Goal: Task Accomplishment & Management: Use online tool/utility

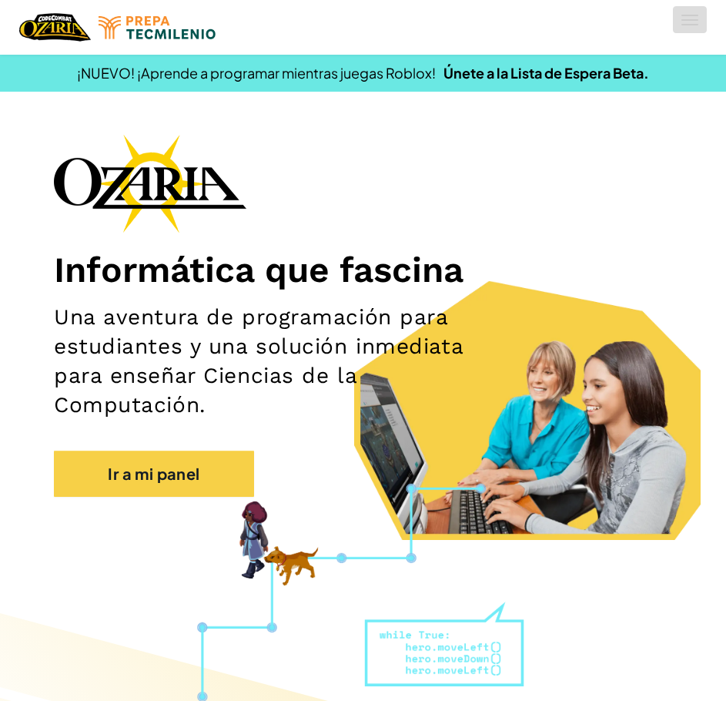
click at [691, 20] on span at bounding box center [689, 20] width 17 height 2
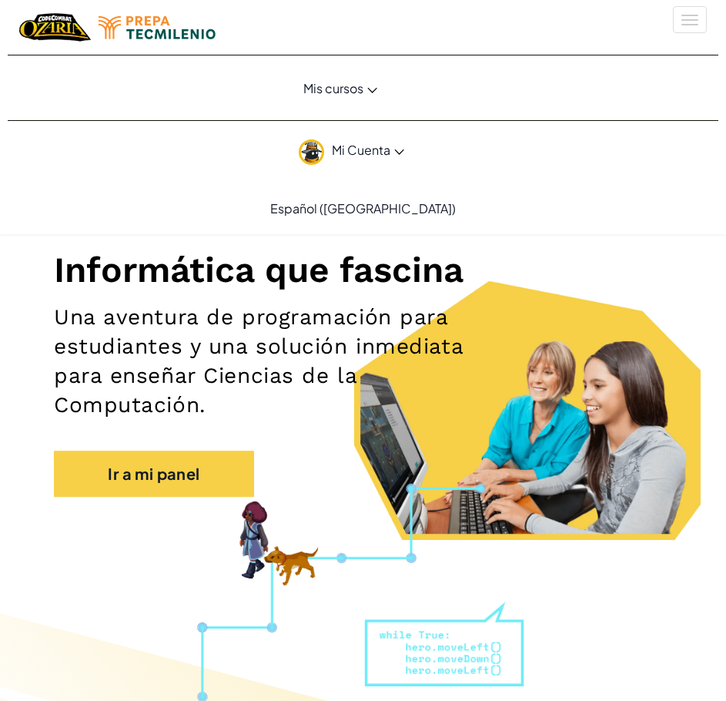
click at [373, 145] on span "Mi Cuenta" at bounding box center [368, 150] width 72 height 16
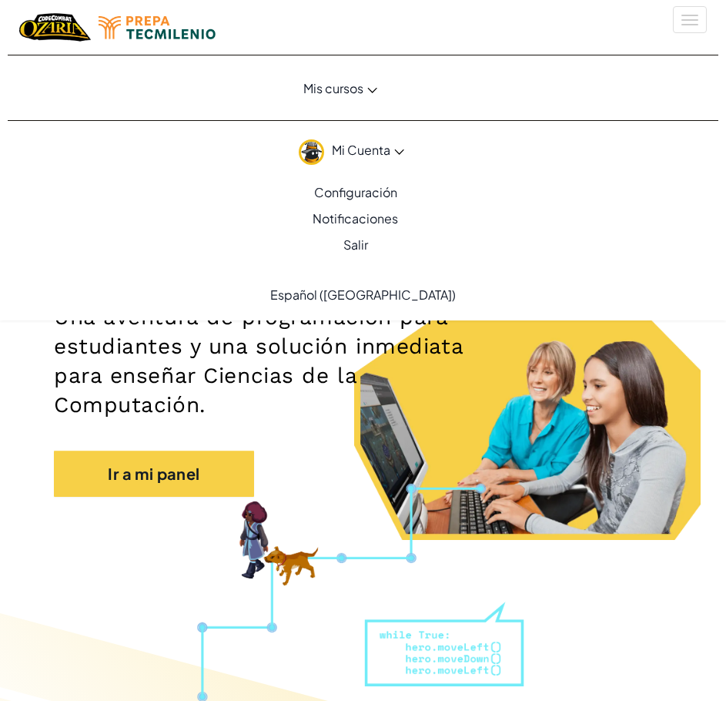
click at [383, 343] on h2 "Una aventura de programación para estudiantes y una solución inmediata para ens…" at bounding box center [261, 361] width 414 height 117
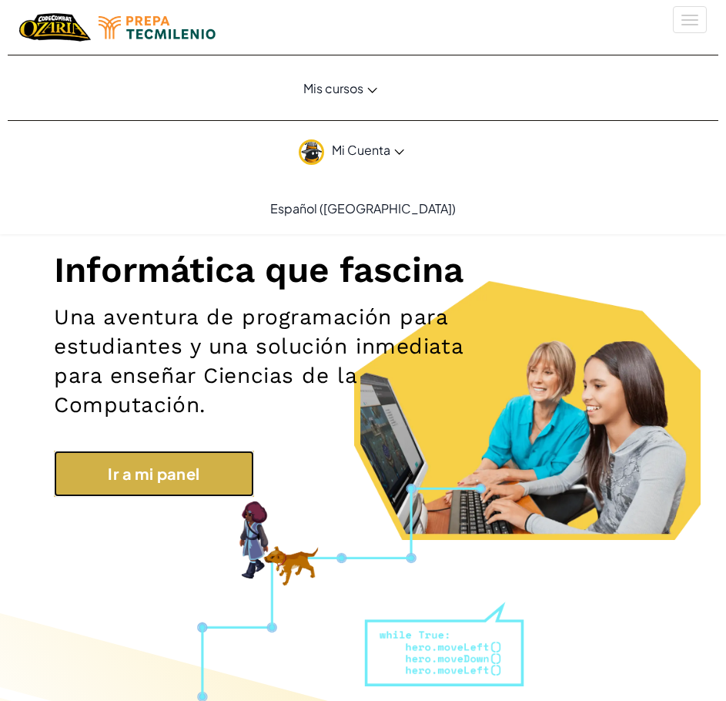
click at [205, 461] on link "Ir a mi panel" at bounding box center [154, 473] width 200 height 46
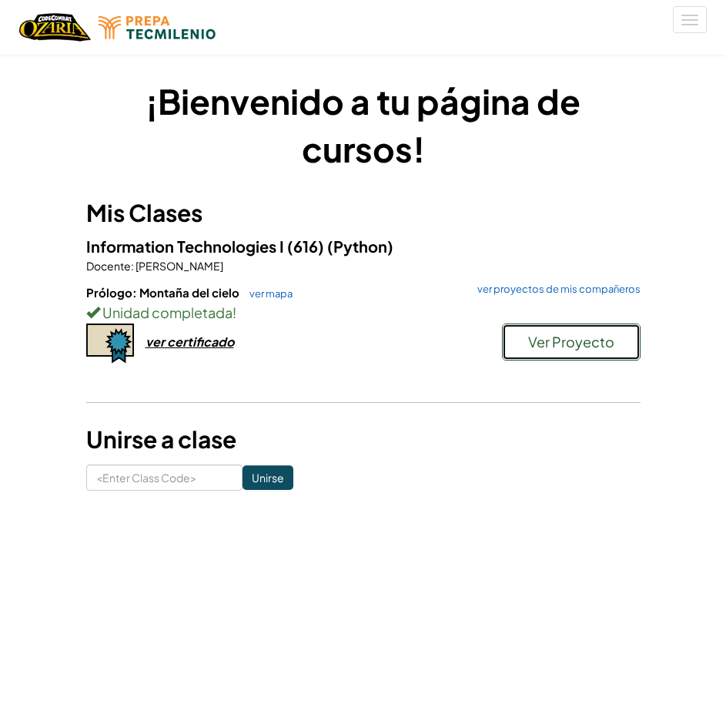
click at [557, 350] on span "Ver Proyecto" at bounding box center [571, 342] width 86 height 18
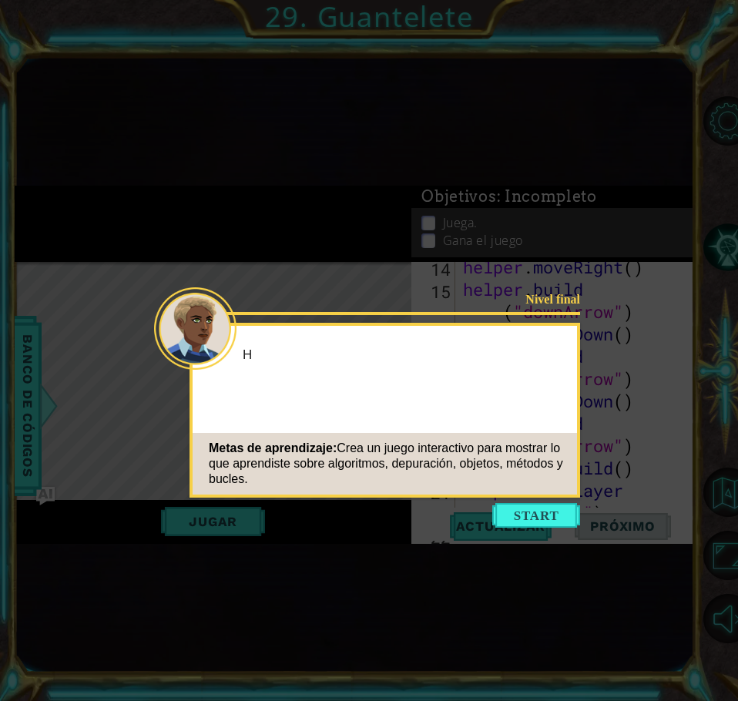
scroll to position [469, 0]
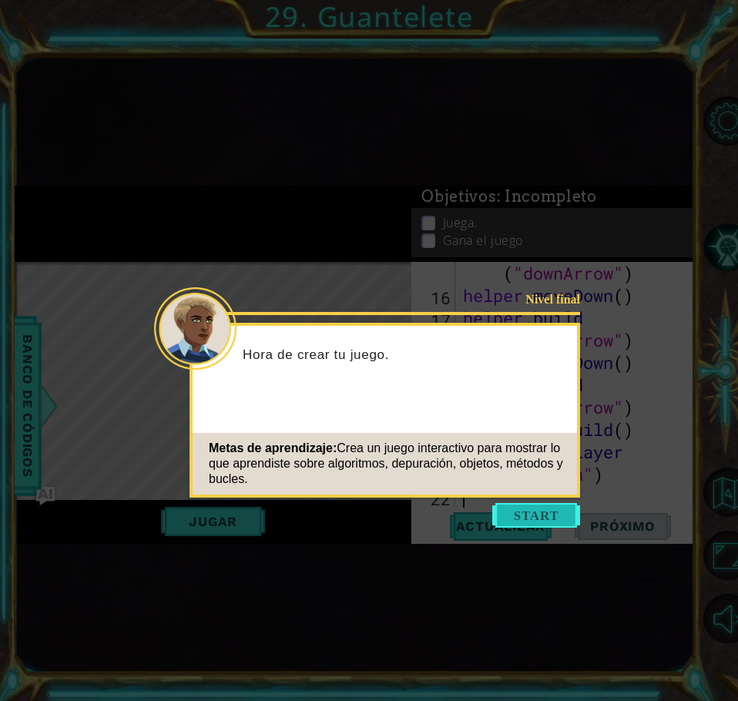
click at [536, 519] on button "Start" at bounding box center [536, 515] width 88 height 25
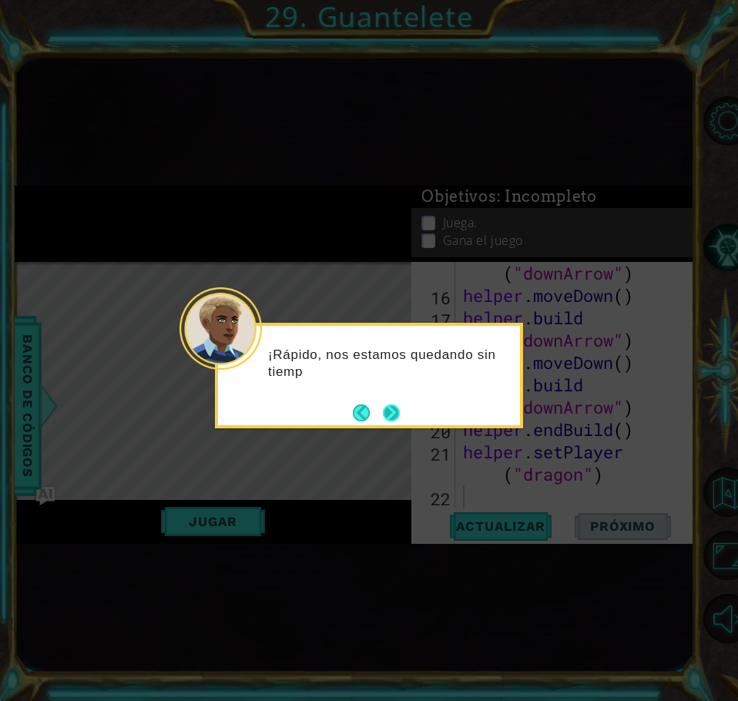
click at [400, 407] on button "Next" at bounding box center [391, 412] width 17 height 17
click at [396, 410] on button "Next" at bounding box center [391, 412] width 17 height 17
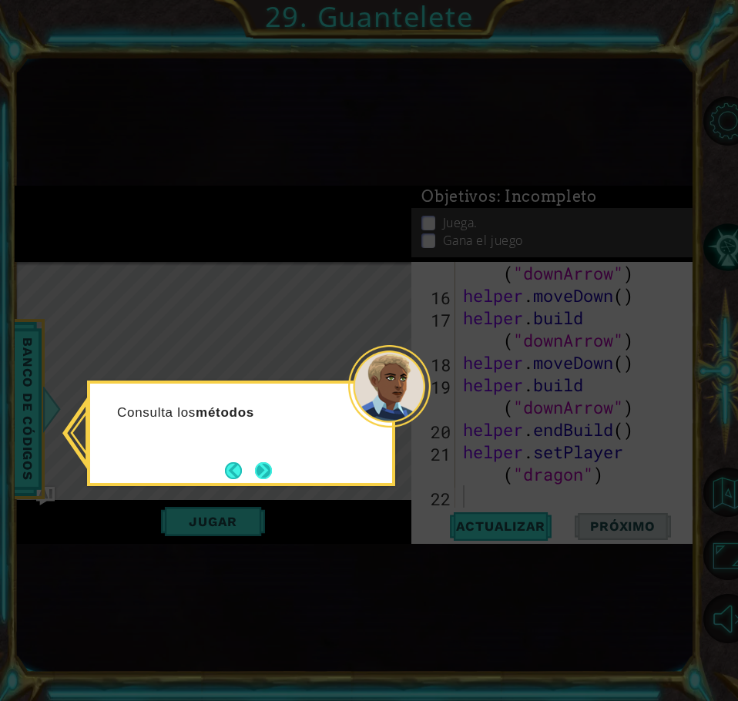
click at [263, 468] on button "Next" at bounding box center [263, 470] width 17 height 17
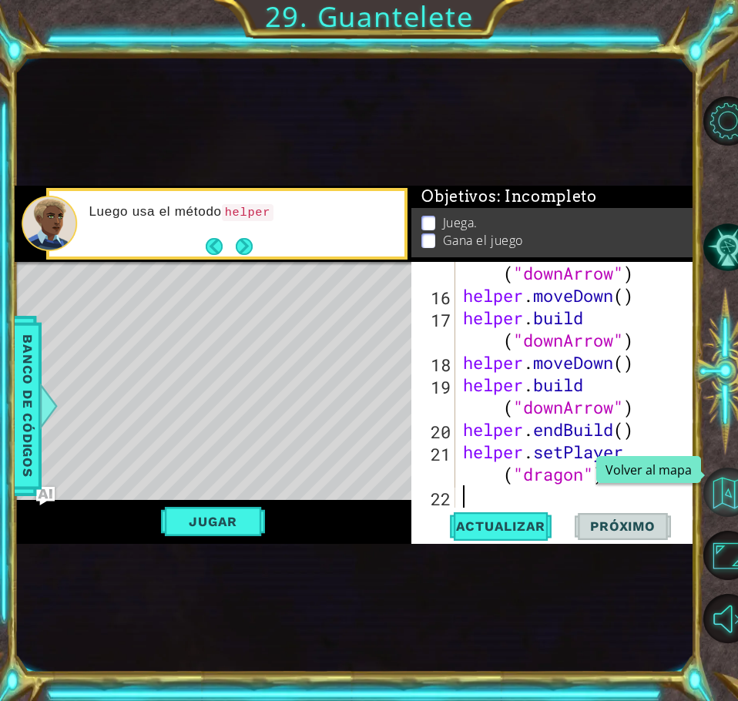
click at [725, 487] on button "Volver al mapa" at bounding box center [727, 491] width 49 height 49
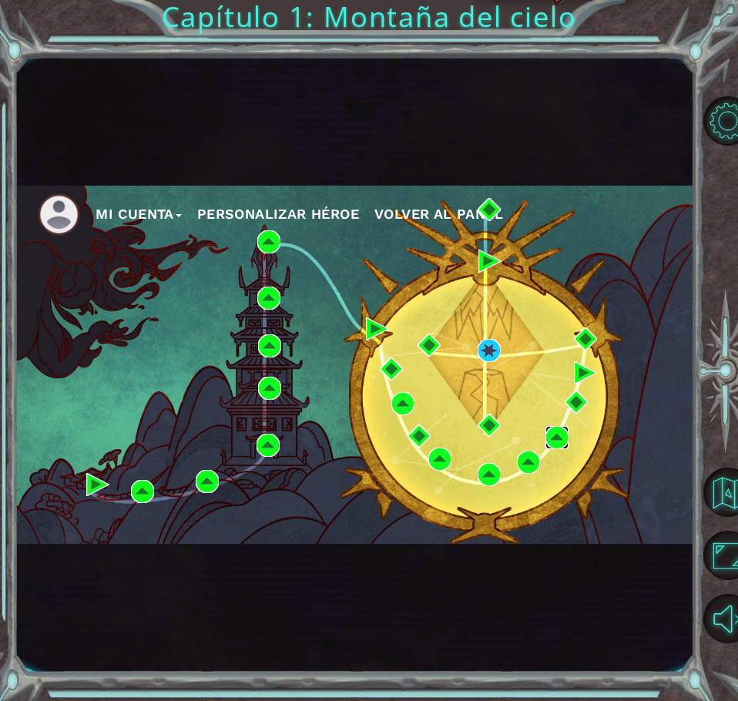
click at [559, 436] on img at bounding box center [556, 437] width 23 height 23
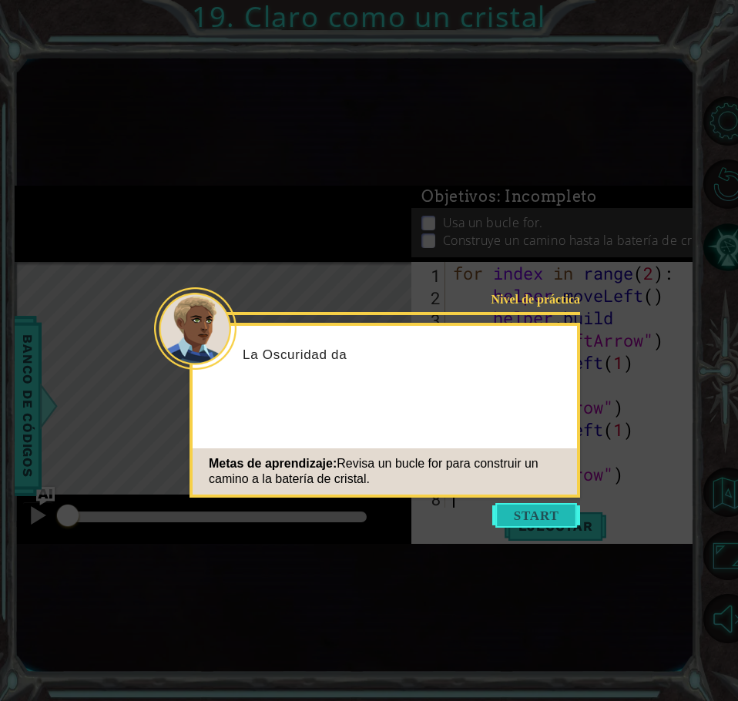
click at [534, 518] on button "Start" at bounding box center [536, 515] width 88 height 25
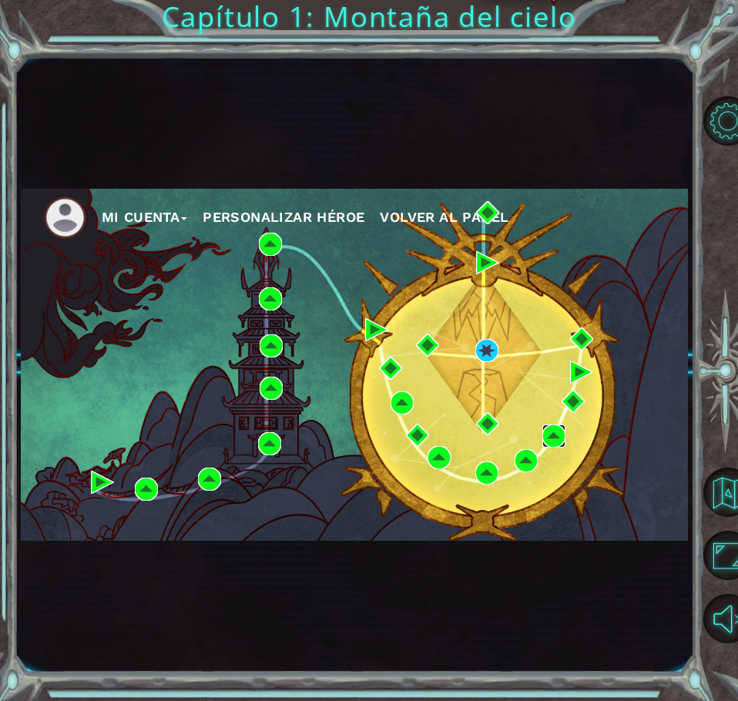
click at [551, 431] on img at bounding box center [553, 435] width 23 height 23
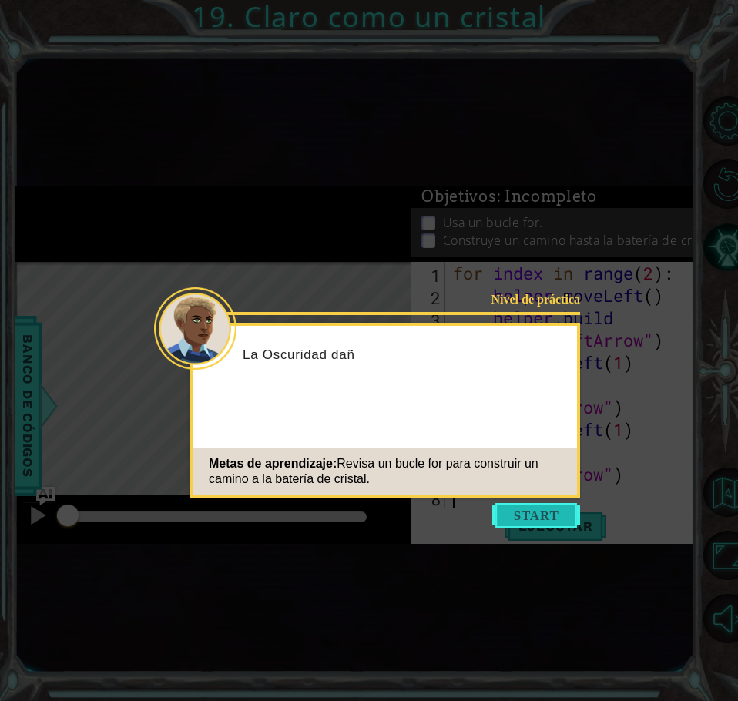
click at [554, 520] on button "Start" at bounding box center [536, 515] width 88 height 25
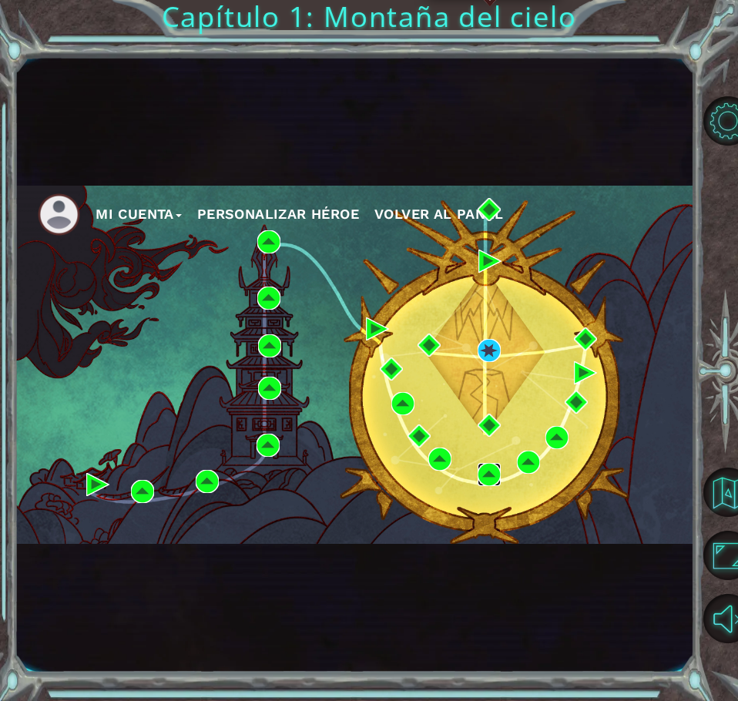
click at [494, 480] on img at bounding box center [488, 474] width 23 height 23
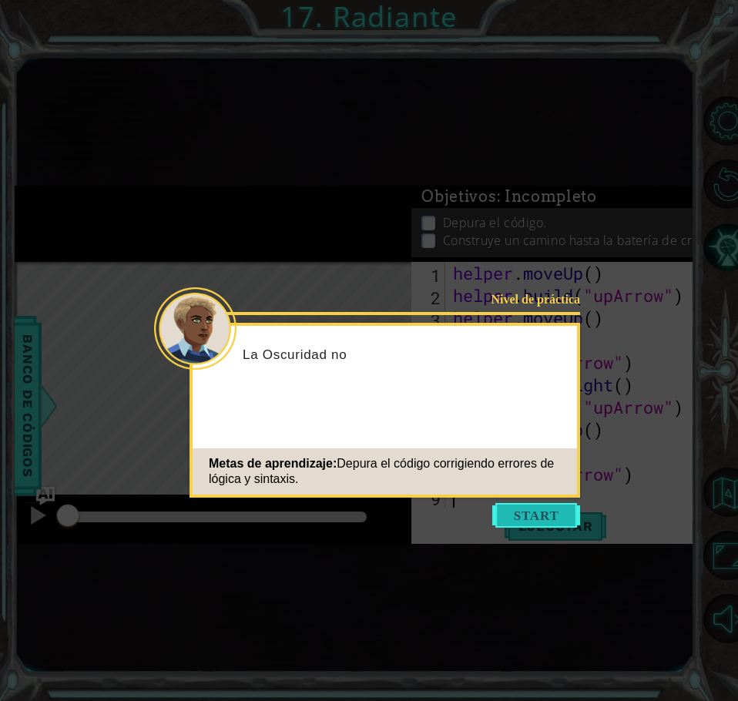
click at [567, 520] on button "Start" at bounding box center [536, 515] width 88 height 25
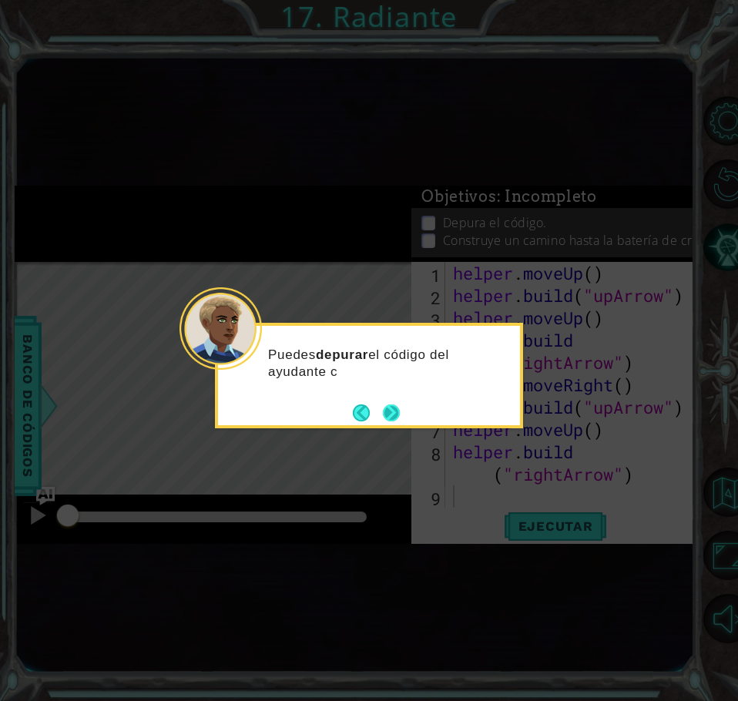
click at [396, 420] on button "Next" at bounding box center [391, 412] width 17 height 17
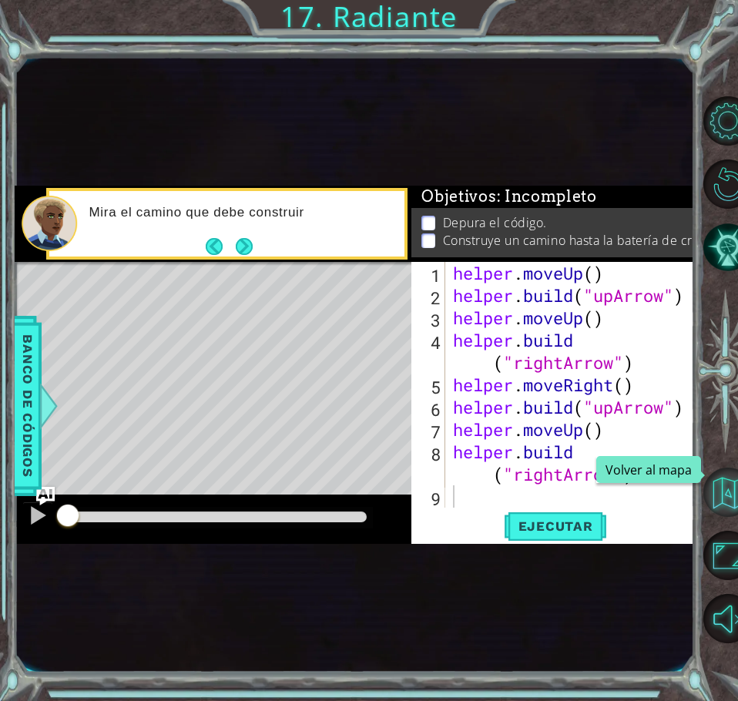
click at [724, 487] on button "Volver al mapa" at bounding box center [727, 491] width 49 height 49
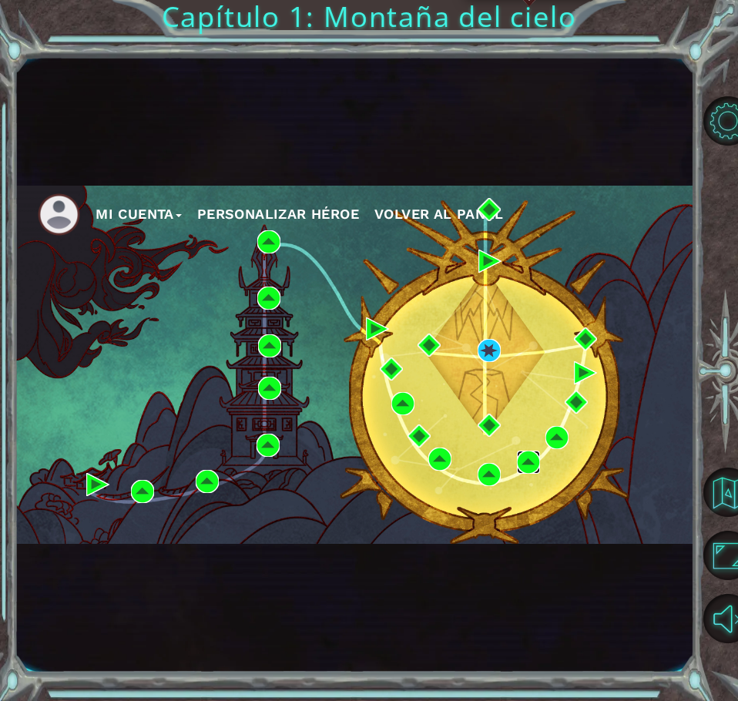
click at [527, 460] on img at bounding box center [528, 461] width 23 height 23
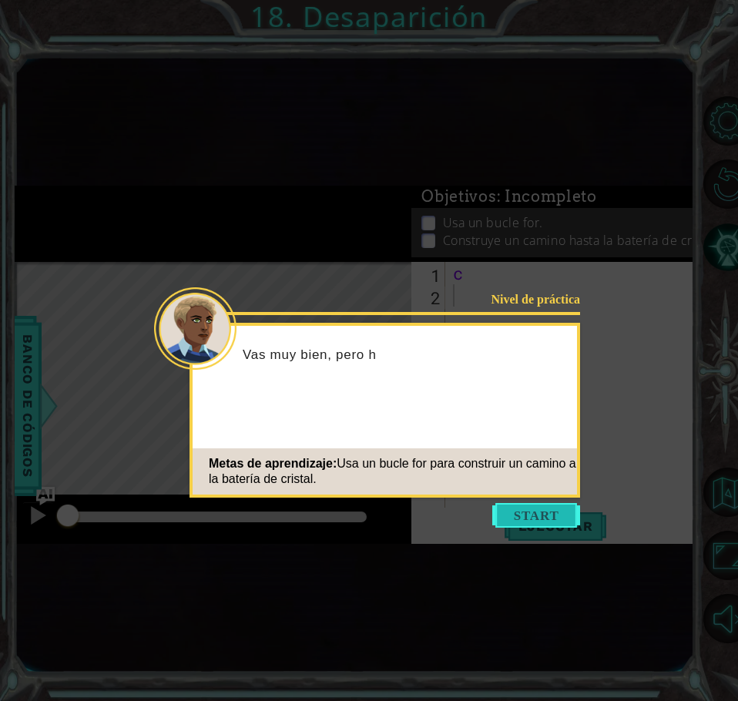
click at [534, 518] on button "Start" at bounding box center [536, 515] width 88 height 25
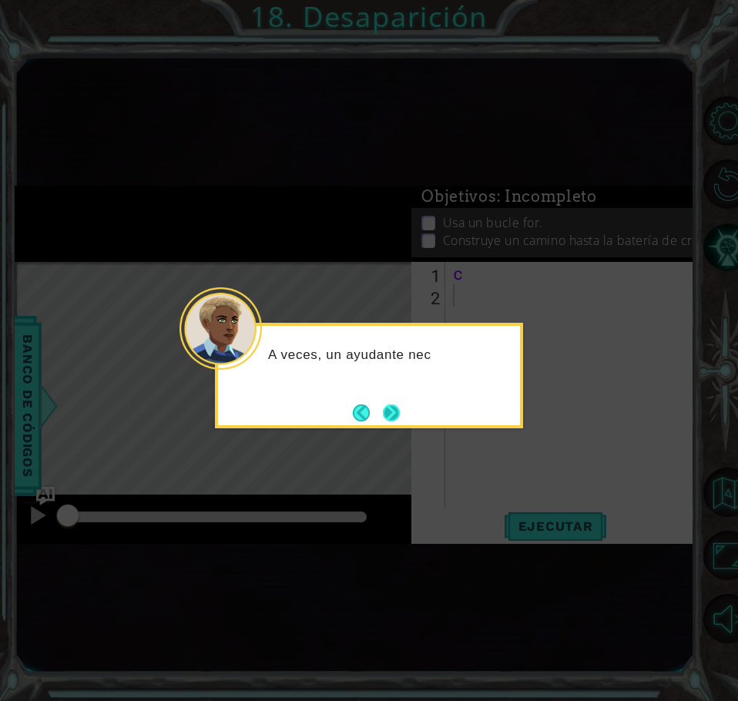
click at [396, 410] on button "Next" at bounding box center [391, 412] width 17 height 17
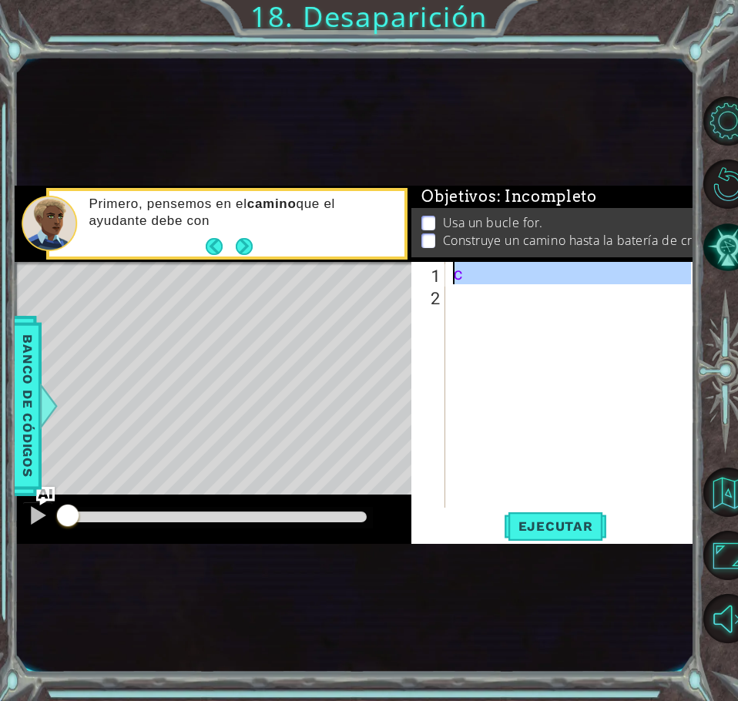
drag, startPoint x: 471, startPoint y: 293, endPoint x: 450, endPoint y: 266, distance: 34.5
click at [450, 266] on div "c" at bounding box center [574, 407] width 249 height 290
type textarea "c"
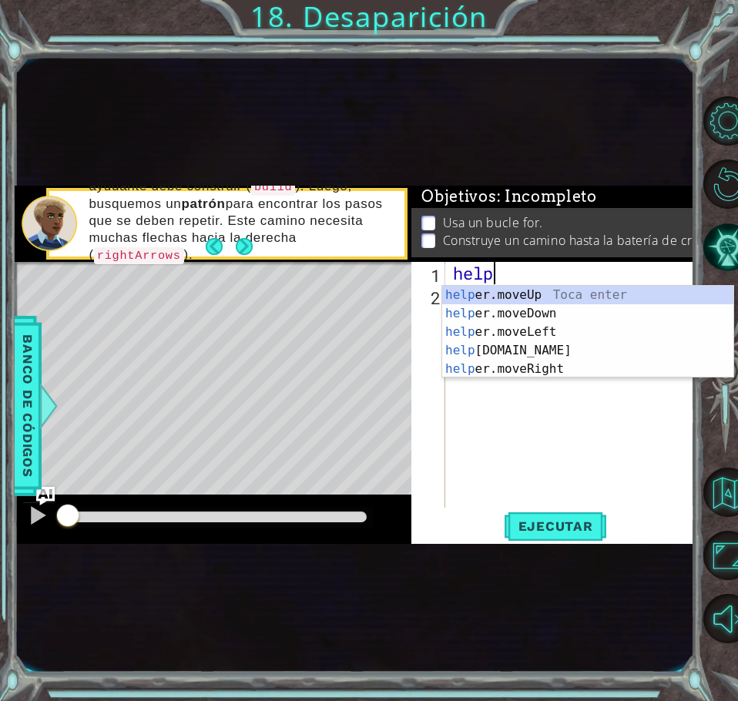
scroll to position [0, 2]
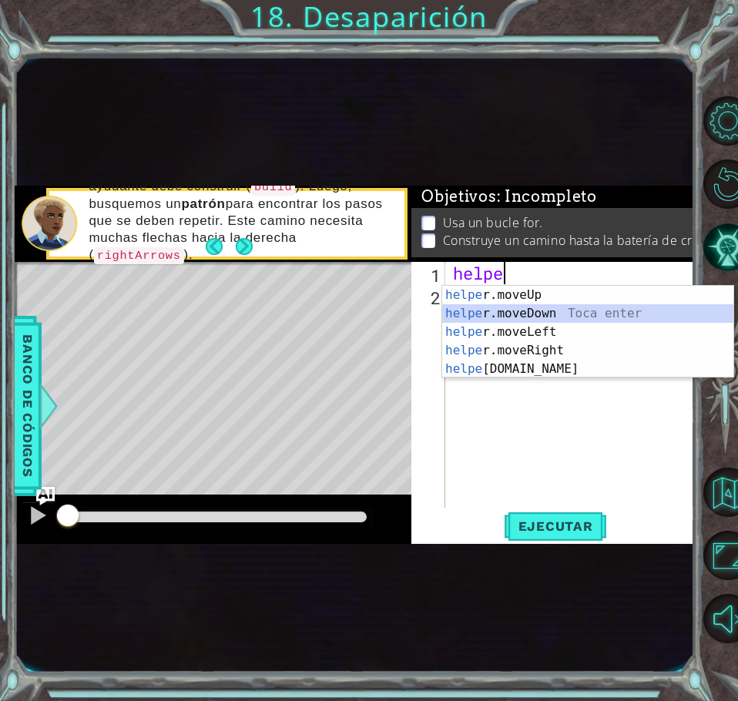
click at [551, 309] on div "helpe [PERSON_NAME]moveUp Toca enter helpe r.moveDown Toca enter helpe r.moveLe…" at bounding box center [587, 350] width 291 height 129
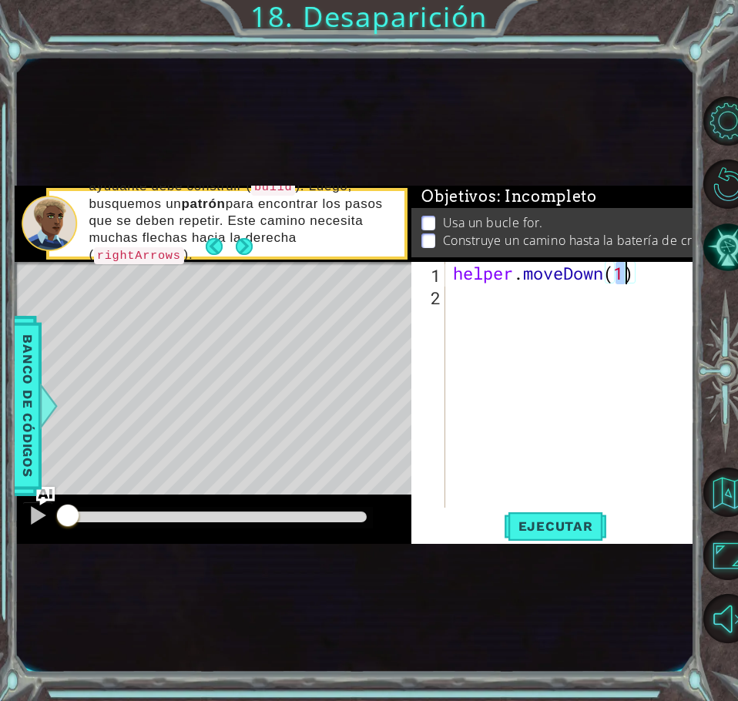
type textarea "helper.moveDown(2)"
click at [500, 303] on div "helper . moveDown ( 2 )" at bounding box center [574, 407] width 249 height 290
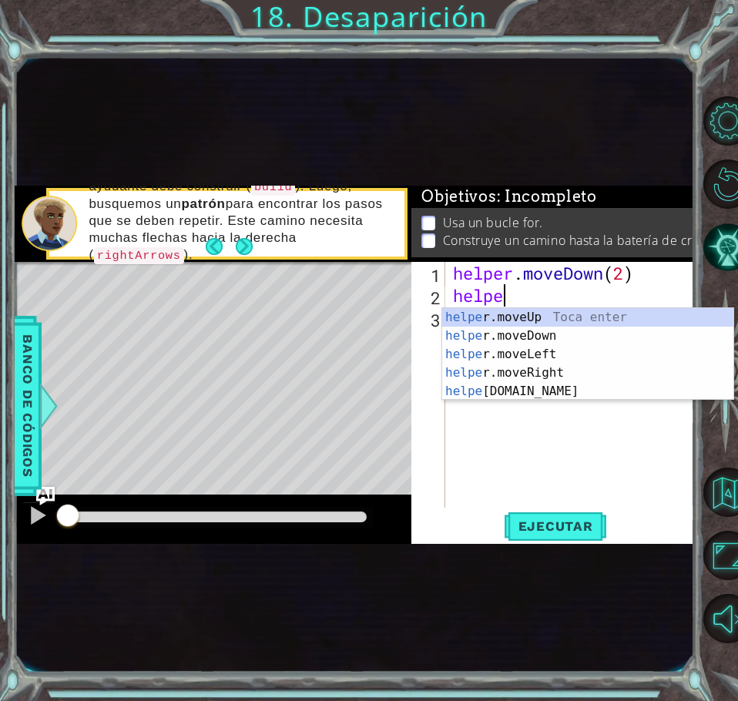
scroll to position [0, 2]
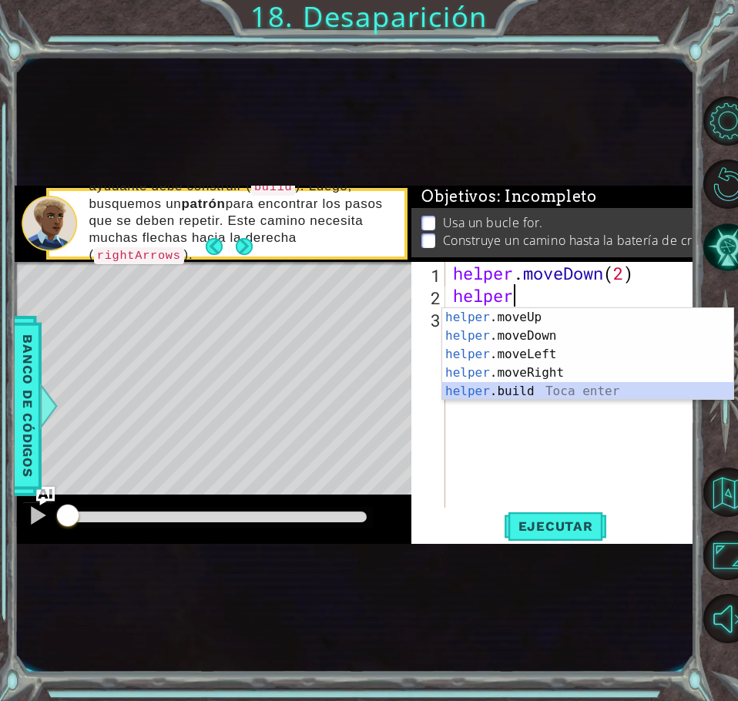
click at [514, 388] on div "helper .moveUp Toca enter helper .moveDown Toca enter helper .moveLeft Toca ent…" at bounding box center [587, 372] width 291 height 129
type textarea "[DOMAIN_NAME]("rightArrow")"
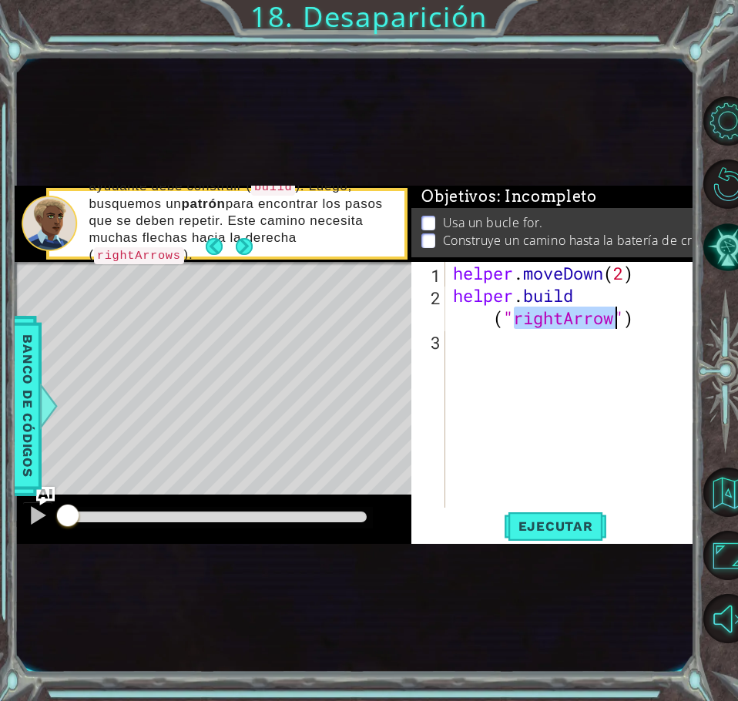
click at [463, 350] on div "helper . moveDown ( 2 ) helper . build ( "rightArrow" )" at bounding box center [574, 407] width 249 height 290
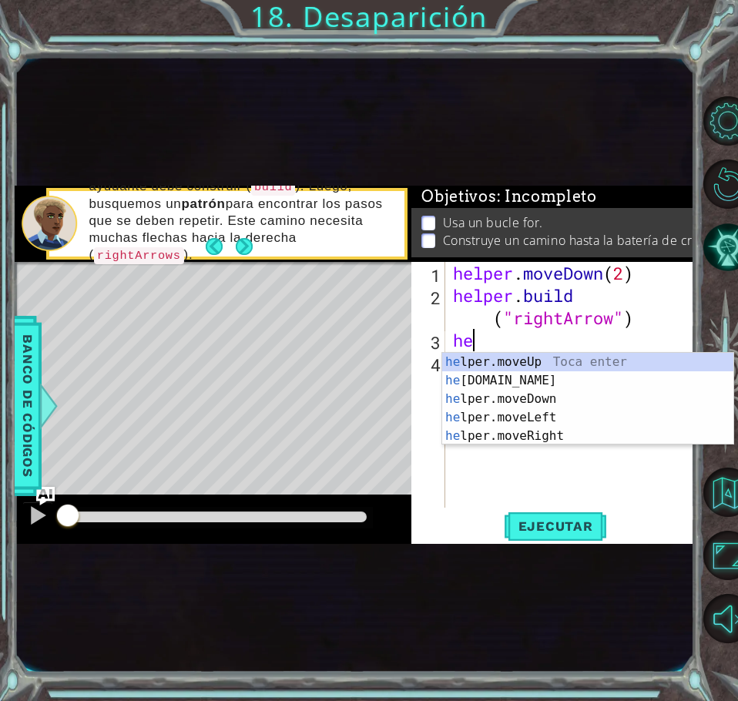
scroll to position [0, 1]
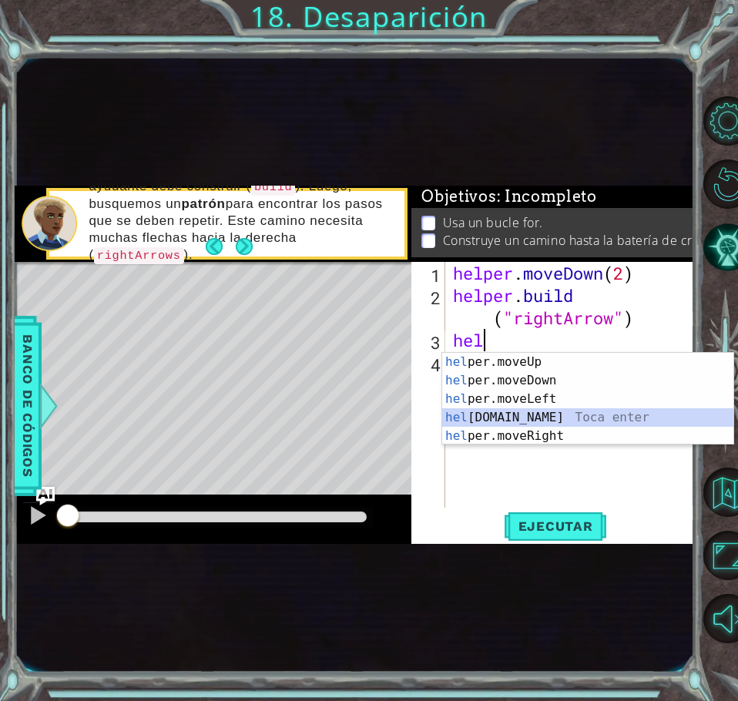
click at [520, 416] on div "hel per.moveUp Toca enter hel per.moveDown Toca enter hel per.moveLeft Toca ent…" at bounding box center [587, 417] width 291 height 129
type textarea "[DOMAIN_NAME]("rightArrow")"
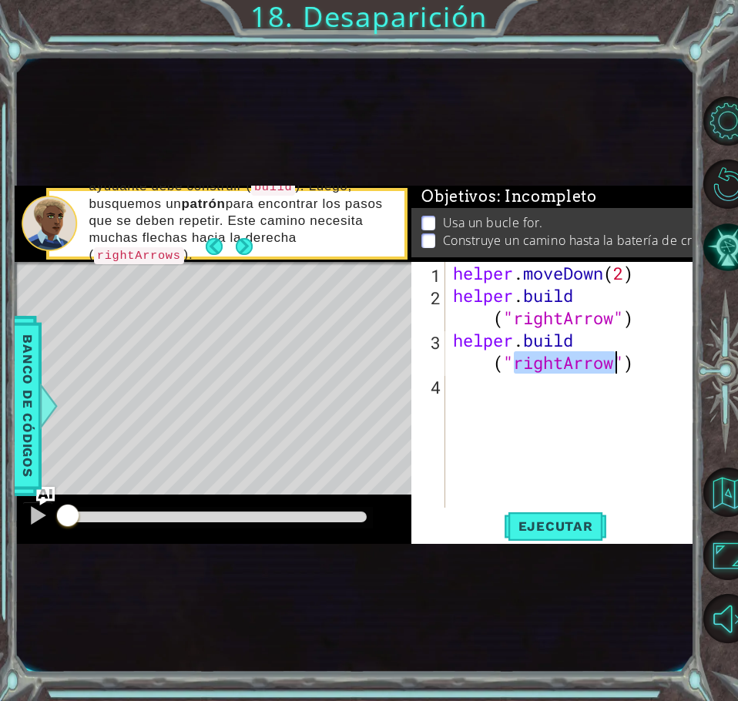
click at [468, 386] on div "helper . moveDown ( 2 ) helper . build ( "rightArrow" ) helper . build ( "right…" at bounding box center [574, 407] width 249 height 290
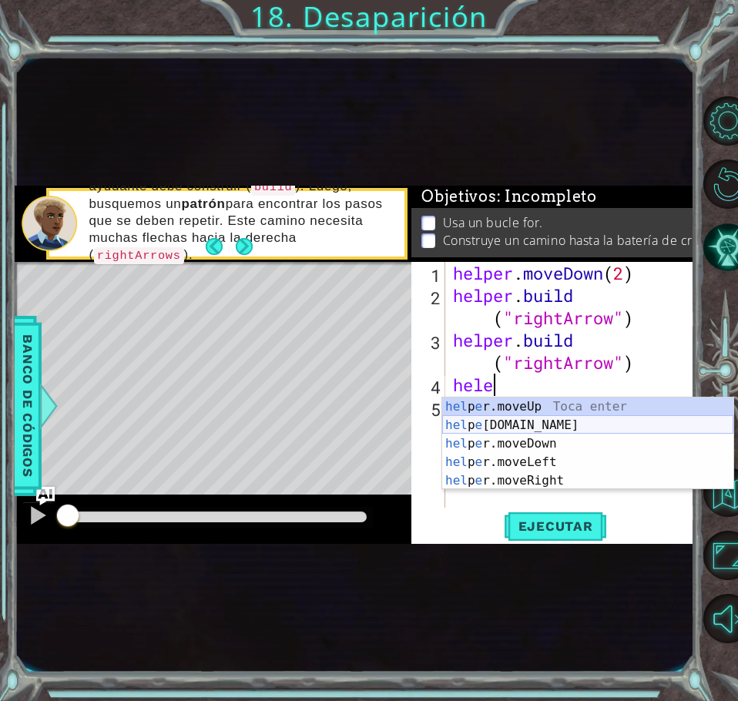
click at [517, 426] on div "hel p e r.moveUp Toca enter hel p e [DOMAIN_NAME] Toca enter hel p e r.moveDown…" at bounding box center [587, 461] width 291 height 129
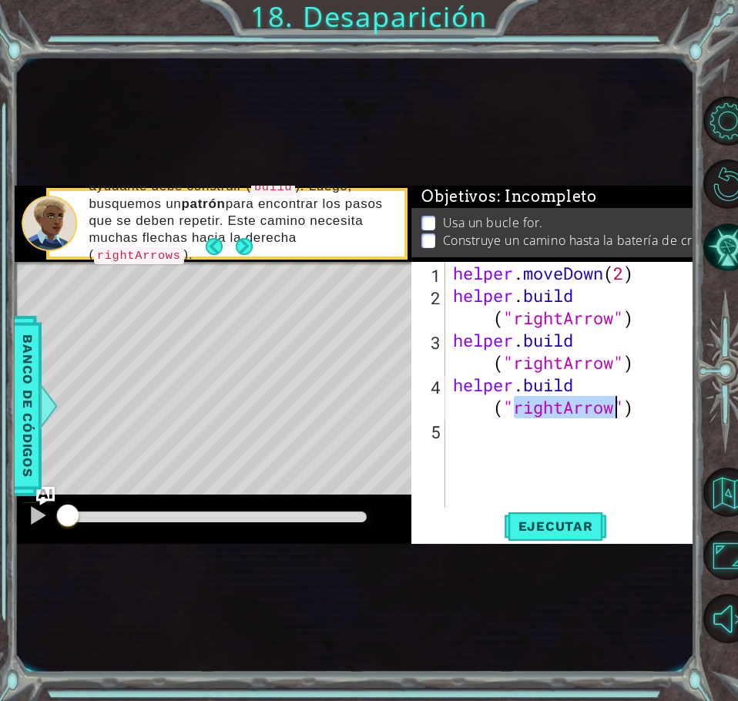
click at [551, 405] on div "helper . moveDown ( 2 ) helper . build ( "rightArrow" ) helper . build ( "right…" at bounding box center [570, 385] width 241 height 246
drag, startPoint x: 546, startPoint y: 408, endPoint x: 515, endPoint y: 410, distance: 30.8
click at [515, 410] on div "helper . moveDown ( 2 ) helper . build ( "rightArrow" ) helper . build ( "right…" at bounding box center [574, 407] width 249 height 290
drag, startPoint x: 604, startPoint y: 387, endPoint x: 591, endPoint y: 386, distance: 13.1
click at [591, 386] on div "helper . moveDown ( 2 ) helper . build ( "rightArrow" ) helper . build ( "right…" at bounding box center [574, 407] width 249 height 290
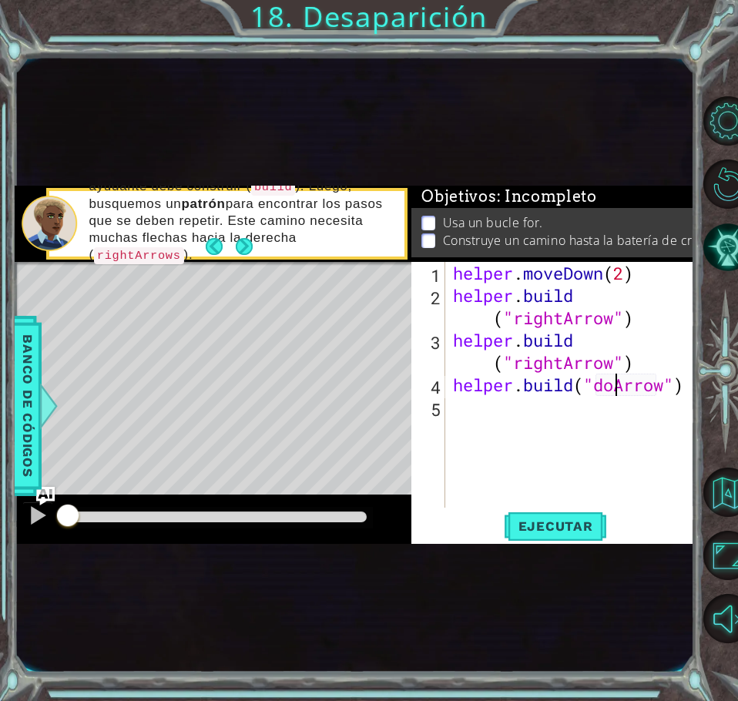
scroll to position [0, 8]
type textarea "[DOMAIN_NAME]("downArrow")"
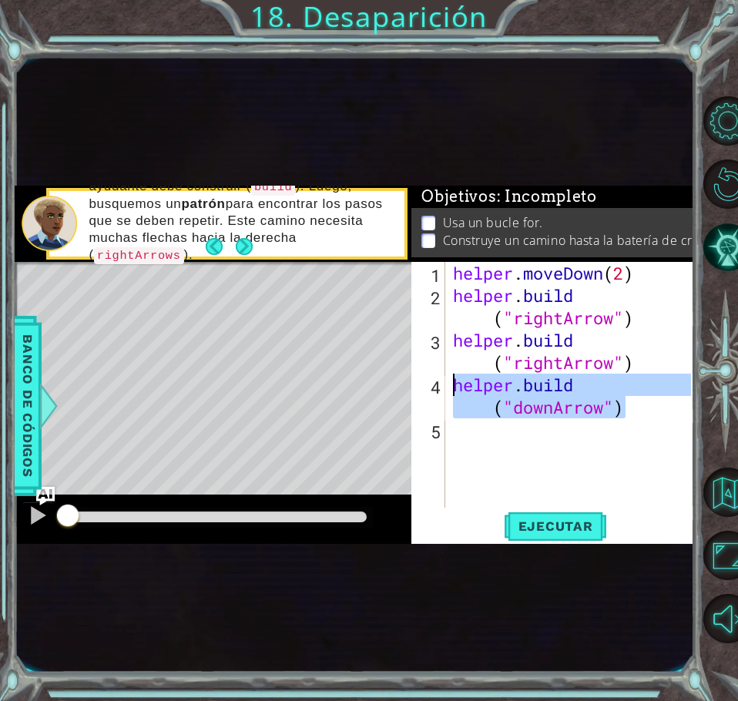
drag, startPoint x: 632, startPoint y: 408, endPoint x: 456, endPoint y: 386, distance: 177.6
click at [456, 386] on div "helper . moveDown ( 2 ) helper . build ( "rightArrow" ) helper . build ( "right…" at bounding box center [574, 407] width 249 height 290
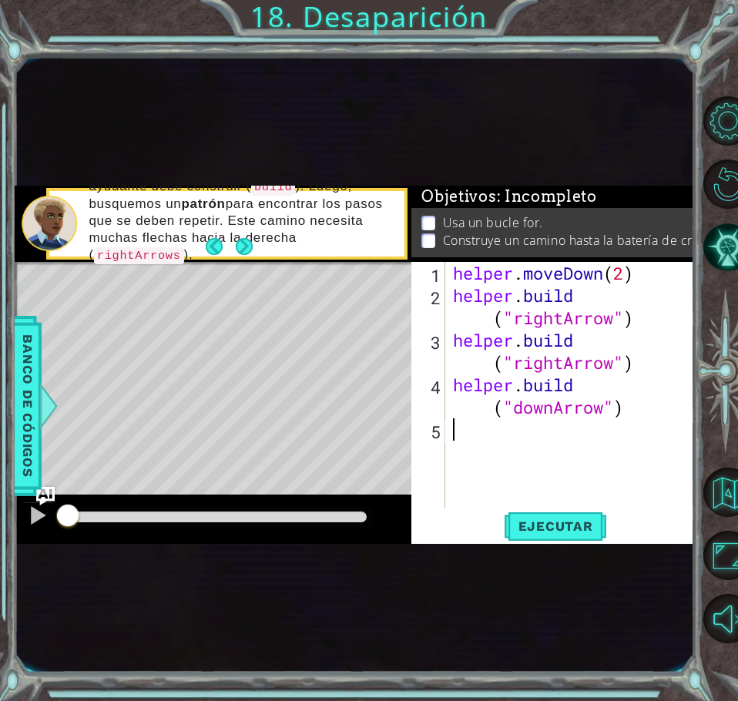
click at [458, 442] on div "helper . moveDown ( 2 ) helper . build ( "rightArrow" ) helper . build ( "right…" at bounding box center [574, 407] width 249 height 290
paste textarea "[DOMAIN_NAME]("downArrow")"
type textarea "[DOMAIN_NAME]("downArrow")"
click at [458, 483] on div "helper . moveDown ( 2 ) helper . build ( "rightArrow" ) helper . build ( "right…" at bounding box center [574, 407] width 249 height 290
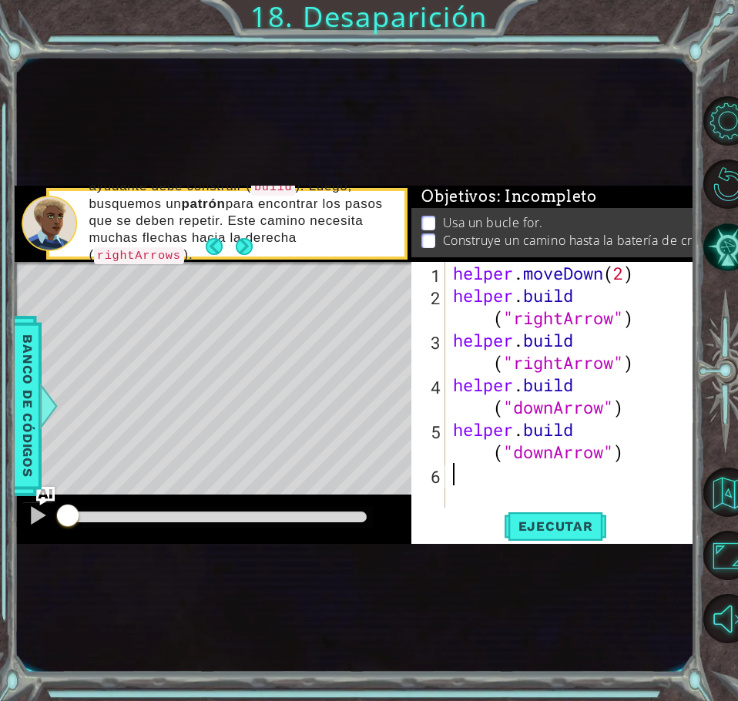
paste textarea "[DOMAIN_NAME]("downArrow")"
type textarea "[DOMAIN_NAME]("downArrow")"
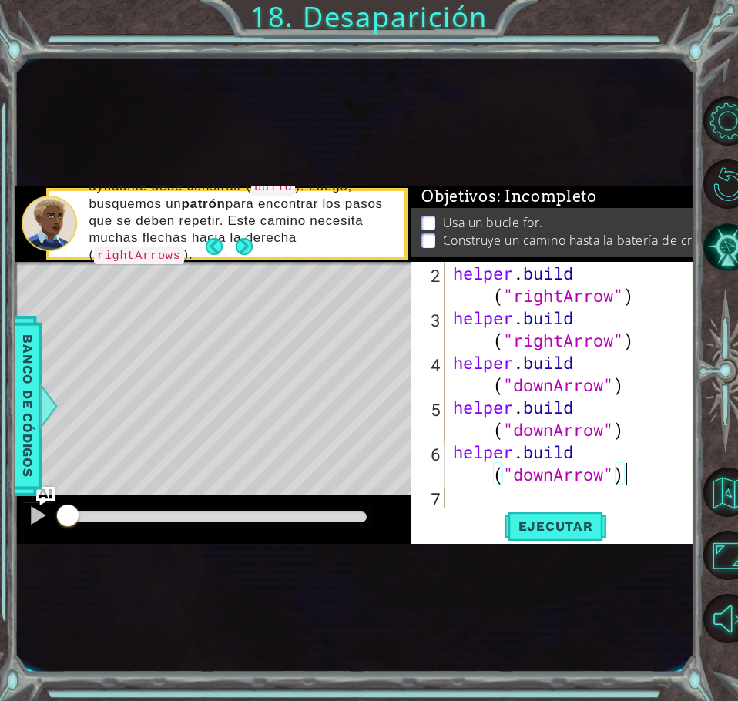
scroll to position [22, 0]
click at [455, 493] on div "helper . build ( "rightArrow" ) helper . build ( "rightArrow" ) helper . build …" at bounding box center [568, 418] width 237 height 313
paste textarea "[DOMAIN_NAME]("downArrow")"
type textarea "[DOMAIN_NAME]("downArrow")"
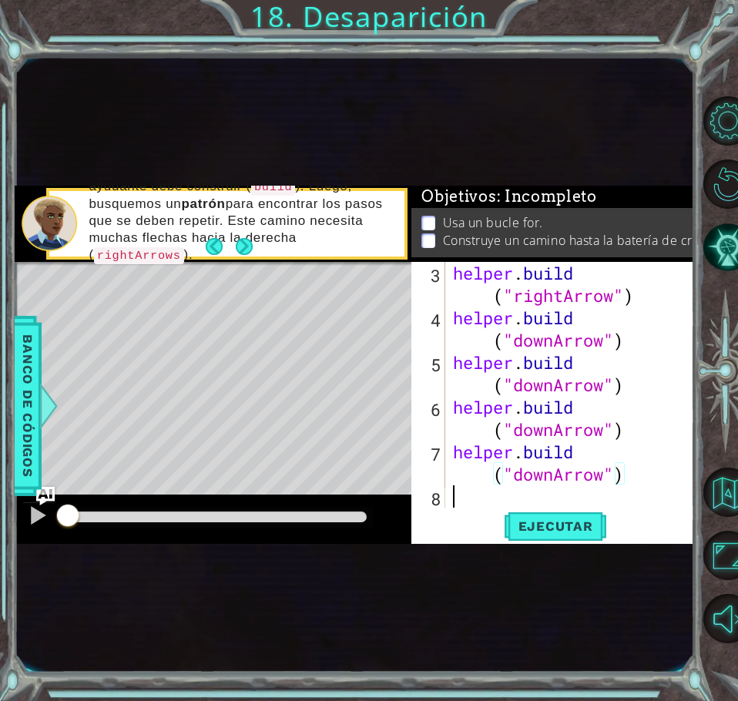
click at [453, 503] on div "helper . build ( "rightArrow" ) helper . build ( "downArrow" ) helper . build (…" at bounding box center [568, 418] width 237 height 313
click at [581, 524] on span "Ejecutar" at bounding box center [555, 525] width 105 height 15
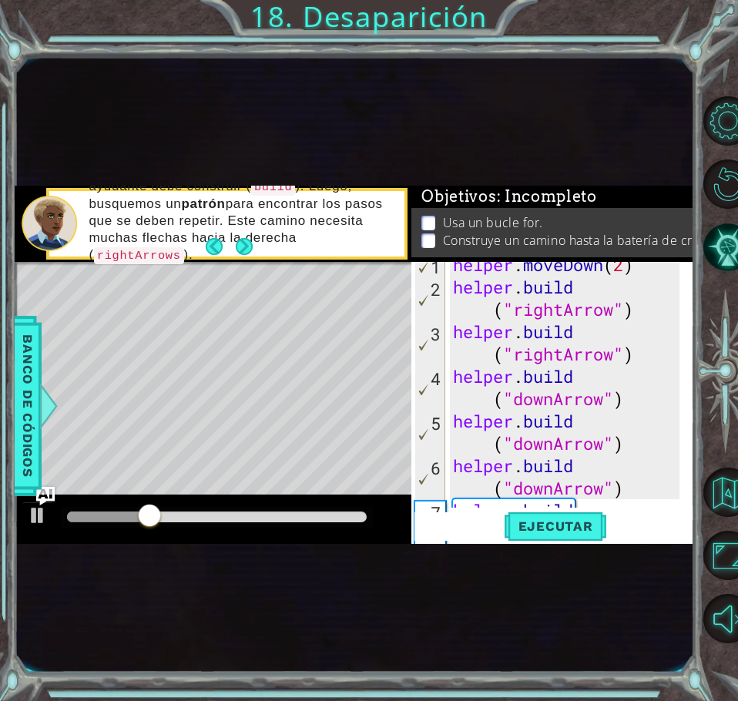
scroll to position [0, 0]
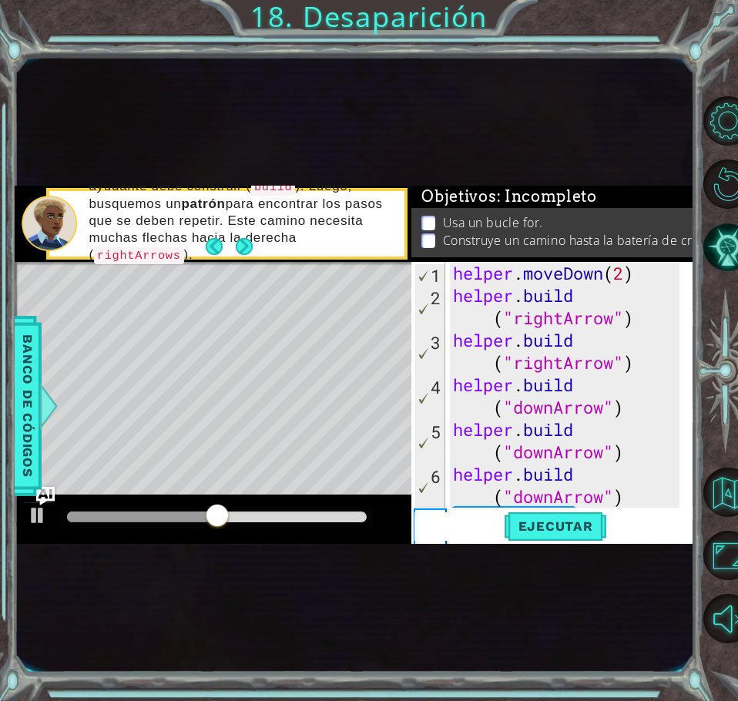
click at [584, 290] on div "helper . moveDown ( 2 ) helper . build ( "rightArrow" ) helper . build ( "right…" at bounding box center [568, 418] width 237 height 313
type textarea "[DOMAIN_NAME]("rightArrow")"
click at [647, 312] on div "helper . moveDown ( 2 ) helper . build ( "rightArrow" ) helper . build ( "right…" at bounding box center [568, 418] width 237 height 313
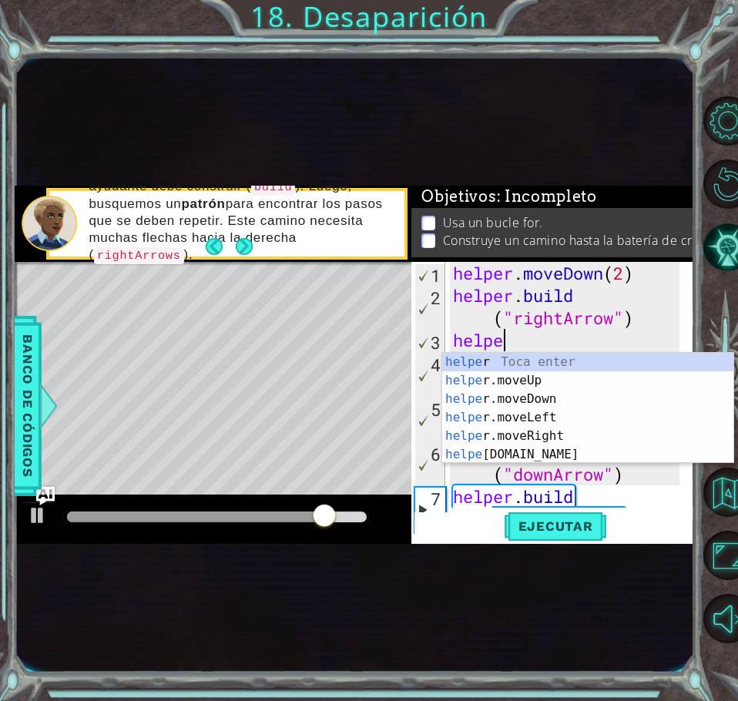
scroll to position [0, 2]
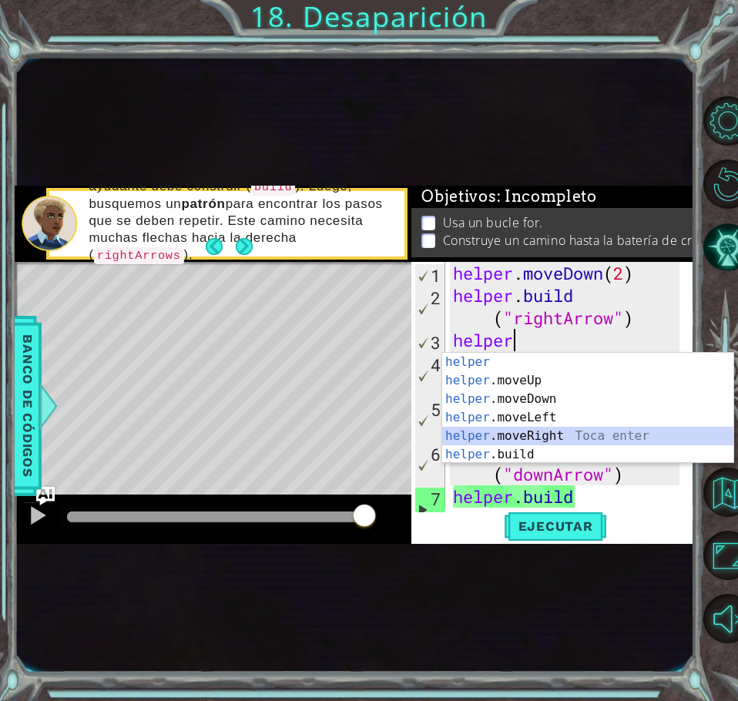
click at [603, 431] on div "helper Toca enter helper .moveUp Toca enter helper .moveDown Toca enter helper …" at bounding box center [587, 427] width 291 height 148
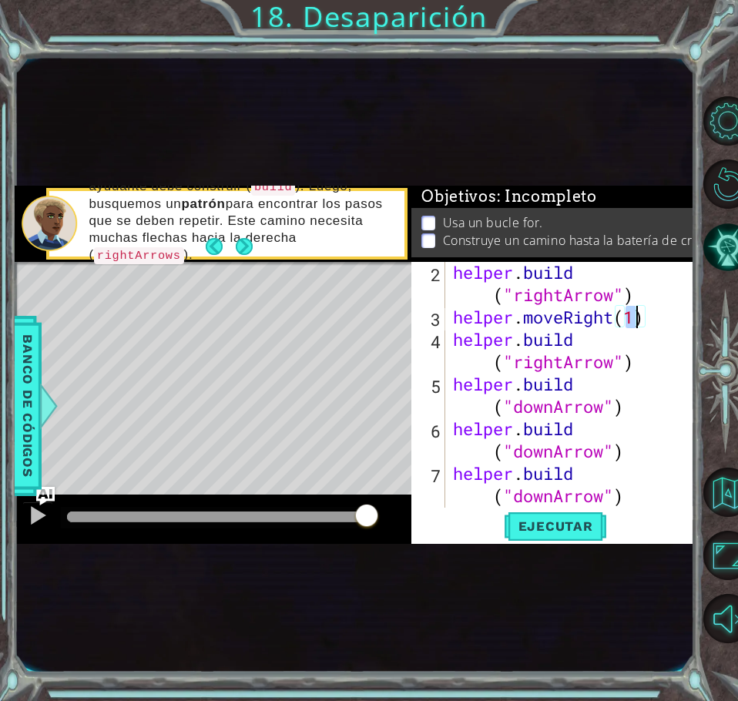
scroll to position [23, 0]
click at [644, 356] on div "helper . build ( "rightArrow" ) helper . moveRight ( 1 ) helper . build ( "righ…" at bounding box center [568, 428] width 237 height 335
type textarea "[DOMAIN_NAME]("rightArrow")"
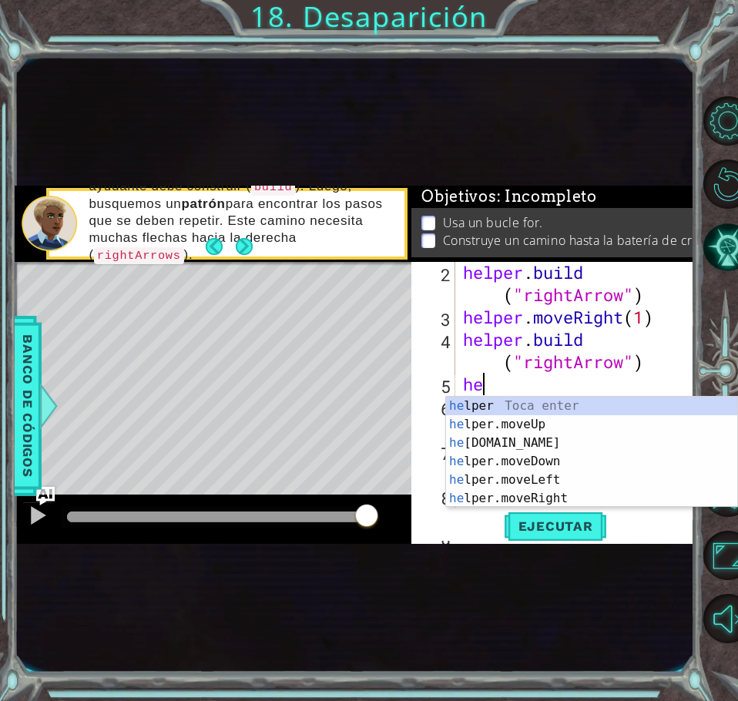
scroll to position [0, 1]
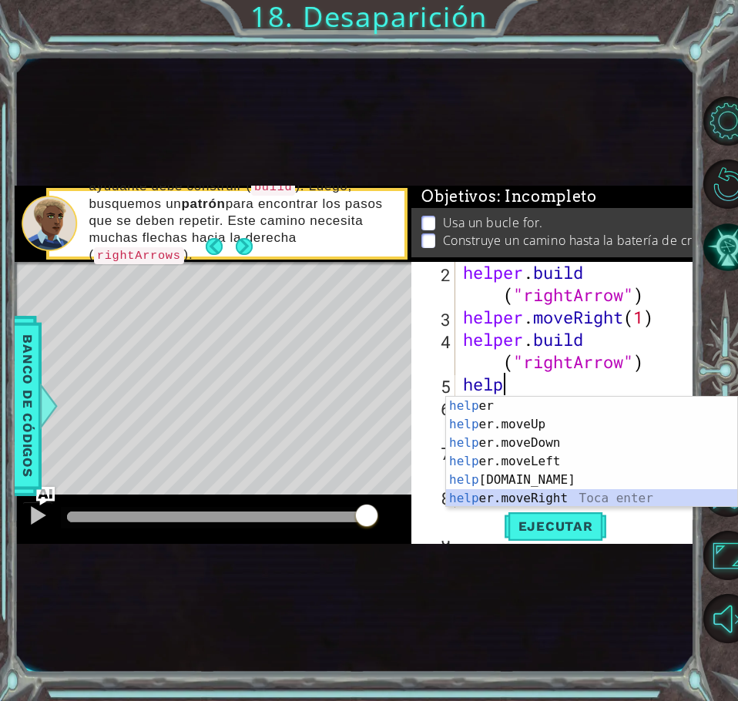
click at [618, 496] on div "help er Toca enter help er.moveUp Toca enter help er.moveDown Toca enter help e…" at bounding box center [591, 470] width 291 height 148
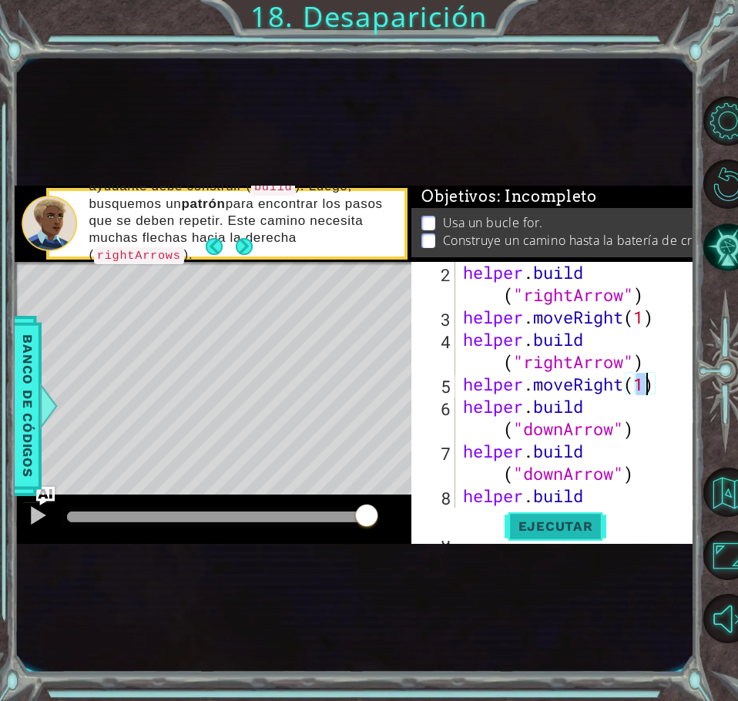
click at [557, 526] on span "Ejecutar" at bounding box center [555, 525] width 105 height 15
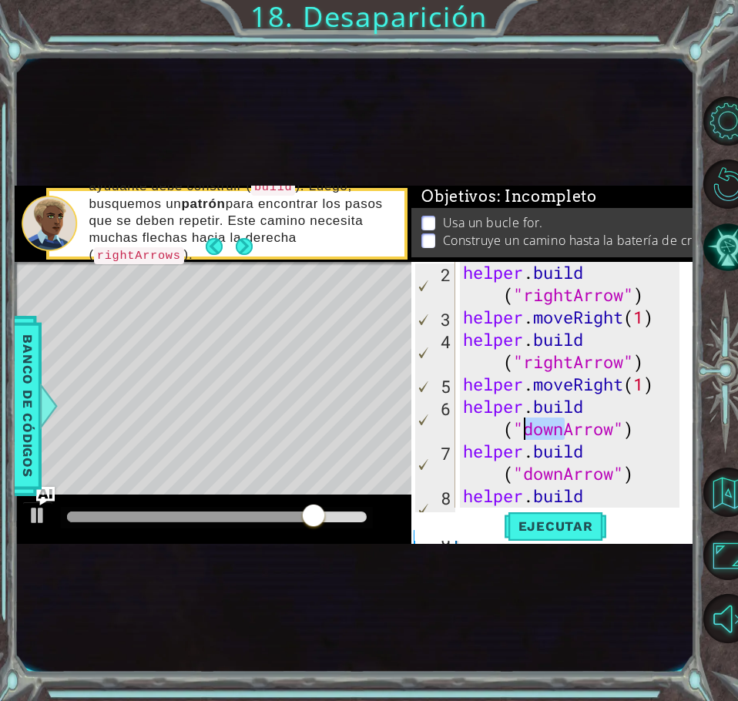
drag, startPoint x: 566, startPoint y: 430, endPoint x: 527, endPoint y: 432, distance: 38.6
click at [527, 432] on div "helper . build ( "rightArrow" ) helper . moveRight ( 1 ) helper . build ( "righ…" at bounding box center [574, 428] width 228 height 335
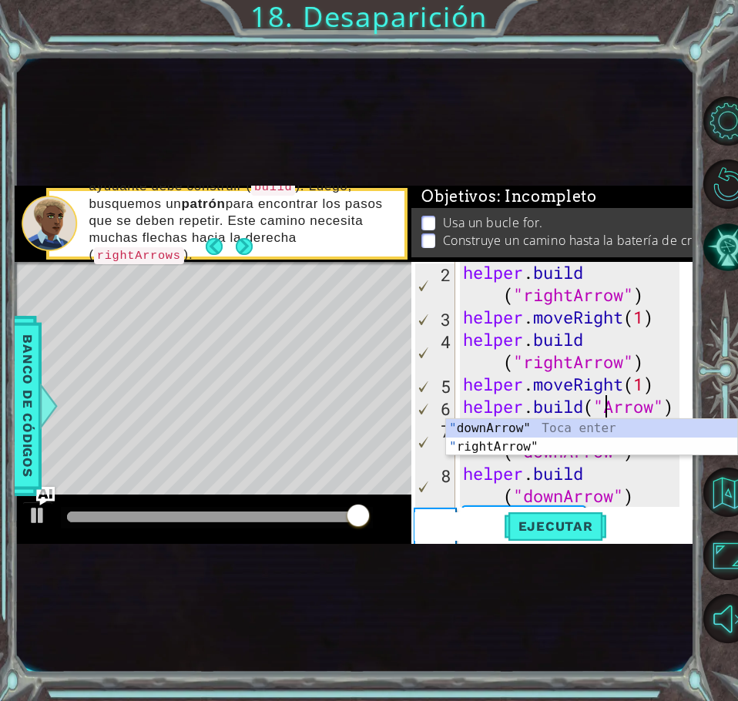
scroll to position [0, 8]
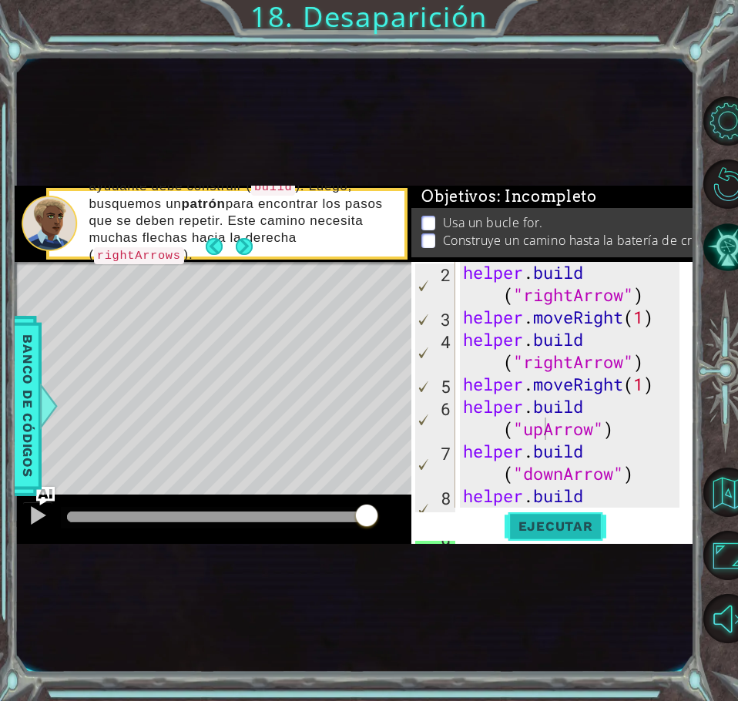
click at [568, 517] on button "Ejecutar" at bounding box center [555, 526] width 105 height 28
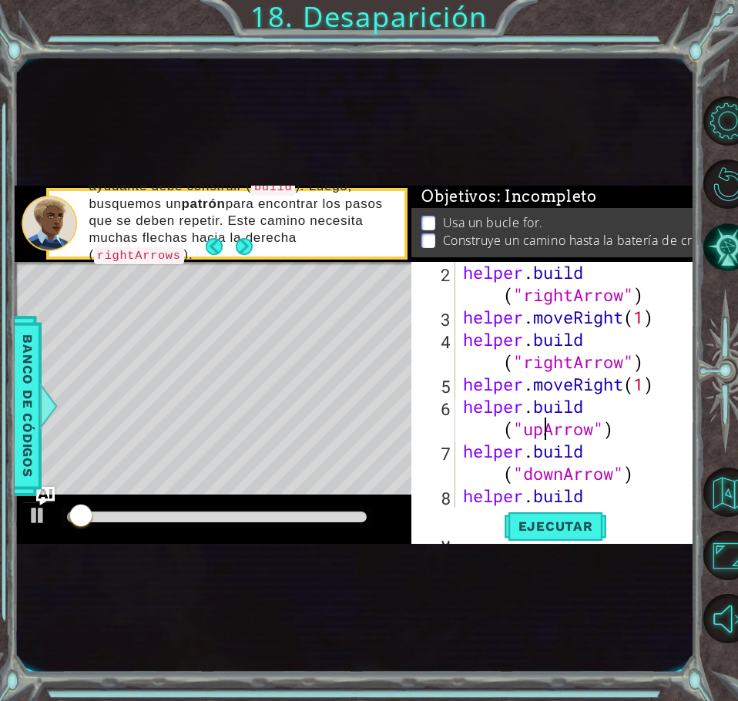
click at [562, 477] on div "helper . build ( "rightArrow" ) helper . moveRight ( 1 ) helper . build ( "righ…" at bounding box center [574, 428] width 228 height 335
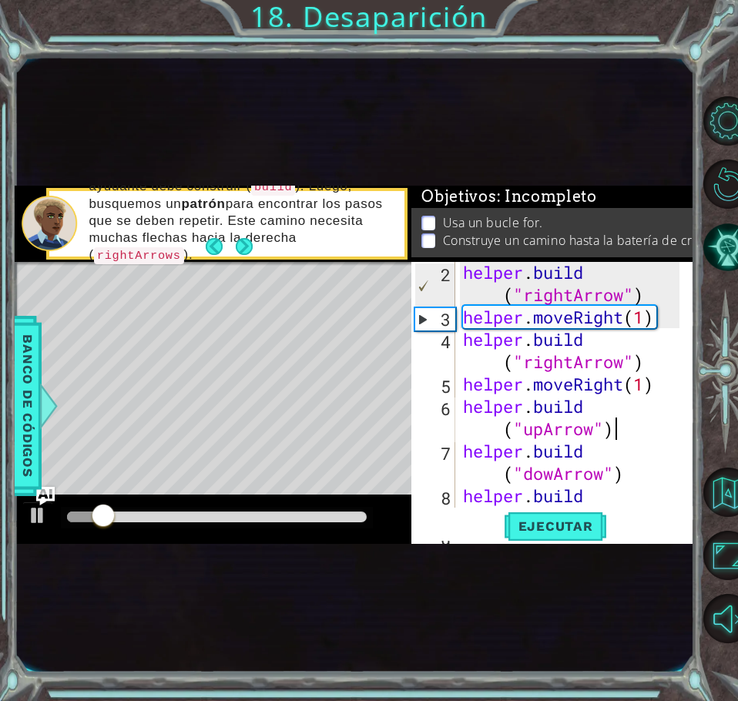
click at [620, 423] on div "helper . build ( "rightArrow" ) helper . moveRight ( 1 ) helper . build ( "righ…" at bounding box center [574, 428] width 228 height 335
type textarea "[DOMAIN_NAME]("upArrow")"
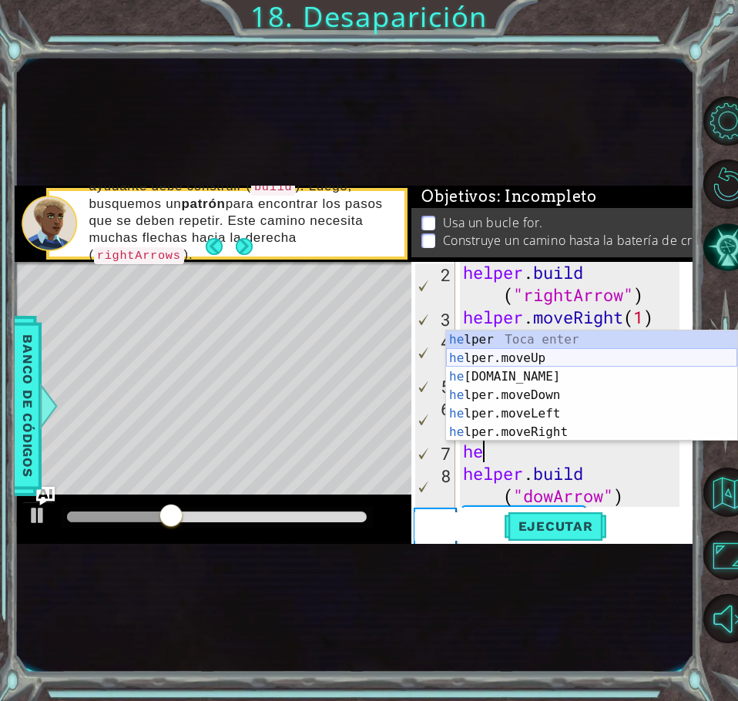
click at [554, 355] on div "he lper Toca enter he lper.moveUp Toca enter he [DOMAIN_NAME] Toca enter he lpe…" at bounding box center [591, 404] width 291 height 148
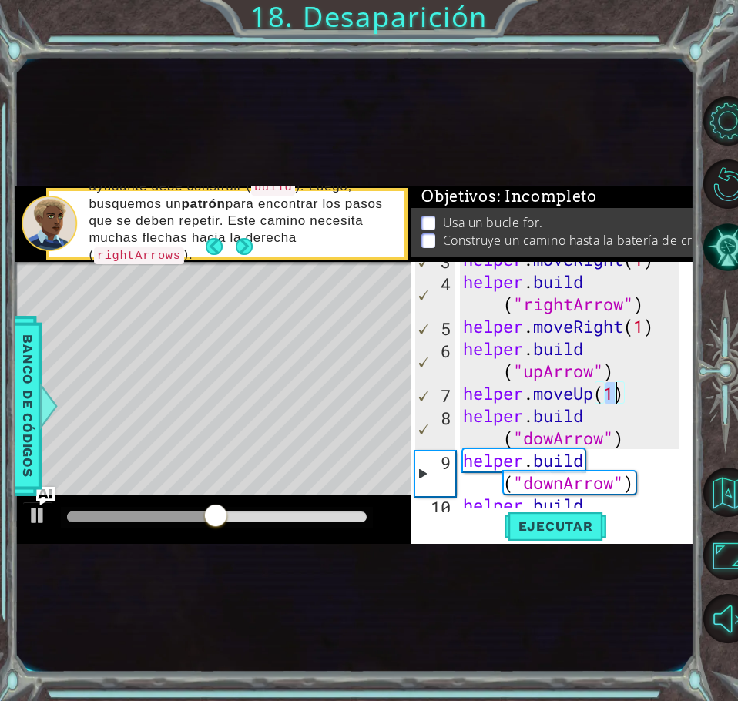
scroll to position [85, 0]
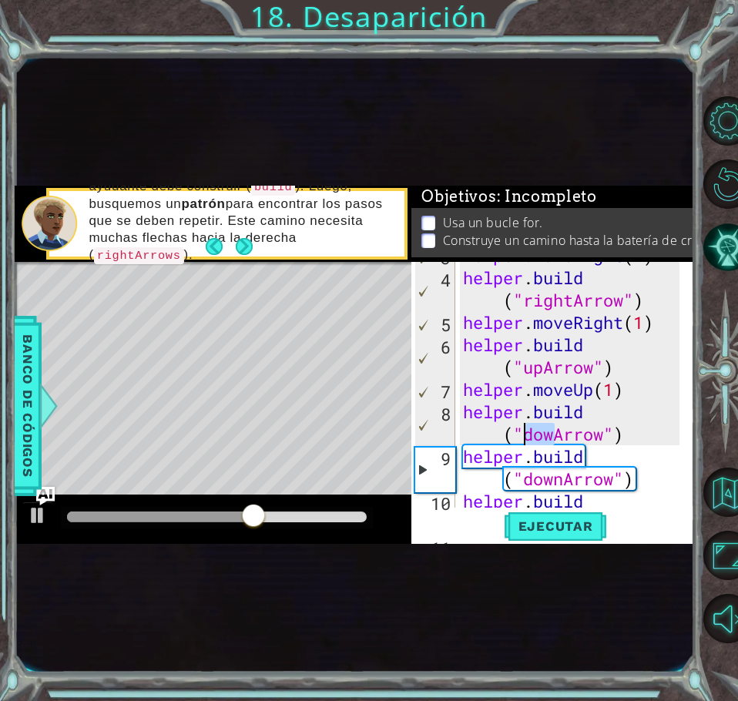
drag, startPoint x: 551, startPoint y: 433, endPoint x: 529, endPoint y: 431, distance: 22.4
click at [529, 431] on div "helper . moveRight ( 1 ) helper . build ( "rightArrow" ) helper . moveRight ( 1…" at bounding box center [574, 400] width 228 height 313
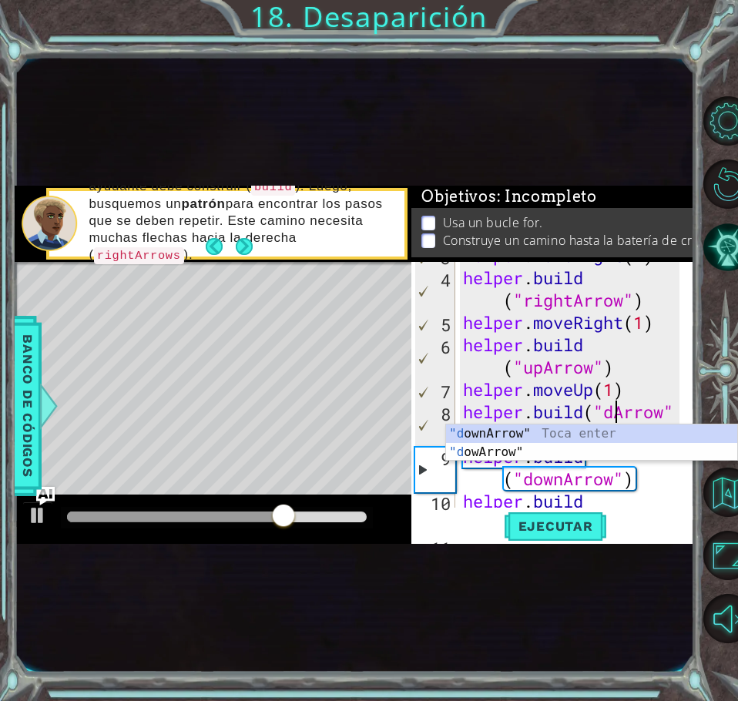
click at [608, 385] on div "helper . moveRight ( 1 ) helper . build ( "rightArrow" ) helper . moveRight ( 1…" at bounding box center [574, 400] width 228 height 313
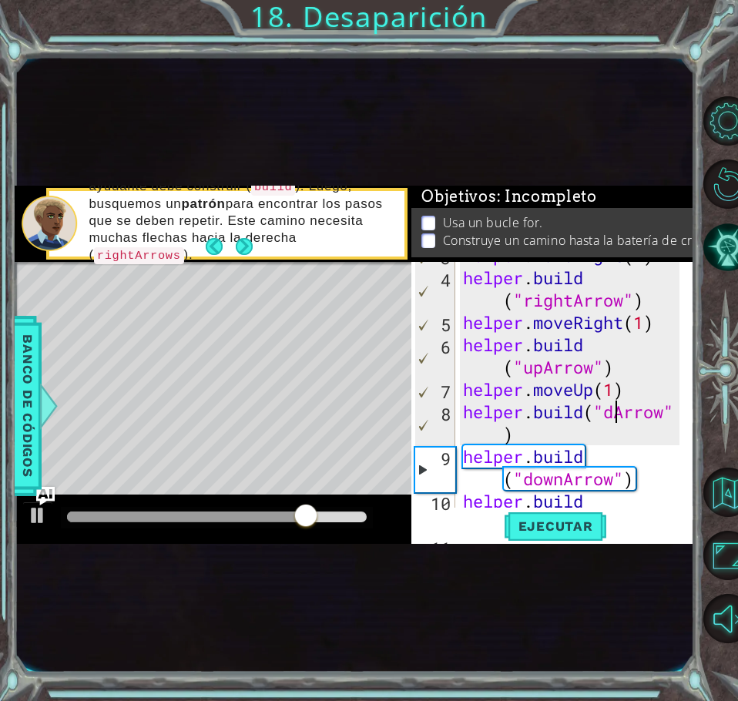
click at [617, 414] on div "helper . moveRight ( 1 ) helper . build ( "rightArrow" ) helper . moveRight ( 1…" at bounding box center [574, 400] width 228 height 313
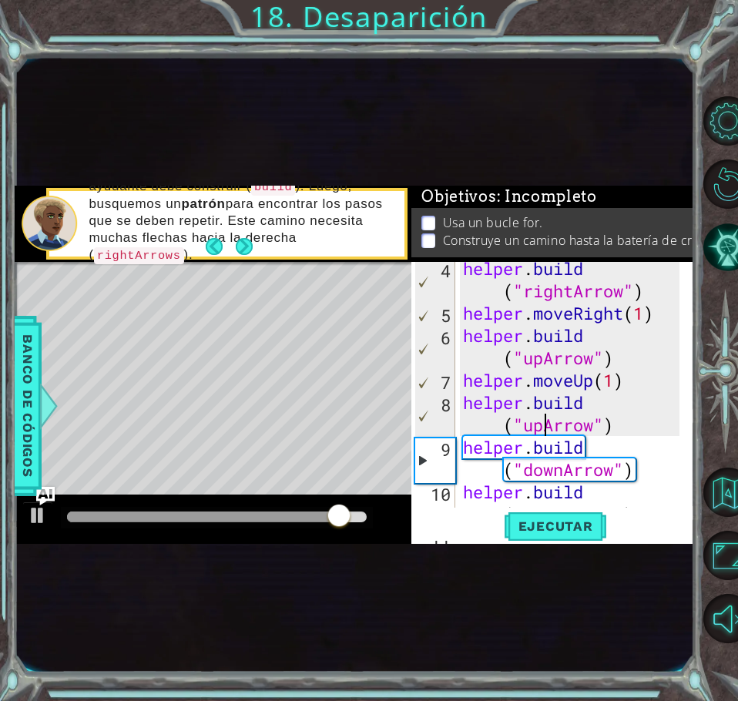
scroll to position [95, 0]
click at [557, 522] on span "Ejecutar" at bounding box center [555, 525] width 105 height 15
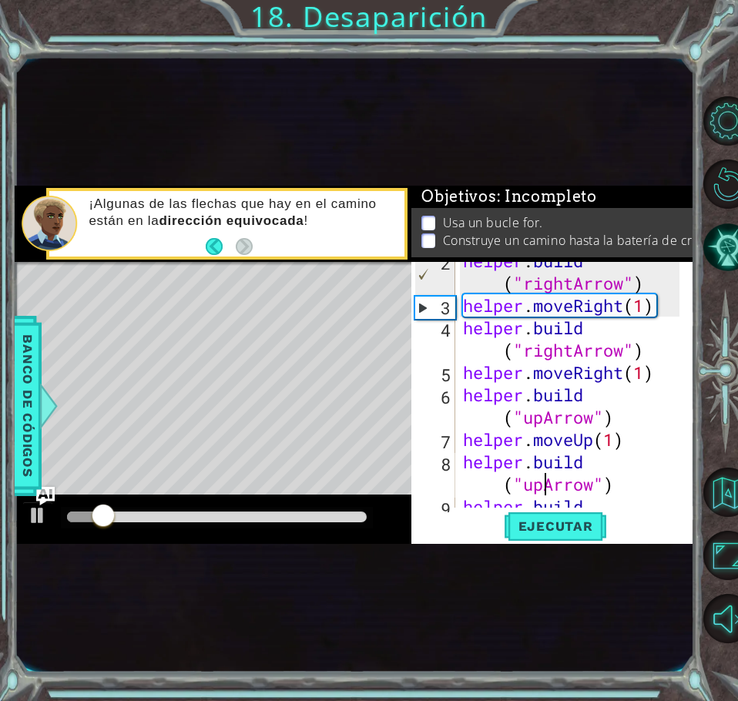
scroll to position [35, 0]
click at [601, 442] on div "helper . build ( "rightArrow" ) helper . moveRight ( 1 ) helper . build ( "righ…" at bounding box center [574, 416] width 228 height 335
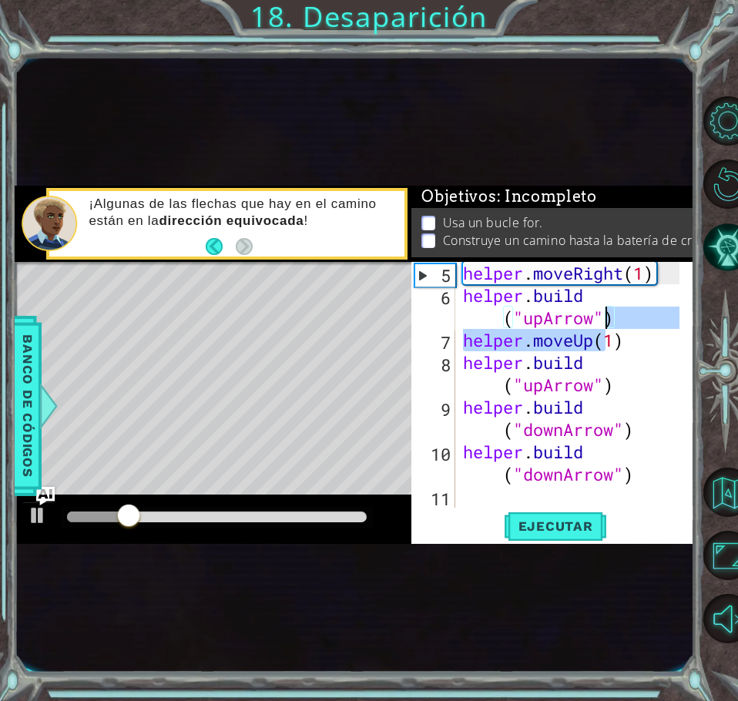
scroll to position [134, 0]
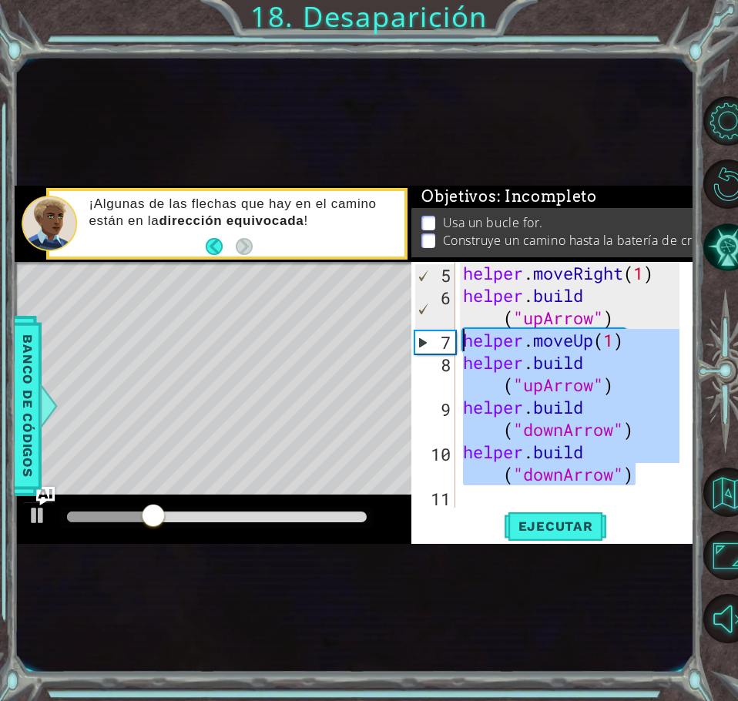
drag, startPoint x: 634, startPoint y: 479, endPoint x: 463, endPoint y: 339, distance: 219.9
click at [463, 339] on div "helper . moveRight ( 1 ) helper . build ( "upArrow" ) helper . moveUp ( 1 ) hel…" at bounding box center [574, 407] width 228 height 290
type textarea "helper.moveUp(1) [DOMAIN_NAME]("upArrow")"
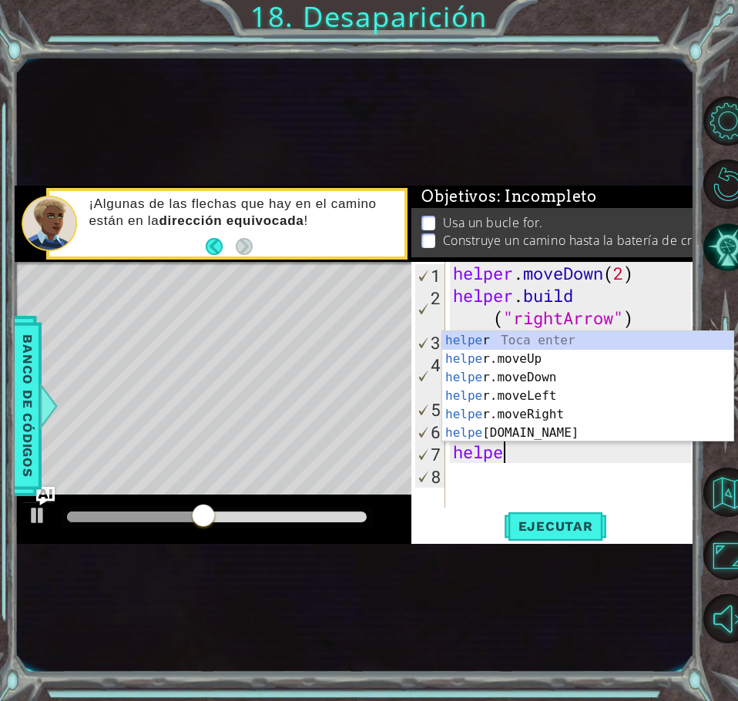
scroll to position [0, 2]
click at [565, 353] on div "helper Toca enter helper .moveUp Toca enter helper .moveDown Toca enter helper …" at bounding box center [587, 405] width 291 height 148
type textarea "helper.moveUp(1)"
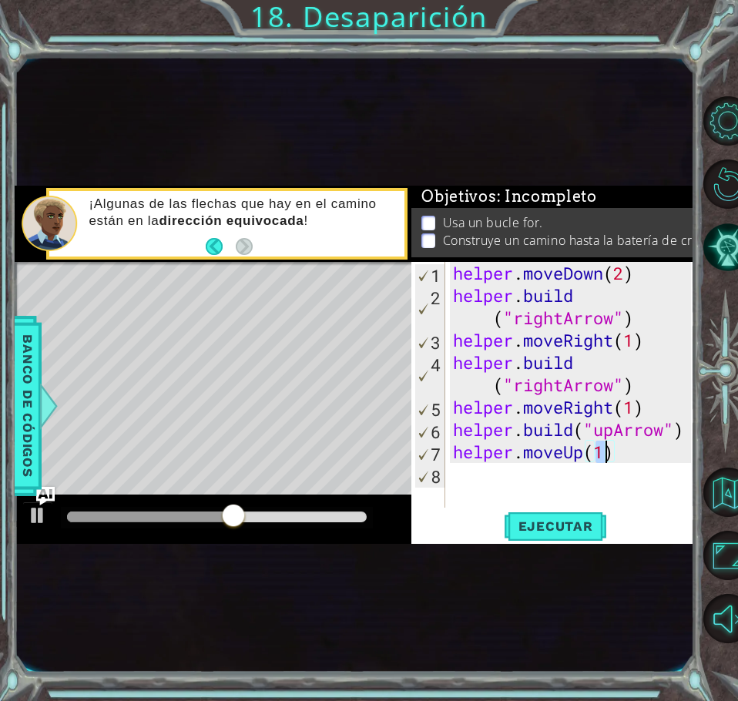
click at [518, 481] on div "helper . moveDown ( 2 ) helper . build ( "rightArrow" ) helper . moveRight ( 1 …" at bounding box center [574, 407] width 249 height 290
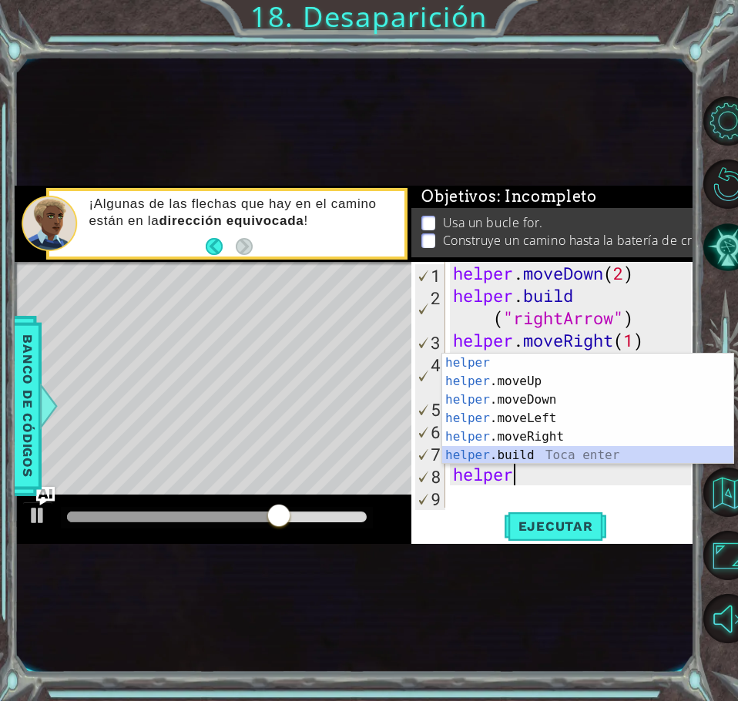
click at [536, 451] on div "helper Toca enter helper .moveUp Toca enter helper .moveDown Toca enter helper …" at bounding box center [587, 427] width 291 height 148
type textarea "[DOMAIN_NAME]("rightArrow")"
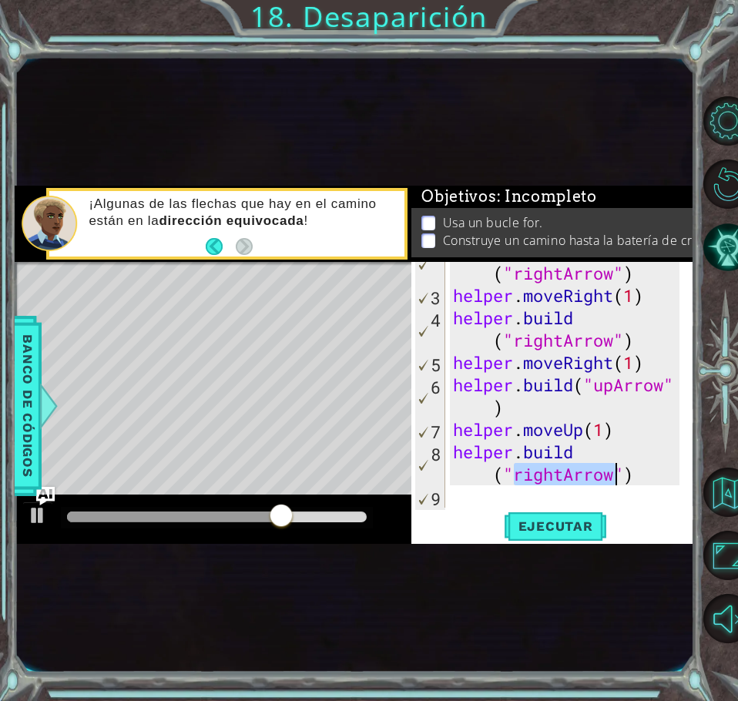
scroll to position [45, 0]
click at [513, 490] on div "helper . build ( "rightArrow" ) helper . moveRight ( 1 ) helper . build ( "righ…" at bounding box center [568, 395] width 237 height 313
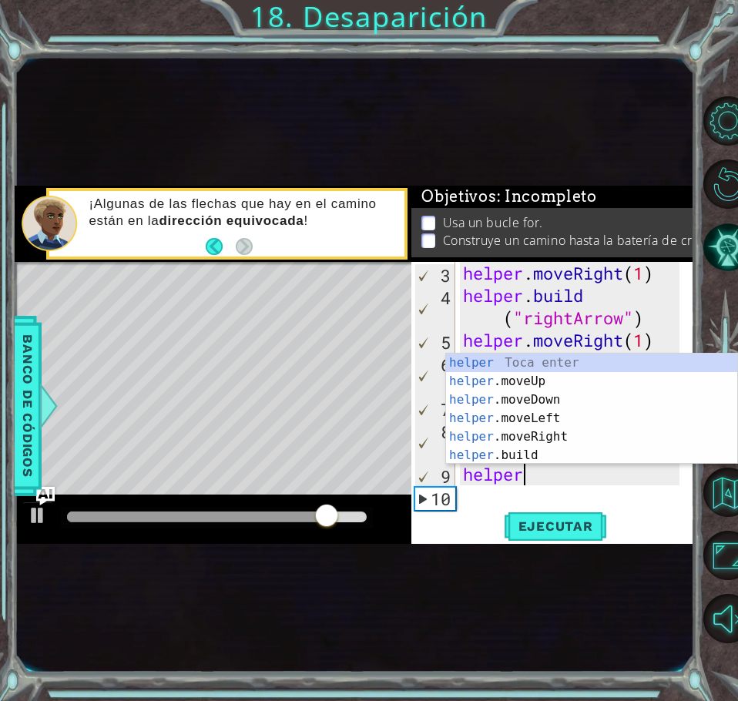
scroll to position [0, 2]
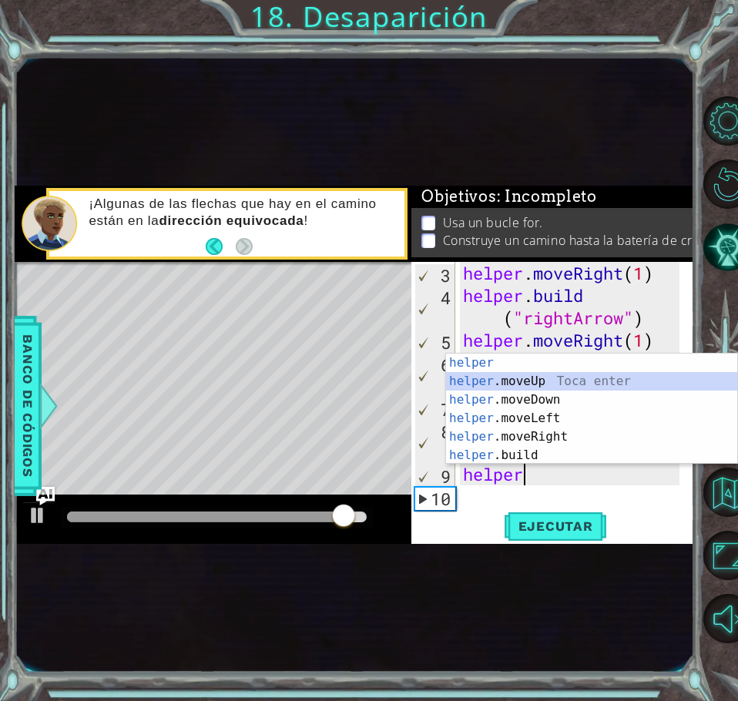
click at [533, 378] on div "helper Toca enter helper .moveUp Toca enter helper .moveDown Toca enter helper …" at bounding box center [591, 427] width 291 height 148
type textarea "helper.moveUp(1)"
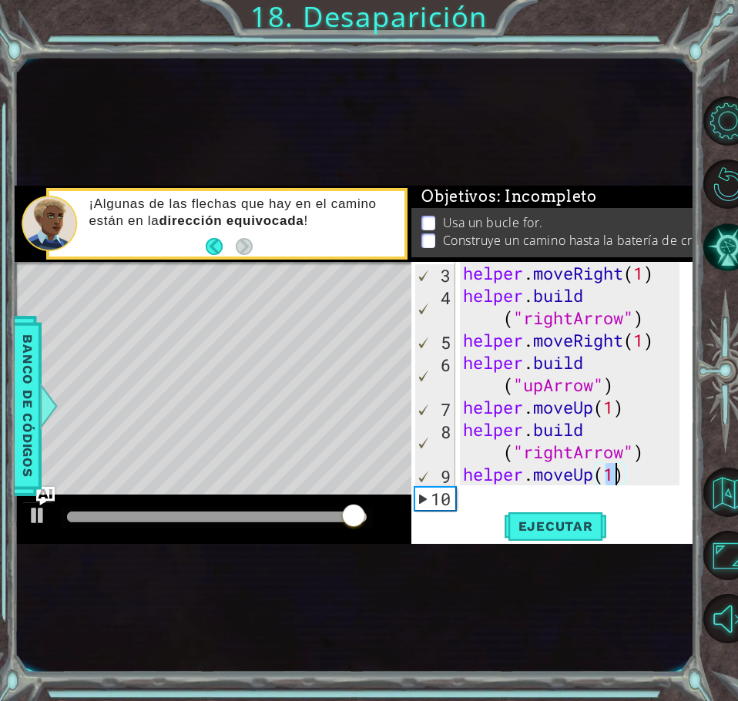
click at [501, 500] on div "helper . moveRight ( 1 ) helper . build ( "rightArrow" ) helper . moveRight ( 1…" at bounding box center [574, 407] width 228 height 290
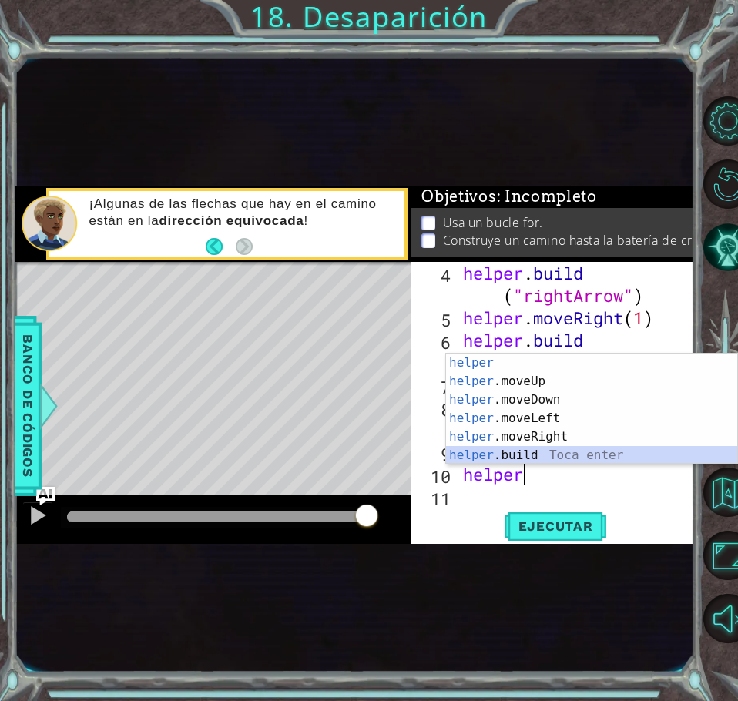
click at [523, 456] on div "helper Toca enter helper .moveUp Toca enter helper .moveDown Toca enter helper …" at bounding box center [591, 427] width 291 height 148
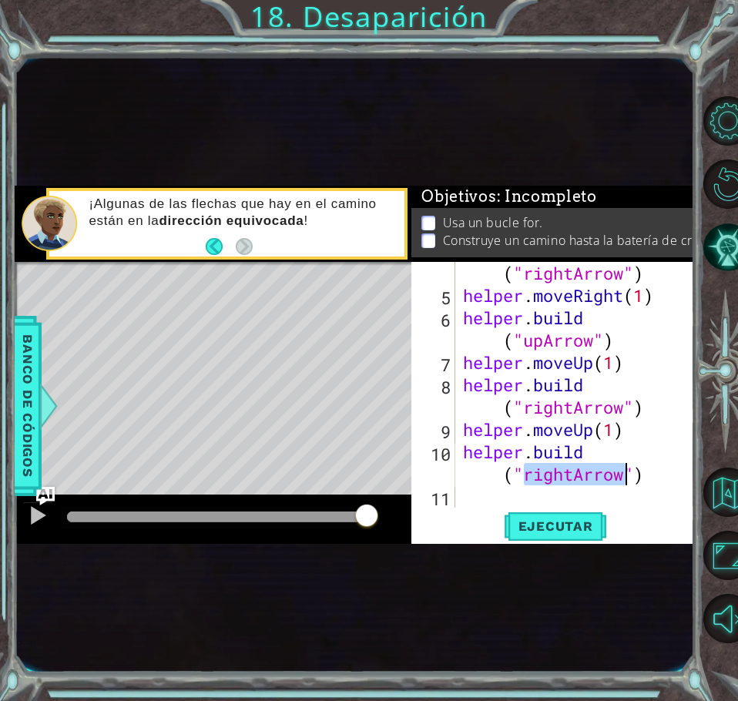
scroll to position [112, 0]
click at [562, 468] on div "helper . build ( "rightArrow" ) helper . moveRight ( 1 ) helper . build ( "upAr…" at bounding box center [569, 385] width 219 height 246
drag, startPoint x: 562, startPoint y: 468, endPoint x: 523, endPoint y: 476, distance: 40.0
click at [523, 476] on div "helper . build ( "rightArrow" ) helper . moveRight ( 1 ) helper . build ( "upAr…" at bounding box center [574, 395] width 228 height 313
drag, startPoint x: 574, startPoint y: 474, endPoint x: 524, endPoint y: 474, distance: 49.3
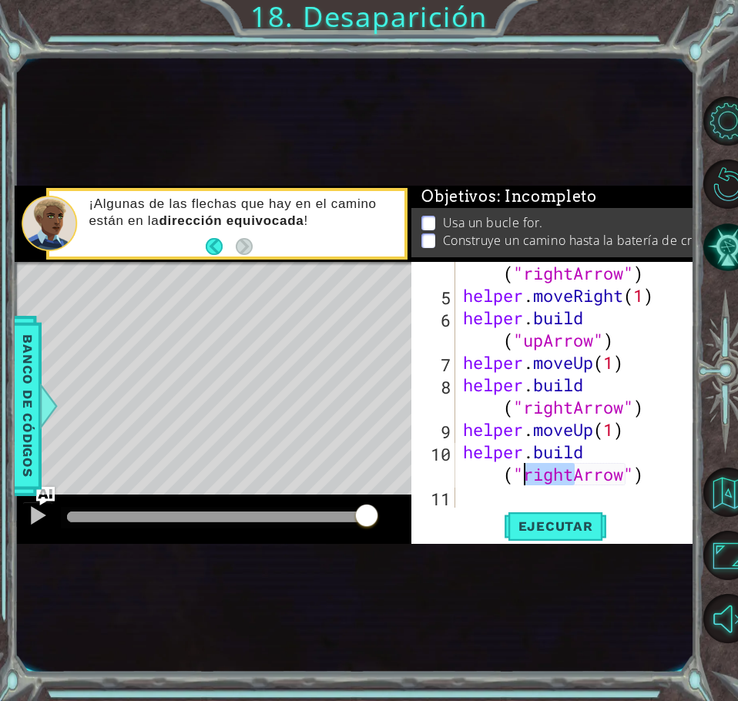
click at [524, 474] on div "helper . build ( "rightArrow" ) helper . moveRight ( 1 ) helper . build ( "upAr…" at bounding box center [574, 395] width 228 height 313
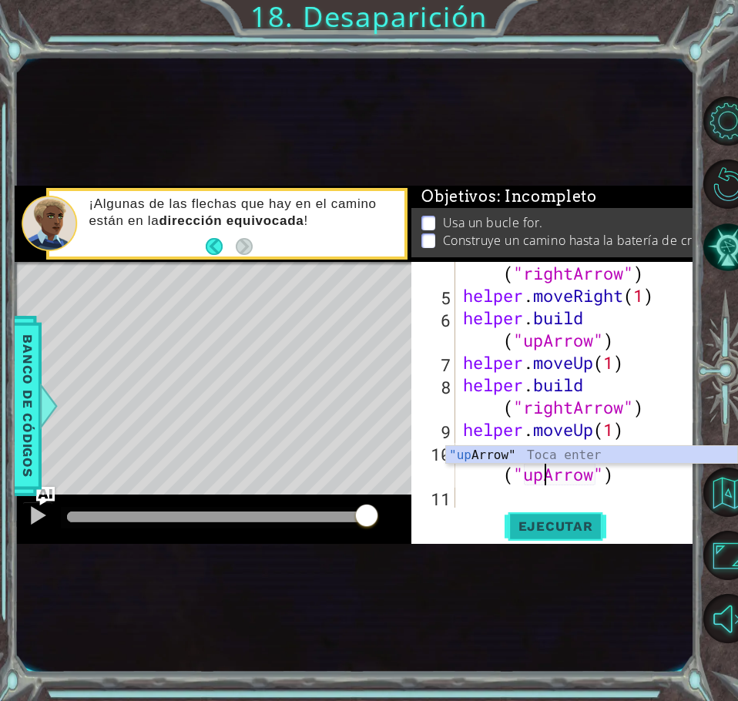
type textarea "[DOMAIN_NAME]("upArrow")"
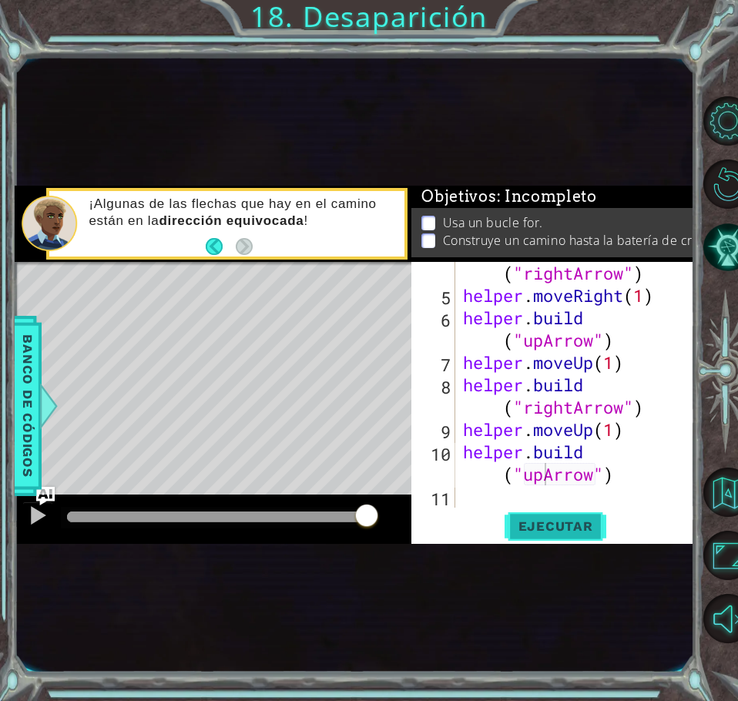
click at [561, 523] on span "Ejecutar" at bounding box center [555, 525] width 105 height 15
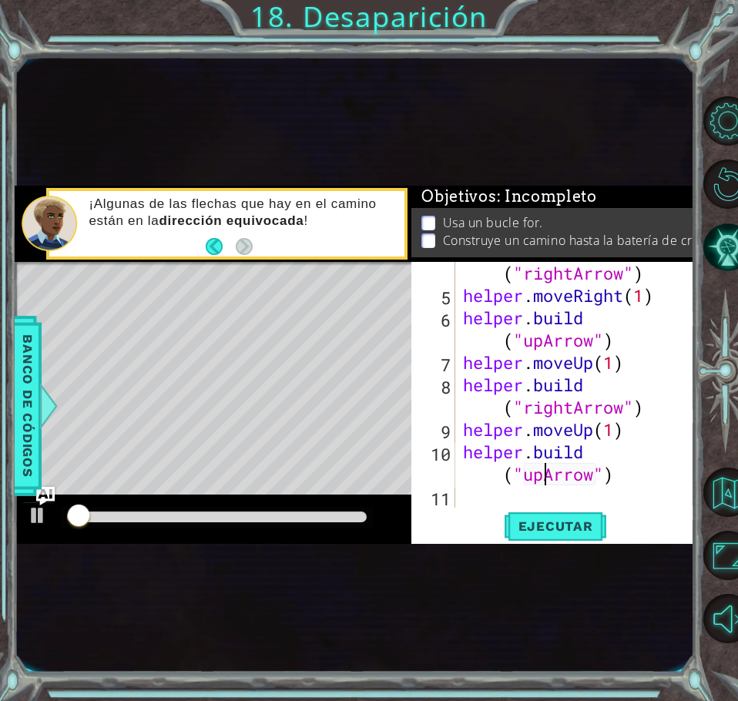
click at [478, 502] on div "helper . build ( "rightArrow" ) helper . moveRight ( 1 ) helper . build ( "upAr…" at bounding box center [574, 395] width 228 height 313
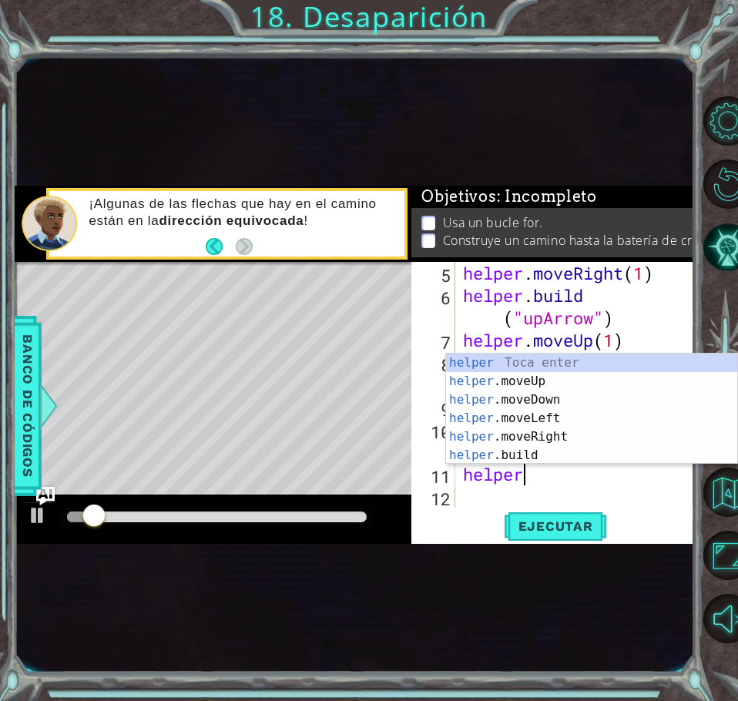
scroll to position [0, 2]
click at [564, 440] on div "helper Toca enter helper .moveUp Toca enter helper .moveDown Toca enter helper …" at bounding box center [591, 427] width 291 height 148
type textarea "helper.moveRight(1)"
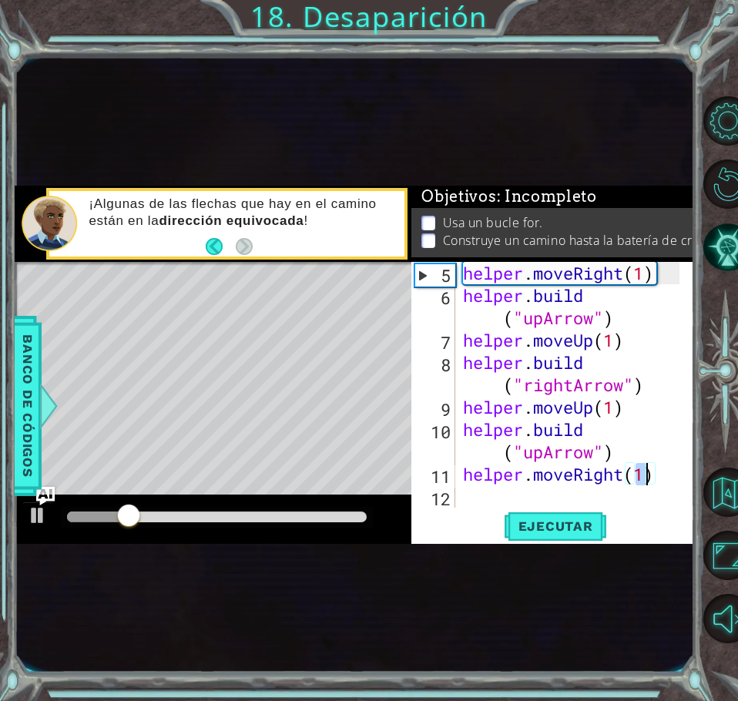
click at [474, 499] on div "helper . moveRight ( 1 ) helper . build ( "upArrow" ) helper . moveUp ( 1 ) hel…" at bounding box center [574, 407] width 228 height 290
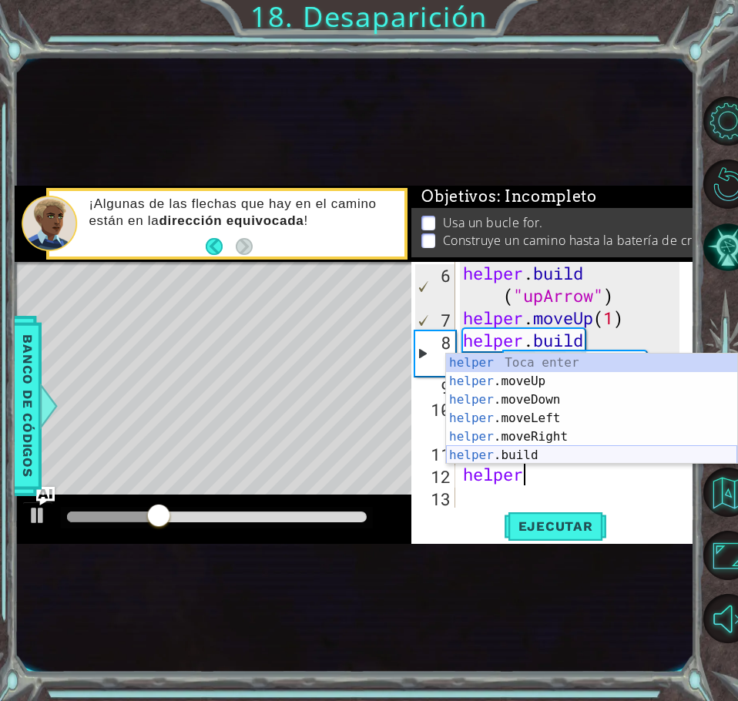
click at [544, 457] on div "helper Toca enter helper .moveUp Toca enter helper .moveDown Toca enter helper …" at bounding box center [591, 427] width 291 height 148
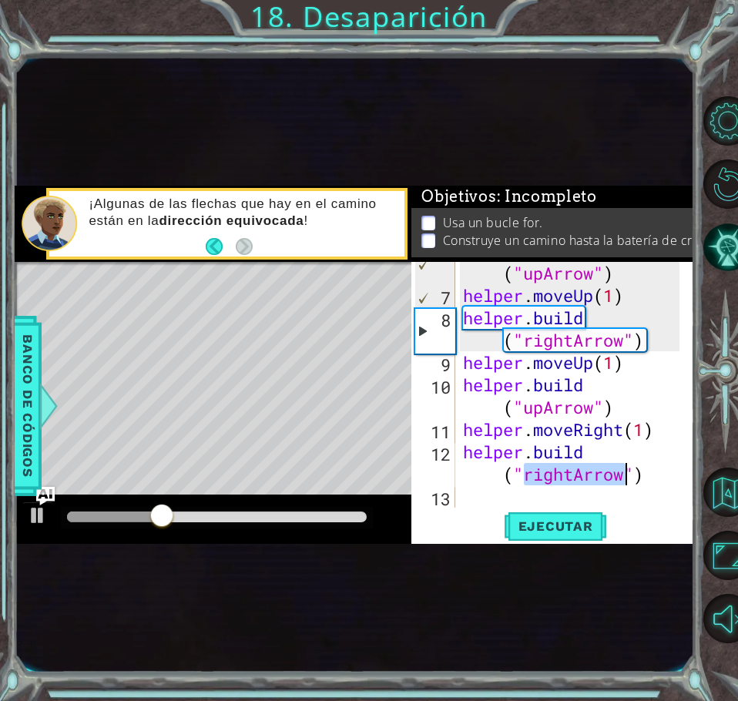
scroll to position [179, 0]
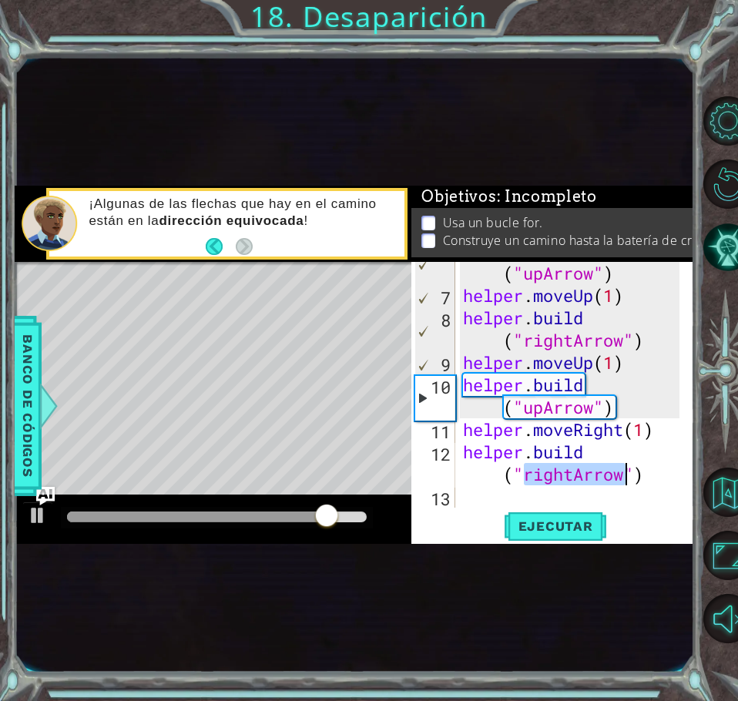
click at [510, 419] on div "helper . build ( "upArrow" ) helper . moveUp ( 1 ) helper . build ( "rightArrow…" at bounding box center [574, 395] width 228 height 313
click at [543, 408] on div "helper . build ( "upArrow" ) helper . moveUp ( 1 ) helper . build ( "rightArrow…" at bounding box center [574, 395] width 228 height 313
type textarea "[DOMAIN_NAME]("upArrow")"
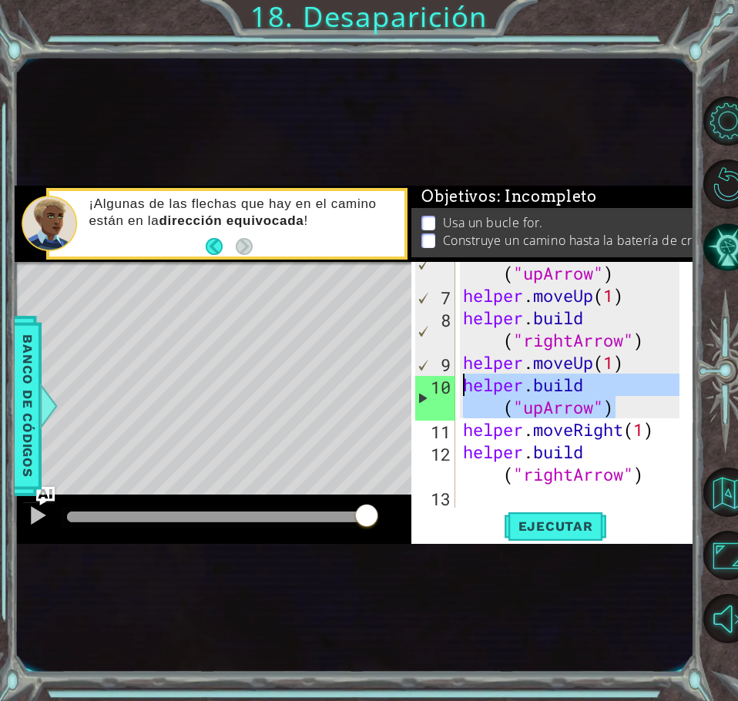
drag, startPoint x: 622, startPoint y: 407, endPoint x: 460, endPoint y: 378, distance: 165.0
click at [460, 378] on div "helper . build ( "upArrow" ) helper . moveUp ( 1 ) helper . build ( "rightArrow…" at bounding box center [574, 395] width 228 height 313
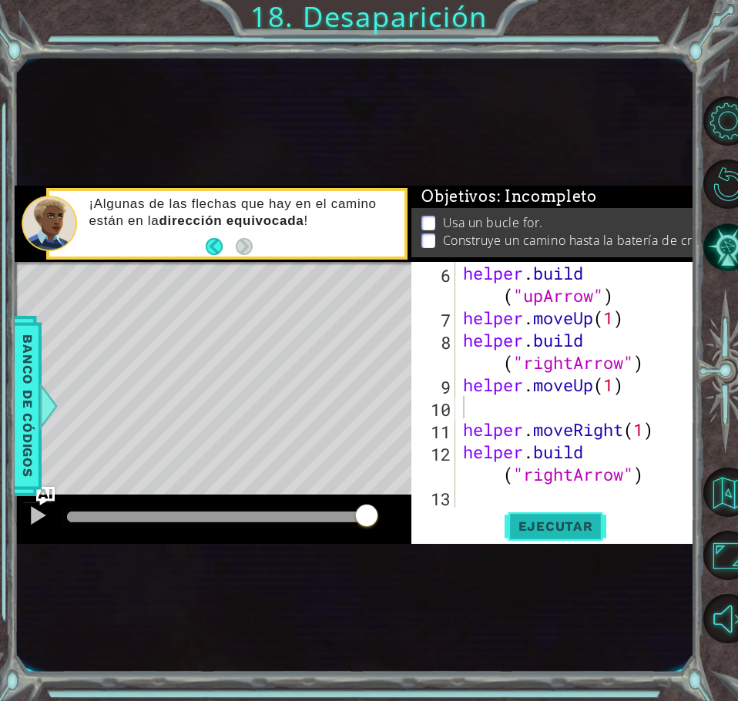
click at [537, 528] on span "Ejecutar" at bounding box center [555, 525] width 105 height 15
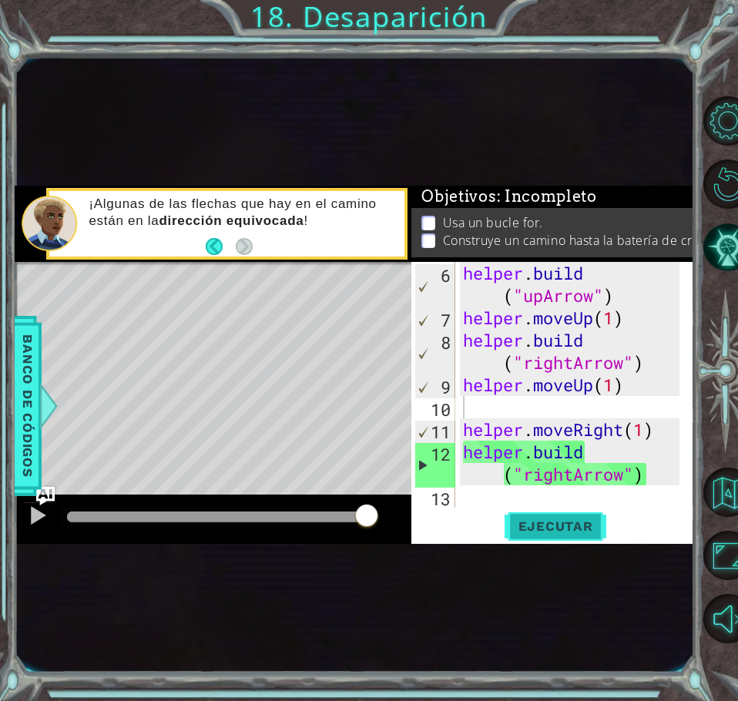
click at [570, 524] on span "Ejecutar" at bounding box center [555, 525] width 105 height 15
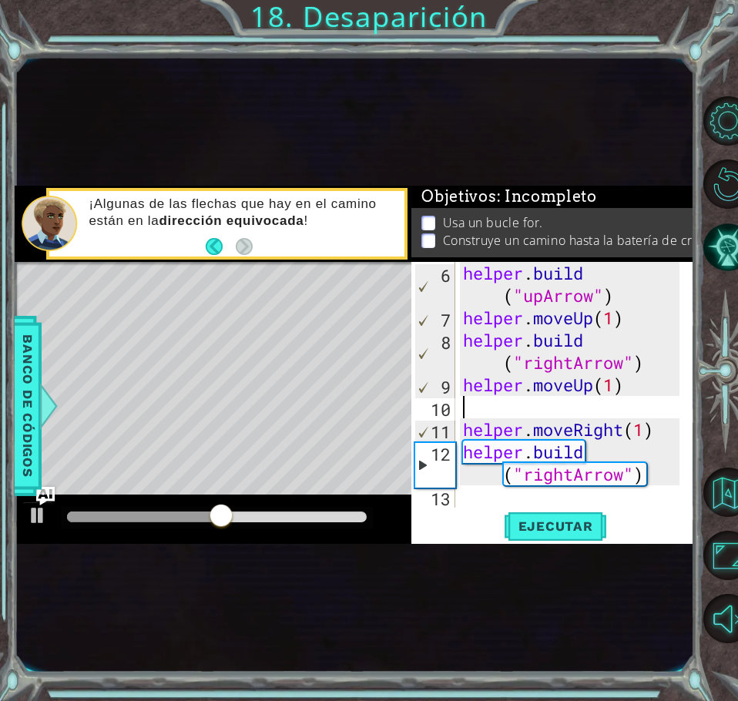
click at [538, 409] on div "helper . build ( "upArrow" ) helper . moveUp ( 1 ) helper . build ( "rightArrow…" at bounding box center [574, 418] width 228 height 313
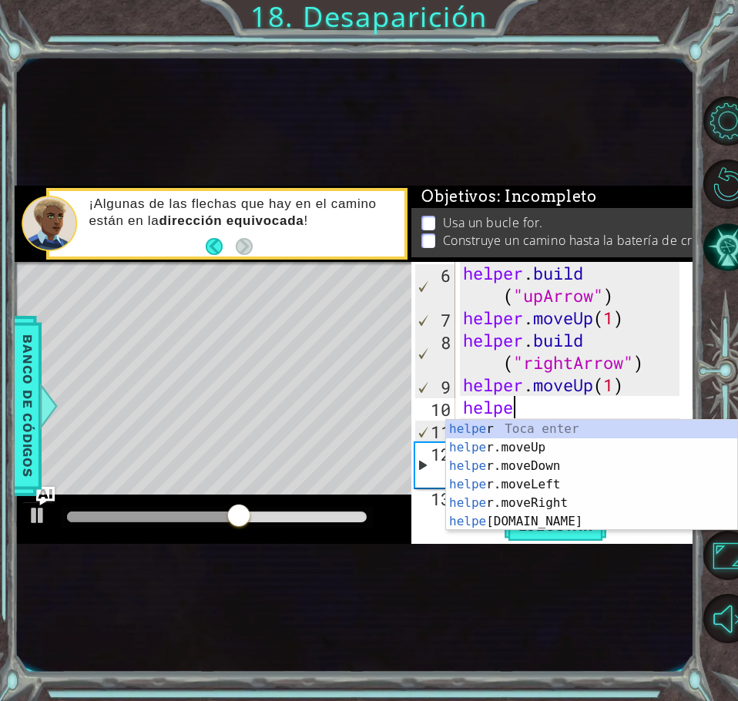
scroll to position [0, 2]
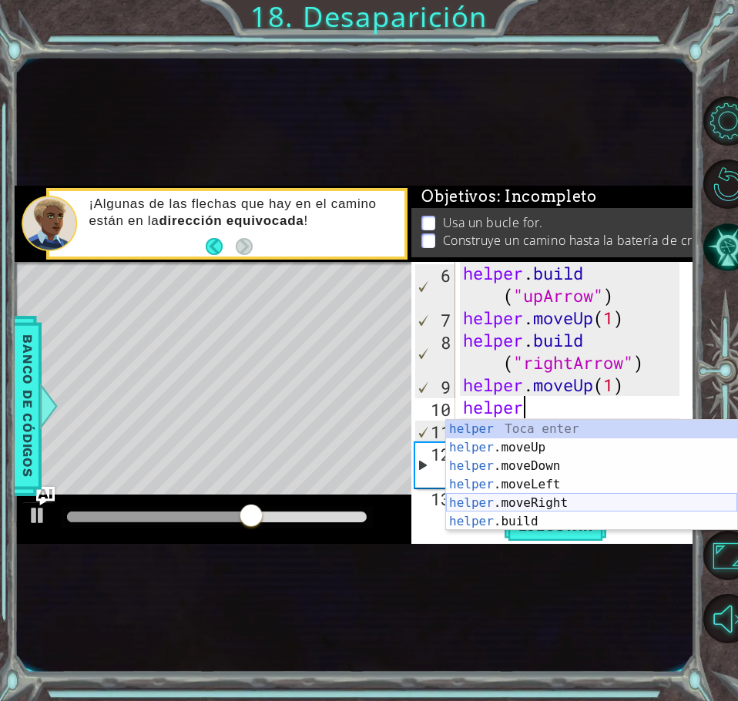
click at [527, 509] on div "helper Toca enter helper .moveUp Toca enter helper .moveDown Toca enter helper …" at bounding box center [591, 494] width 291 height 148
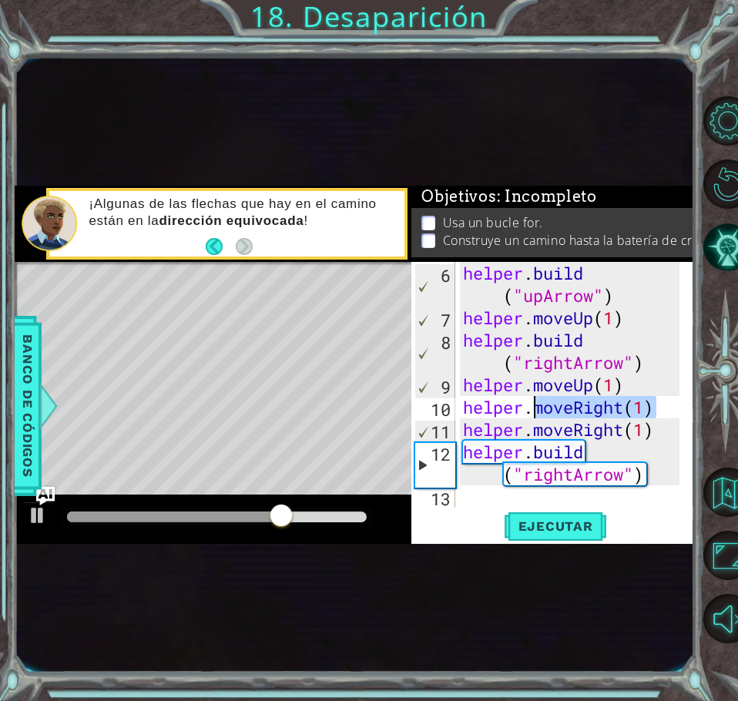
drag, startPoint x: 657, startPoint y: 410, endPoint x: 533, endPoint y: 401, distance: 125.0
click at [533, 401] on div "helper . build ( "upArrow" ) helper . moveUp ( 1 ) helper . build ( "rightArrow…" at bounding box center [574, 418] width 228 height 313
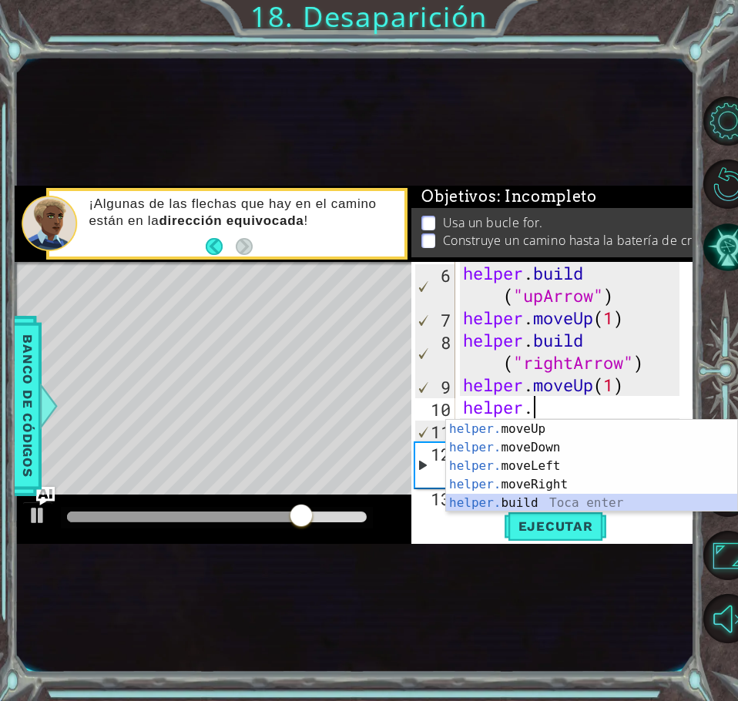
click at [558, 497] on div "helper. moveUp Toca enter helper. moveDown Toca enter helper. moveLeft Toca ent…" at bounding box center [591, 484] width 291 height 129
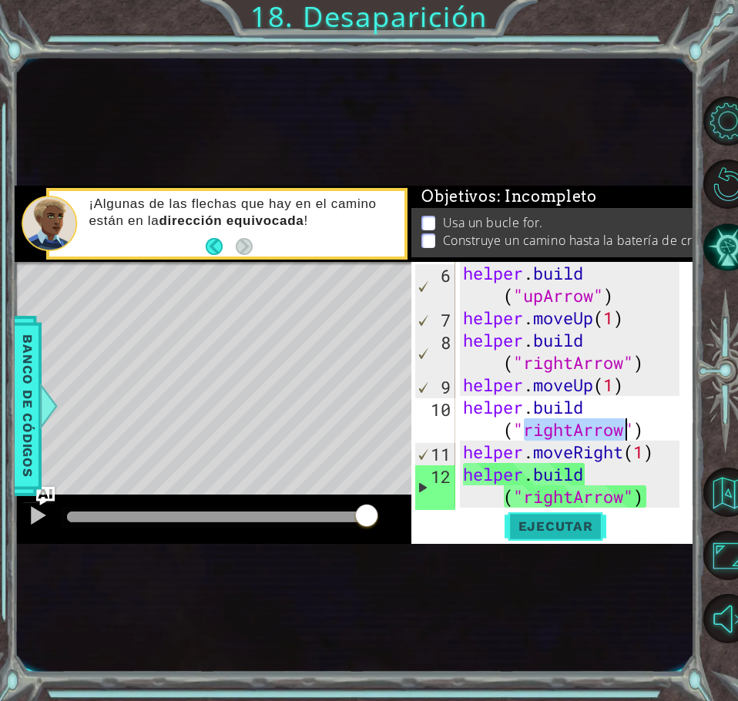
click at [554, 522] on span "Ejecutar" at bounding box center [555, 525] width 105 height 15
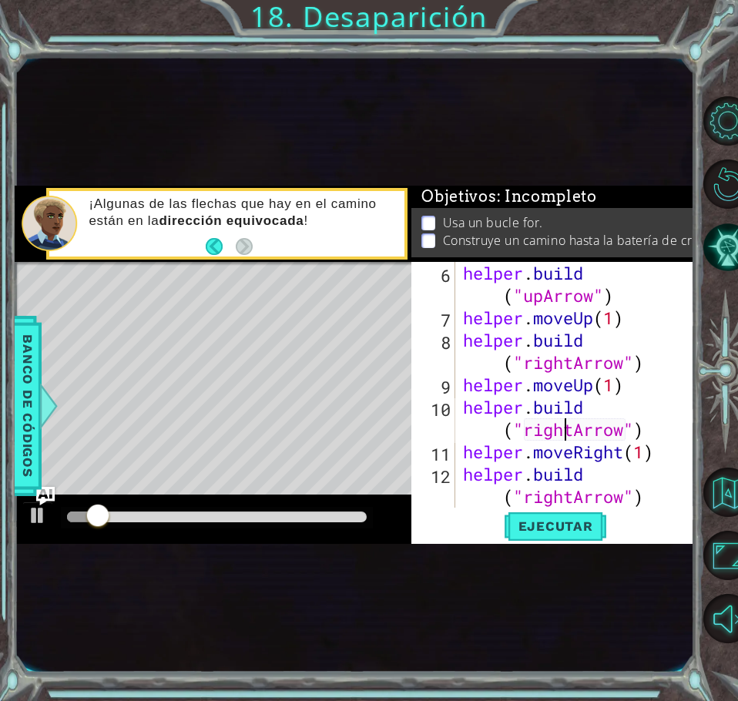
drag, startPoint x: 562, startPoint y: 425, endPoint x: 570, endPoint y: 428, distance: 9.0
click at [570, 428] on div "helper . build ( "upArrow" ) helper . moveUp ( 1 ) helper . build ( "rightArrow…" at bounding box center [574, 418] width 228 height 313
click at [570, 428] on div "helper . build ( "upArrow" ) helper . moveUp ( 1 ) helper . build ( "rightArrow…" at bounding box center [569, 385] width 219 height 246
drag, startPoint x: 570, startPoint y: 428, endPoint x: 520, endPoint y: 429, distance: 50.0
click at [520, 429] on div "helper . build ( "upArrow" ) helper . moveUp ( 1 ) helper . build ( "rightArrow…" at bounding box center [574, 418] width 228 height 313
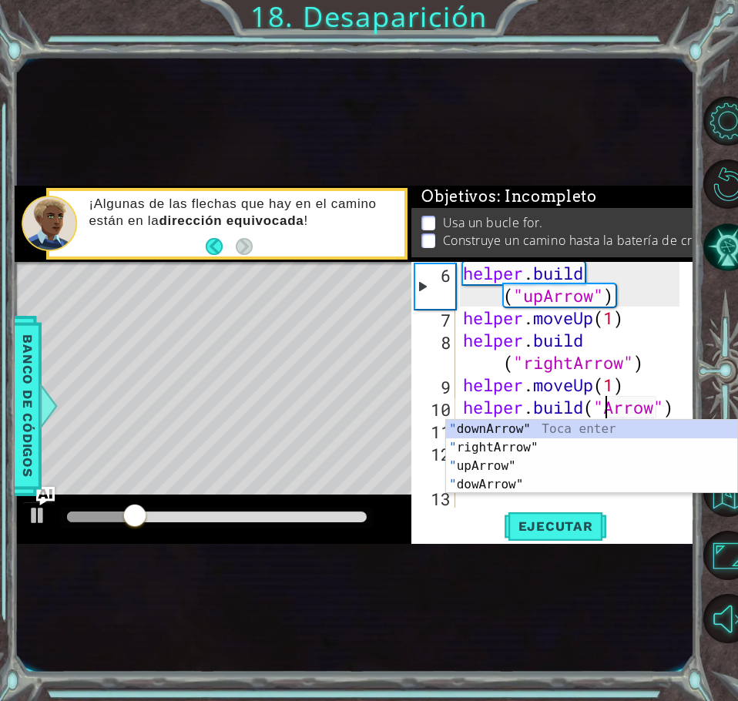
scroll to position [0, 8]
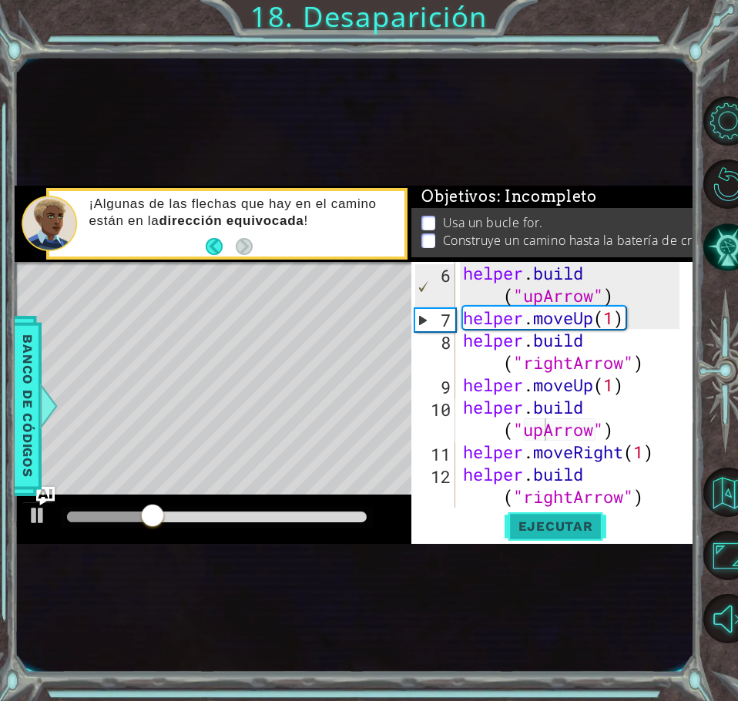
click at [572, 532] on span "Ejecutar" at bounding box center [555, 525] width 105 height 15
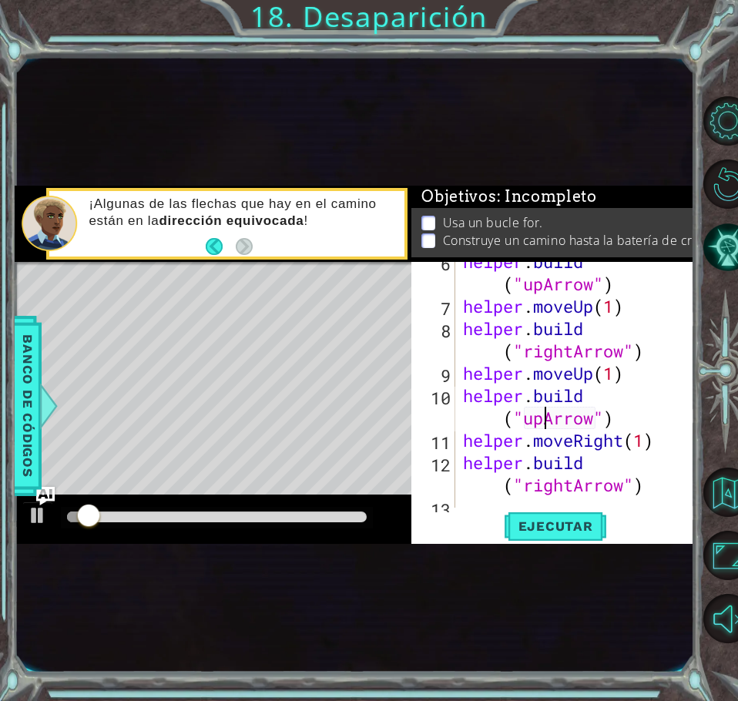
scroll to position [176, 0]
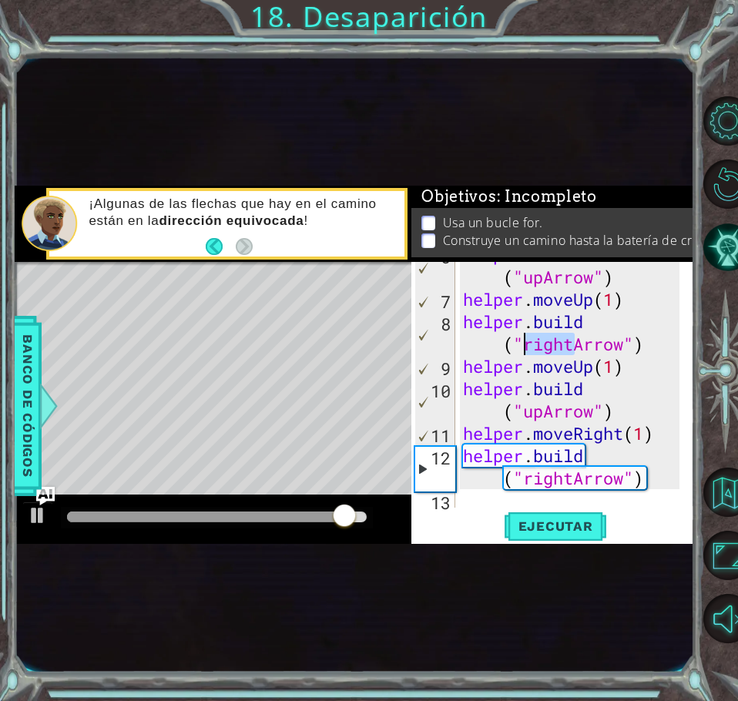
drag, startPoint x: 570, startPoint y: 335, endPoint x: 520, endPoint y: 347, distance: 51.5
click at [520, 347] on div "helper . build ( "upArrow" ) helper . moveUp ( 1 ) helper . build ( "rightArrow…" at bounding box center [574, 399] width 228 height 313
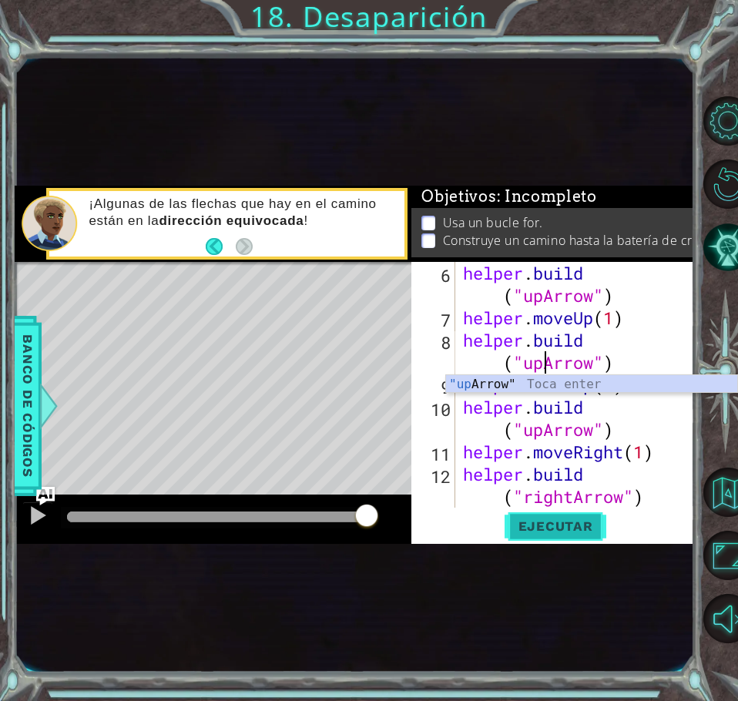
click at [558, 530] on span "Ejecutar" at bounding box center [555, 525] width 105 height 15
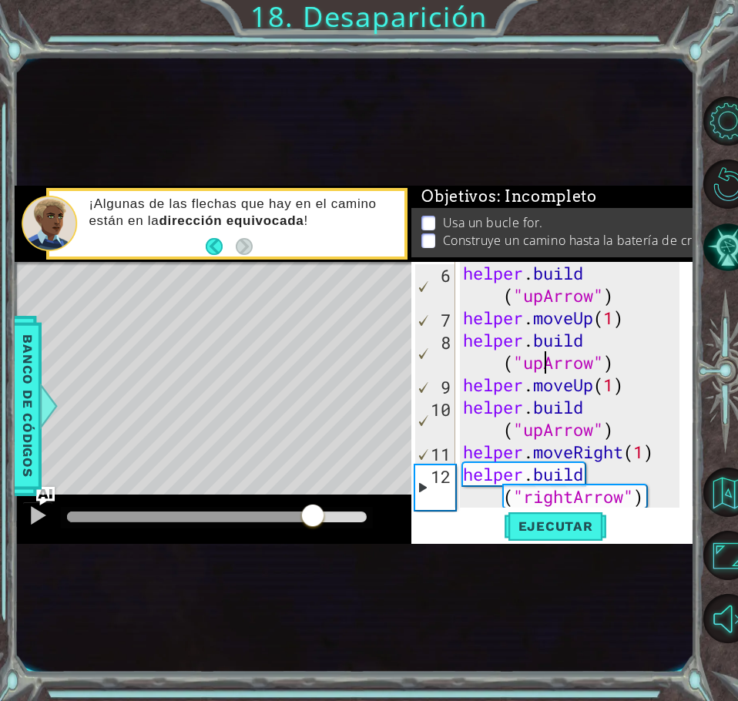
drag, startPoint x: 209, startPoint y: 513, endPoint x: 313, endPoint y: 536, distance: 106.3
click at [313, 536] on div at bounding box center [213, 518] width 396 height 49
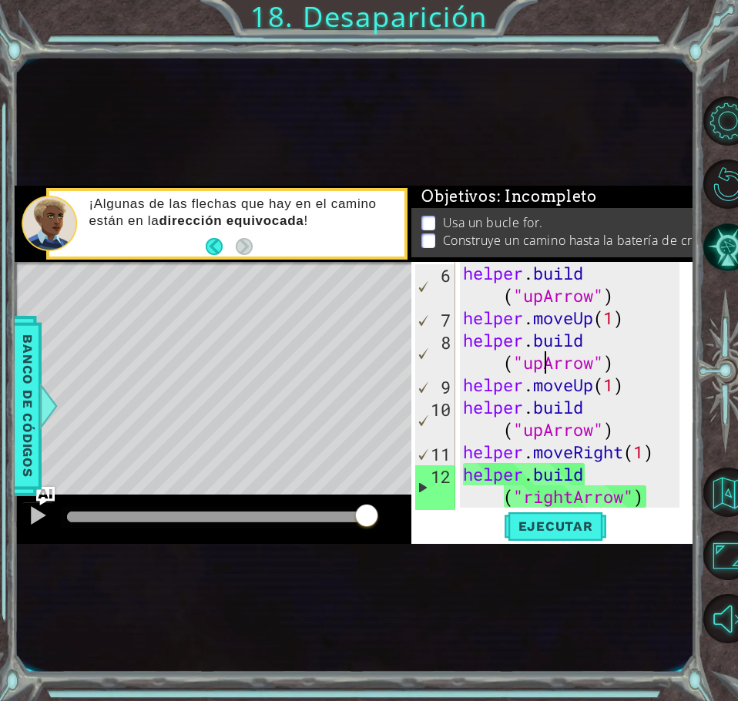
scroll to position [179, 0]
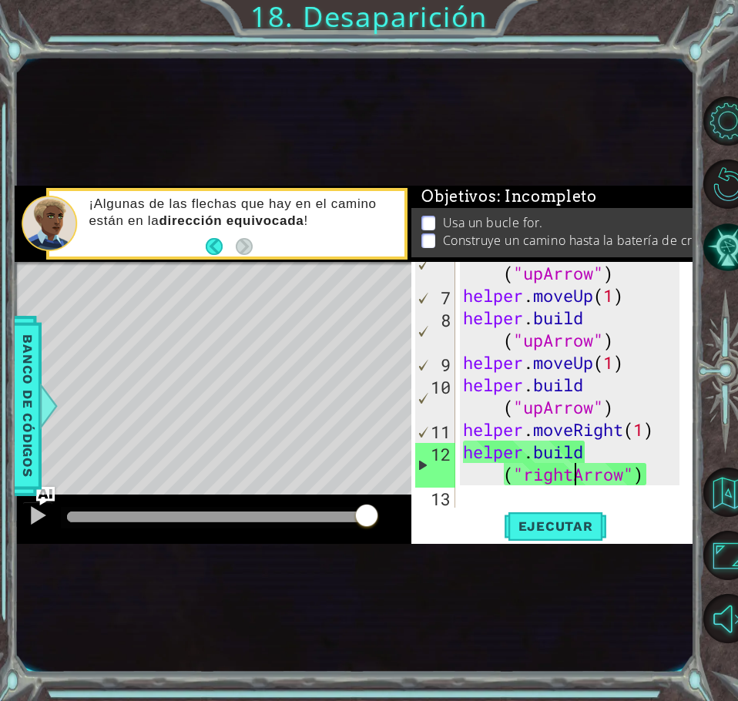
click at [576, 468] on div "helper . build ( "upArrow" ) helper . moveUp ( 1 ) helper . build ( "upArrow" )…" at bounding box center [574, 395] width 228 height 313
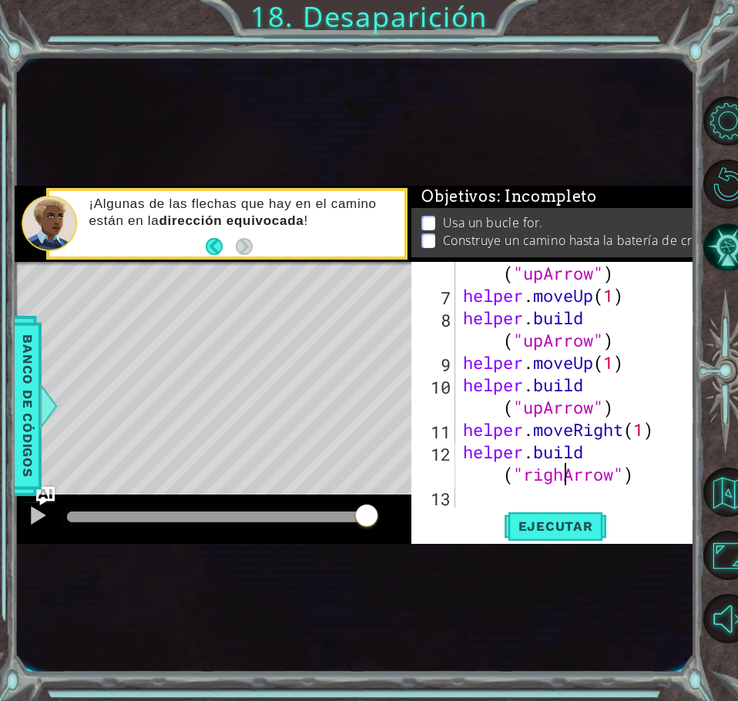
click at [564, 473] on div "helper . build ( "upArrow" ) helper . moveUp ( 1 ) helper . build ( "upArrow" )…" at bounding box center [574, 395] width 228 height 313
drag, startPoint x: 543, startPoint y: 413, endPoint x: 523, endPoint y: 410, distance: 20.3
click at [523, 410] on div "helper . build ( "upArrow" ) helper . moveUp ( 1 ) helper . build ( "upArrow" )…" at bounding box center [574, 395] width 228 height 313
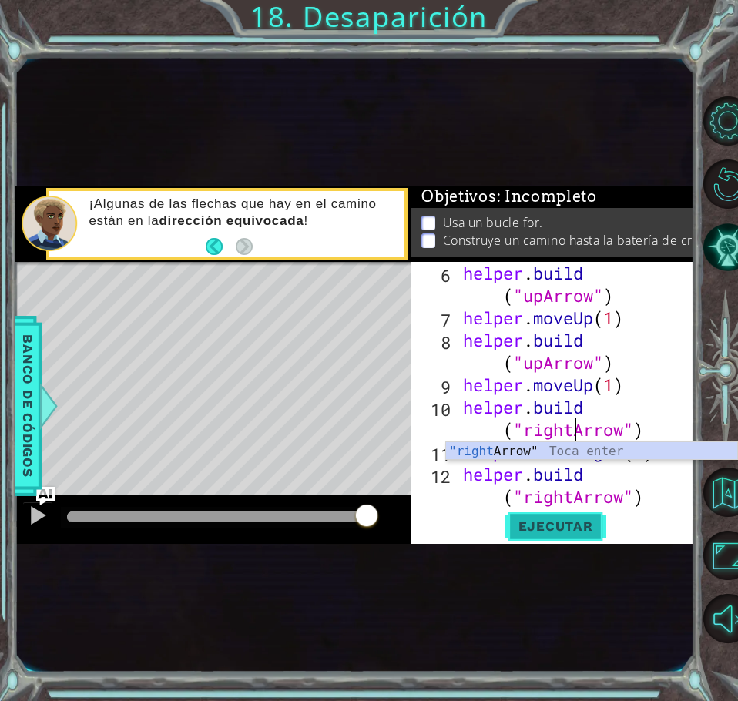
type textarea "[DOMAIN_NAME]("rightArrow")"
click at [550, 533] on span "Ejecutar" at bounding box center [555, 525] width 105 height 15
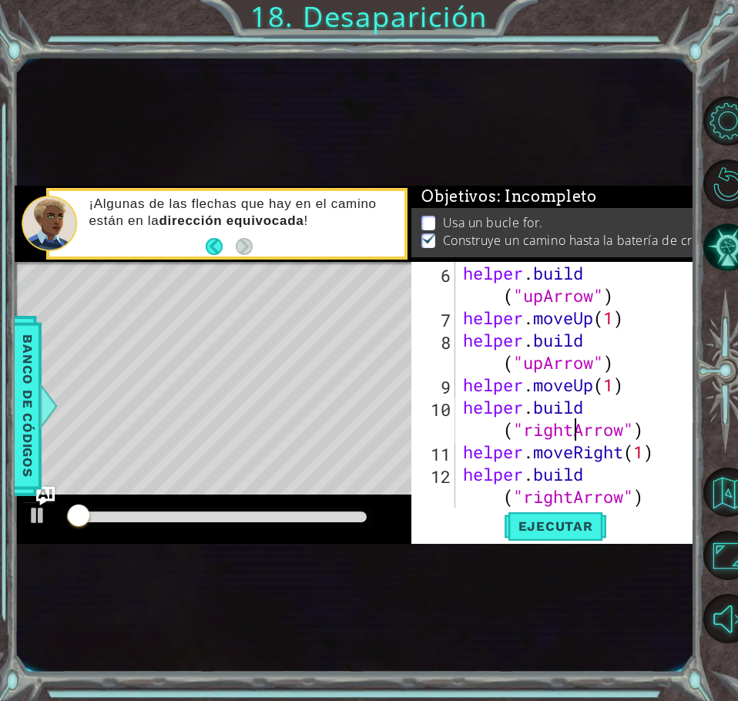
click at [305, 513] on div at bounding box center [216, 516] width 299 height 11
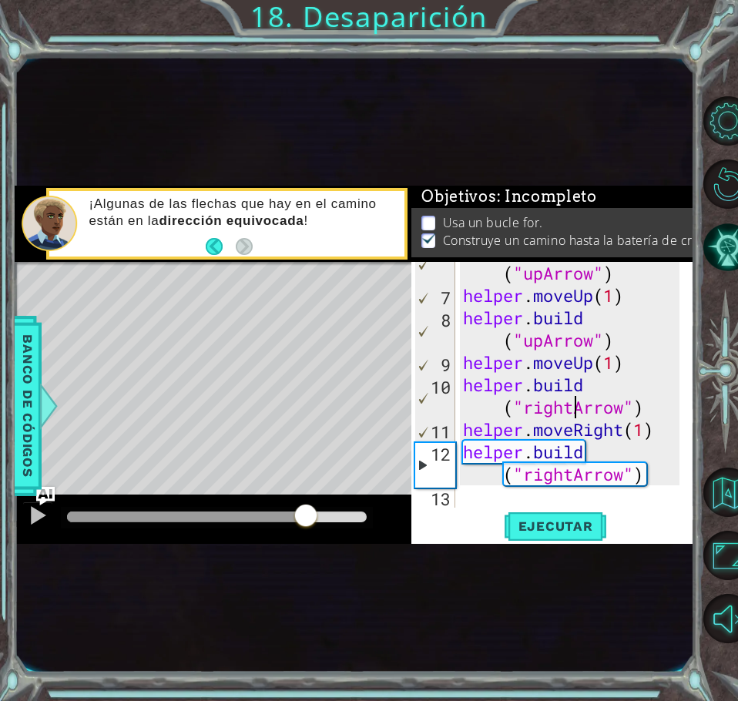
scroll to position [179, 0]
click at [478, 498] on div "helper . build ( "upArrow" ) helper . moveUp ( 1 ) helper . build ( "upArrow" )…" at bounding box center [574, 395] width 228 height 313
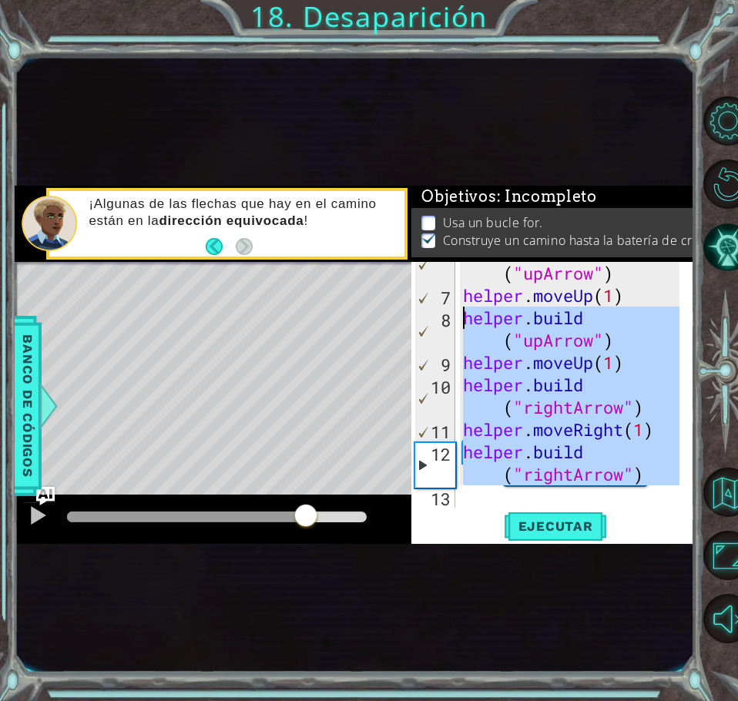
scroll to position [0, 0]
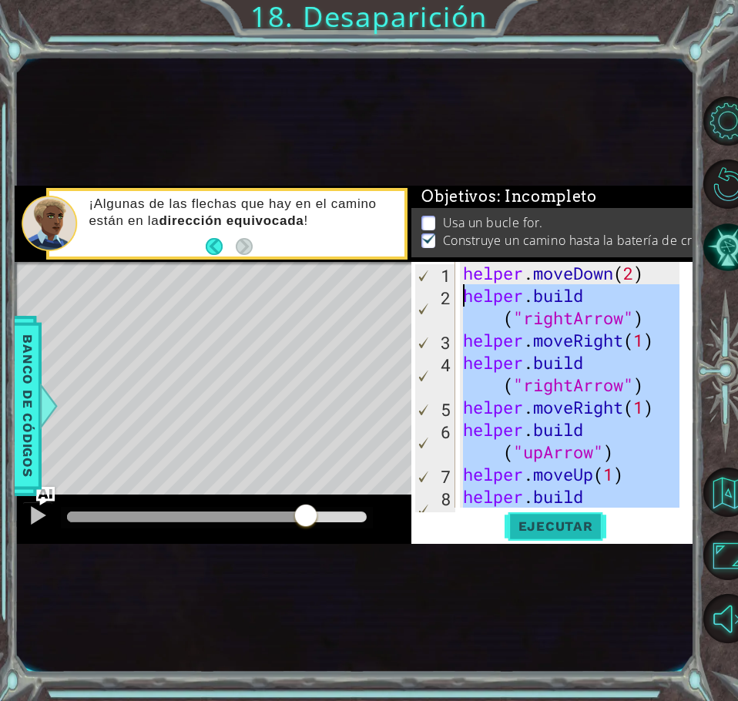
drag, startPoint x: 478, startPoint y: 498, endPoint x: 573, endPoint y: 514, distance: 96.1
click at [573, 514] on div "1 2 3 4 5 6 7 8 helper . moveDown ( 2 ) helper . build ( "rightArrow" ) helper …" at bounding box center [552, 403] width 282 height 282
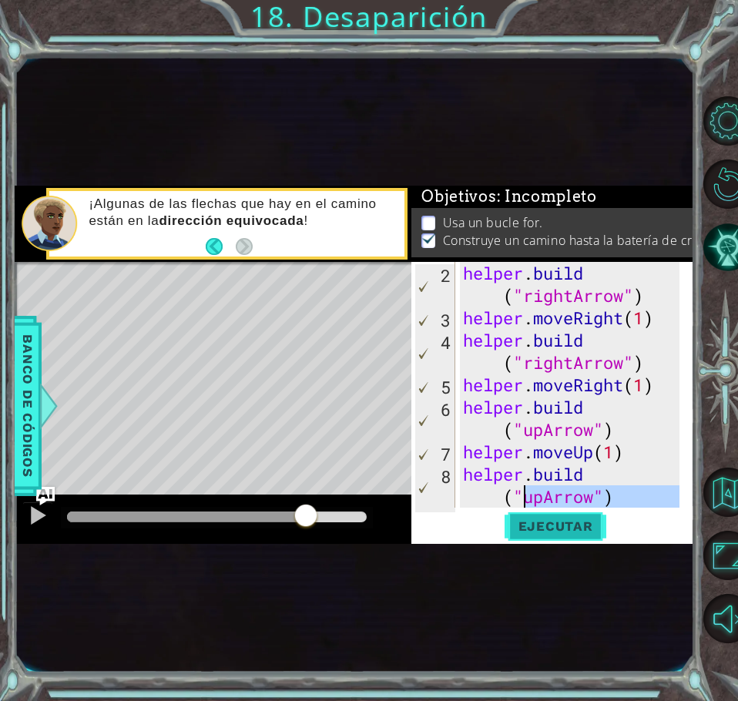
scroll to position [22, 0]
click at [497, 433] on div "helper . build ( "rightArrow" ) helper . moveRight ( 1 ) helper . build ( "righ…" at bounding box center [574, 418] width 228 height 313
type textarea "[DOMAIN_NAME]("upArrow")"
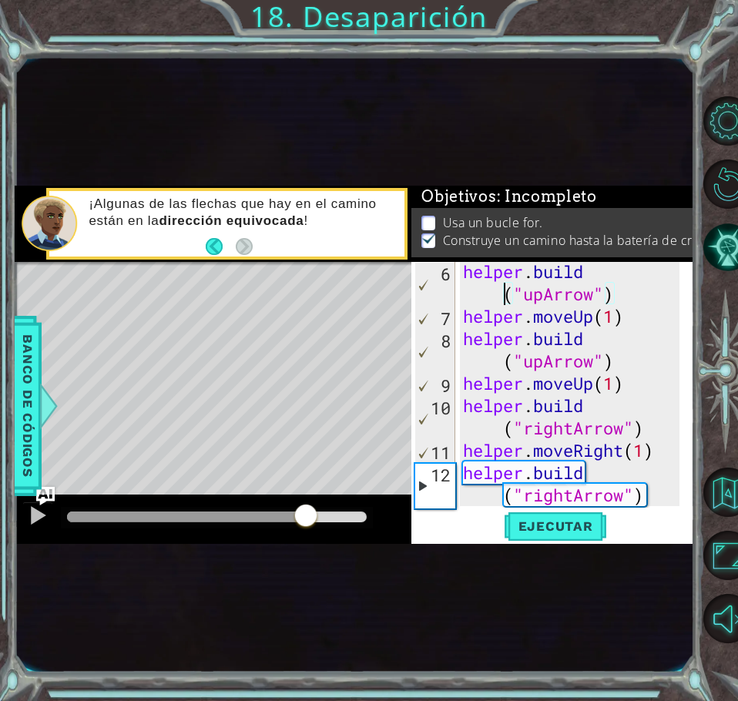
scroll to position [179, 0]
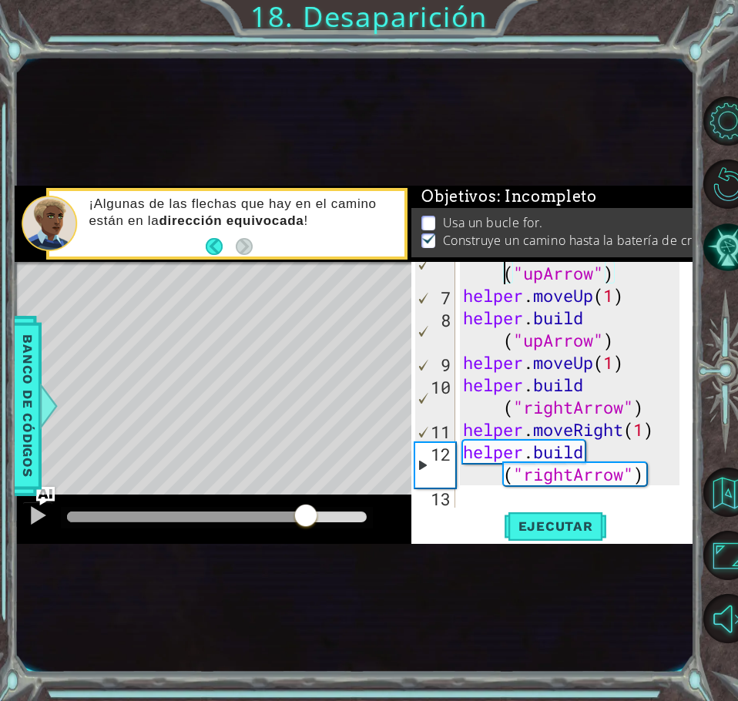
click at [430, 216] on p at bounding box center [428, 223] width 14 height 15
click at [471, 499] on div "helper . build ( "upArrow" ) helper . moveUp ( 1 ) helper . build ( "upArrow" )…" at bounding box center [574, 395] width 228 height 313
click at [213, 246] on button "Back" at bounding box center [221, 246] width 30 height 17
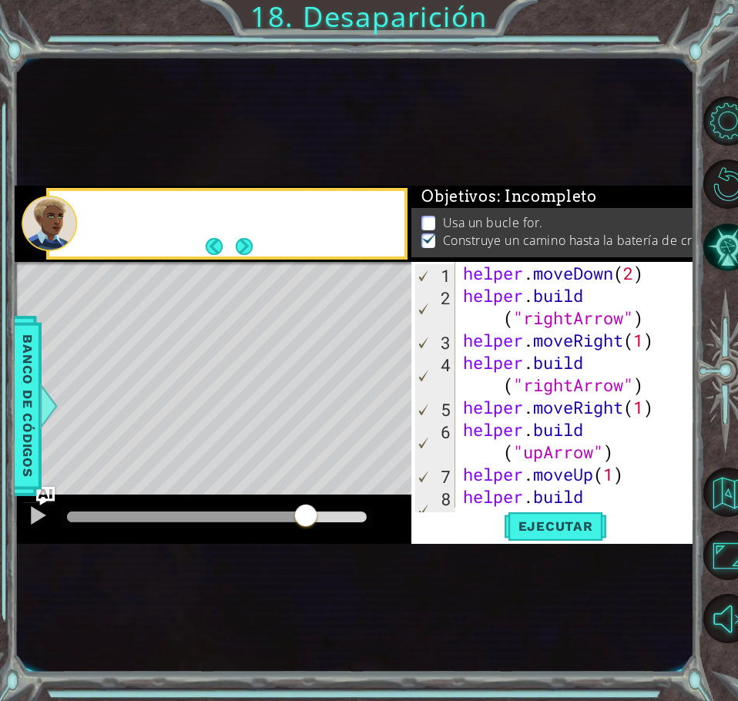
scroll to position [0, 0]
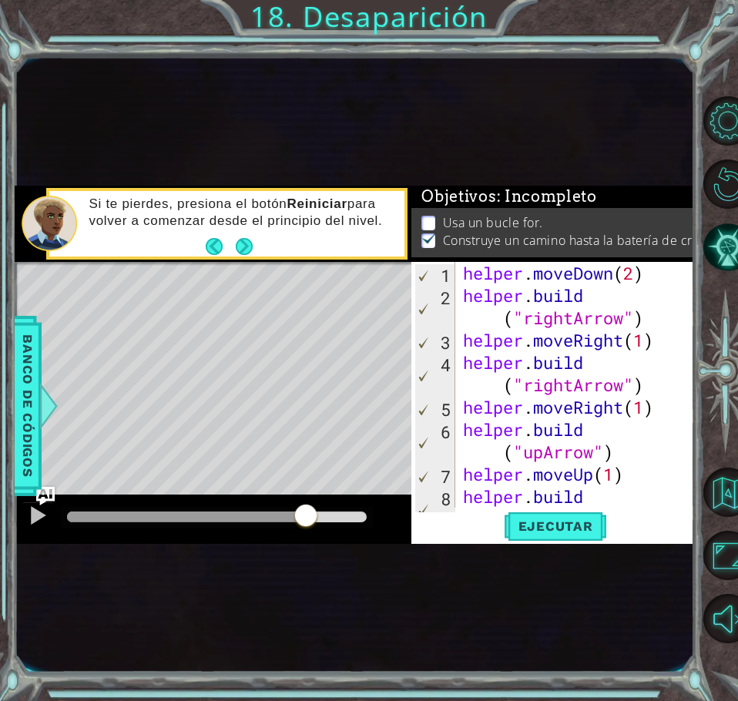
click at [430, 216] on p at bounding box center [428, 223] width 14 height 15
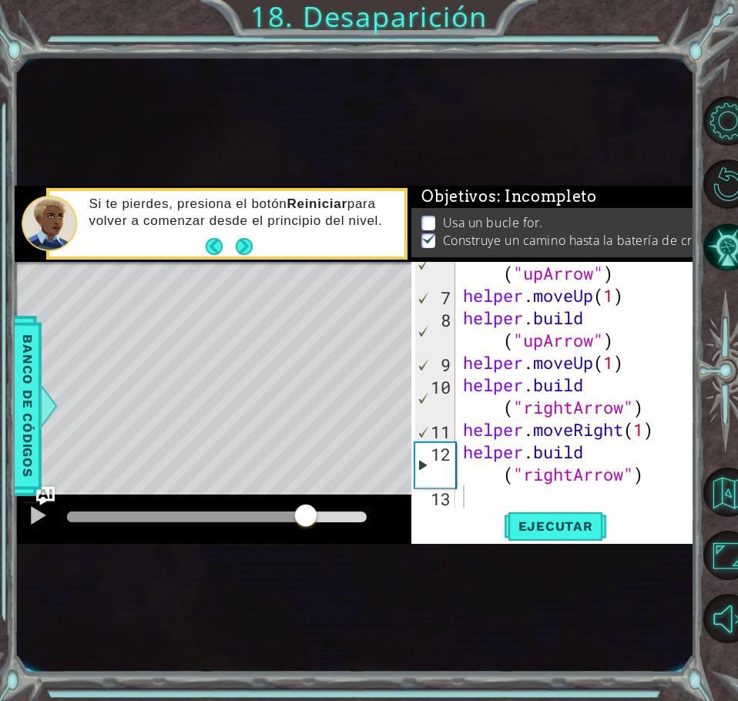
scroll to position [179, 0]
click at [24, 375] on span "Banco de códigos" at bounding box center [27, 405] width 25 height 159
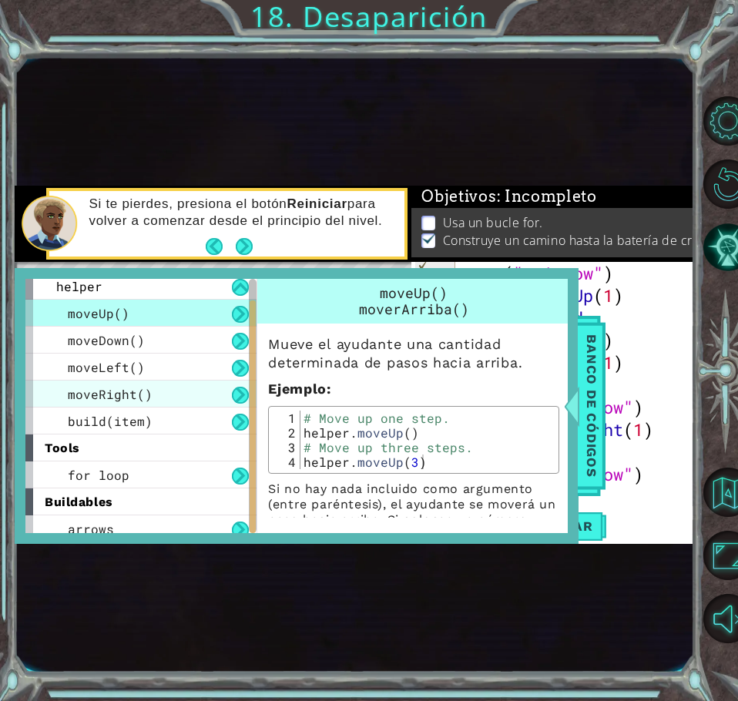
scroll to position [42, 0]
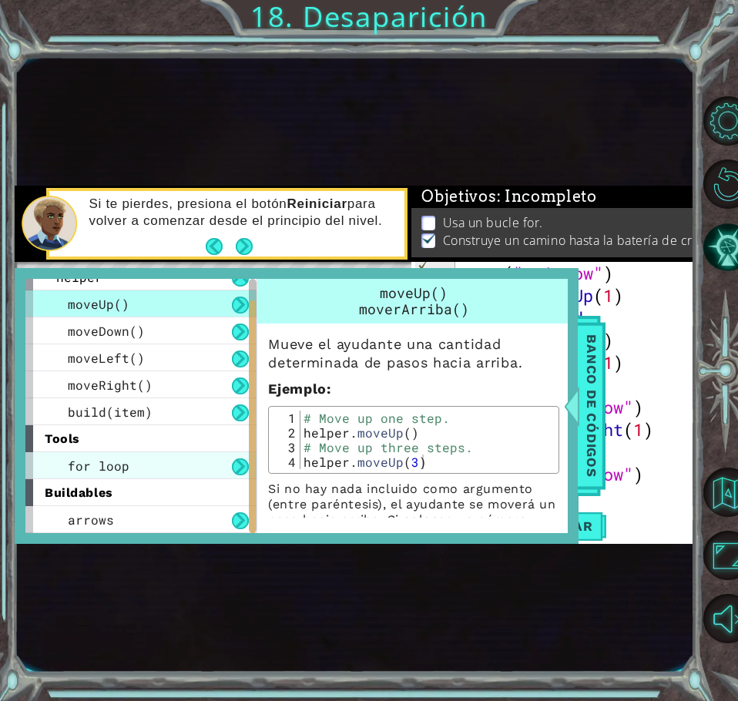
click at [172, 472] on div "for loop" at bounding box center [140, 465] width 231 height 27
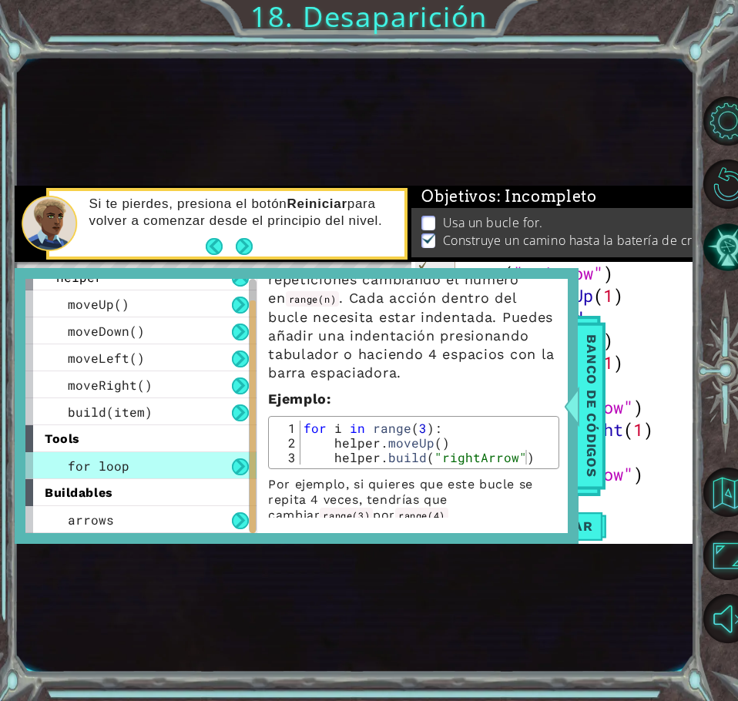
scroll to position [133, 0]
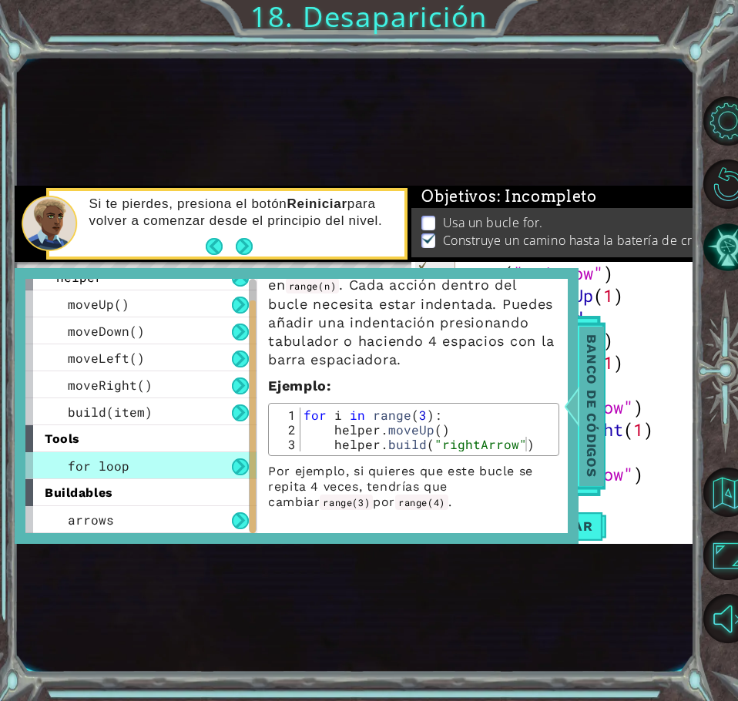
click at [582, 405] on span "Banco de códigos" at bounding box center [591, 405] width 25 height 159
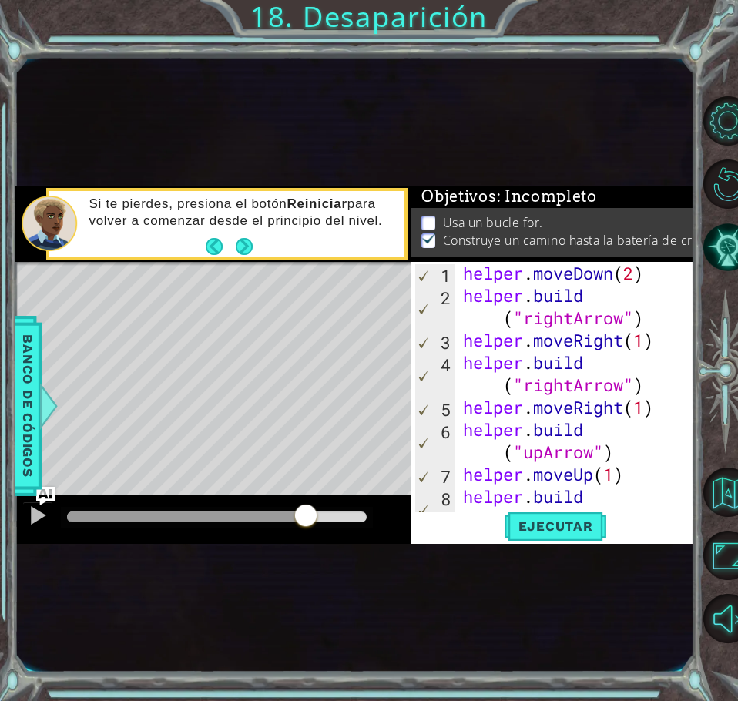
scroll to position [0, 0]
type textarea "[DOMAIN_NAME]("rightArrow")"
click at [590, 293] on div "helper . moveDown ( 2 ) helper . build ( "rightArrow" ) helper . moveRight ( 1 …" at bounding box center [574, 418] width 228 height 313
click at [594, 293] on div "helper . moveDown ( 2 ) helper . build ( "rightArrow" ) helper . moveRight ( 1 …" at bounding box center [574, 418] width 228 height 313
click at [463, 289] on div "helper . moveDown ( 2 ) helper . build ( "rightArrow" ) helper . moveRight ( 1 …" at bounding box center [574, 418] width 228 height 313
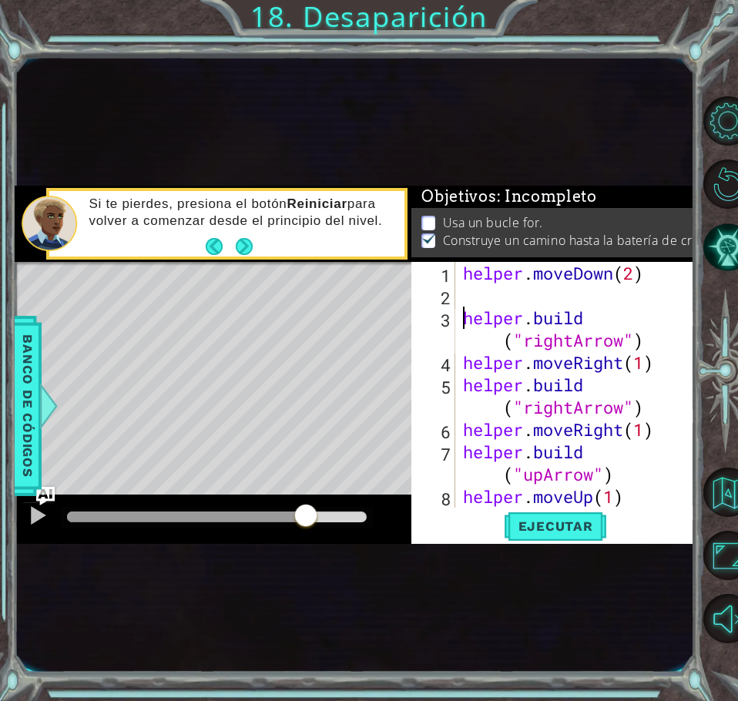
click at [463, 289] on div "helper . moveDown ( 2 ) helper . build ( "rightArrow" ) helper . moveRight ( 1 …" at bounding box center [574, 418] width 228 height 313
click at [27, 396] on span "Banco de códigos" at bounding box center [27, 405] width 25 height 159
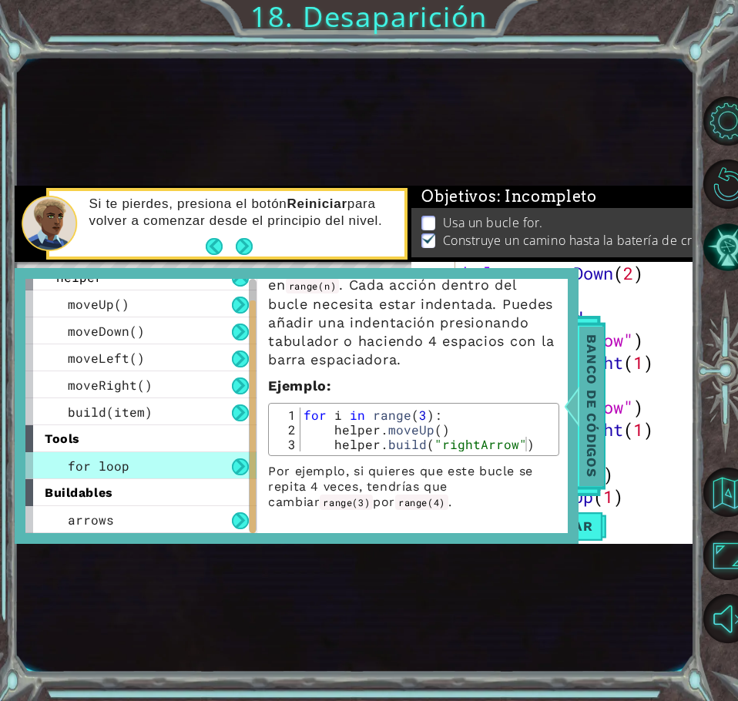
click at [588, 430] on span "Banco de códigos" at bounding box center [591, 405] width 25 height 159
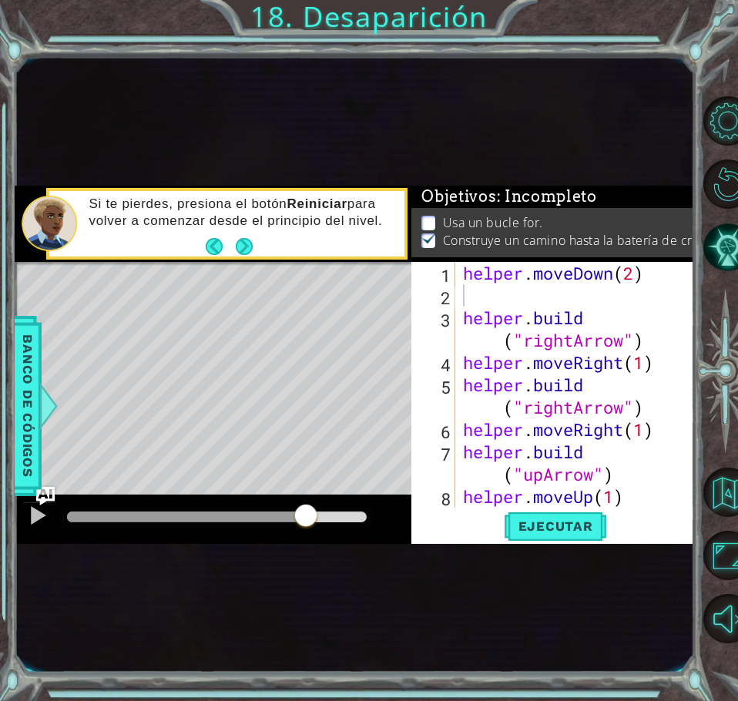
click at [468, 303] on div "helper . moveDown ( 2 ) helper . build ( "rightArrow" ) helper . moveRight ( 1 …" at bounding box center [574, 418] width 228 height 313
type textarea "for i"
click at [25, 396] on span "Banco de códigos" at bounding box center [27, 405] width 25 height 159
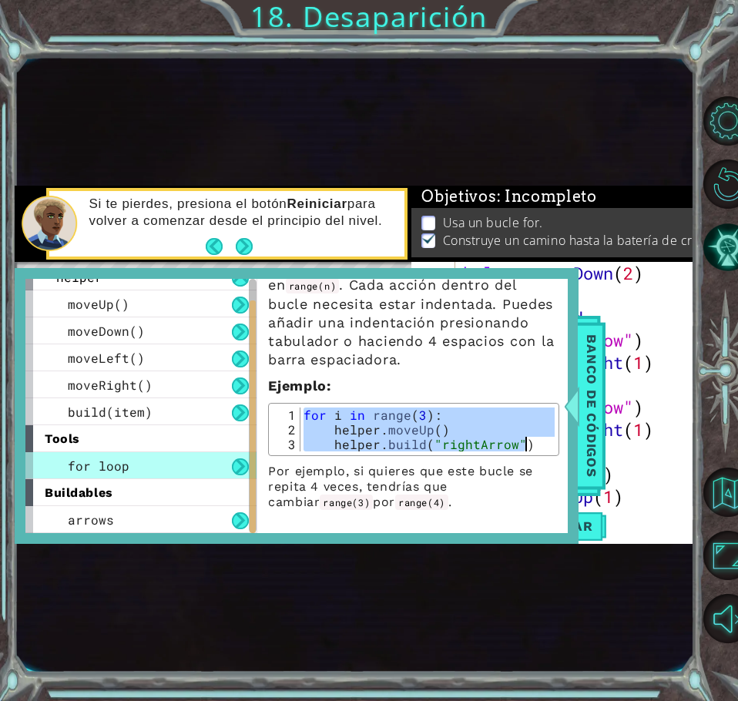
drag, startPoint x: 304, startPoint y: 414, endPoint x: 536, endPoint y: 451, distance: 234.6
click at [536, 451] on div "for i in range(3): 1 2 3 for i in range ( 3 ) : helper . moveUp ( ) helper . bu…" at bounding box center [413, 429] width 291 height 53
type textarea "helper.moveUp() [DOMAIN_NAME]("rightArrow")"
click at [597, 413] on span "Banco de códigos" at bounding box center [591, 405] width 25 height 159
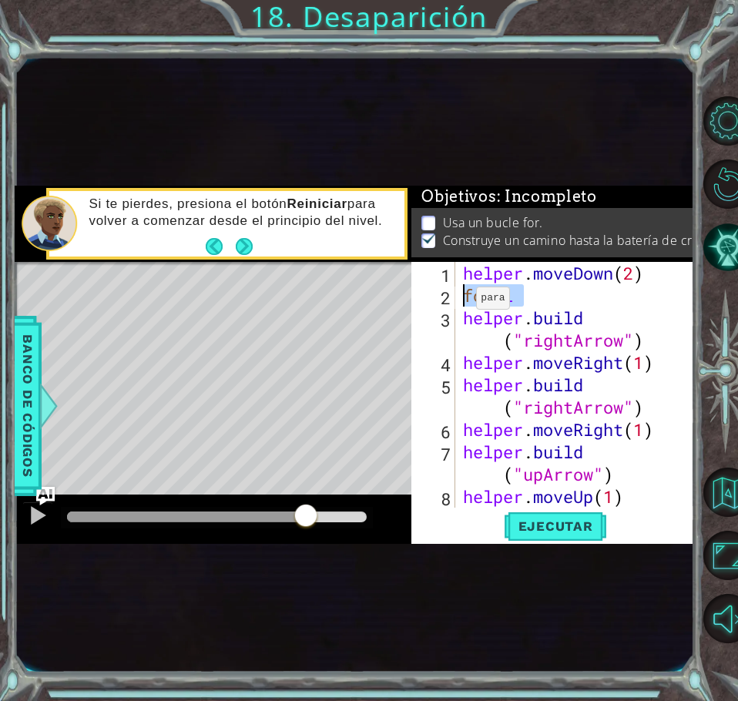
drag, startPoint x: 530, startPoint y: 299, endPoint x: 463, endPoint y: 302, distance: 67.8
click at [463, 302] on div "helper . moveDown ( 2 ) for i helper . build ( "rightArrow" ) helper . moveRigh…" at bounding box center [574, 418] width 228 height 313
paste textarea "[DOMAIN_NAME]("rightArrow")"
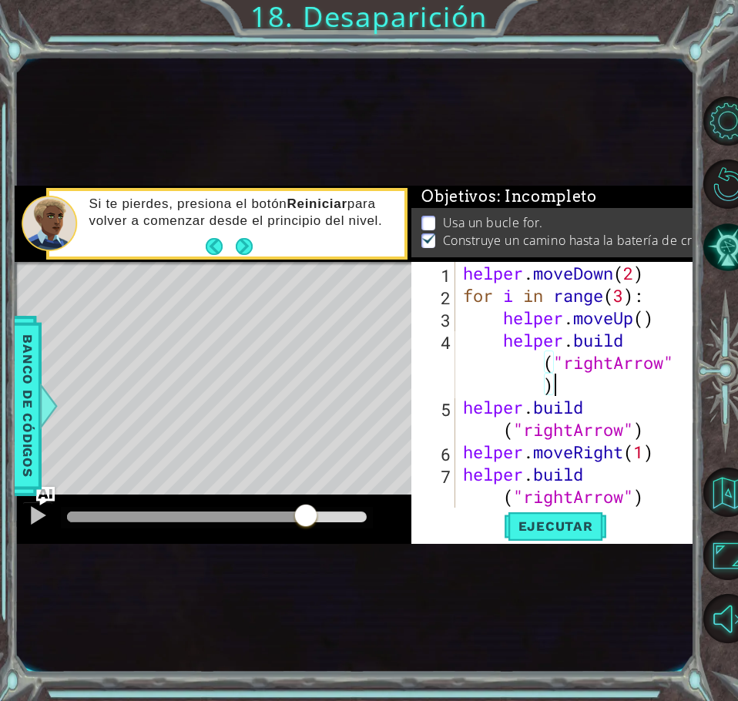
click at [556, 540] on div "[DOMAIN_NAME]("rightArrow") 1 2 3 4 5 6 7 8 helper . moveDown ( 2 ) for i in ra…" at bounding box center [552, 403] width 282 height 282
click at [557, 530] on span "Ejecutar" at bounding box center [555, 525] width 105 height 15
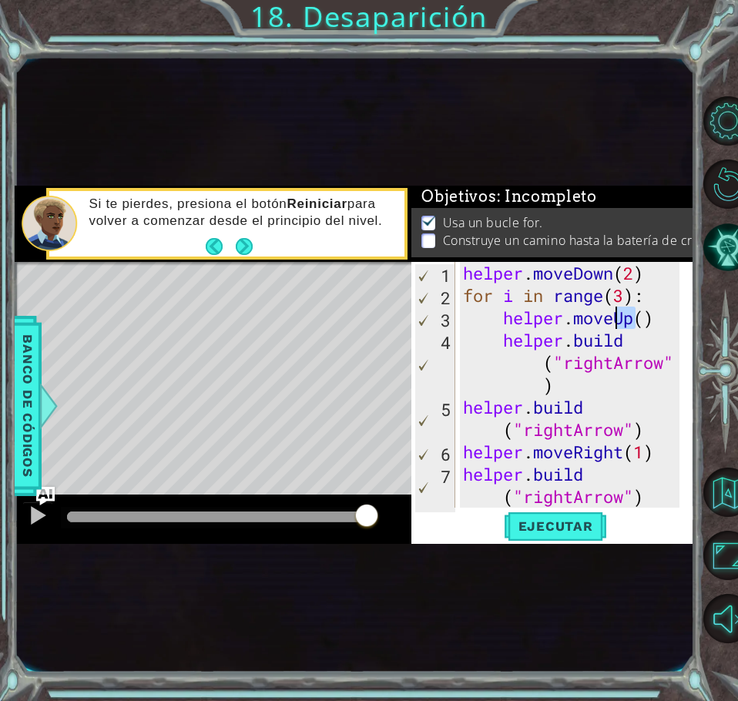
drag, startPoint x: 633, startPoint y: 321, endPoint x: 617, endPoint y: 320, distance: 16.2
click at [617, 320] on div "helper . moveDown ( 2 ) for i in range ( 3 ) : helper . moveUp ( ) helper . bui…" at bounding box center [574, 407] width 228 height 290
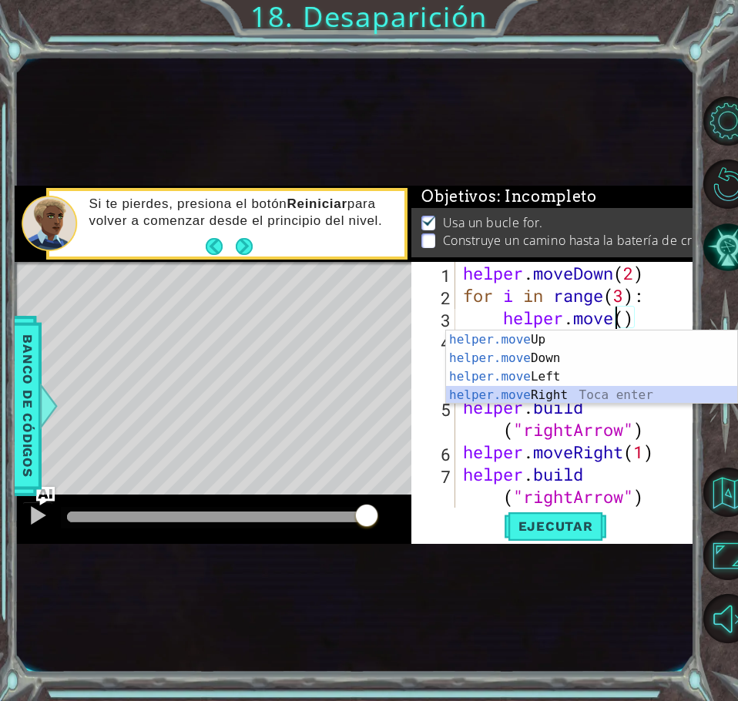
click at [559, 392] on div "helper.move Up Toca enter helper.move Down Toca enter helper.move Left Toca ent…" at bounding box center [591, 385] width 291 height 111
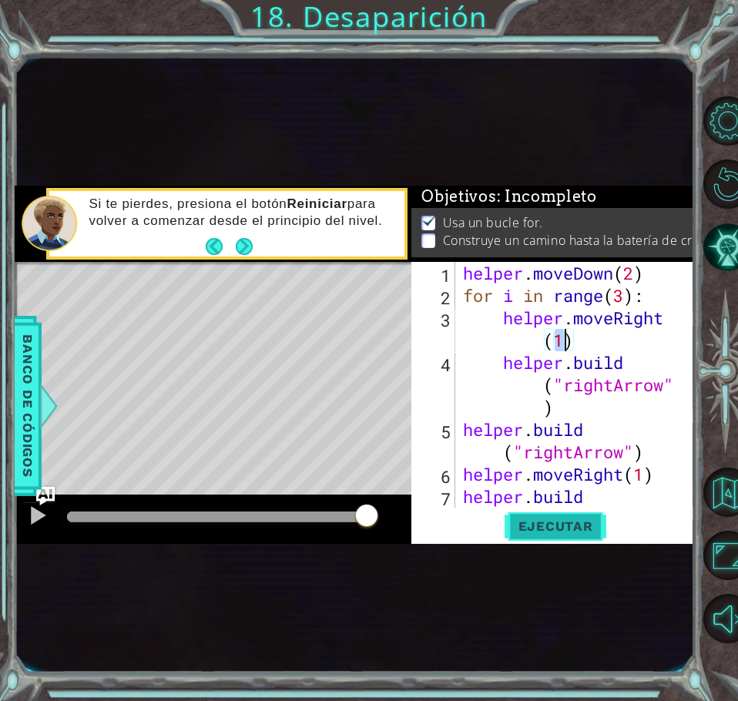
click at [578, 525] on span "Ejecutar" at bounding box center [555, 525] width 105 height 15
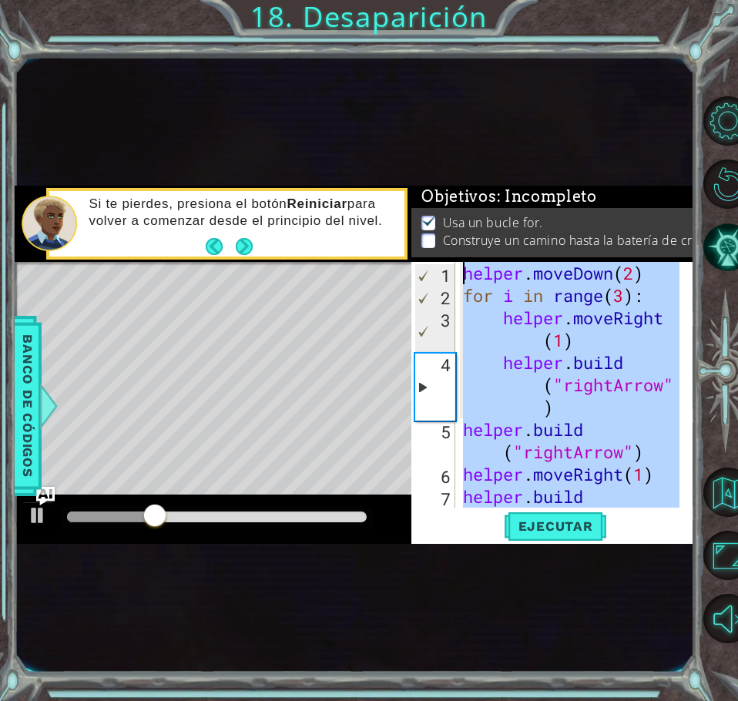
drag, startPoint x: 654, startPoint y: 468, endPoint x: 450, endPoint y: 231, distance: 312.8
click at [450, 231] on div "Objetivos : Incompleto Usa un bucle for. Construye un camino hasta la batería d…" at bounding box center [552, 365] width 282 height 358
type textarea "helper.moveDown(2) for i in range(3):"
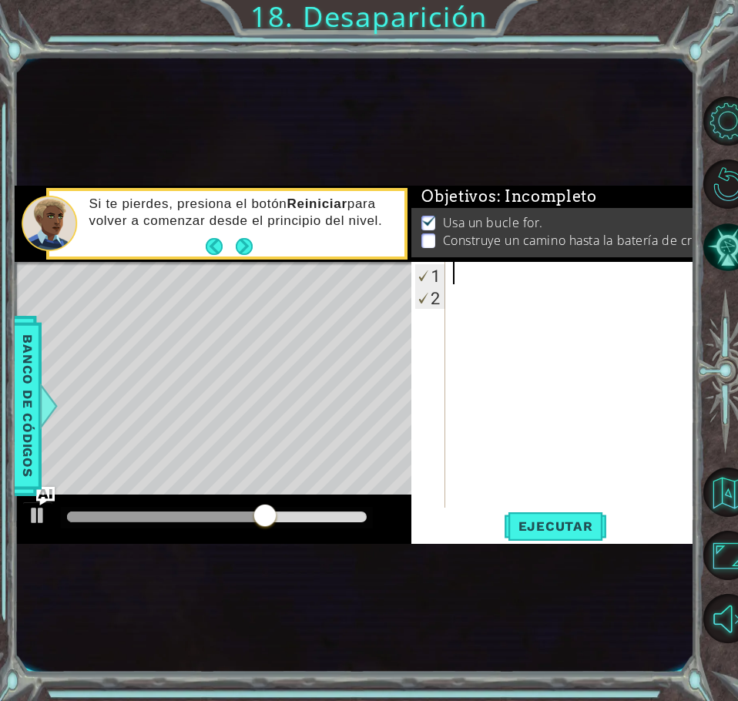
click at [527, 510] on div "1 2 ההההההההההההההההההההההההההההההההההההההההההההההההההההההההההההההההההההההההההה…" at bounding box center [552, 403] width 282 height 282
click at [534, 533] on span "Ejecutar" at bounding box center [555, 525] width 105 height 15
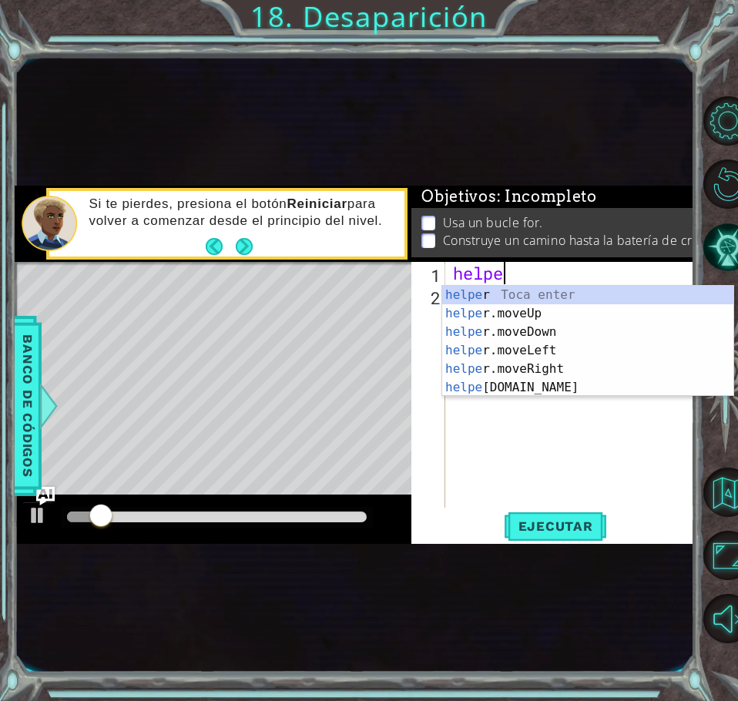
scroll to position [0, 2]
click at [541, 332] on div "helper Toca enter helper .moveUp Toca enter helper .moveDown Toca enter helper …" at bounding box center [587, 360] width 291 height 148
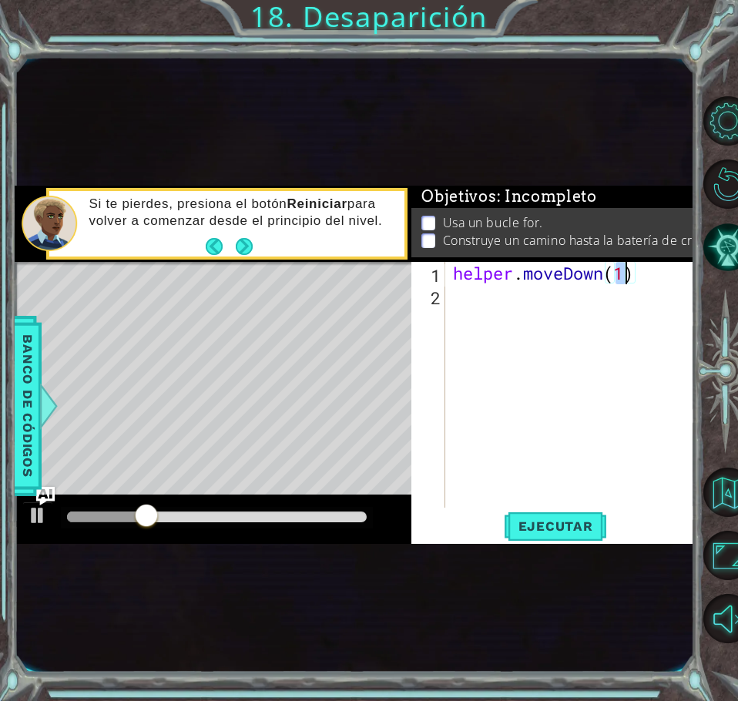
type textarea "helper.moveDown(2)"
click at [470, 299] on div "helper . moveDown ( 2 )" at bounding box center [574, 407] width 249 height 290
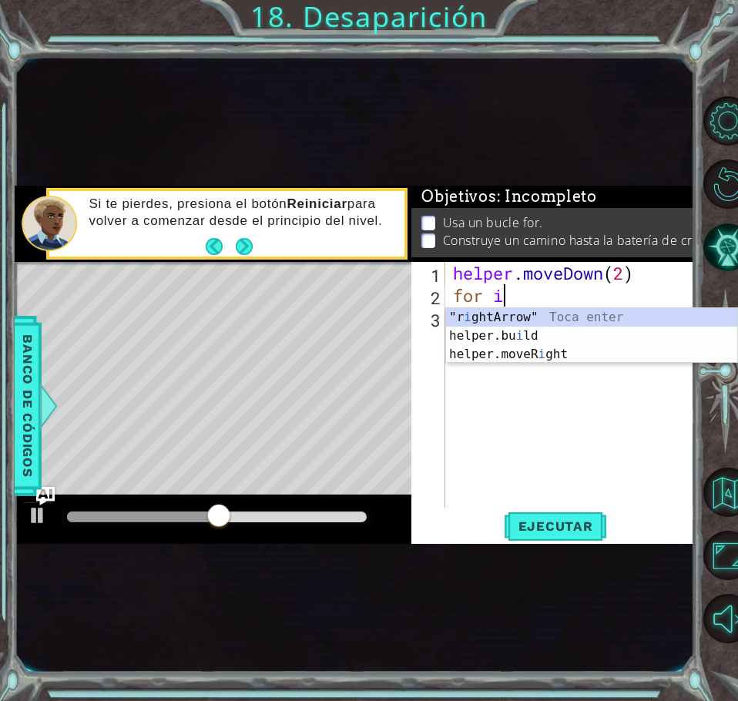
scroll to position [0, 2]
type textarea "for i"
click at [41, 395] on div at bounding box center [48, 406] width 19 height 46
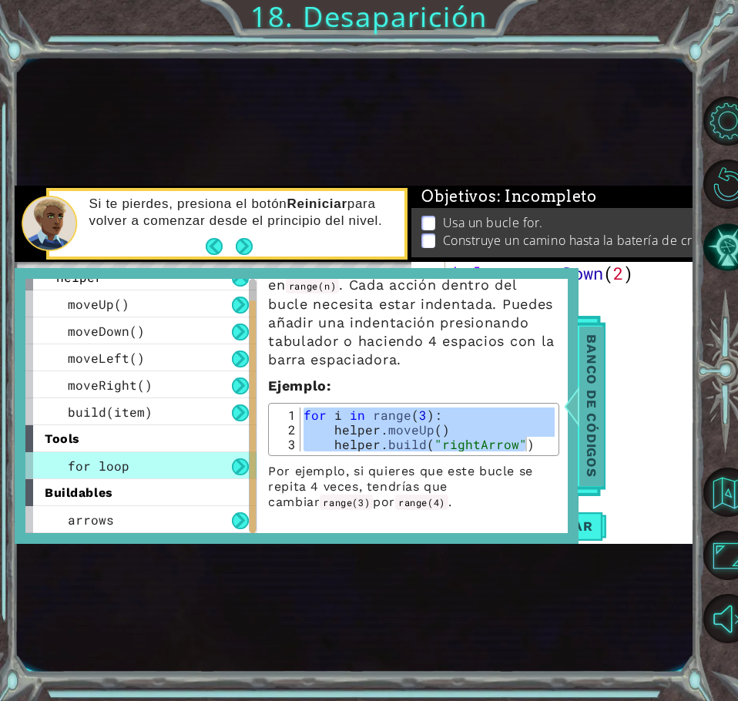
click at [577, 417] on div at bounding box center [571, 406] width 19 height 46
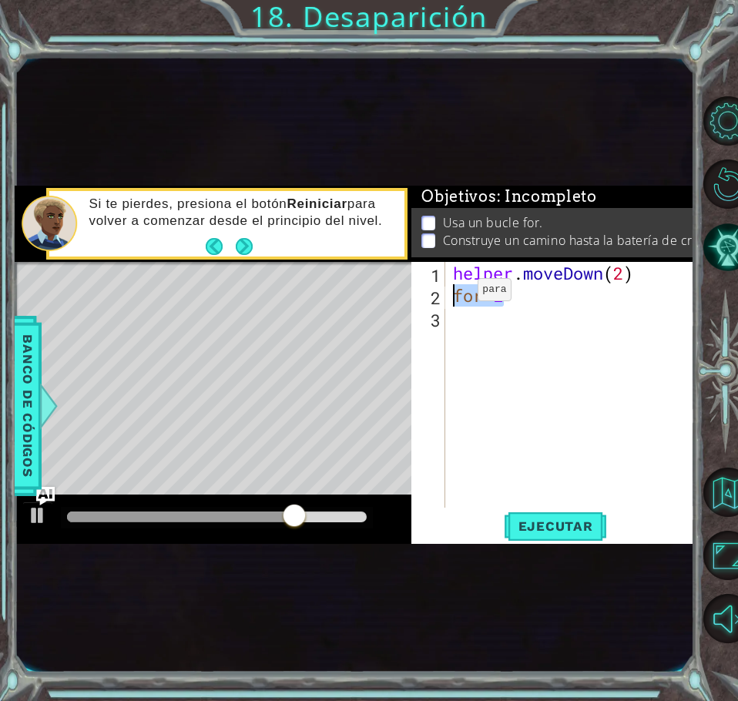
drag, startPoint x: 502, startPoint y: 298, endPoint x: 454, endPoint y: 293, distance: 48.0
click at [454, 293] on div "helper . moveDown ( 2 ) for i" at bounding box center [574, 407] width 249 height 290
paste textarea "[DOMAIN_NAME]("rightArrow")"
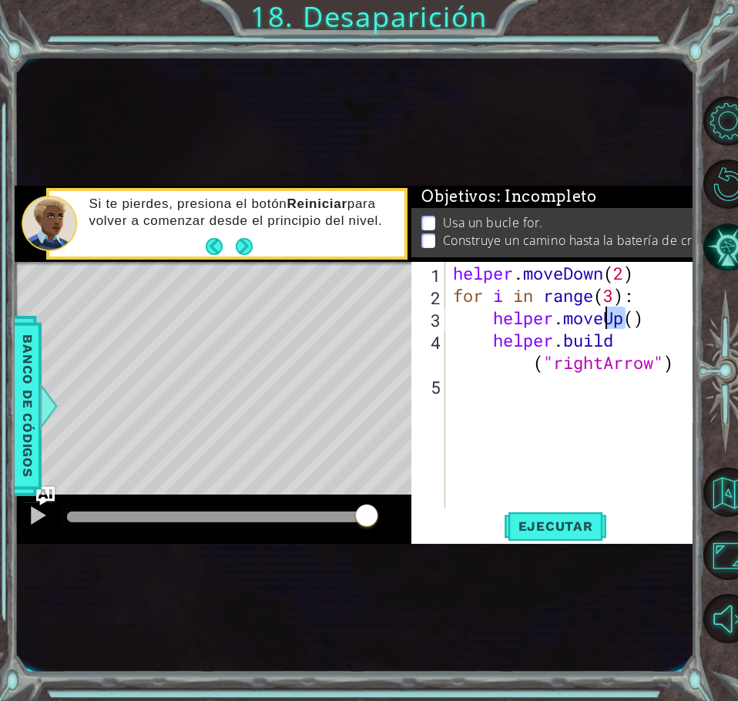
drag, startPoint x: 624, startPoint y: 318, endPoint x: 605, endPoint y: 322, distance: 19.6
click at [605, 322] on div "helper . moveDown ( 2 ) for i in range ( 3 ) : helper . moveUp ( ) helper . bui…" at bounding box center [574, 407] width 249 height 290
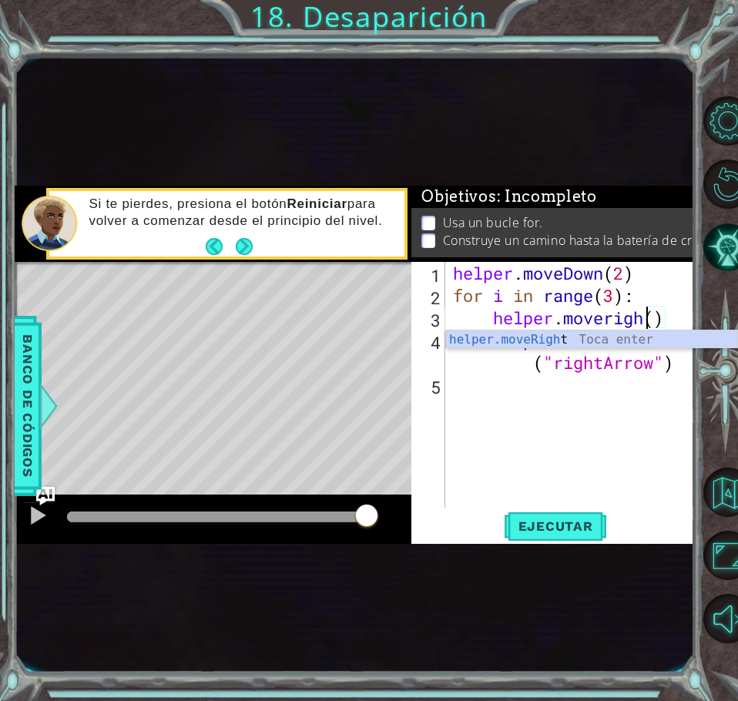
scroll to position [0, 9]
click at [665, 320] on div "helper . moveDown ( 2 ) for i in range ( 3 ) : helper . moveright ( ) helper . …" at bounding box center [574, 407] width 249 height 290
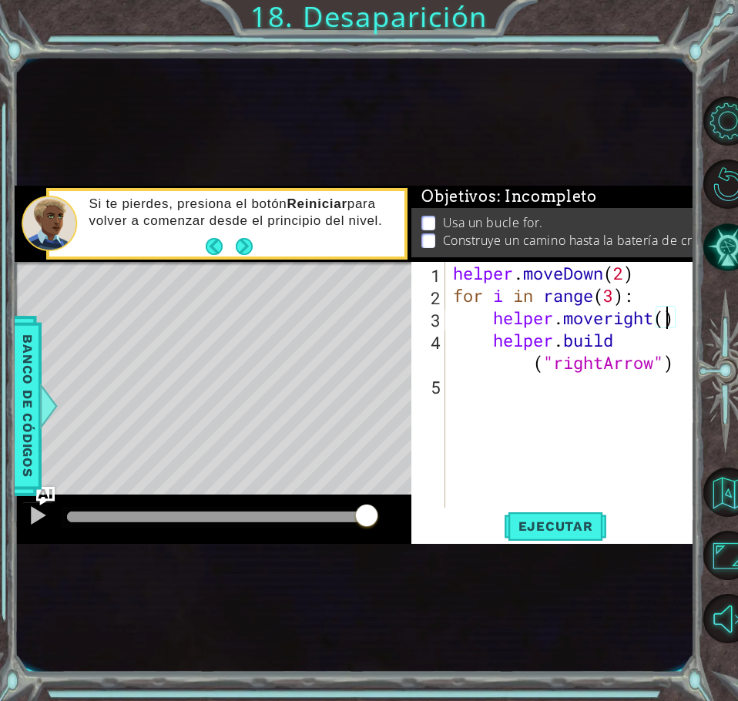
scroll to position [0, 10]
click at [567, 534] on button "Ejecutar" at bounding box center [555, 526] width 105 height 28
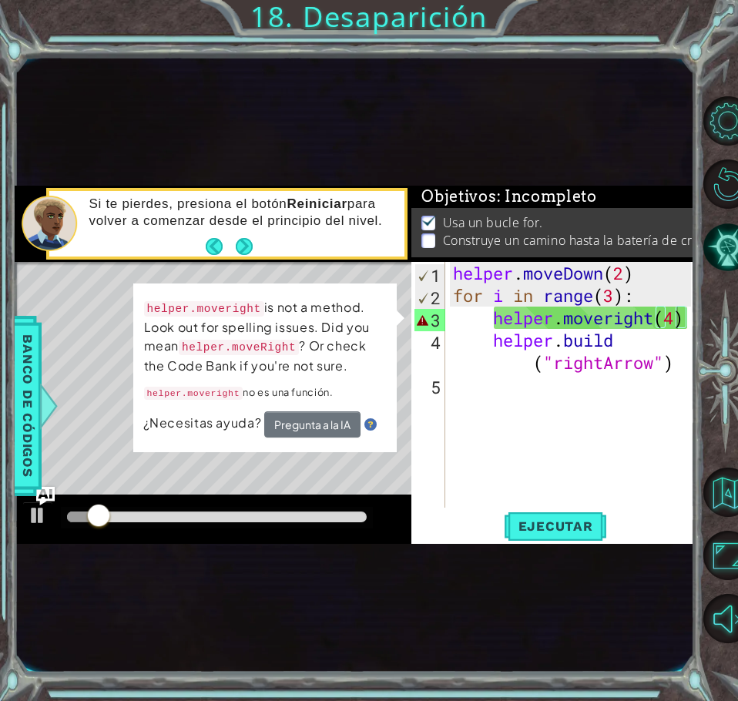
click at [328, 524] on div at bounding box center [217, 518] width 312 height 22
click at [339, 424] on button "Pregunta a la IA" at bounding box center [312, 424] width 96 height 26
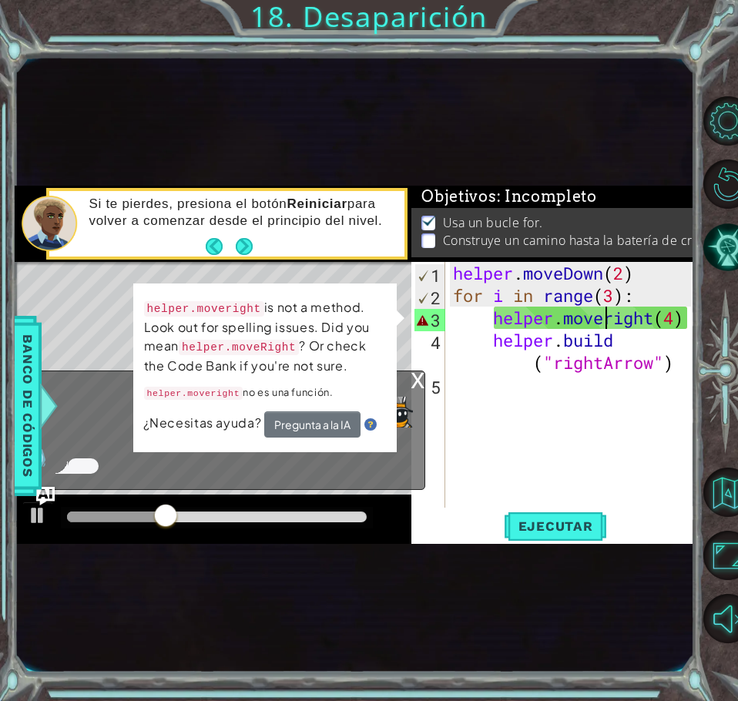
click at [610, 316] on div "helper . moveDown ( 2 ) for i in range ( 3 ) : helper . moveright ( 4 ) helper …" at bounding box center [574, 407] width 249 height 290
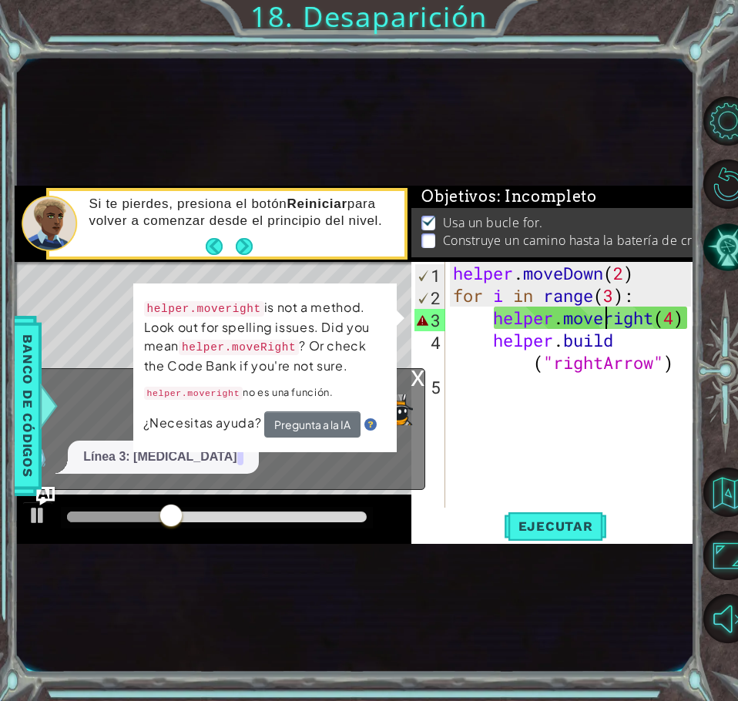
click at [617, 318] on div "helper . moveDown ( 2 ) for i in range ( 3 ) : helper . moveright ( 4 ) helper …" at bounding box center [574, 407] width 249 height 290
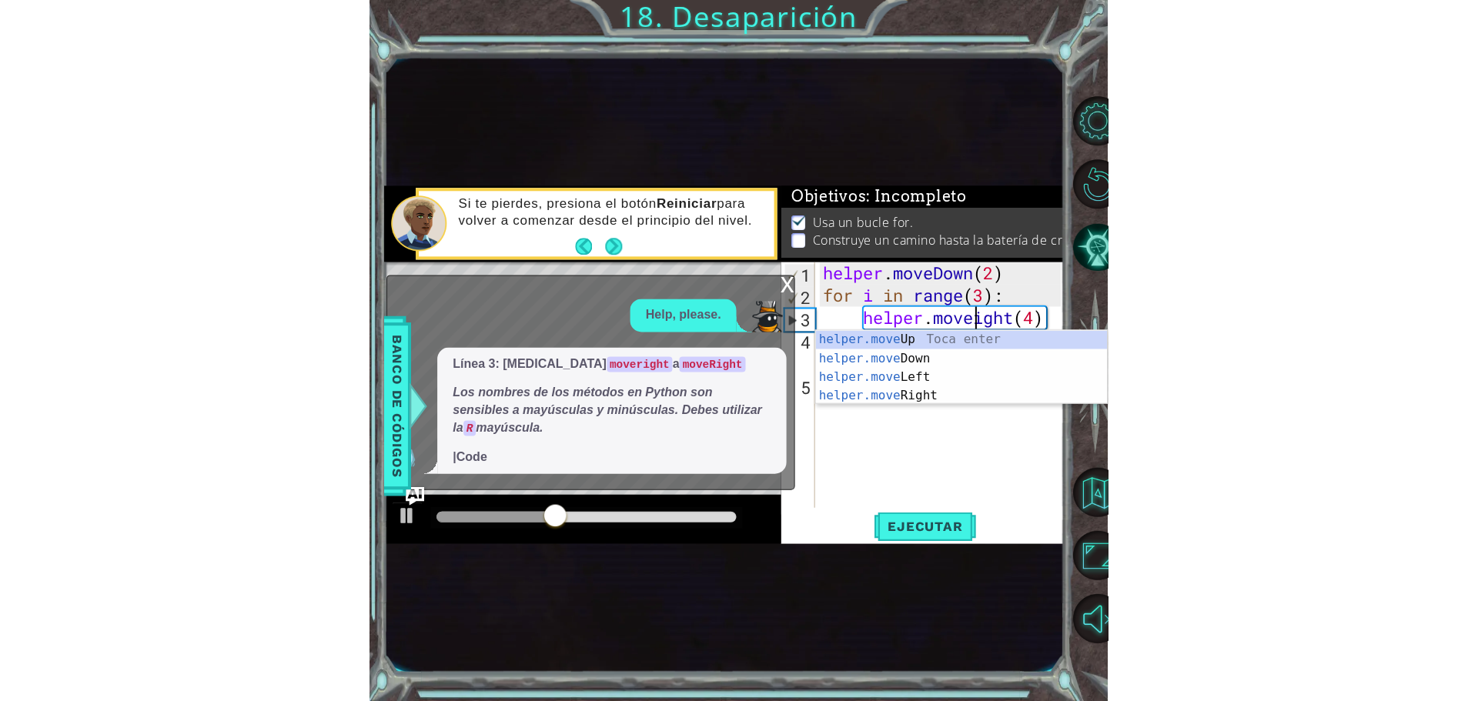
scroll to position [0, 8]
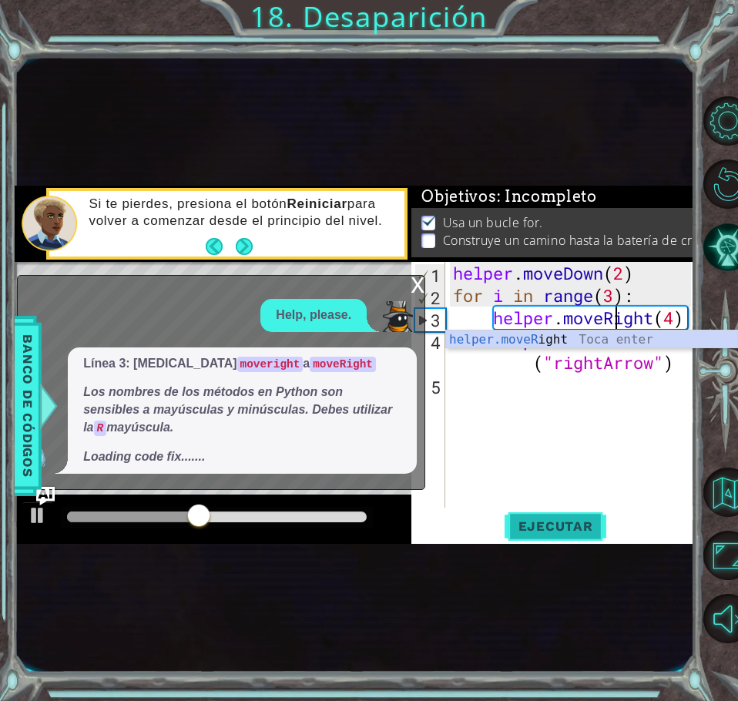
type textarea "helper.moveRight(4)"
click at [560, 532] on span "Ejecutar" at bounding box center [555, 525] width 105 height 15
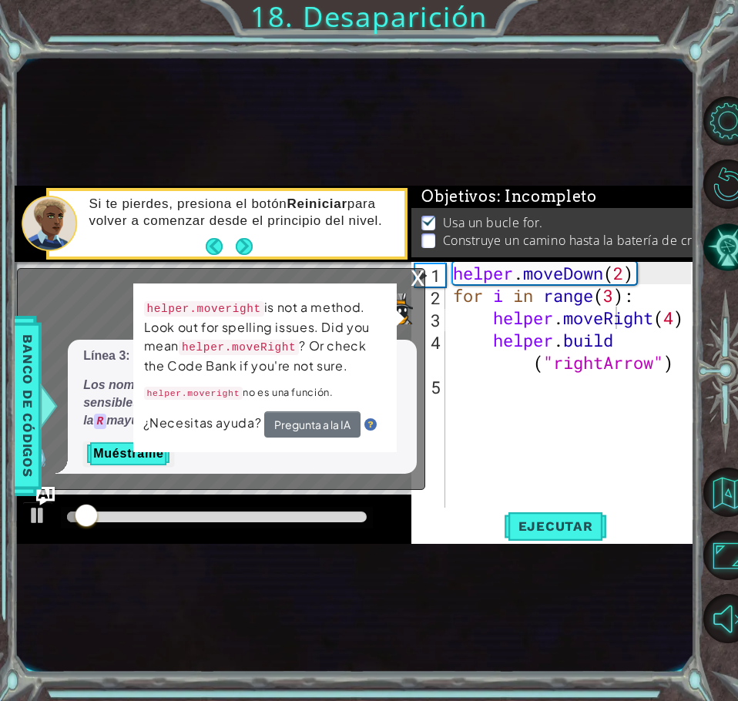
click at [420, 282] on div "x" at bounding box center [417, 276] width 14 height 15
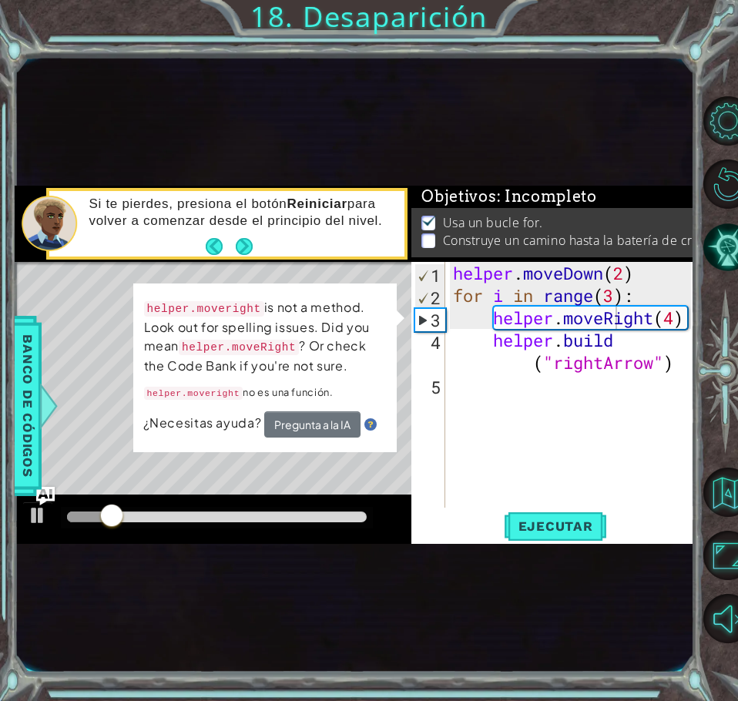
click at [386, 601] on div "1 2 3 4 helper . moveDo wn ( 2 ) for i in range ( 3 ) : helper . moveR ight ( 4…" at bounding box center [354, 364] width 678 height 617
click at [330, 423] on button "Pregunta a la IA" at bounding box center [312, 424] width 96 height 26
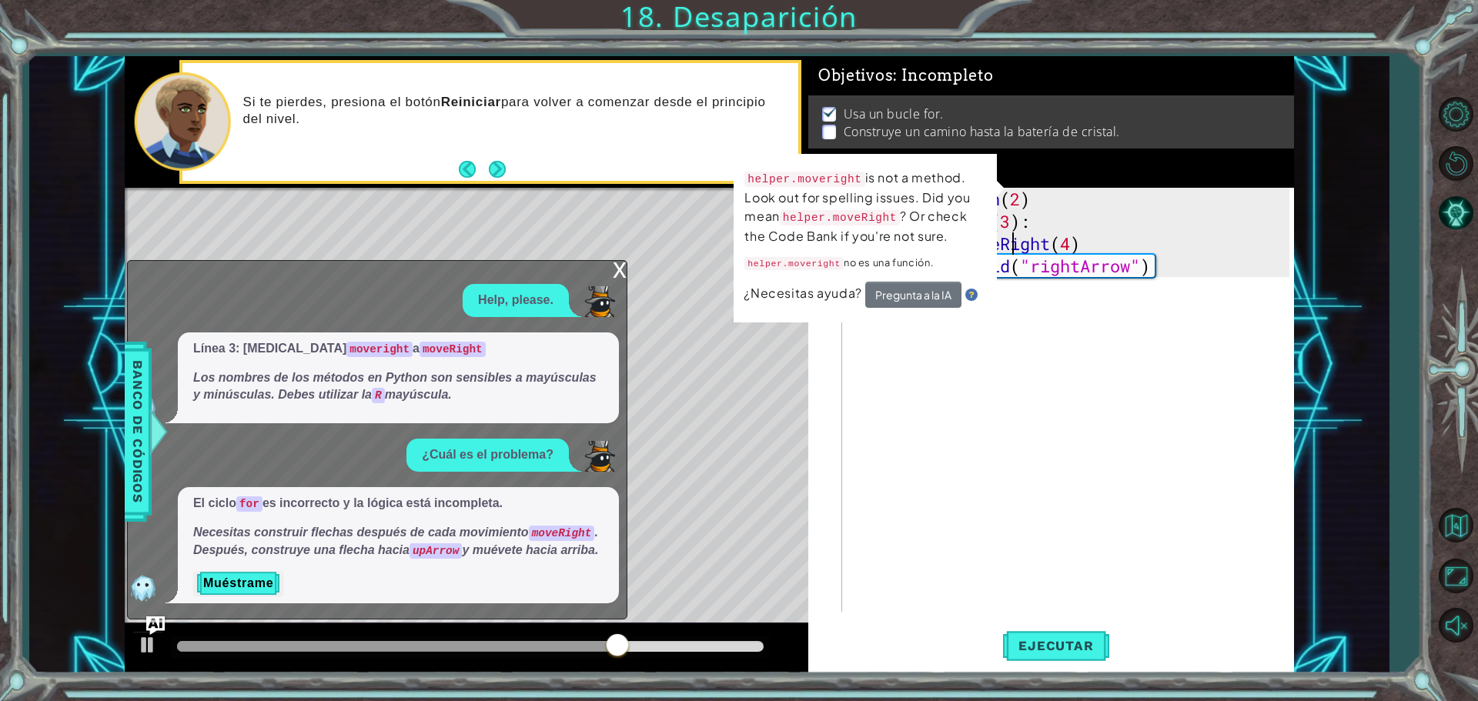
click at [623, 263] on div "x" at bounding box center [620, 268] width 14 height 15
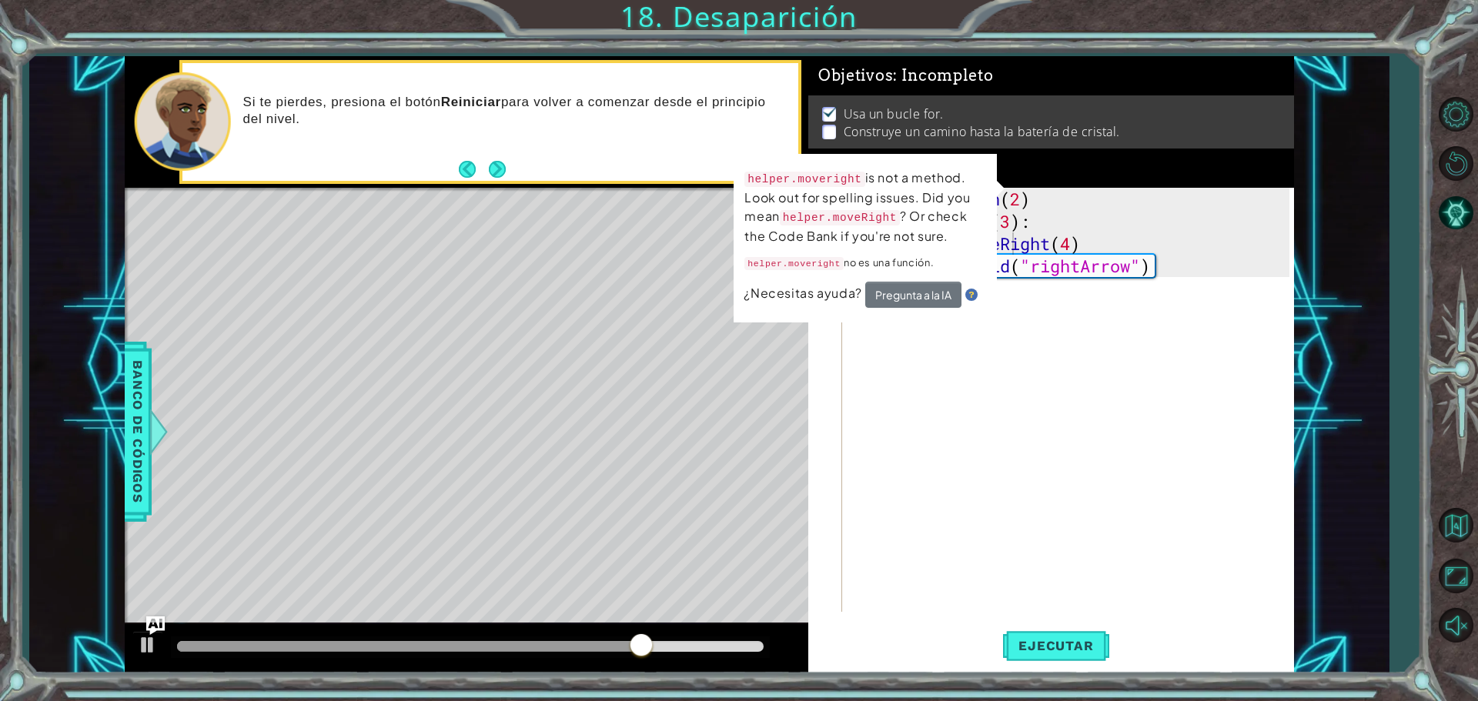
click at [725, 357] on div "helper . moveDown ( 2 ) for i in range ( 3 ) : helper . moveRight ( 4 ) helper …" at bounding box center [1072, 422] width 450 height 469
click at [725, 226] on p "helper.moveright is not a method. Look out for spelling issues. Did you mean he…" at bounding box center [865, 207] width 242 height 77
click at [725, 260] on code "helper.moveright" at bounding box center [793, 263] width 99 height 13
click at [725, 208] on p "helper.moveright is not a method. Look out for spelling issues. Did you mean he…" at bounding box center [865, 207] width 242 height 77
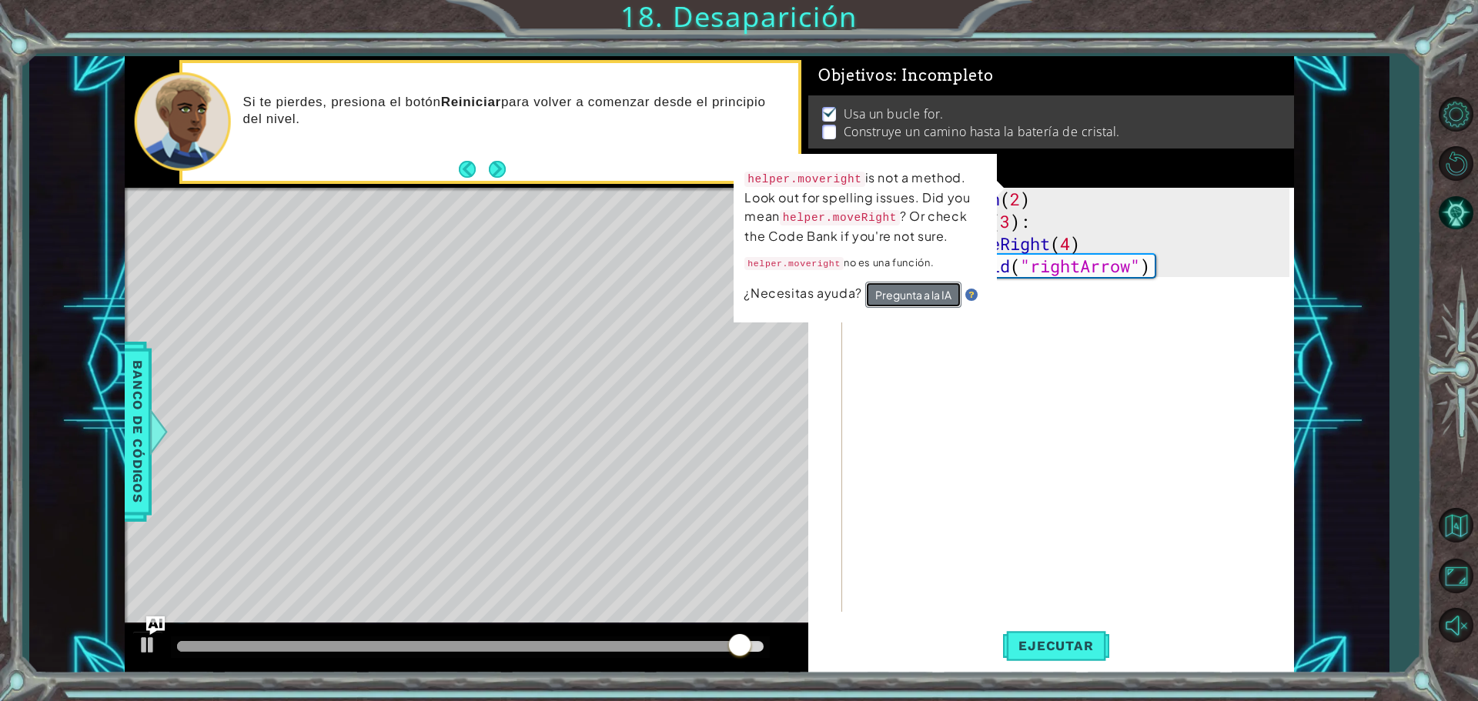
click at [725, 292] on button "Pregunta a la IA" at bounding box center [913, 295] width 96 height 26
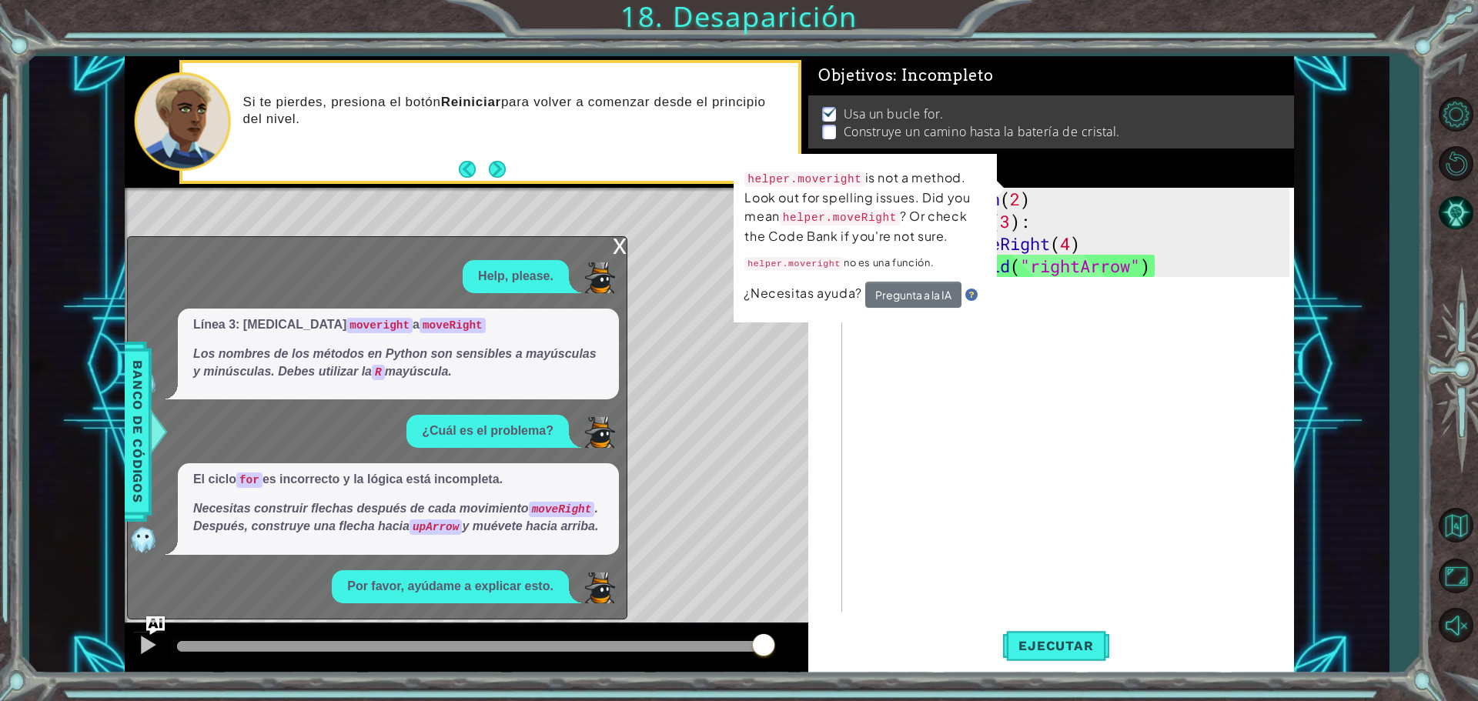
scroll to position [52, 0]
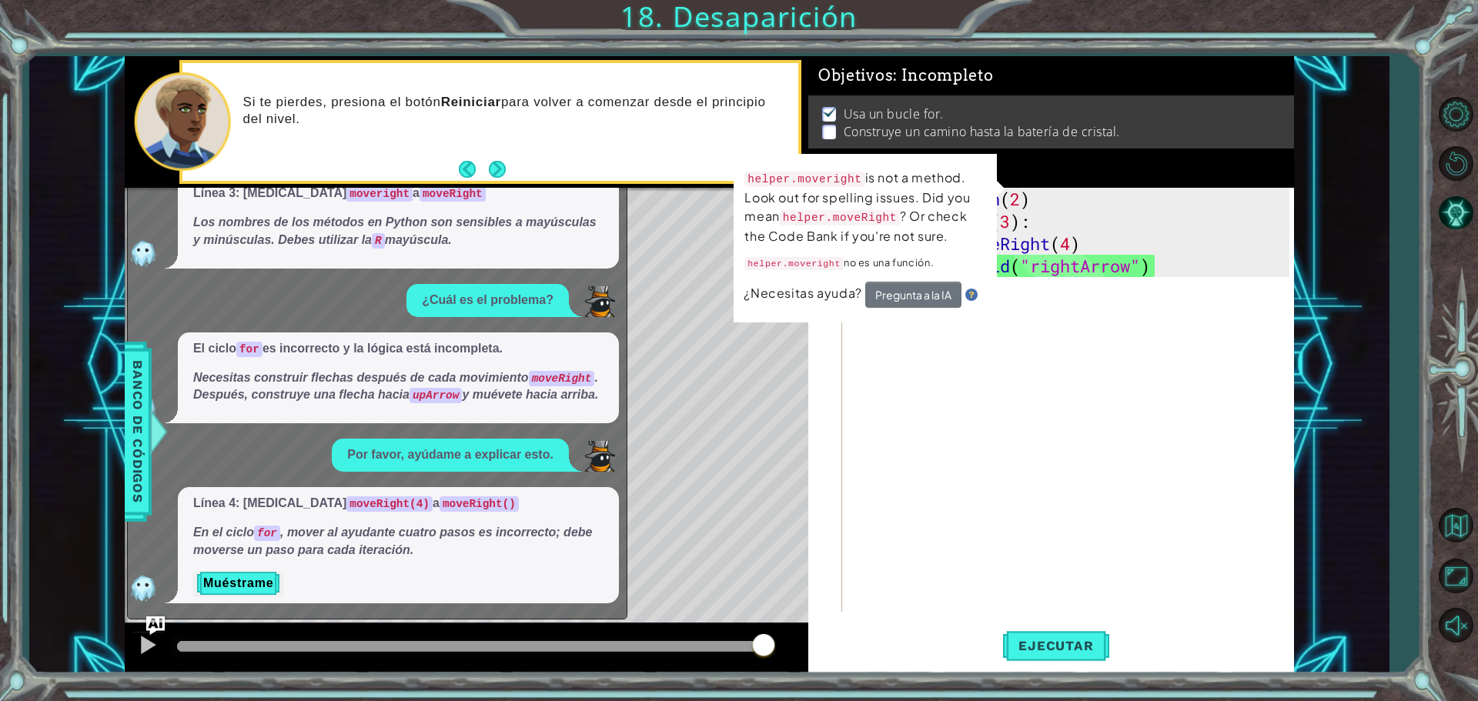
click at [725, 333] on div "helper . moveDown ( 2 ) for i in range ( 3 ) : helper . moveRight ( 4 ) helper …" at bounding box center [1072, 422] width 450 height 469
click at [499, 169] on button "Next" at bounding box center [497, 169] width 17 height 17
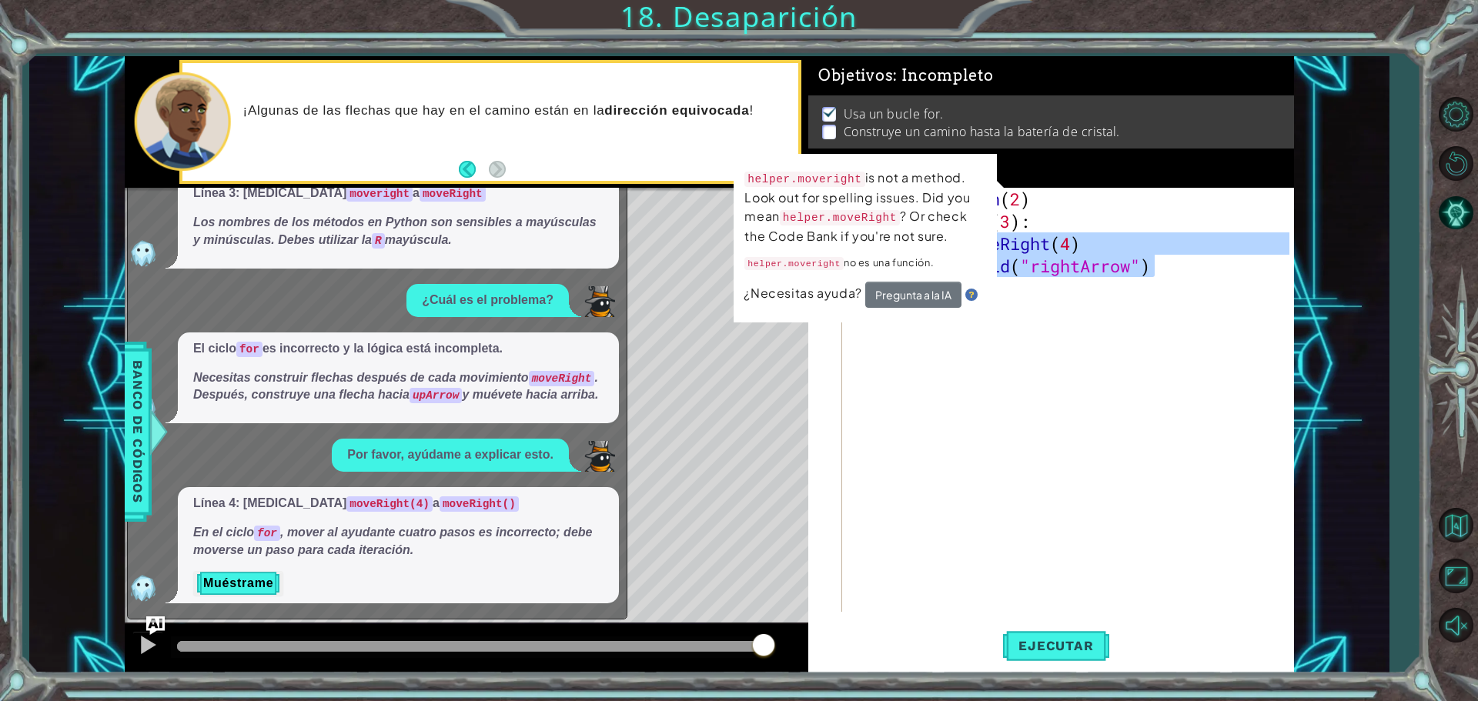
drag, startPoint x: 1166, startPoint y: 276, endPoint x: 997, endPoint y: 256, distance: 169.8
click at [725, 256] on div "1 2 3 4 5 helper . moveDown ( 2 ) for i in range ( 3 ) : helper . moveRight ( )…" at bounding box center [709, 364] width 1169 height 617
drag, startPoint x: 997, startPoint y: 256, endPoint x: 989, endPoint y: 262, distance: 9.4
click at [725, 262] on div "helper.moveright is not a method. Look out for spelling issues. Did you mean he…" at bounding box center [865, 238] width 263 height 169
type textarea "helper.buld("rightArrow")"
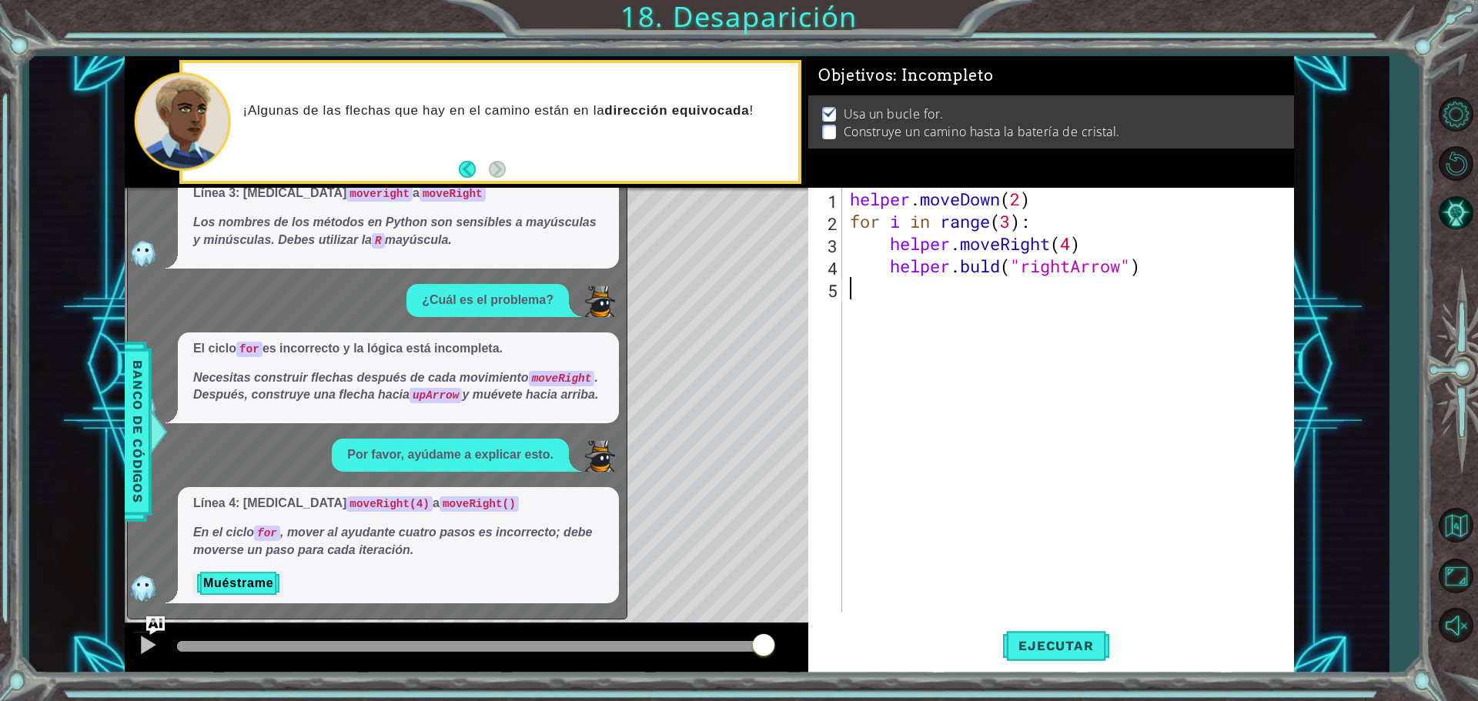
click at [725, 370] on div "helper . moveDown ( 2 ) for i in range ( 3 ) : helper . moveRight ( 4 ) helper …" at bounding box center [1072, 422] width 450 height 469
click at [725, 266] on div "helper . moveDown ( 2 ) for i in range ( 3 ) : helper . moveRight ( 4 ) helper …" at bounding box center [1072, 422] width 450 height 469
click at [725, 291] on div "helper.bui ld Toca enter" at bounding box center [1025, 306] width 291 height 55
drag, startPoint x: 970, startPoint y: 294, endPoint x: 1159, endPoint y: 273, distance: 189.8
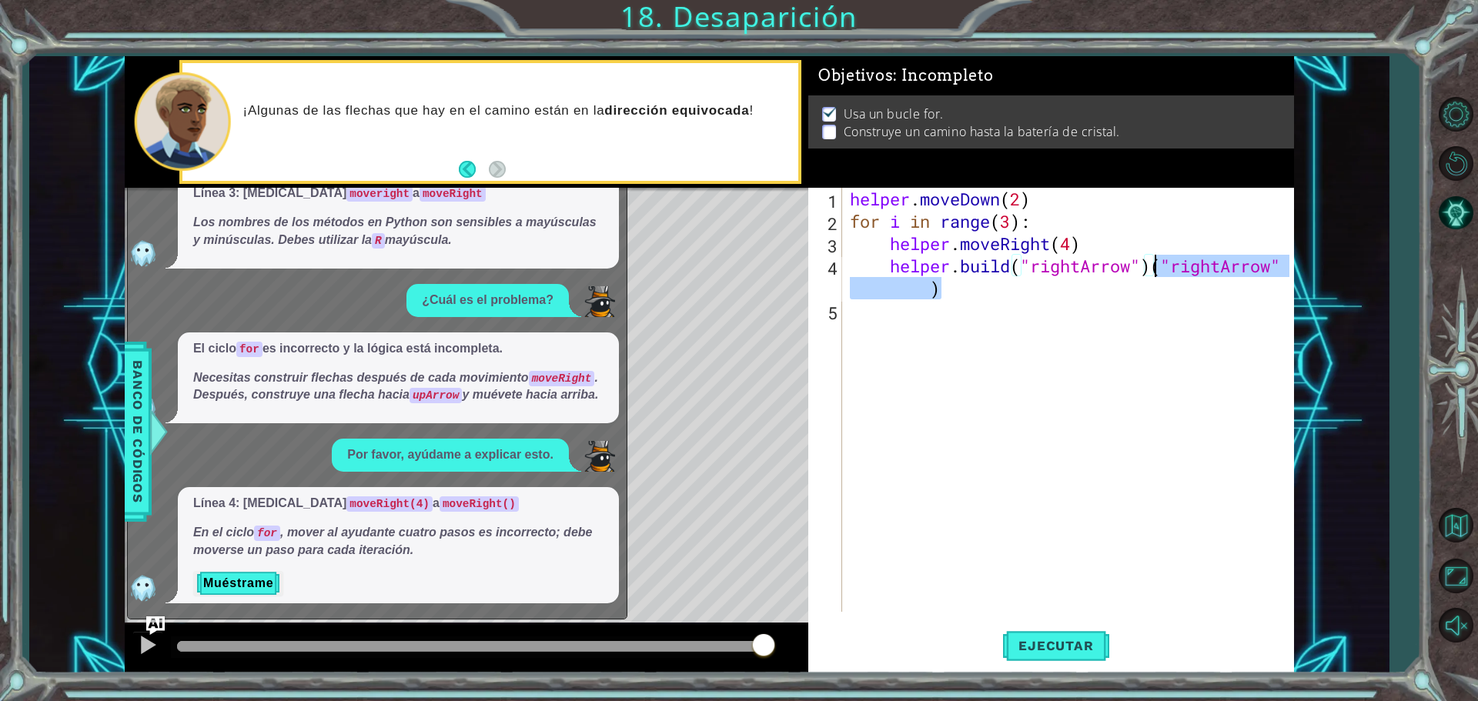
click at [725, 273] on div "helper . moveDown ( 2 ) for i in range ( 3 ) : helper . moveRight ( 4 ) helper …" at bounding box center [1072, 422] width 450 height 469
click at [725, 641] on span "Ejecutar" at bounding box center [1055, 645] width 105 height 15
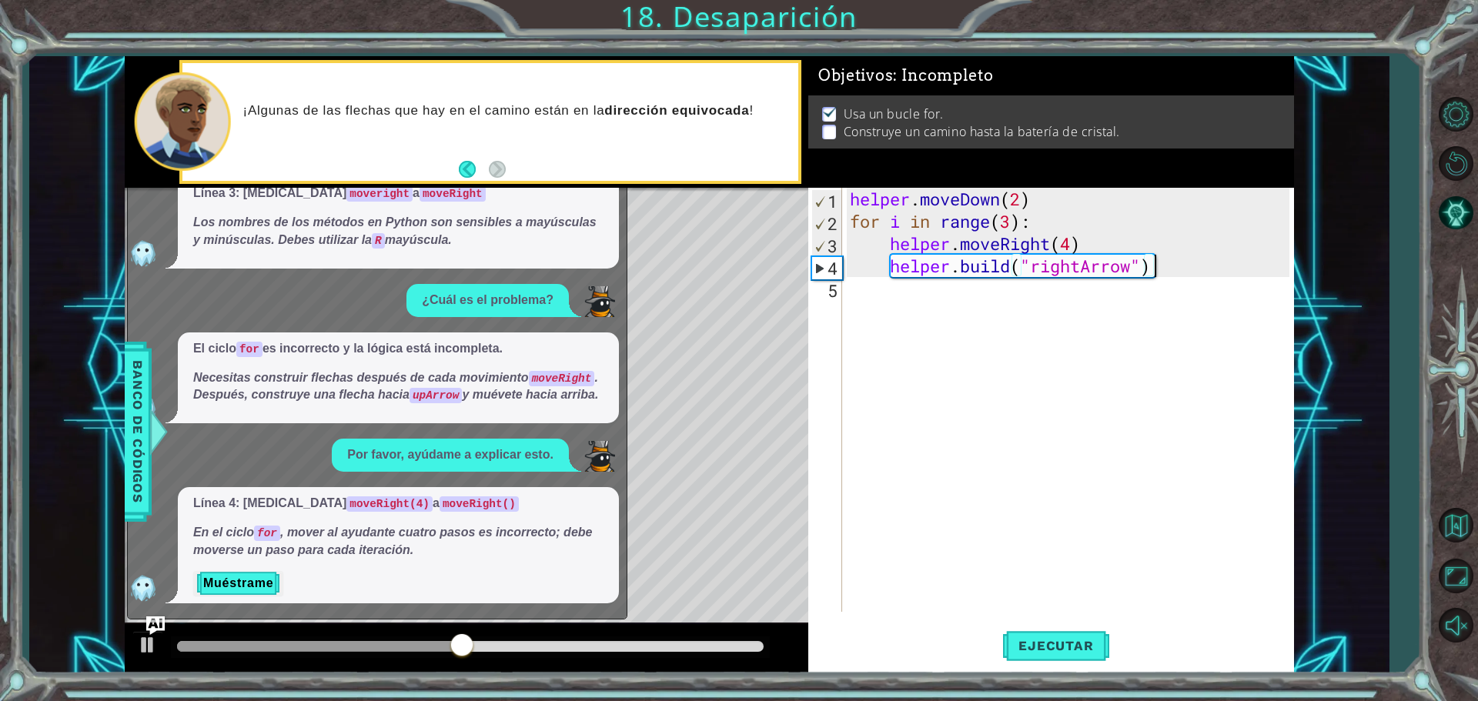
click at [725, 243] on div "helper . moveDown ( 2 ) for i in range ( 3 ) : helper . moveRight ( 4 ) helper …" at bounding box center [1072, 422] width 450 height 469
click at [725, 654] on button "Ejecutar" at bounding box center [1055, 645] width 105 height 48
click at [725, 644] on span "Ejecutar" at bounding box center [1055, 645] width 105 height 15
click at [725, 199] on div "helper . moveDown ( 2 ) for i in range ( 3 ) : helper . moveRight ( ) helper . …" at bounding box center [1072, 422] width 450 height 469
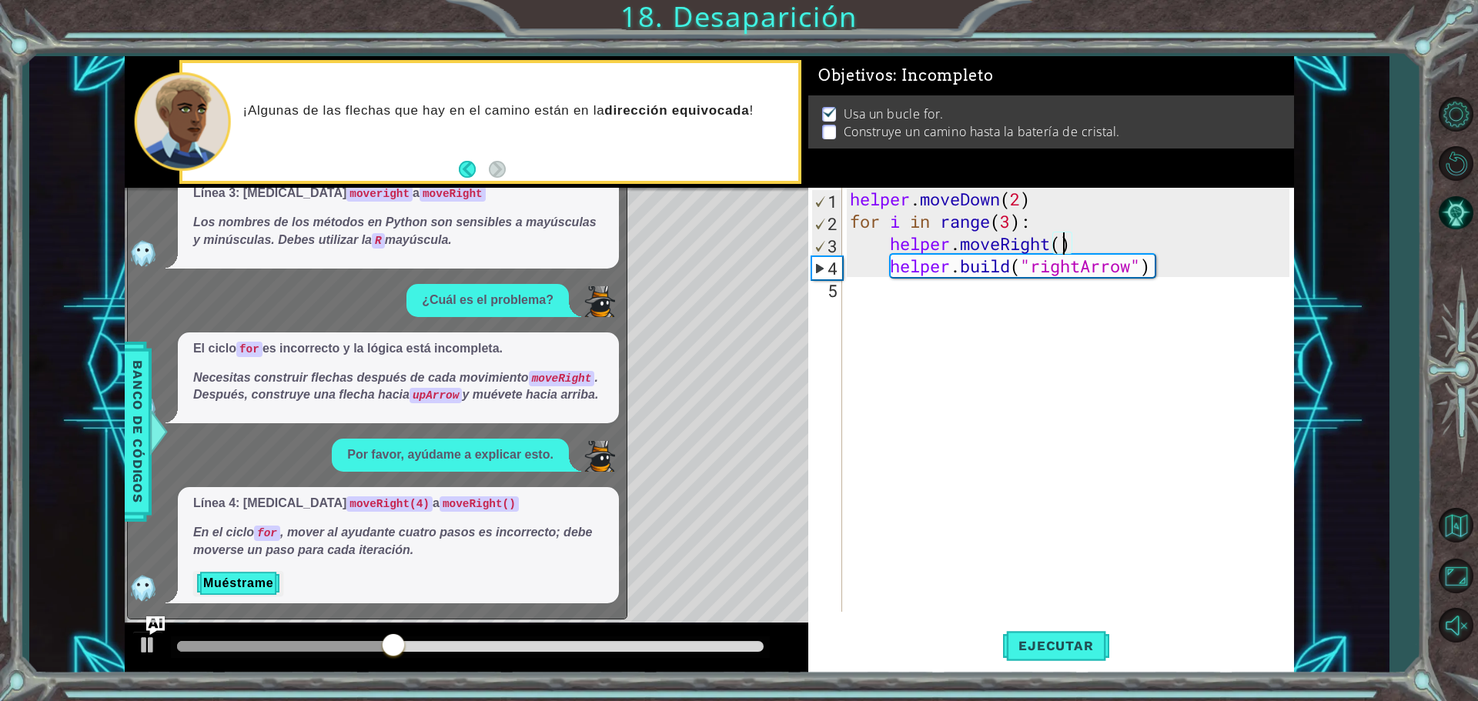
type textarea "helper.moveDown(2)"
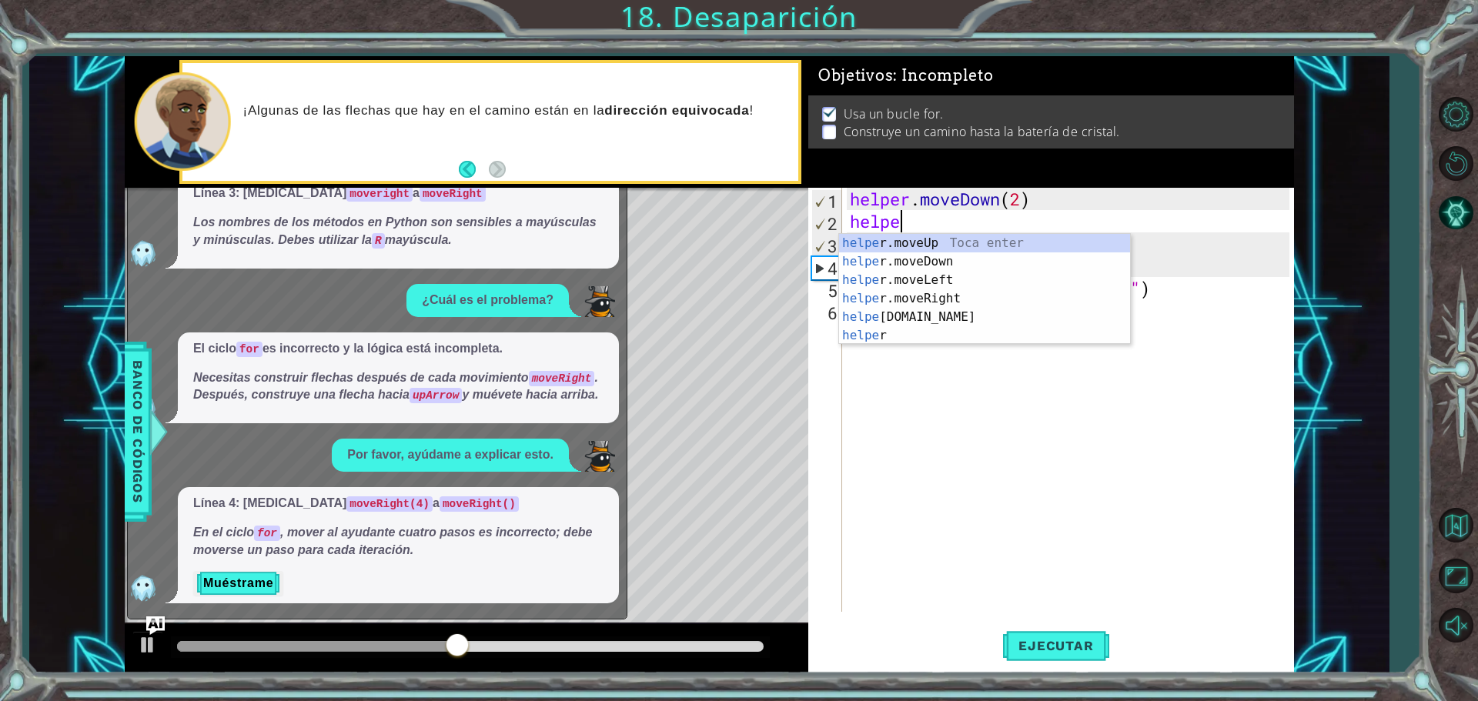
scroll to position [0, 2]
click at [725, 330] on div "helper Toca enter helper .moveUp Toca enter helper .moveDown Toca enter helper …" at bounding box center [984, 308] width 291 height 148
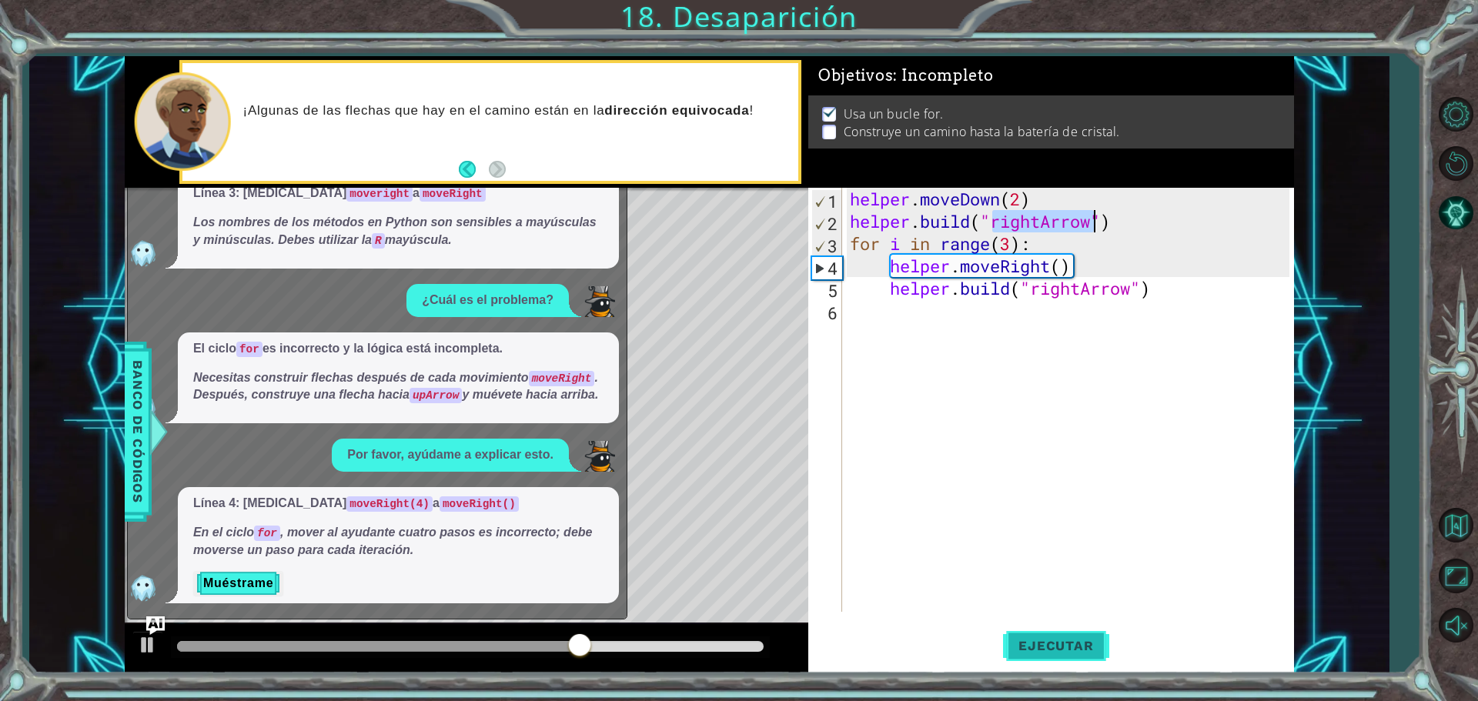
click at [725, 643] on span "Ejecutar" at bounding box center [1055, 645] width 105 height 15
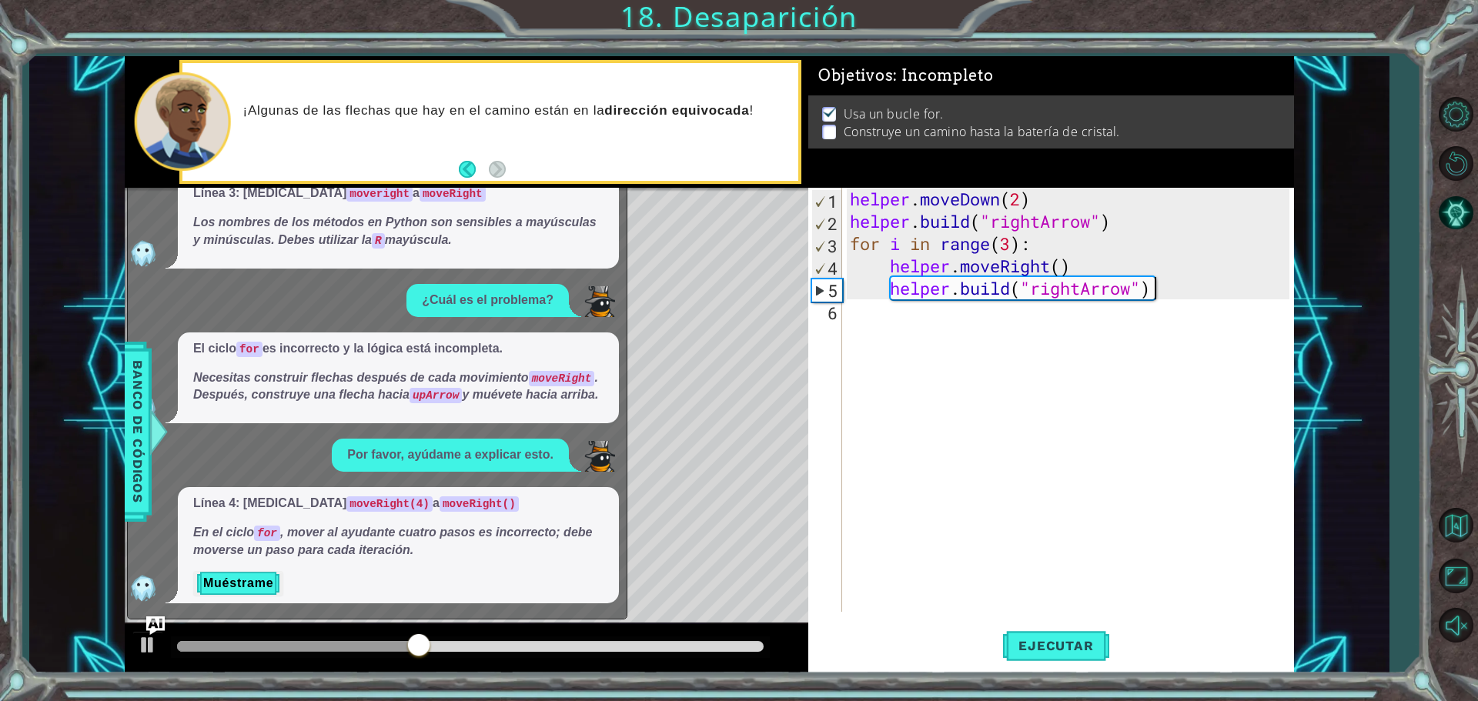
click at [725, 289] on div "helper . moveDown ( 2 ) helper . build ( "rightArrow" ) for i in range ( 3 ) : …" at bounding box center [1072, 422] width 450 height 469
type textarea "[DOMAIN_NAME]("rightArrow")"
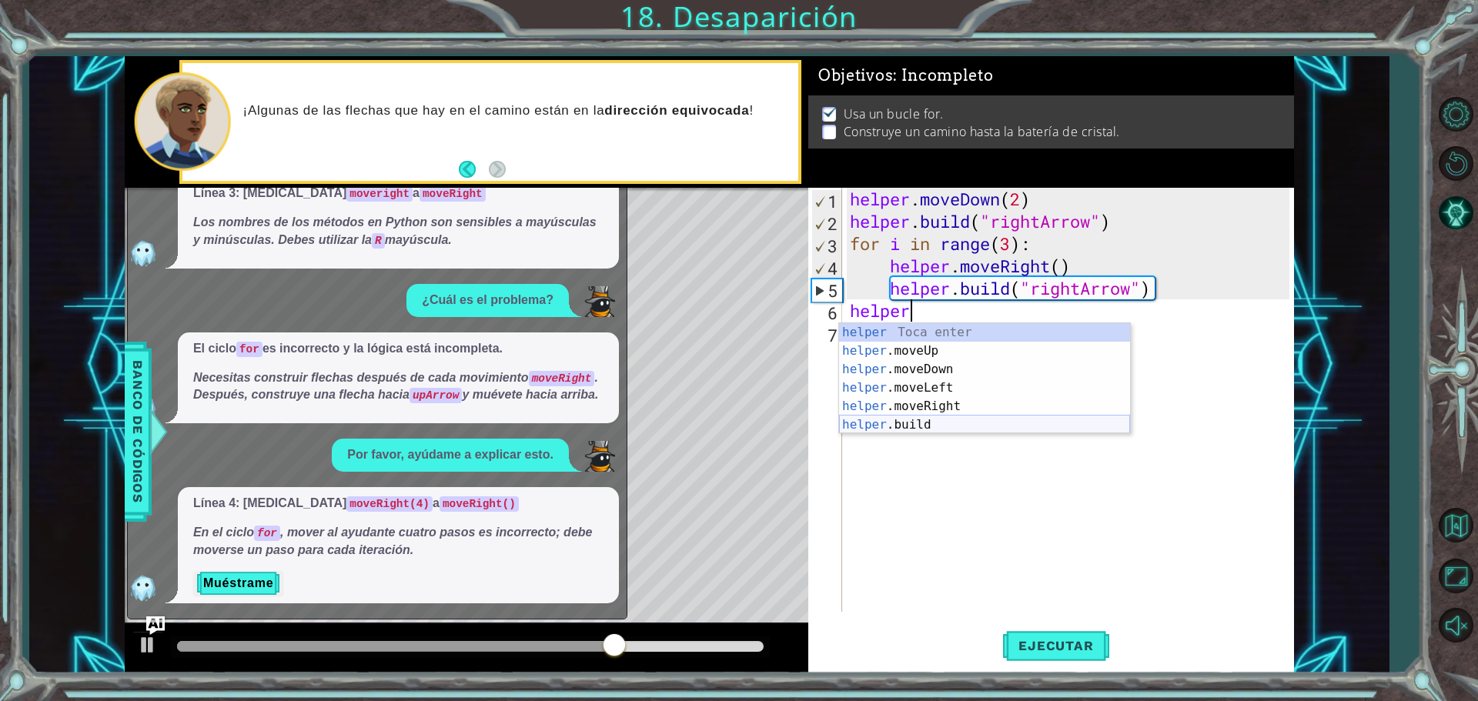
click at [725, 425] on div "helper Toca enter helper .moveUp Toca enter helper .moveDown Toca enter helper …" at bounding box center [984, 397] width 291 height 148
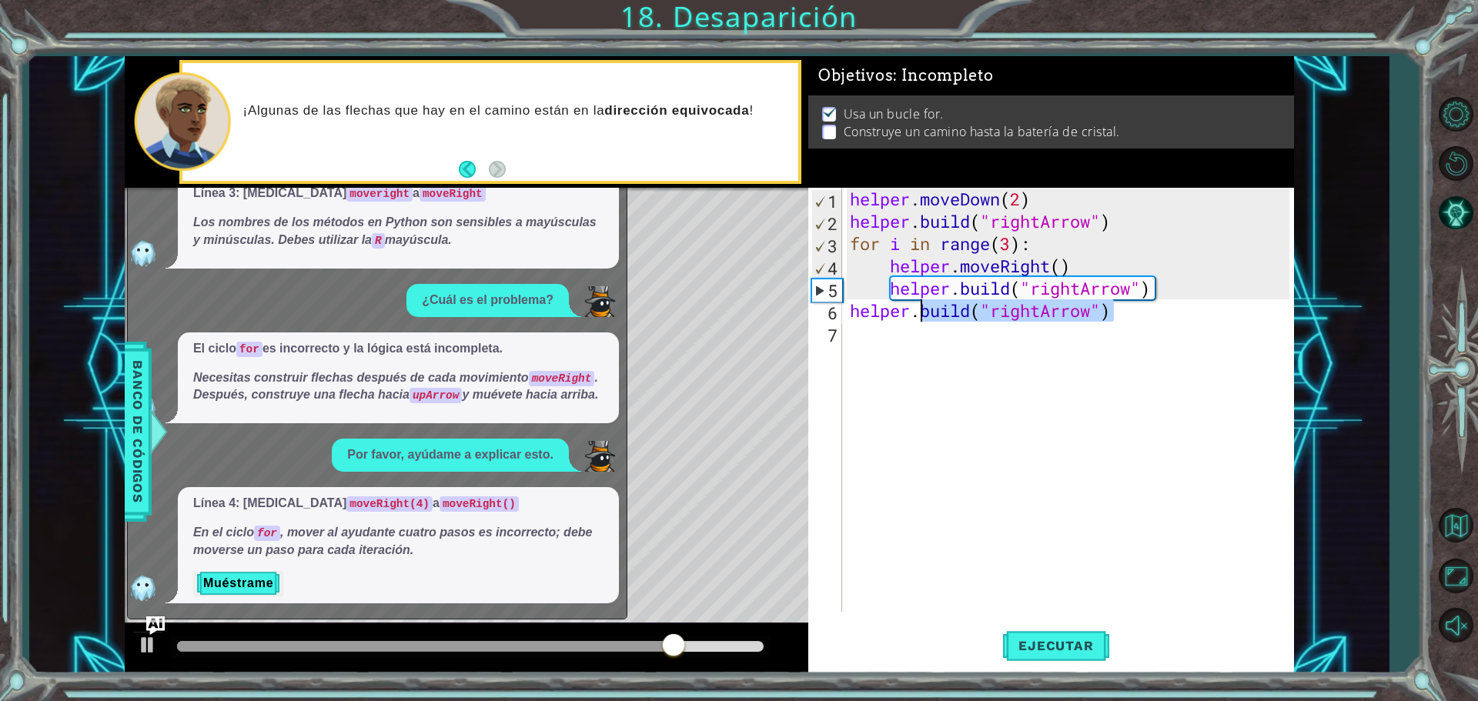
drag, startPoint x: 1119, startPoint y: 318, endPoint x: 923, endPoint y: 314, distance: 195.6
click at [725, 314] on div "helper . moveDown ( 2 ) helper . build ( "rightArrow" ) for i in range ( 3 ) : …" at bounding box center [1072, 422] width 450 height 469
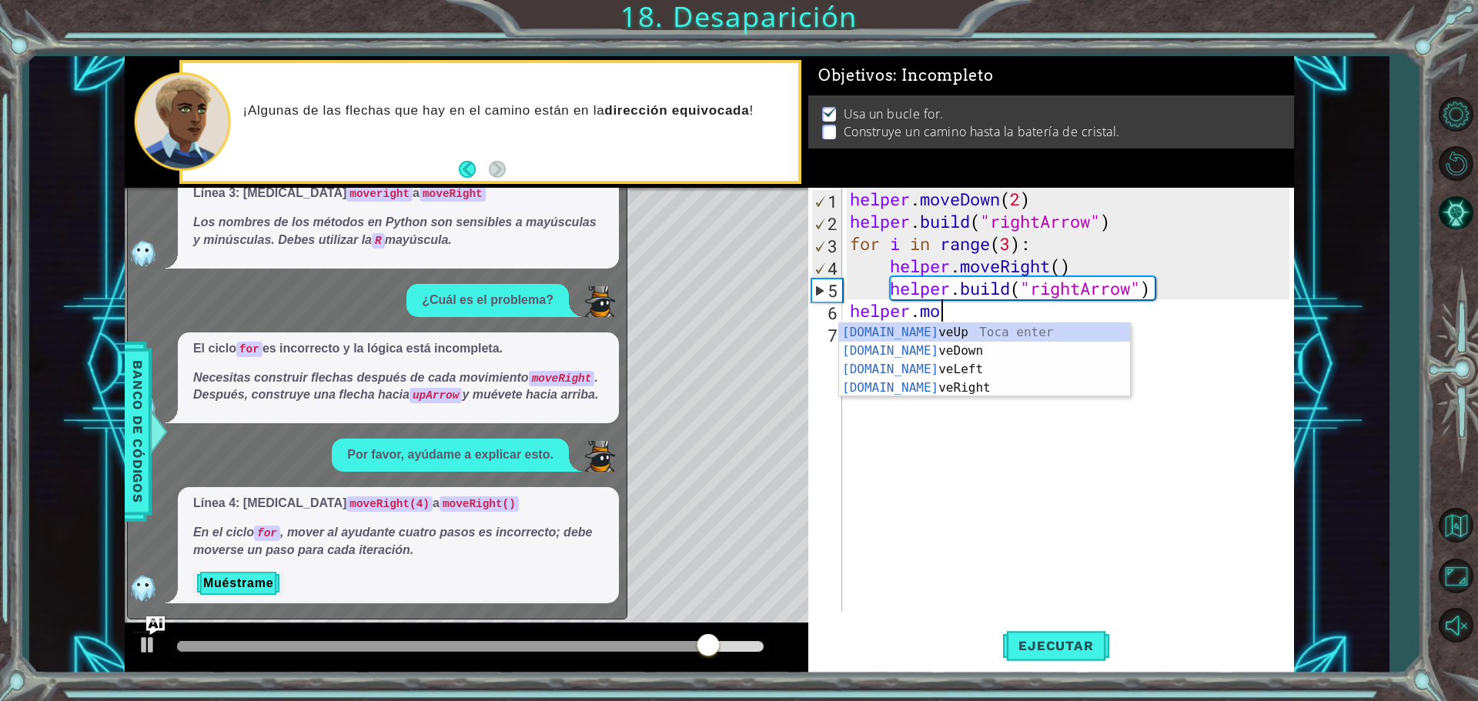
scroll to position [0, 4]
click at [725, 336] on div "helper.move Up Toca enter helper.move Down Toca enter helper.move Left Toca ent…" at bounding box center [984, 378] width 291 height 111
type textarea "helper.moveUp(1)"
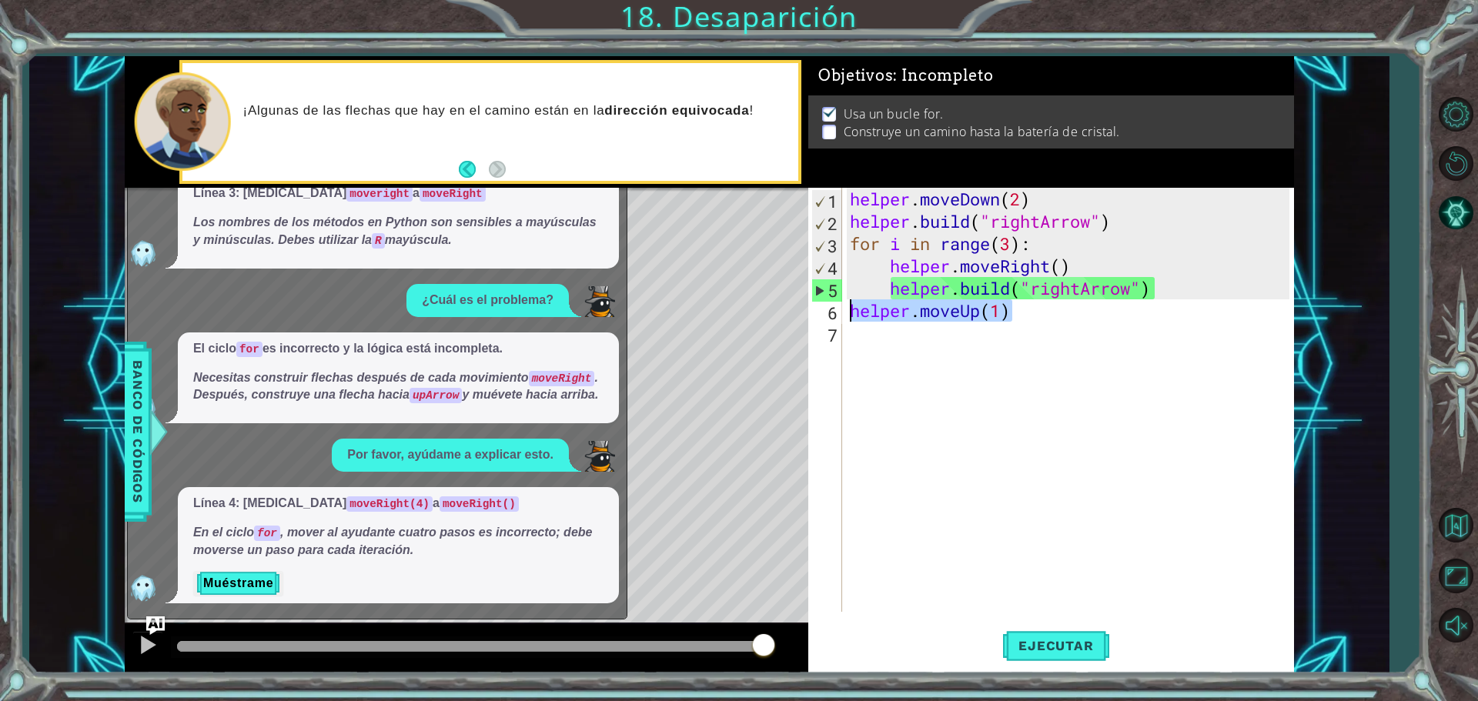
drag, startPoint x: 1018, startPoint y: 312, endPoint x: 848, endPoint y: 309, distance: 169.4
click at [725, 309] on div "helper . moveDown ( 2 ) helper . build ( "rightArrow" ) for i in range ( 3 ) : …" at bounding box center [1072, 422] width 450 height 469
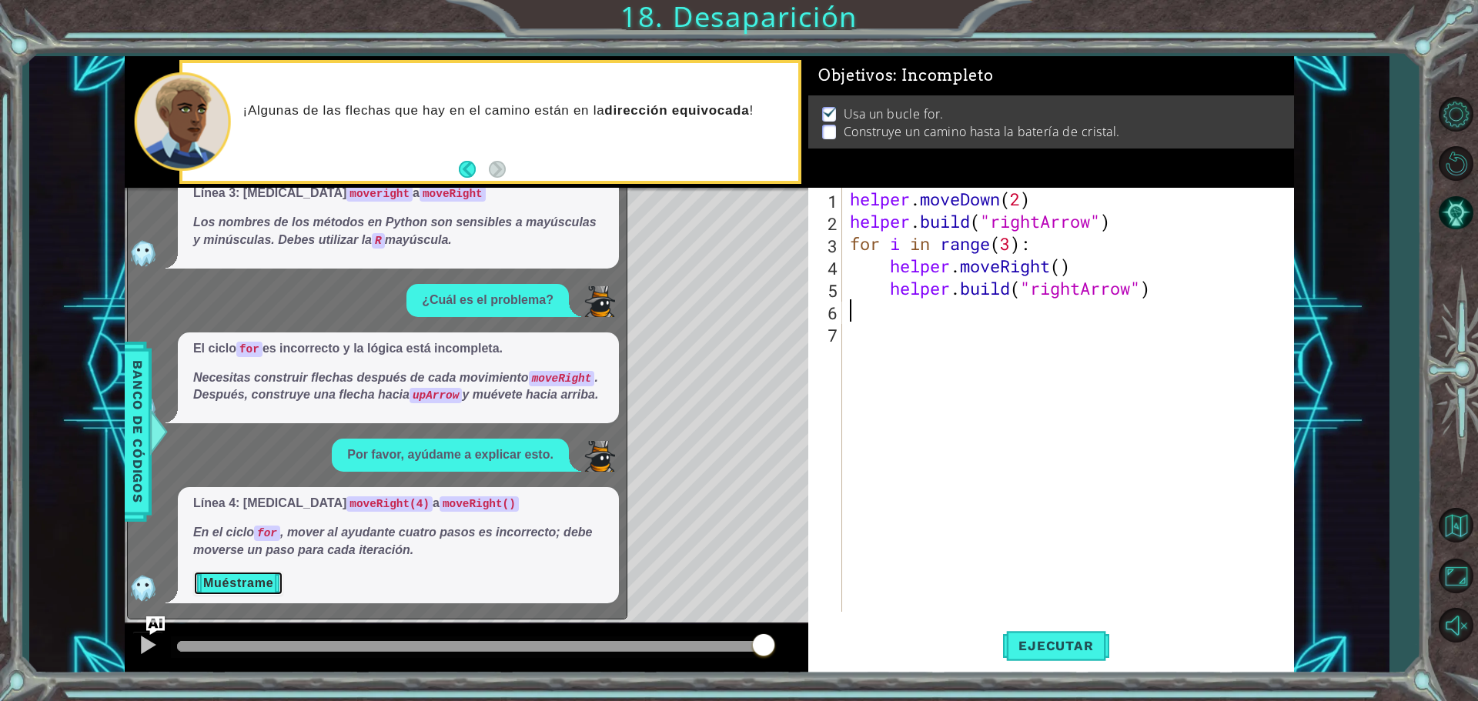
click at [235, 590] on button "Muéstrame" at bounding box center [238, 583] width 90 height 25
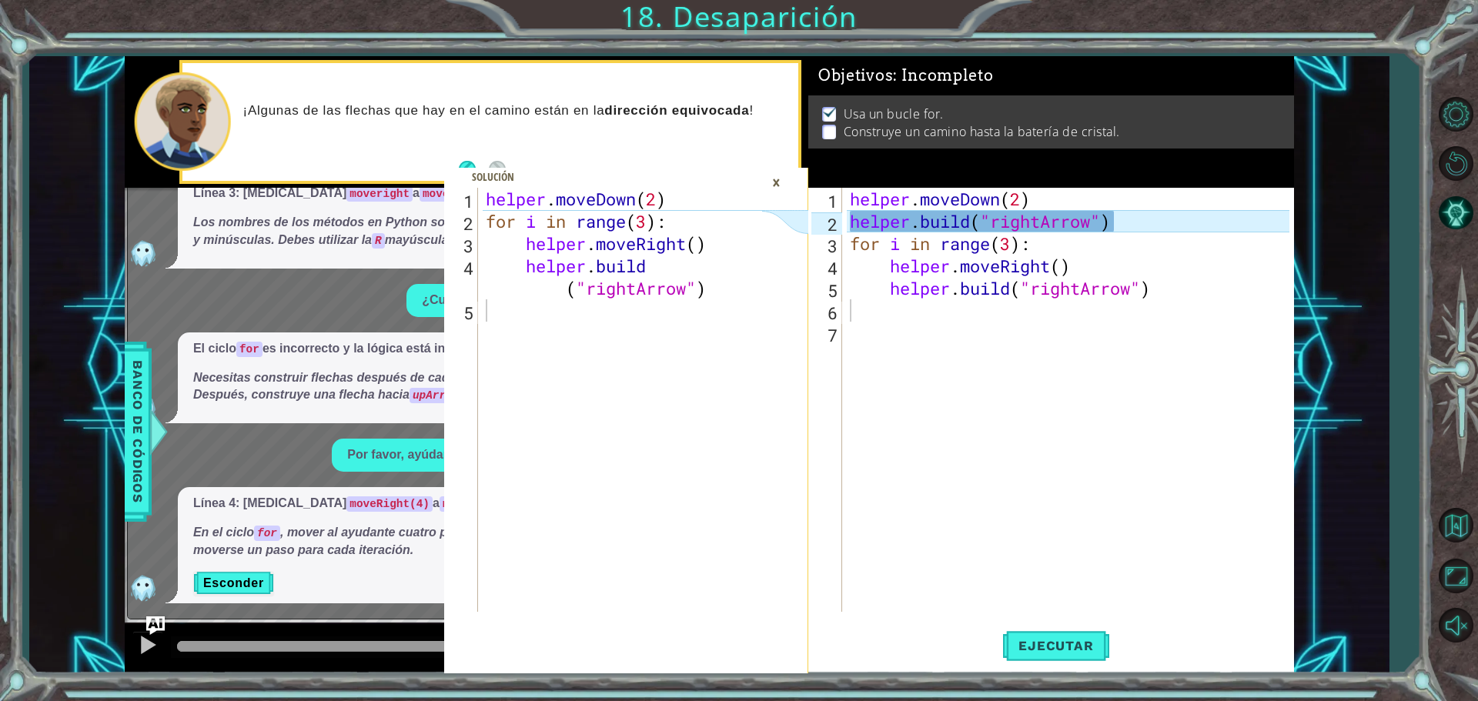
click at [725, 353] on div "helper . moveDown ( 2 ) helper . build ( "rightArrow" ) for i in range ( 3 ) : …" at bounding box center [1072, 422] width 450 height 469
click at [725, 184] on div "×" at bounding box center [776, 182] width 24 height 26
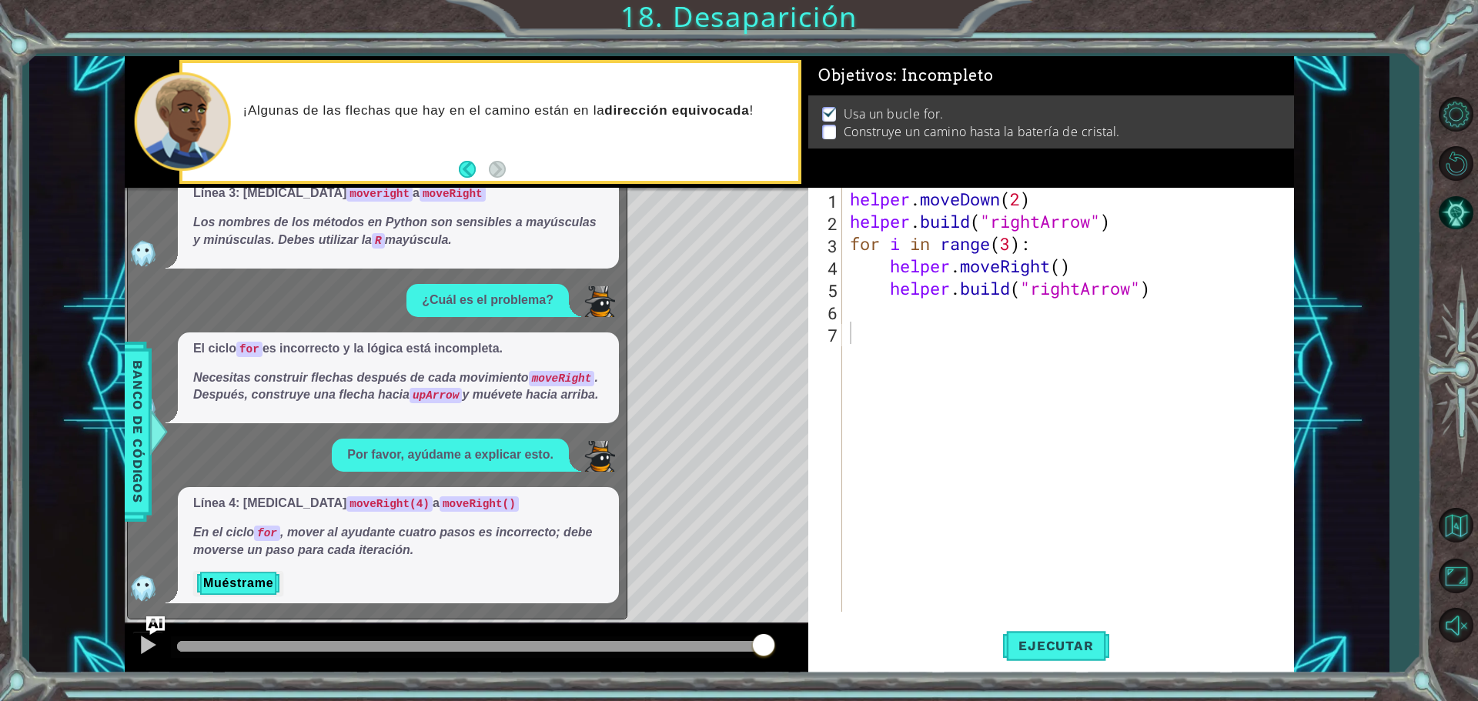
click at [725, 315] on div "helper . moveDown ( 2 ) helper . build ( "rightArrow" ) for i in range ( 3 ) : …" at bounding box center [1072, 422] width 450 height 469
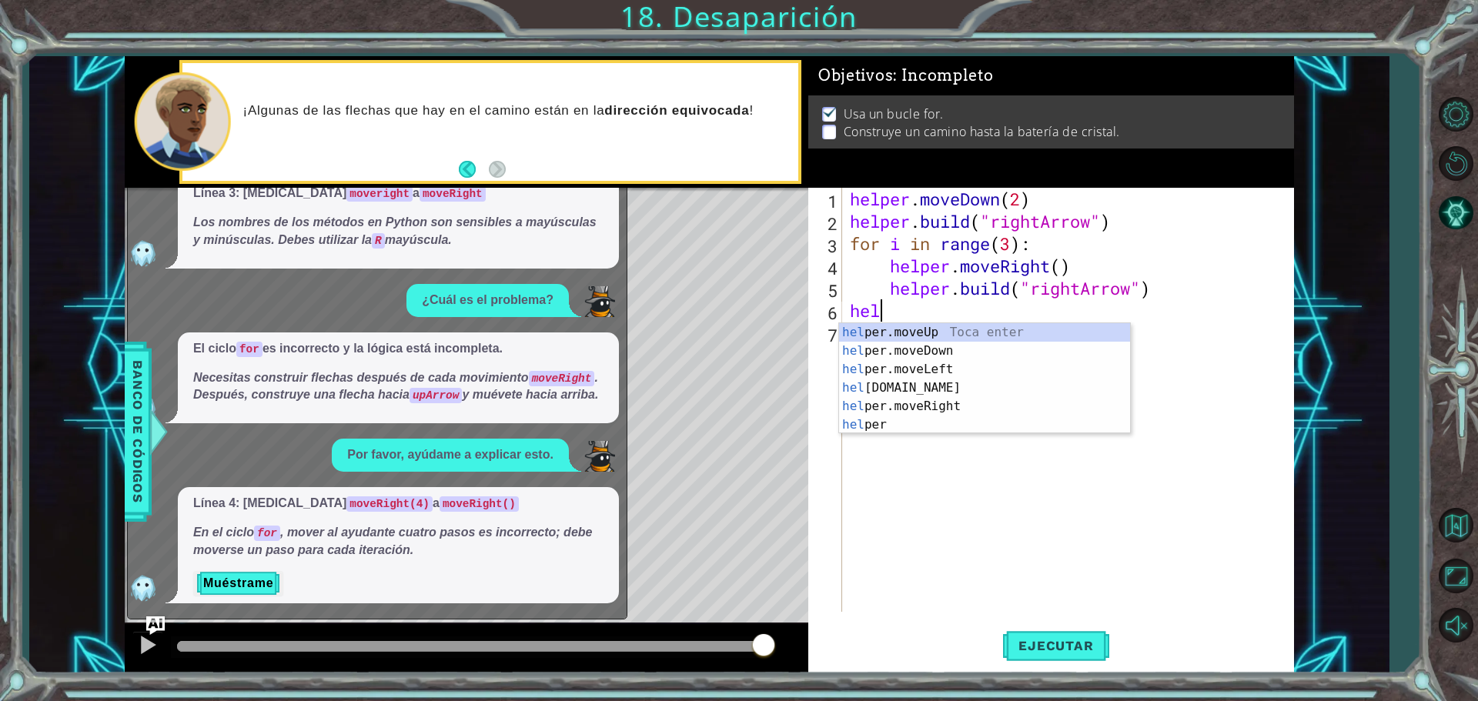
scroll to position [0, 2]
click at [725, 404] on div "helper Toca enter helper .moveUp Toca enter helper .moveDown Toca enter helper …" at bounding box center [984, 397] width 291 height 148
type textarea "helper.moveRight(1)"
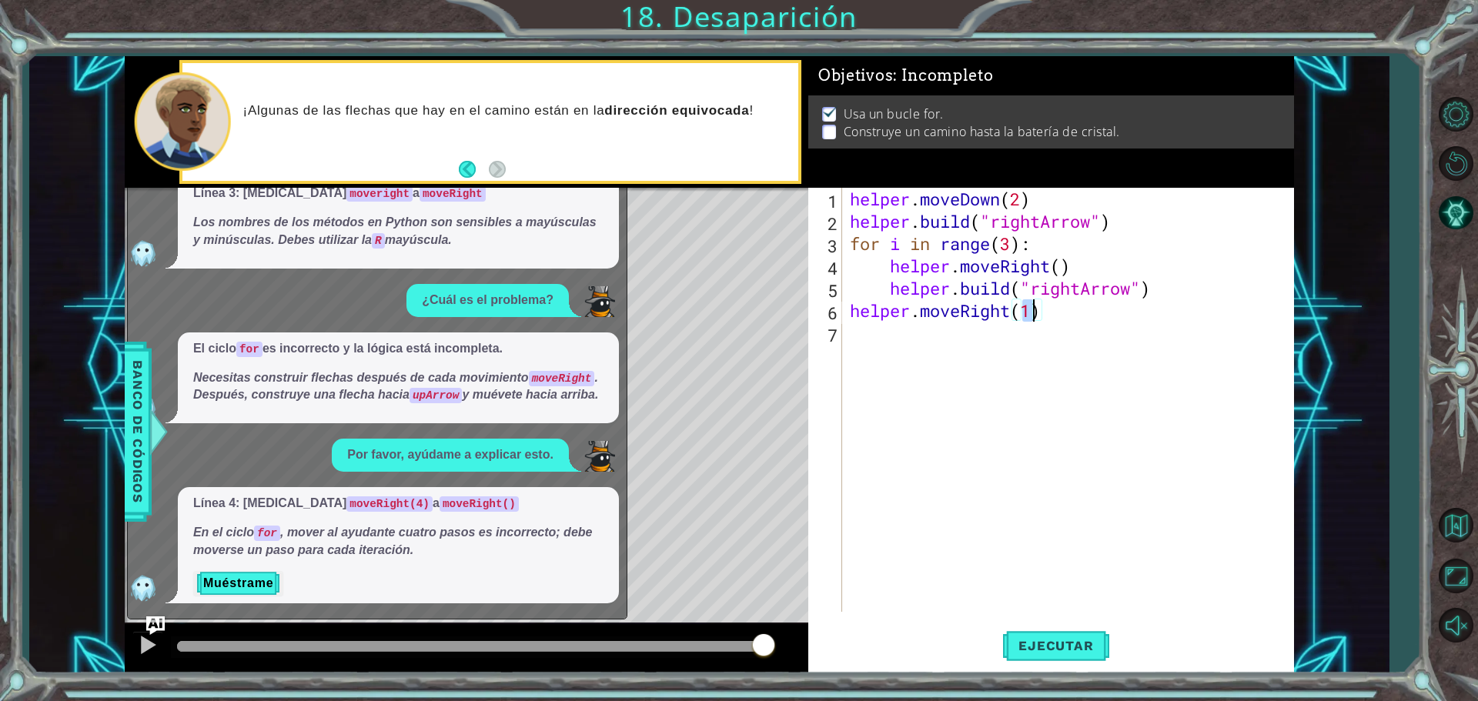
click at [725, 330] on div "helper . moveDown ( 2 ) helper . build ( "rightArrow" ) for i in range ( 3 ) : …" at bounding box center [1072, 422] width 450 height 469
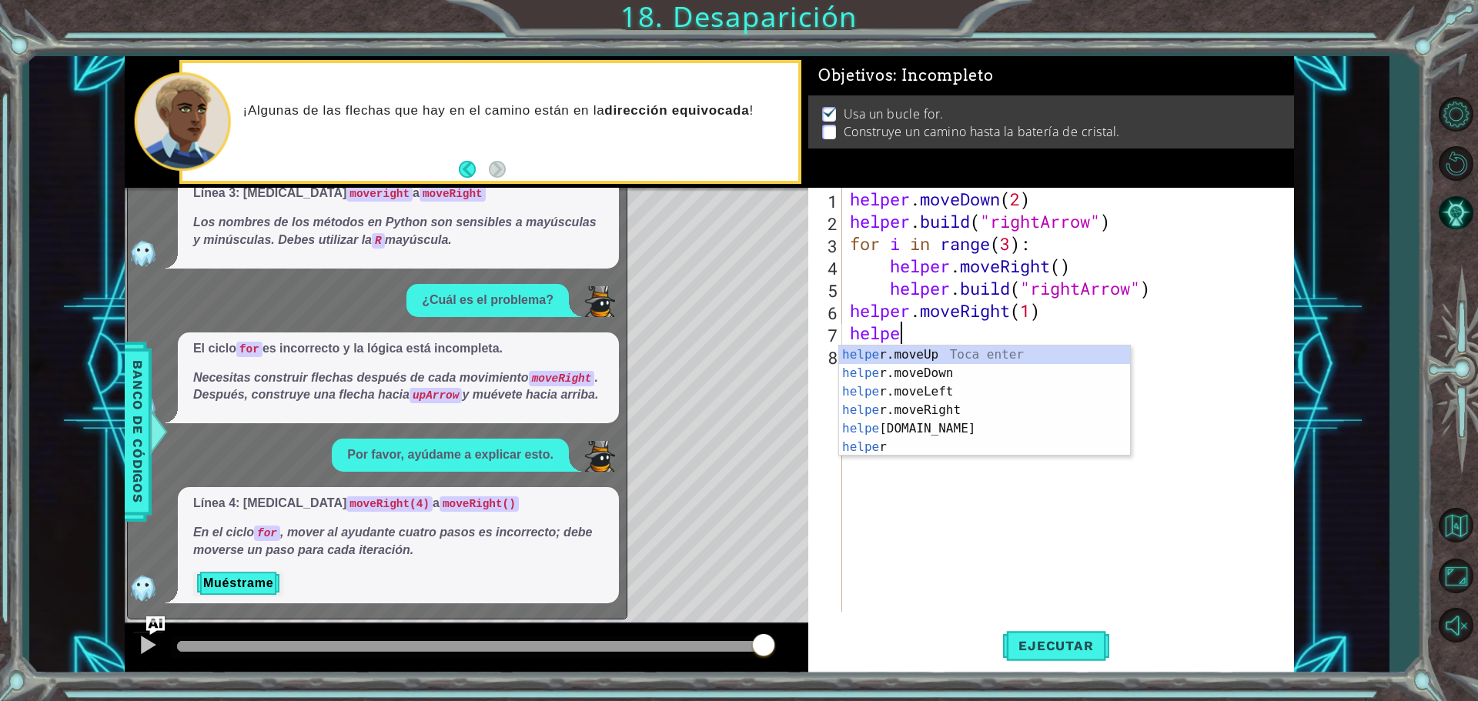
scroll to position [0, 1]
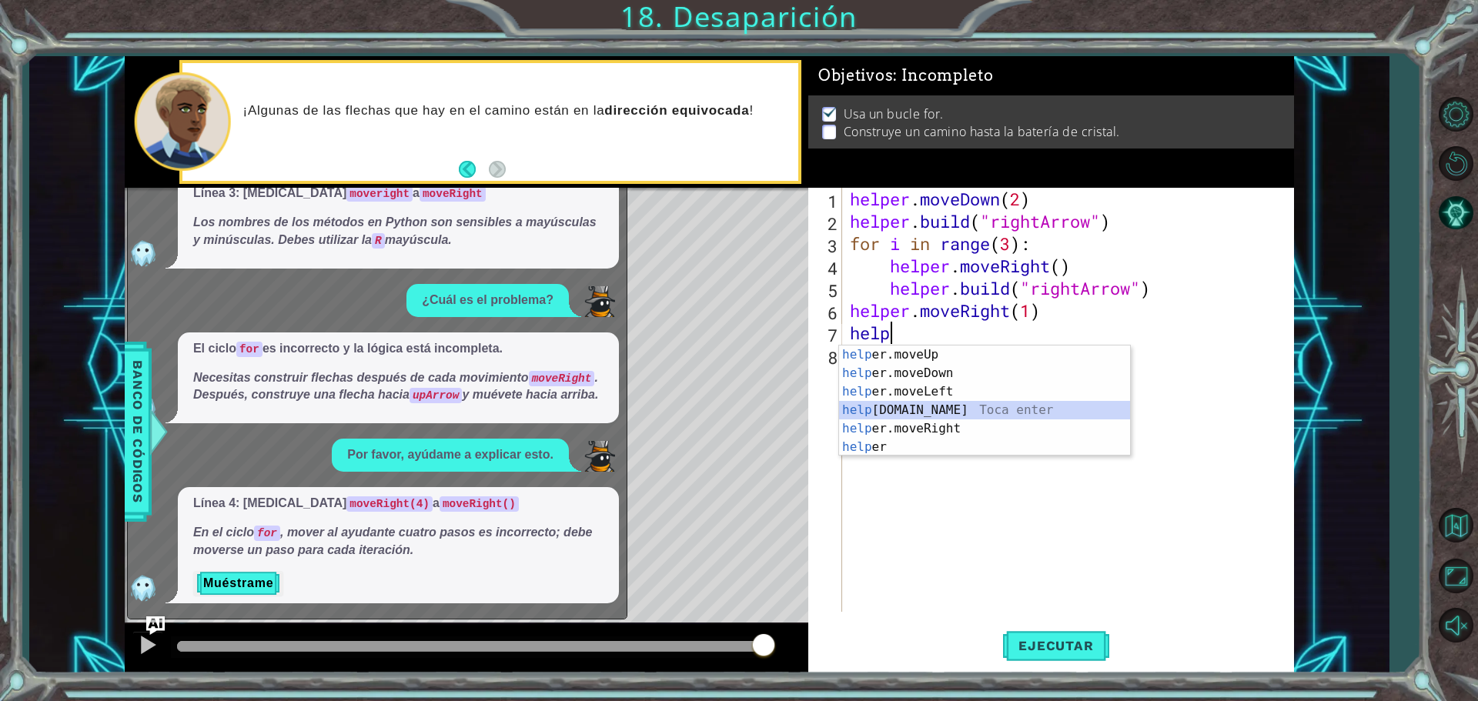
click at [725, 410] on div "help er.moveUp Toca enter help er.moveDown Toca enter help er.moveLeft Toca ent…" at bounding box center [984, 420] width 291 height 148
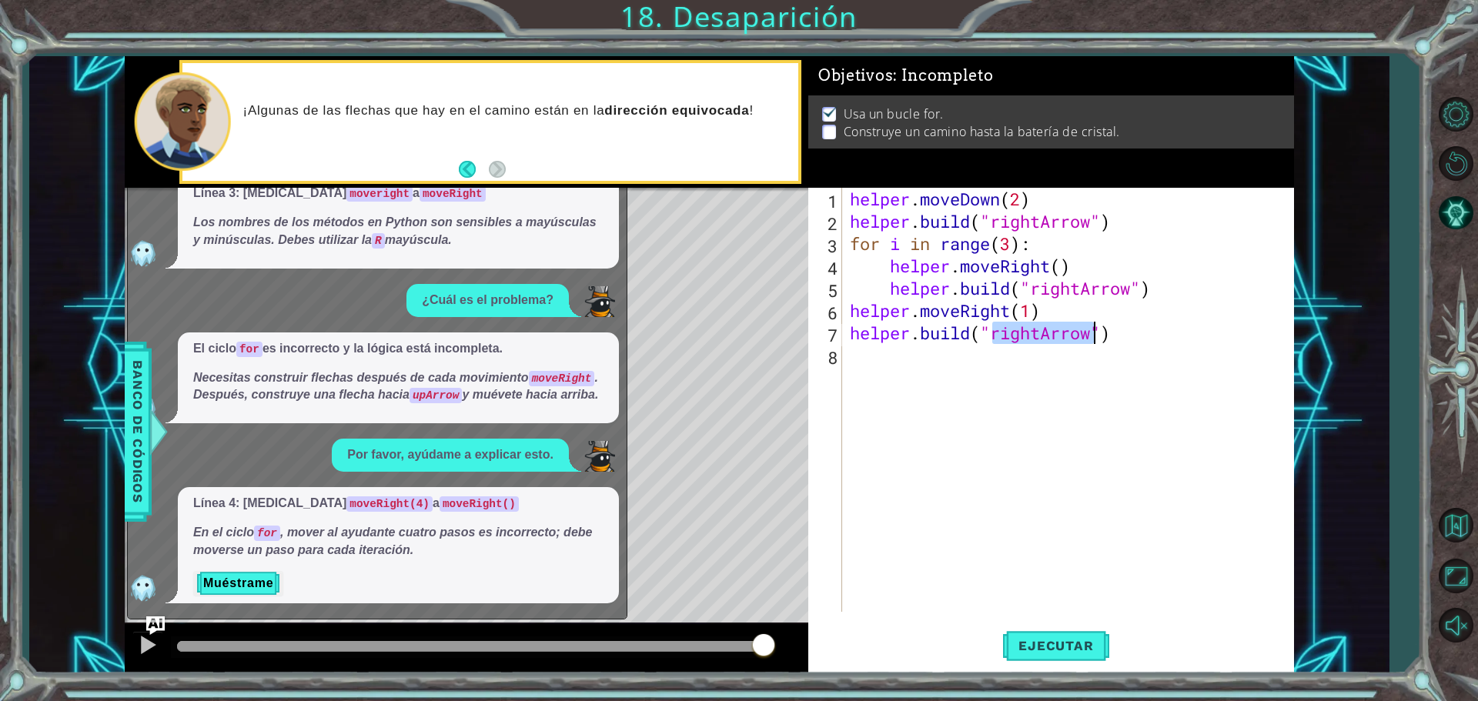
click at [725, 336] on div "helper . moveDown ( 2 ) helper . build ( "rightArrow" ) for i in range ( 3 ) : …" at bounding box center [1068, 400] width 443 height 424
drag, startPoint x: 1032, startPoint y: 336, endPoint x: 995, endPoint y: 334, distance: 36.3
click at [725, 334] on div "helper . moveDown ( 2 ) helper . build ( "rightArrow" ) for i in range ( 3 ) : …" at bounding box center [1072, 422] width 450 height 469
click at [725, 654] on button "Ejecutar" at bounding box center [1055, 645] width 105 height 48
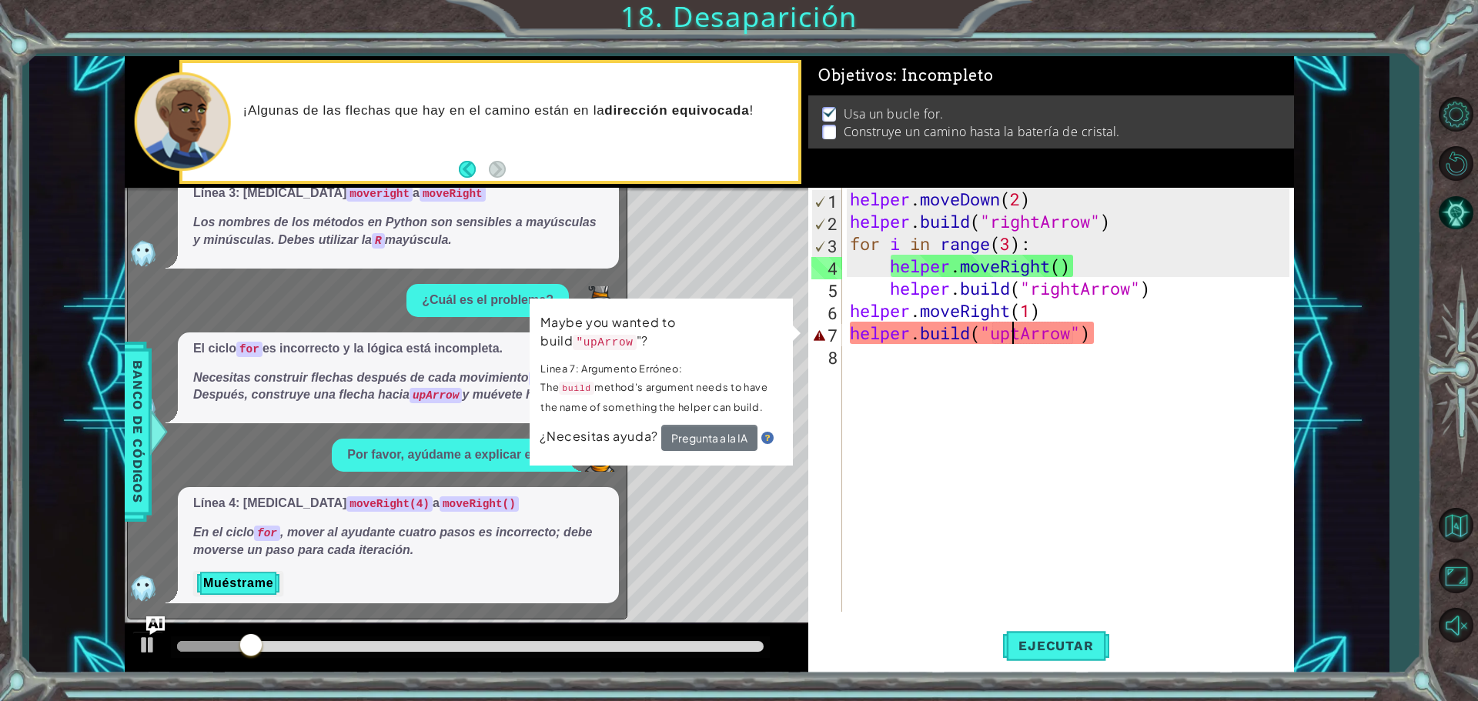
click at [636, 335] on code ""upArrow" at bounding box center [604, 342] width 63 height 15
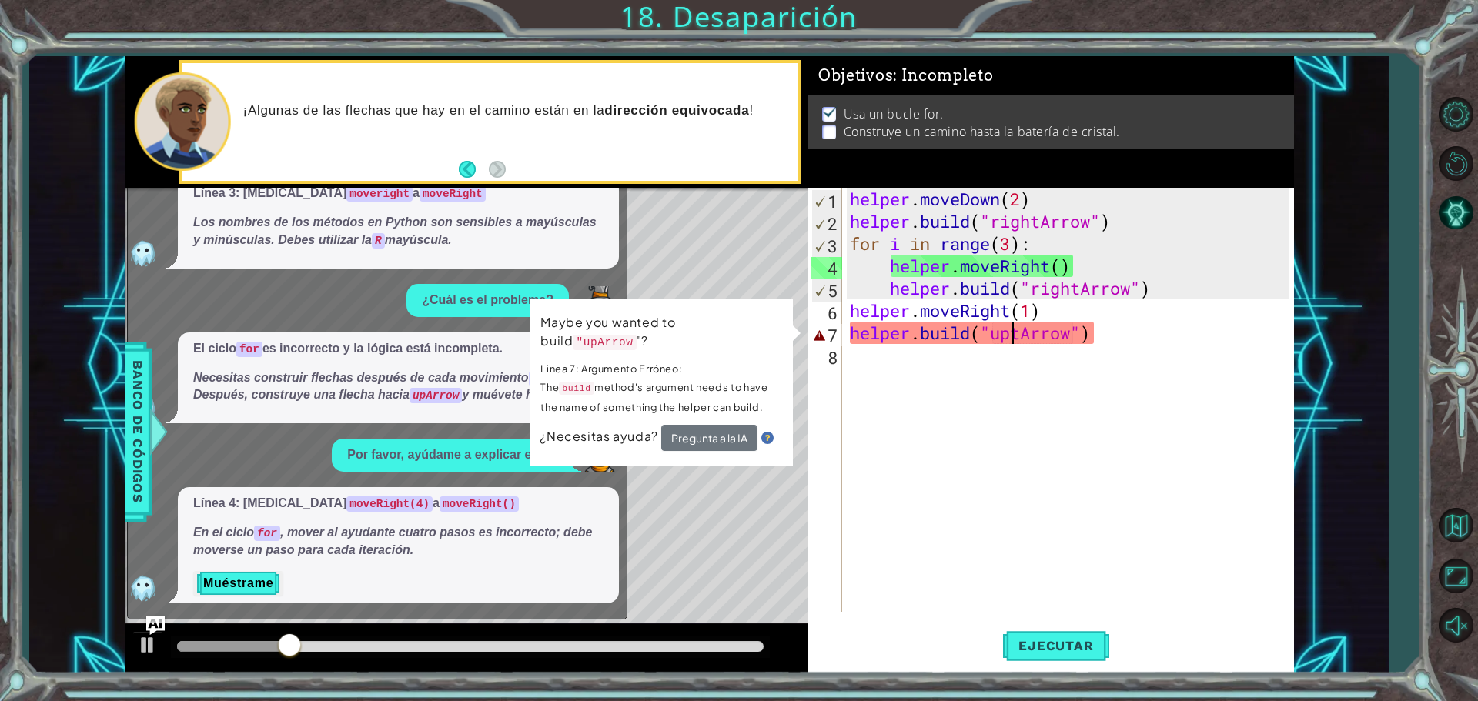
click at [725, 336] on div "helper . moveDown ( 2 ) helper . build ( "rightArrow" ) for i in range ( 3 ) : …" at bounding box center [1072, 422] width 450 height 469
type textarea "[DOMAIN_NAME]("upArrow")"
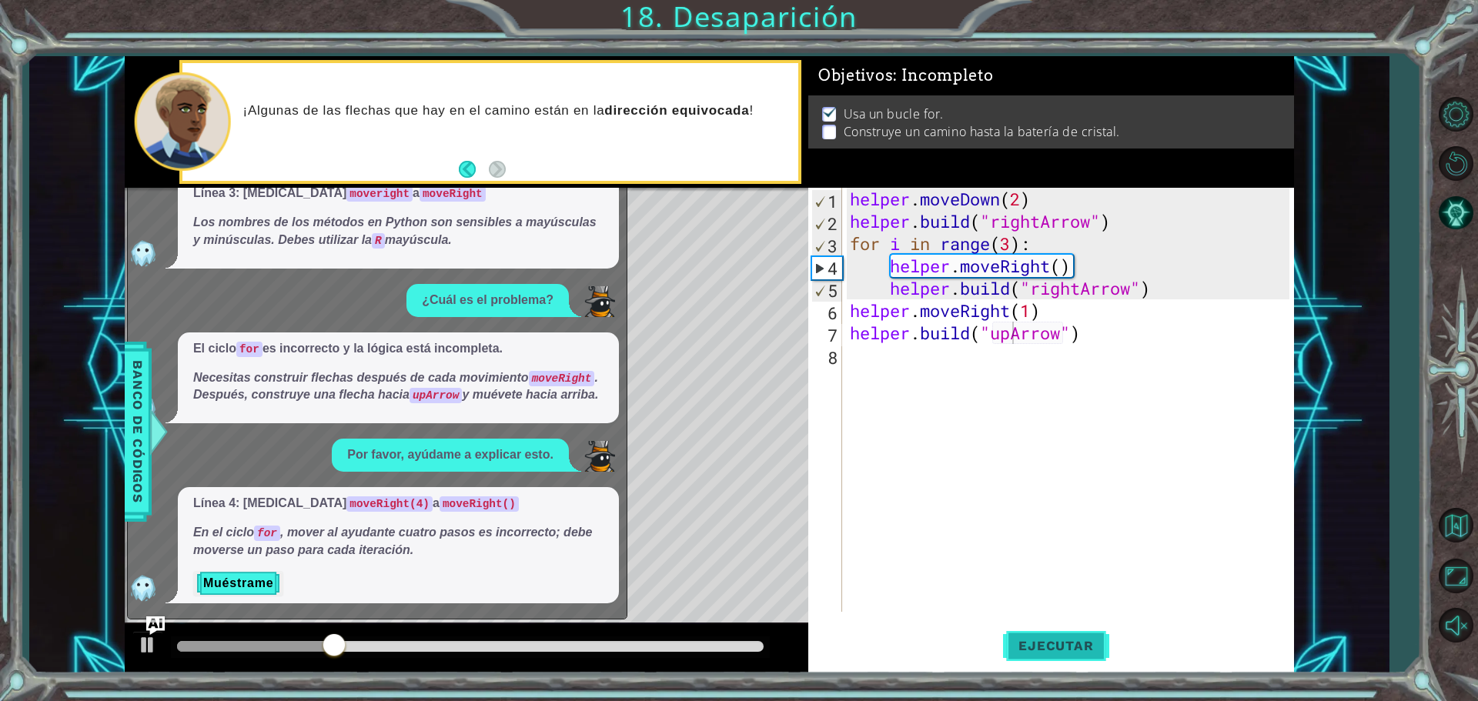
click at [725, 640] on span "Ejecutar" at bounding box center [1055, 645] width 105 height 15
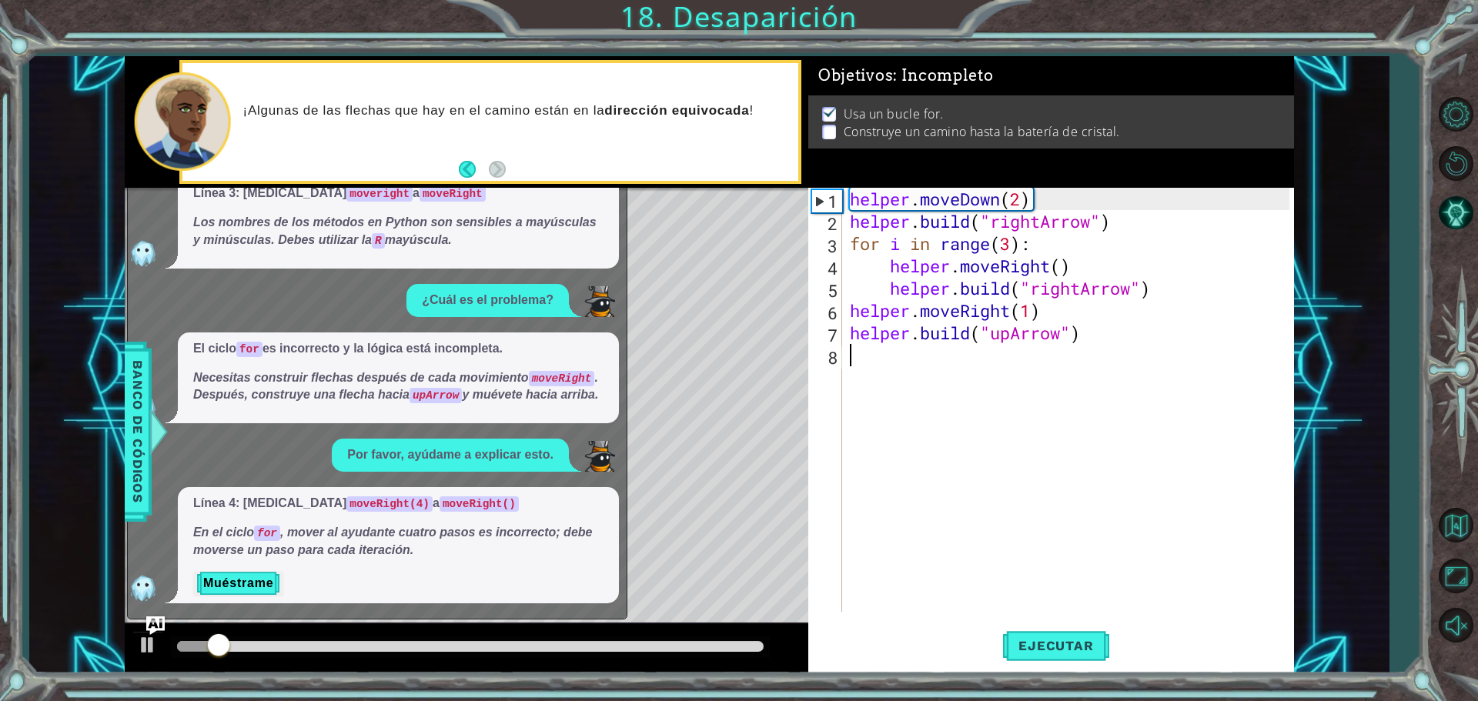
click at [725, 362] on div "helper . moveDown ( 2 ) helper . build ( "rightArrow" ) for i in range ( 3 ) : …" at bounding box center [1072, 422] width 450 height 469
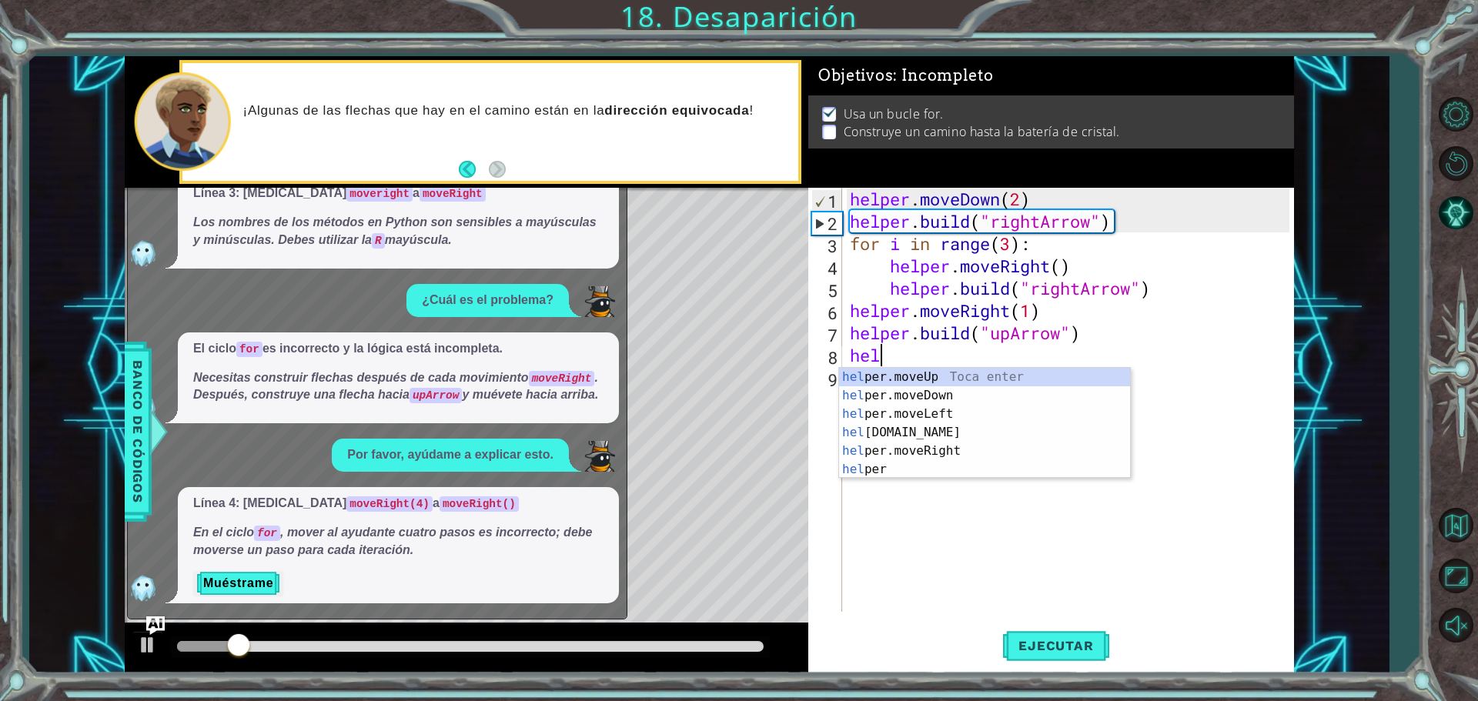
scroll to position [0, 2]
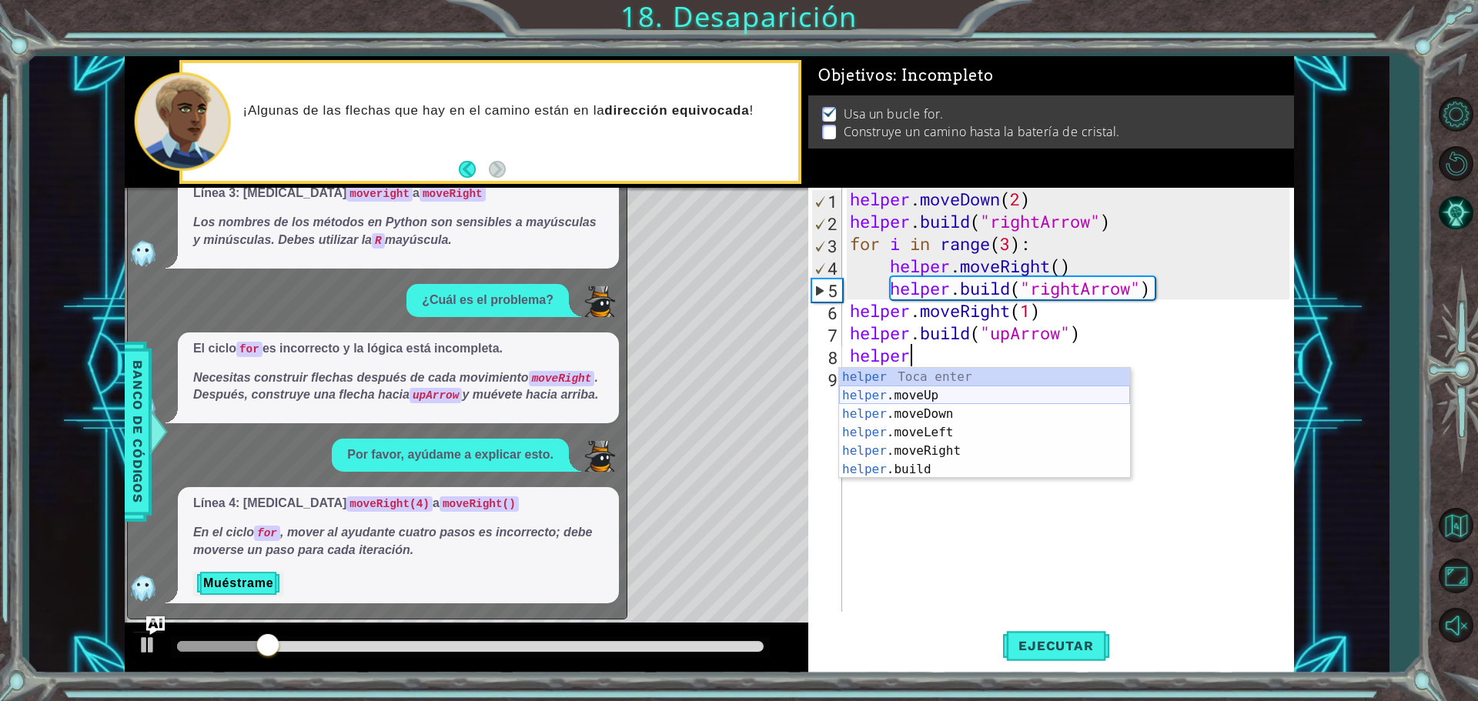
click at [725, 400] on div "helper Toca enter helper .moveUp Toca enter helper .moveDown Toca enter helper …" at bounding box center [984, 442] width 291 height 148
type textarea "helper.moveUp(1)"
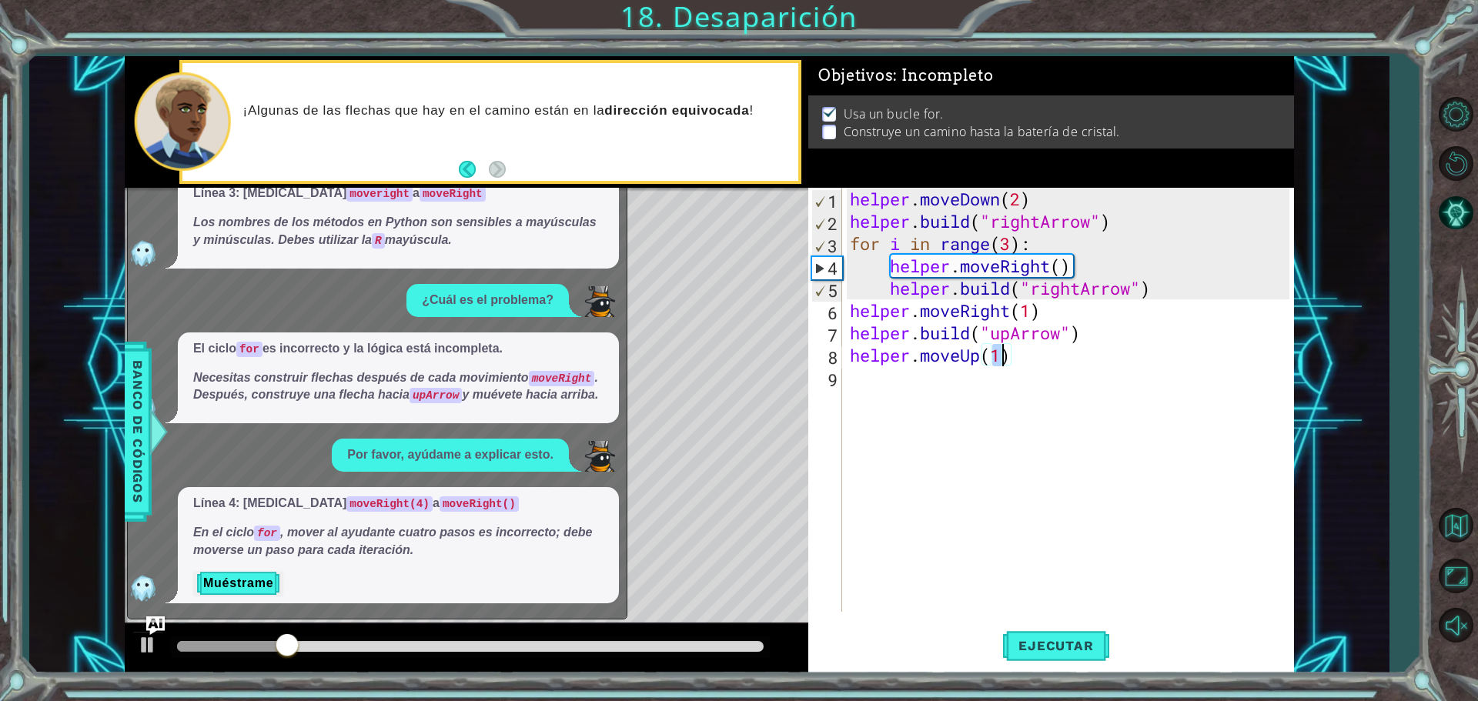
click at [725, 386] on div "helper . moveDown ( 2 ) helper . build ( "rightArrow" ) for i in range ( 3 ) : …" at bounding box center [1072, 422] width 450 height 469
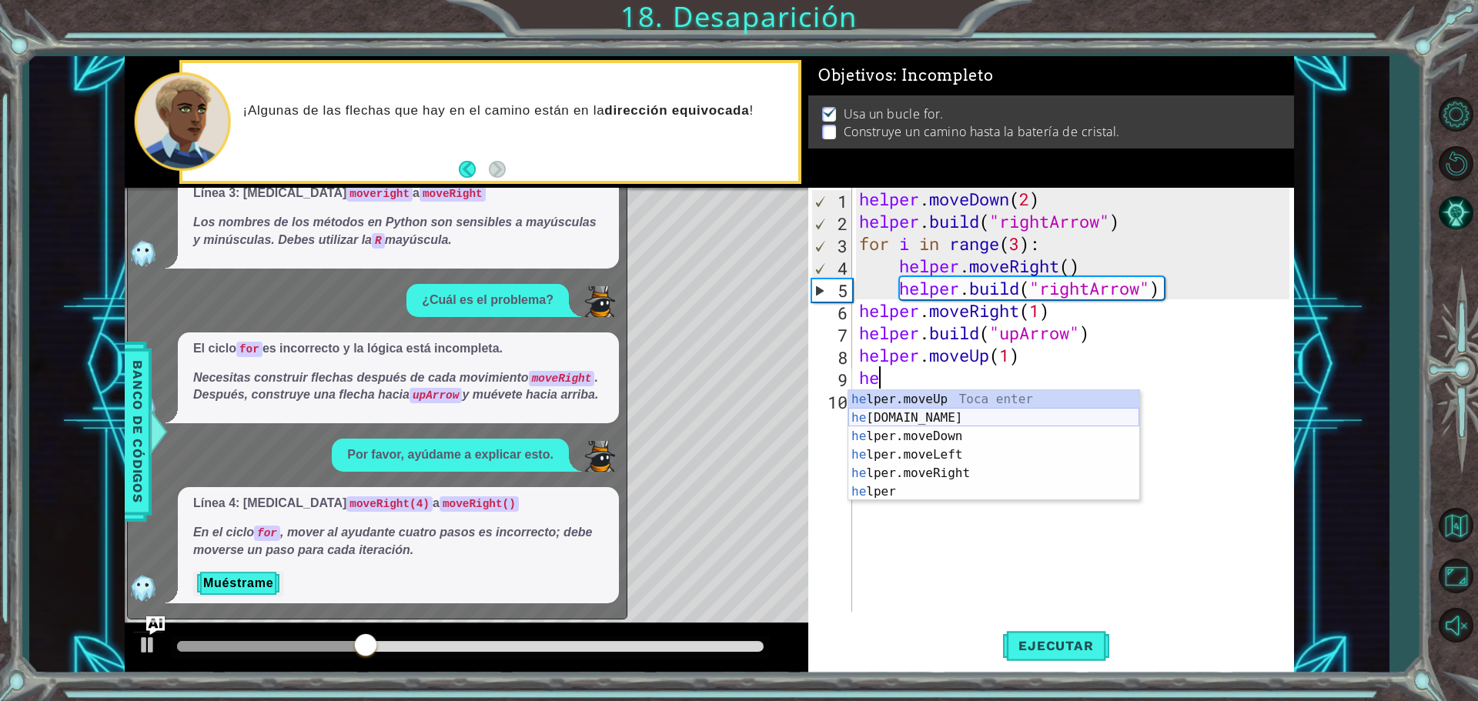
click at [725, 414] on div "he lper.moveUp Toca enter he [DOMAIN_NAME] Toca enter he lper.moveDown Toca ent…" at bounding box center [993, 464] width 291 height 148
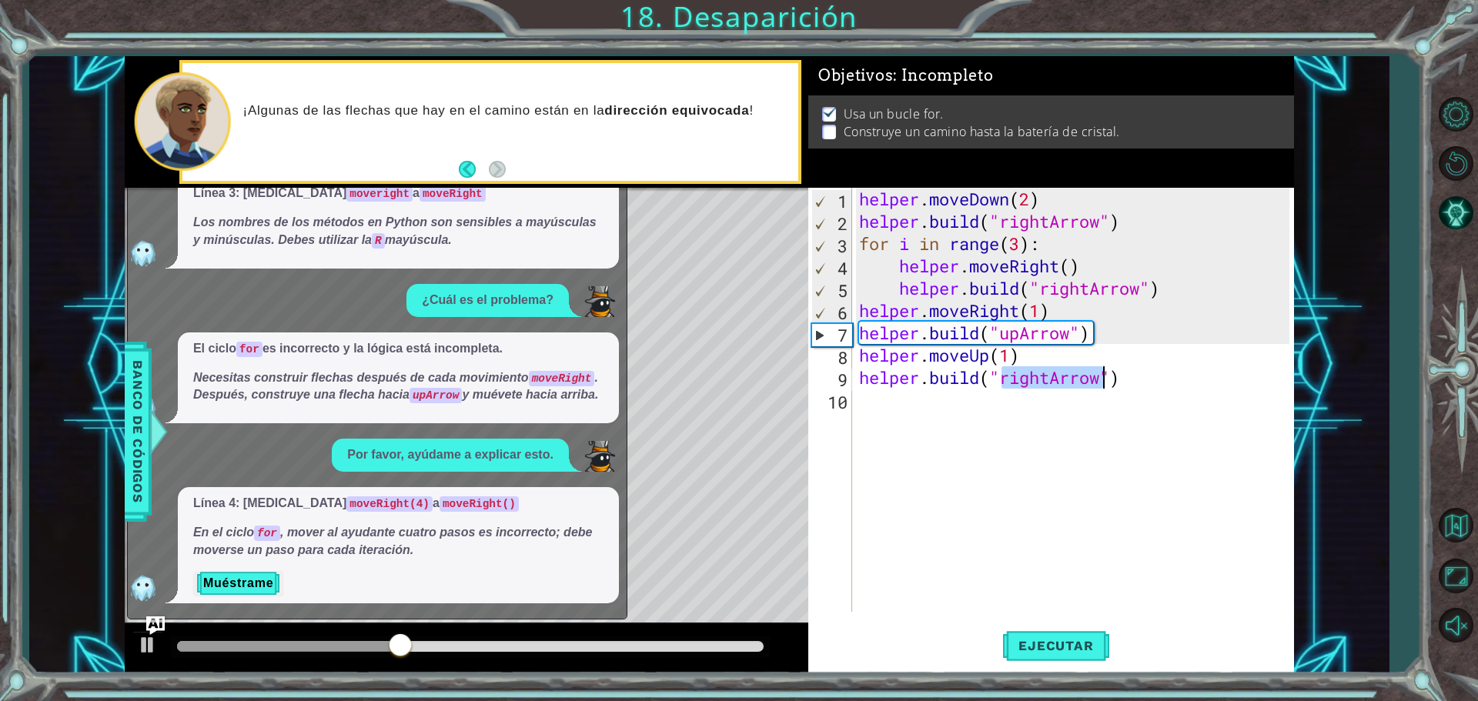
click at [725, 378] on div "helper . moveDown ( 2 ) helper . build ( "rightArrow" ) for i in range ( 3 ) : …" at bounding box center [1072, 400] width 433 height 424
drag, startPoint x: 1052, startPoint y: 378, endPoint x: 1005, endPoint y: 381, distance: 46.3
click at [725, 381] on div "helper . moveDown ( 2 ) helper . build ( "rightArrow" ) for i in range ( 3 ) : …" at bounding box center [1076, 422] width 441 height 469
drag, startPoint x: 1002, startPoint y: 379, endPoint x: 1050, endPoint y: 380, distance: 48.5
click at [725, 380] on div "helper . moveDown ( 2 ) helper . build ( "rightArrow" ) for i in range ( 3 ) : …" at bounding box center [1076, 422] width 441 height 469
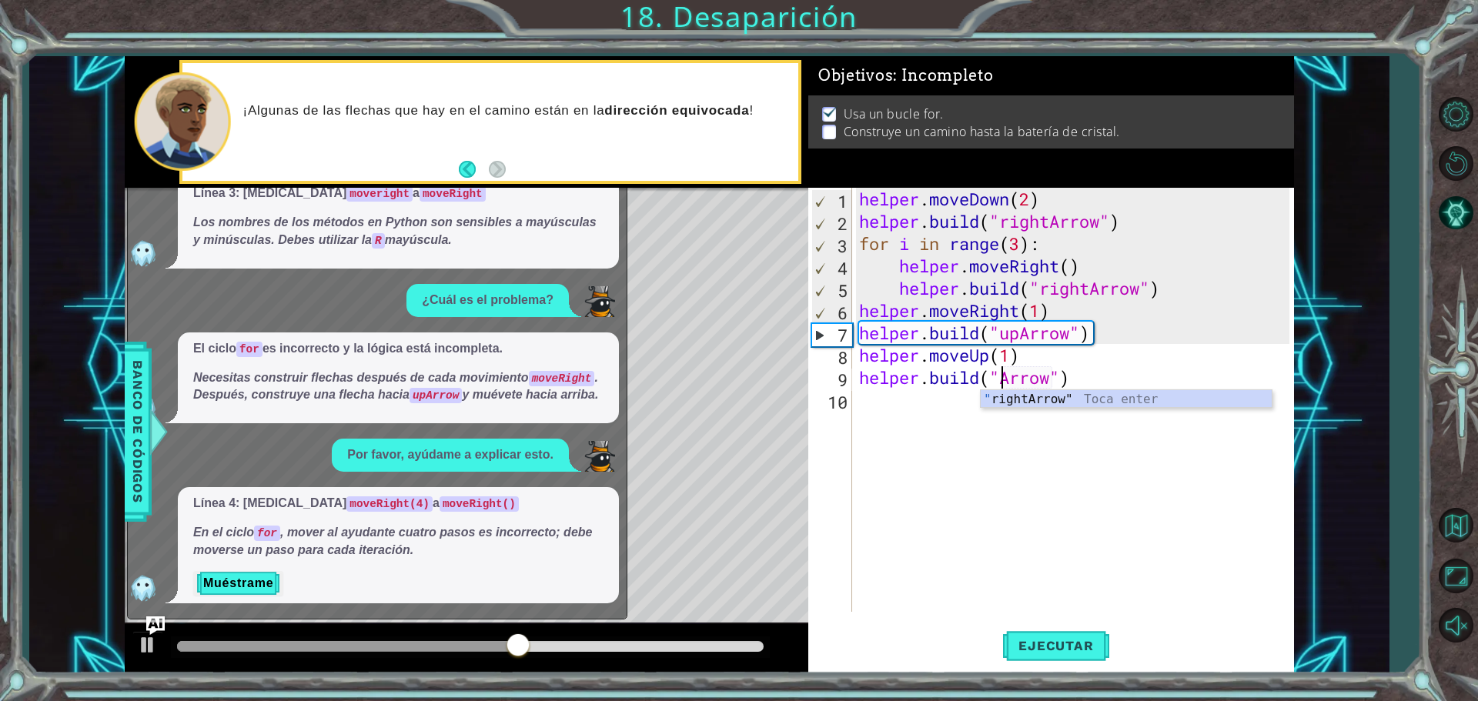
scroll to position [0, 7]
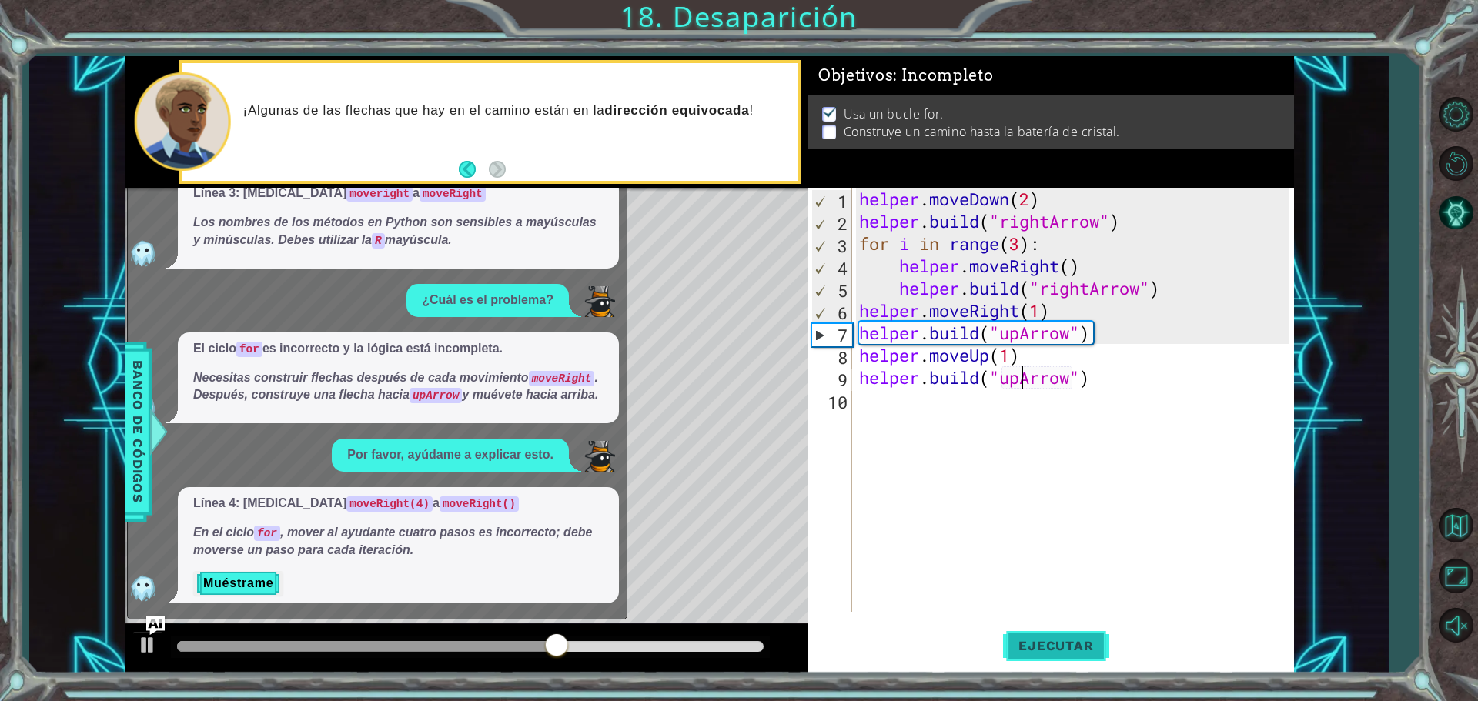
type textarea "[DOMAIN_NAME]("upArrow")"
click at [725, 634] on button "Ejecutar" at bounding box center [1055, 645] width 105 height 48
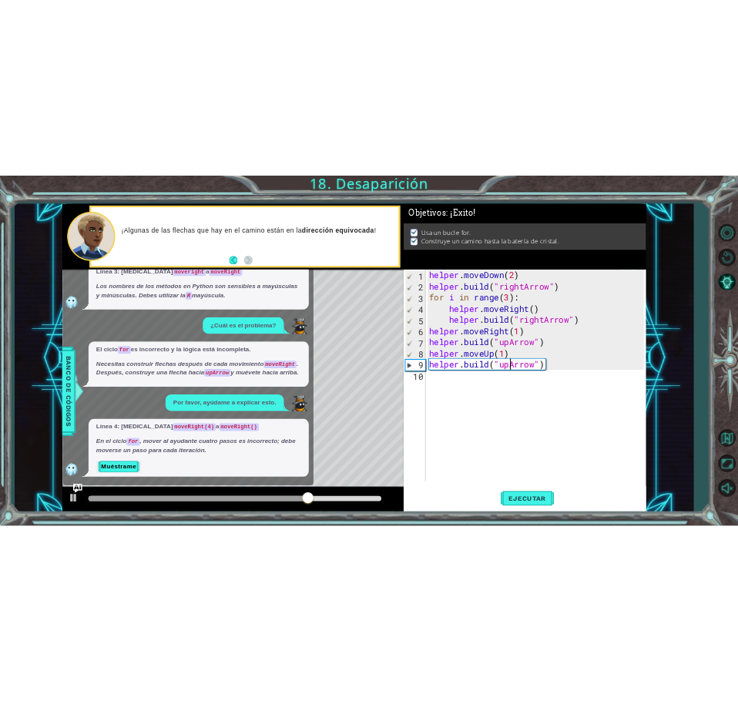
scroll to position [0, 0]
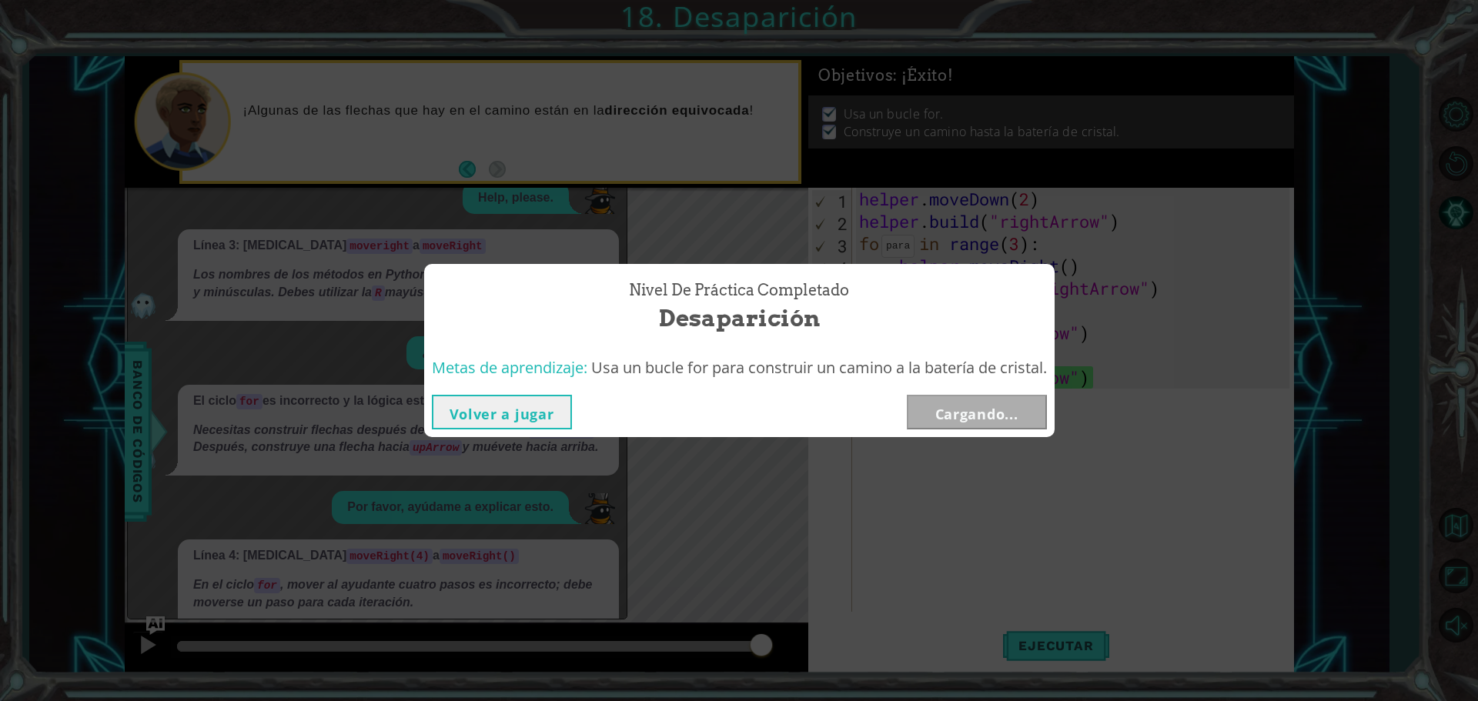
click at [725, 250] on div "Nivel de práctica Completado Desaparición Metas de aprendizaje: Usa un bucle fo…" at bounding box center [739, 350] width 1478 height 701
click at [725, 420] on button "Siguiente" at bounding box center [977, 412] width 140 height 35
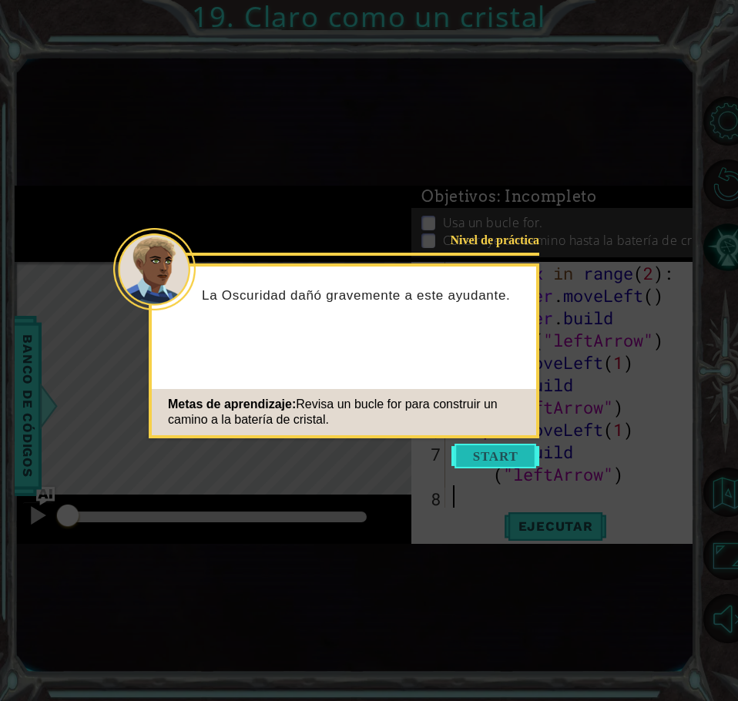
click at [499, 453] on button "Start" at bounding box center [495, 455] width 88 height 25
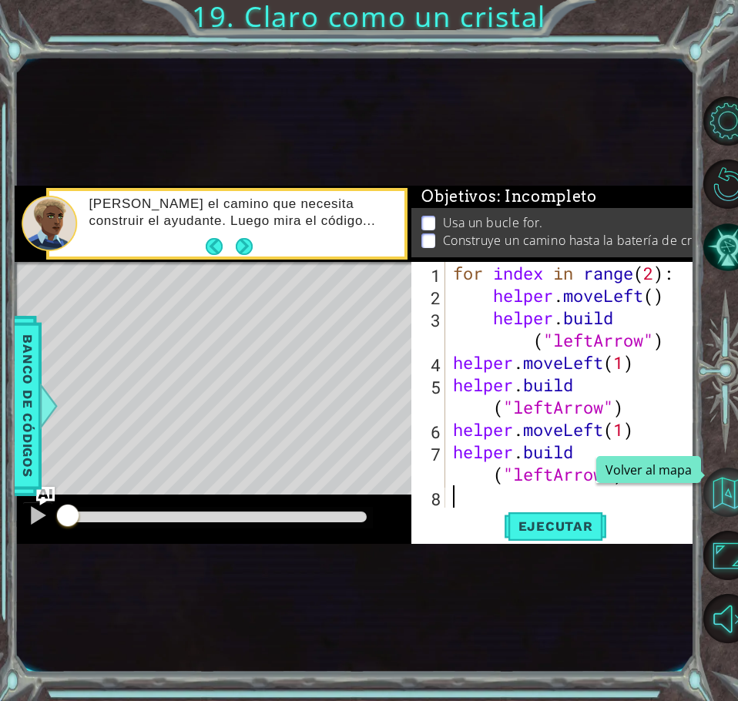
click at [725, 481] on button "Volver al mapa" at bounding box center [727, 491] width 49 height 49
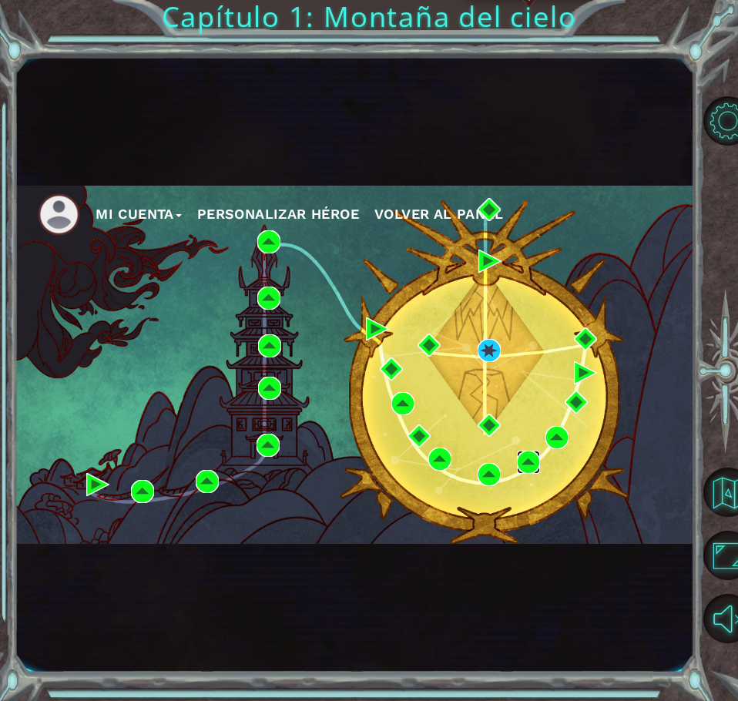
click at [529, 462] on img at bounding box center [528, 461] width 23 height 23
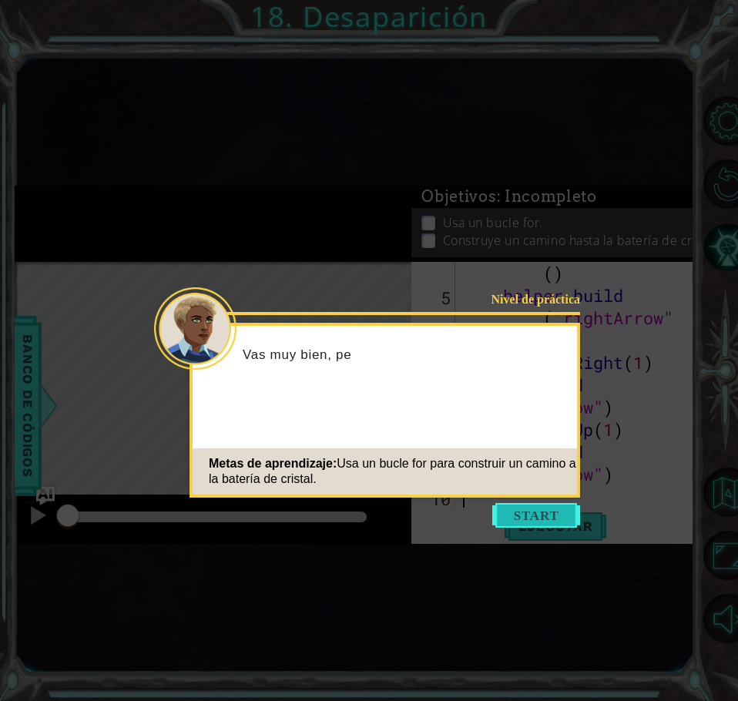
scroll to position [112, 0]
click at [546, 507] on button "Start" at bounding box center [536, 515] width 88 height 25
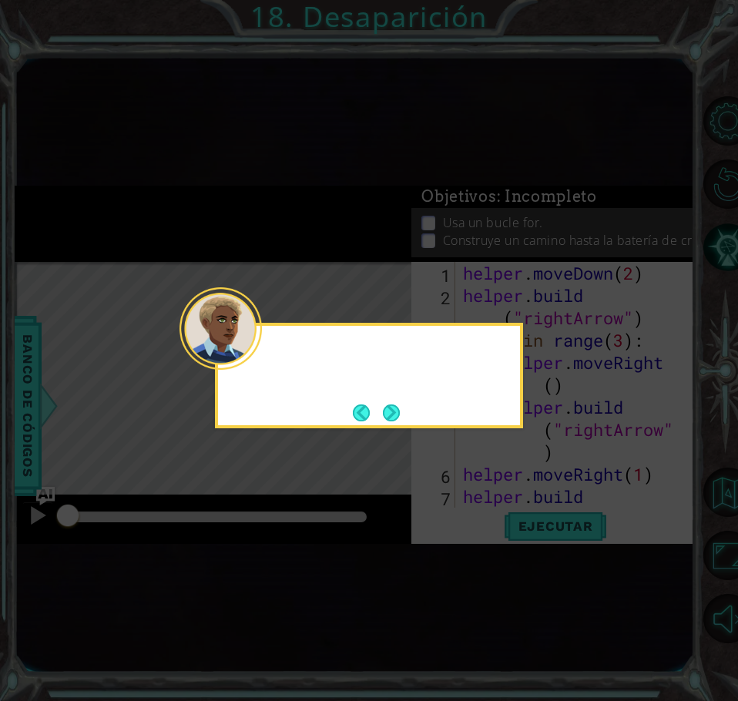
scroll to position [0, 0]
click at [393, 410] on button "Next" at bounding box center [391, 412] width 17 height 17
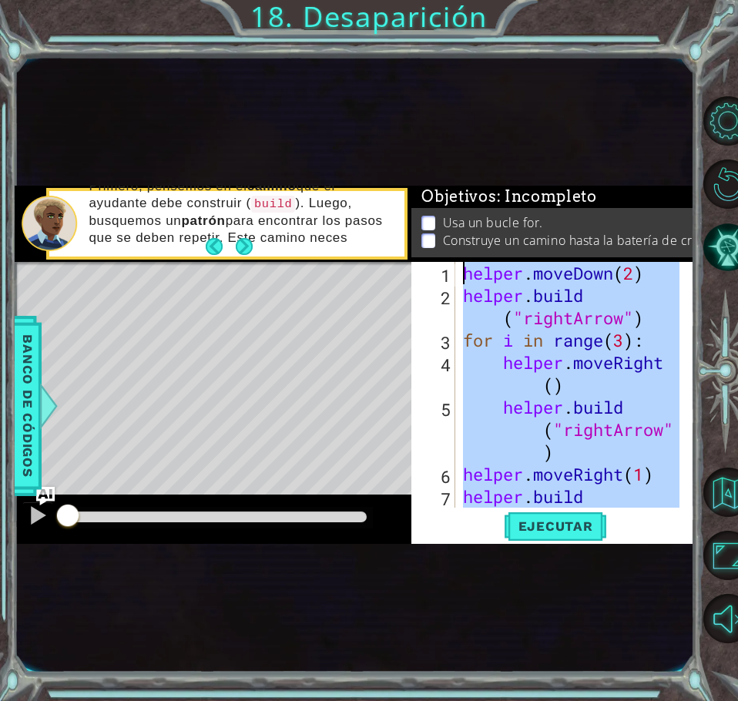
drag, startPoint x: 628, startPoint y: 473, endPoint x: 427, endPoint y: 224, distance: 319.7
click at [427, 224] on div "Objetivos : Incompleto Usa un bucle for. Construye un camino hasta la batería d…" at bounding box center [552, 365] width 282 height 358
type textarea "helper.moveDown(2) [DOMAIN_NAME]("rightArrow")"
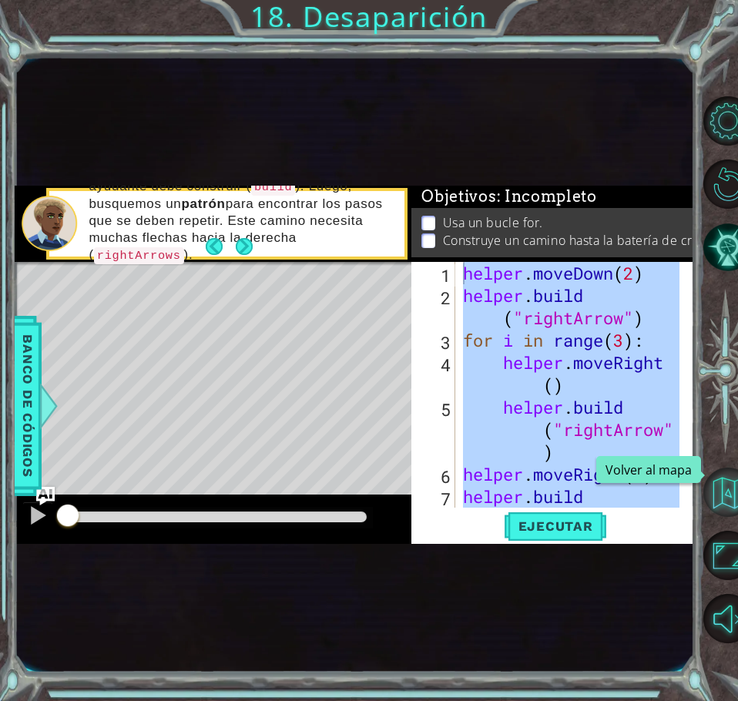
click at [725, 501] on button "Volver al mapa" at bounding box center [727, 491] width 49 height 49
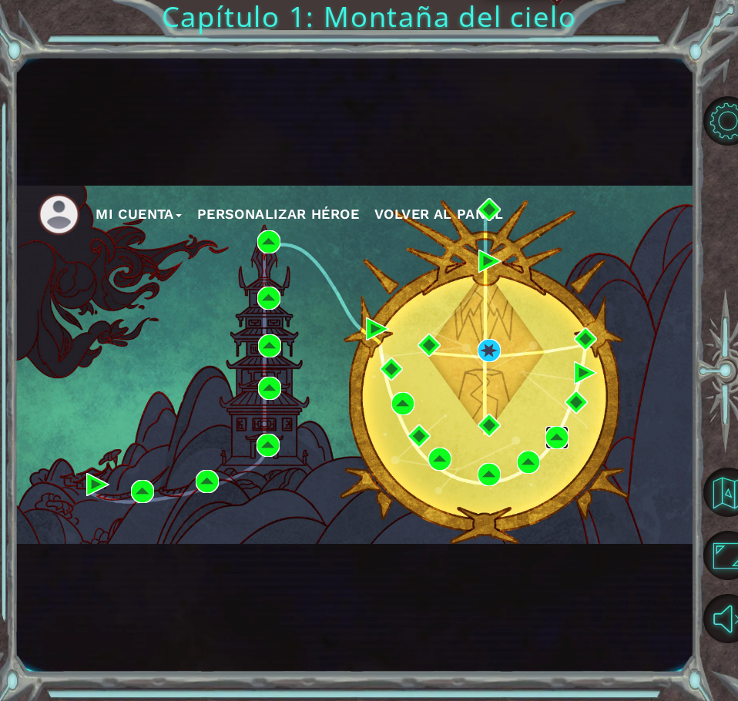
click at [556, 437] on img at bounding box center [556, 437] width 23 height 23
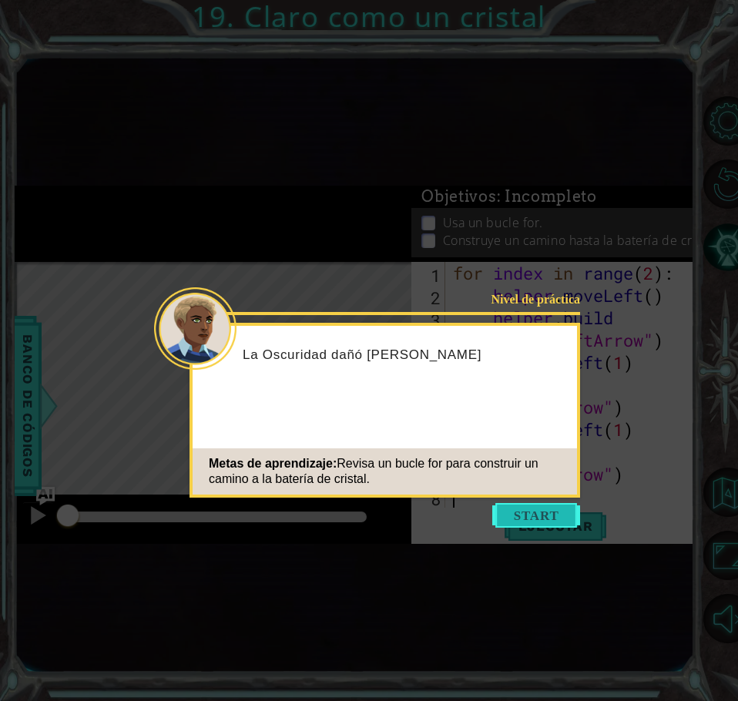
click at [518, 514] on button "Start" at bounding box center [536, 515] width 88 height 25
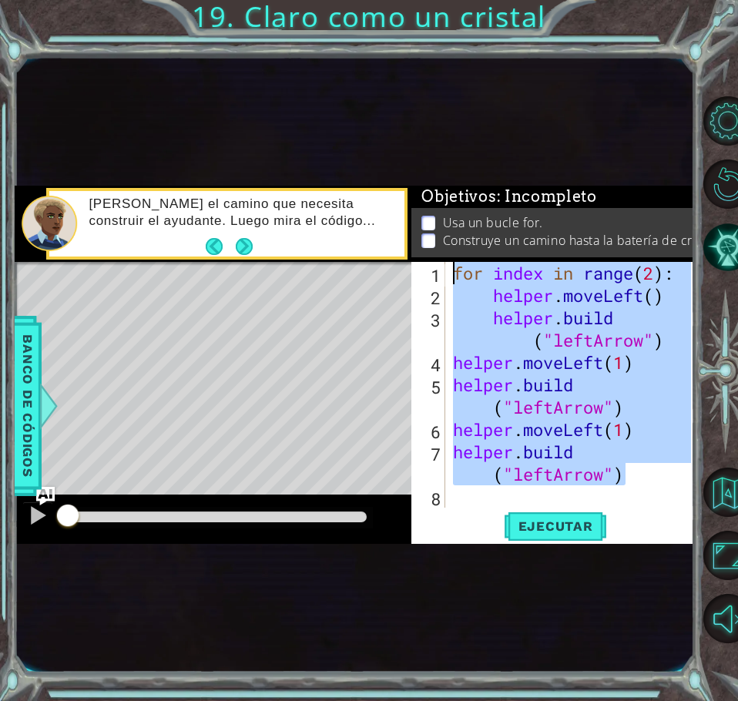
drag, startPoint x: 638, startPoint y: 481, endPoint x: 434, endPoint y: 236, distance: 319.3
click at [434, 236] on div "Objetivos : Incompleto Usa un bucle for. Construye un camino hasta la batería d…" at bounding box center [552, 365] width 282 height 358
click at [583, 533] on span "Ejecutar" at bounding box center [555, 525] width 105 height 15
type textarea "for index in range(2):"
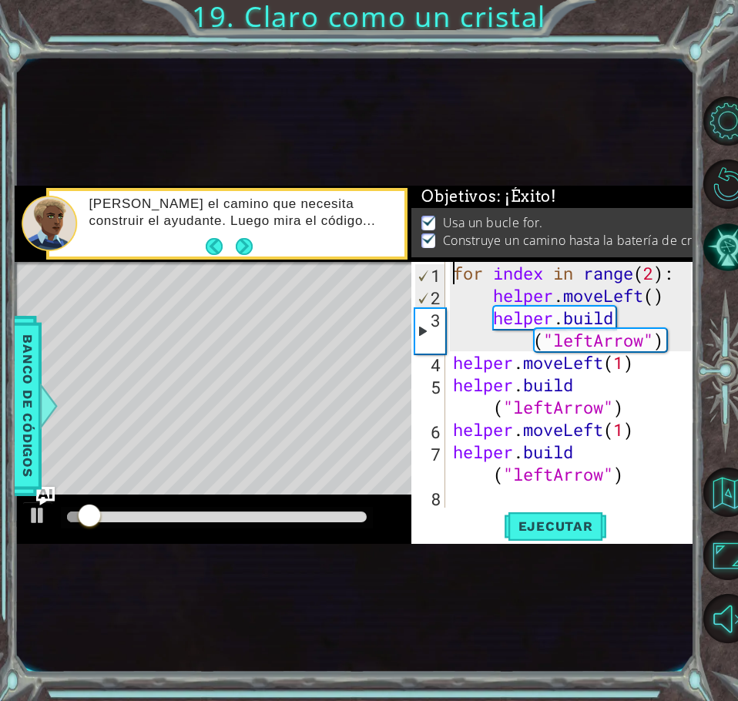
click at [333, 516] on div at bounding box center [216, 516] width 299 height 11
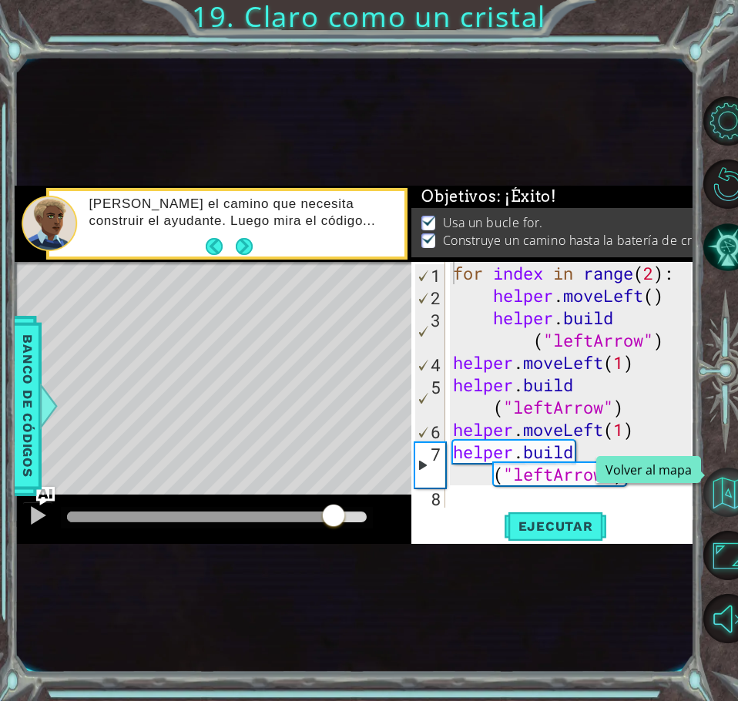
click at [725, 501] on button "Volver al mapa" at bounding box center [727, 491] width 49 height 49
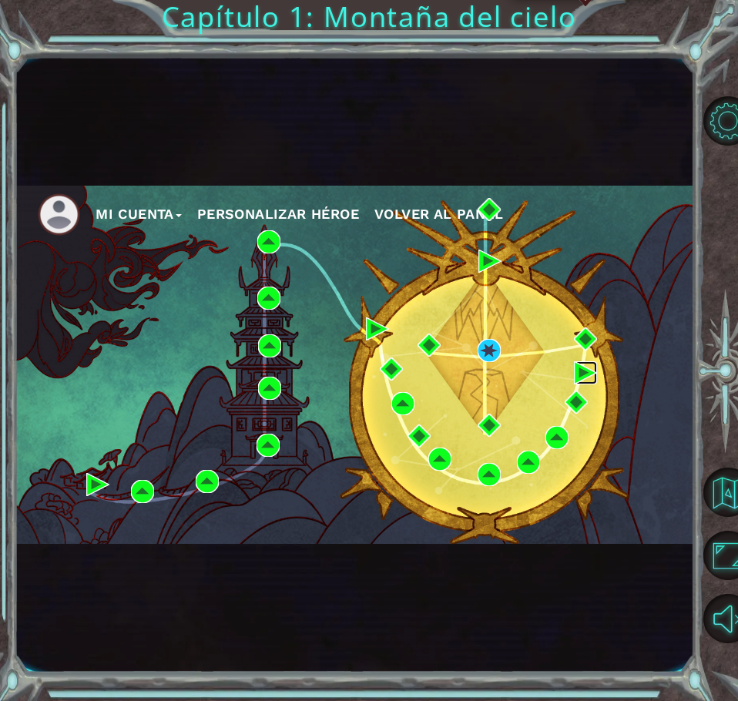
click at [578, 367] on img at bounding box center [585, 372] width 23 height 23
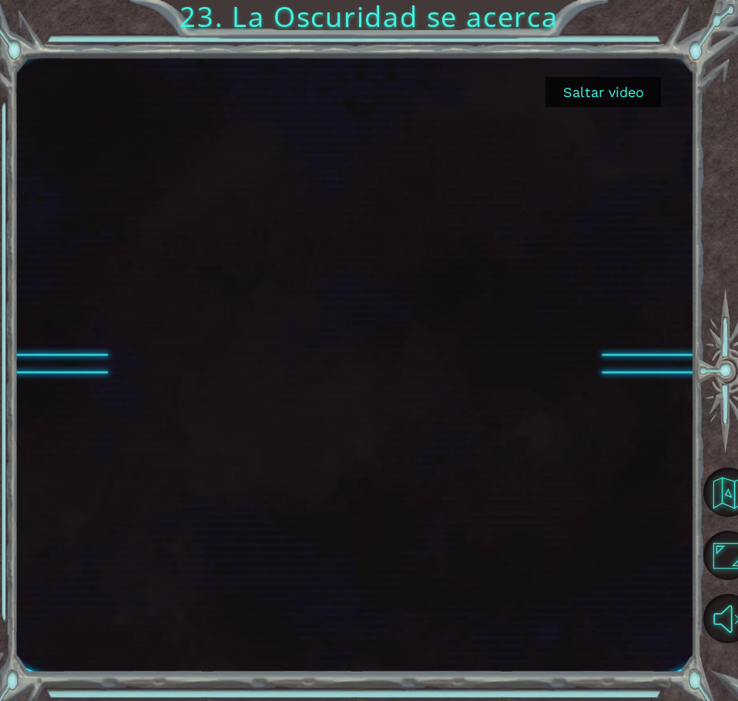
click at [597, 88] on button "Saltar video" at bounding box center [602, 92] width 115 height 30
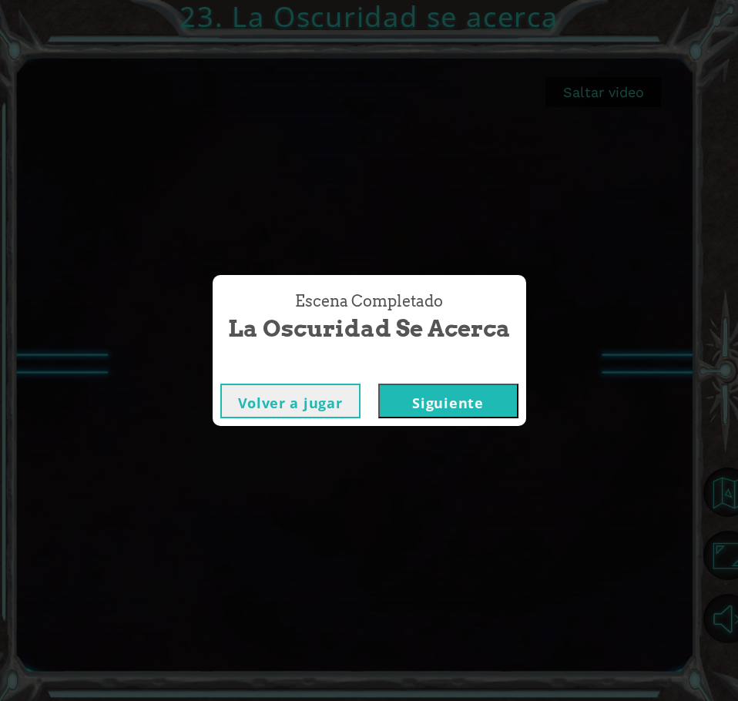
click at [450, 386] on button "Siguiente" at bounding box center [448, 400] width 140 height 35
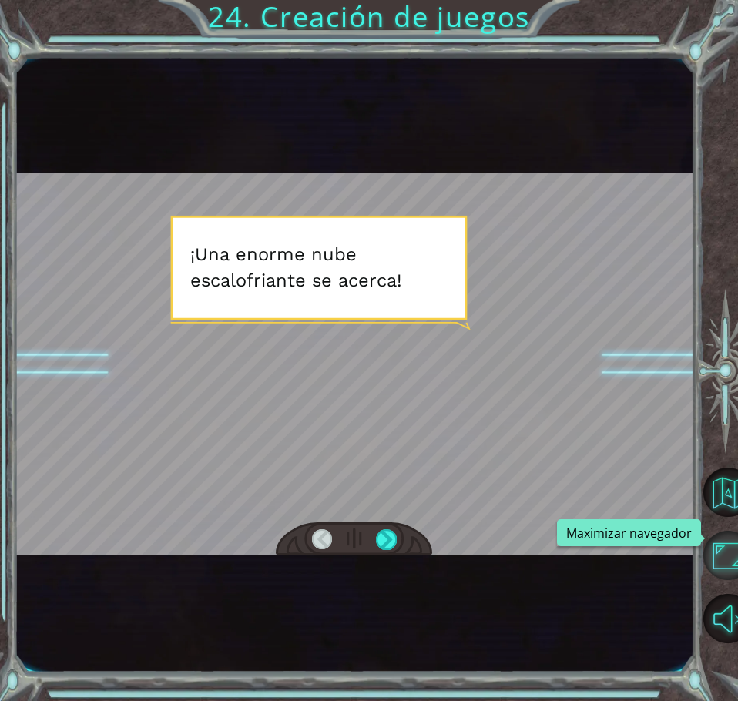
click at [725, 550] on button "Maximizar navegador" at bounding box center [727, 554] width 49 height 49
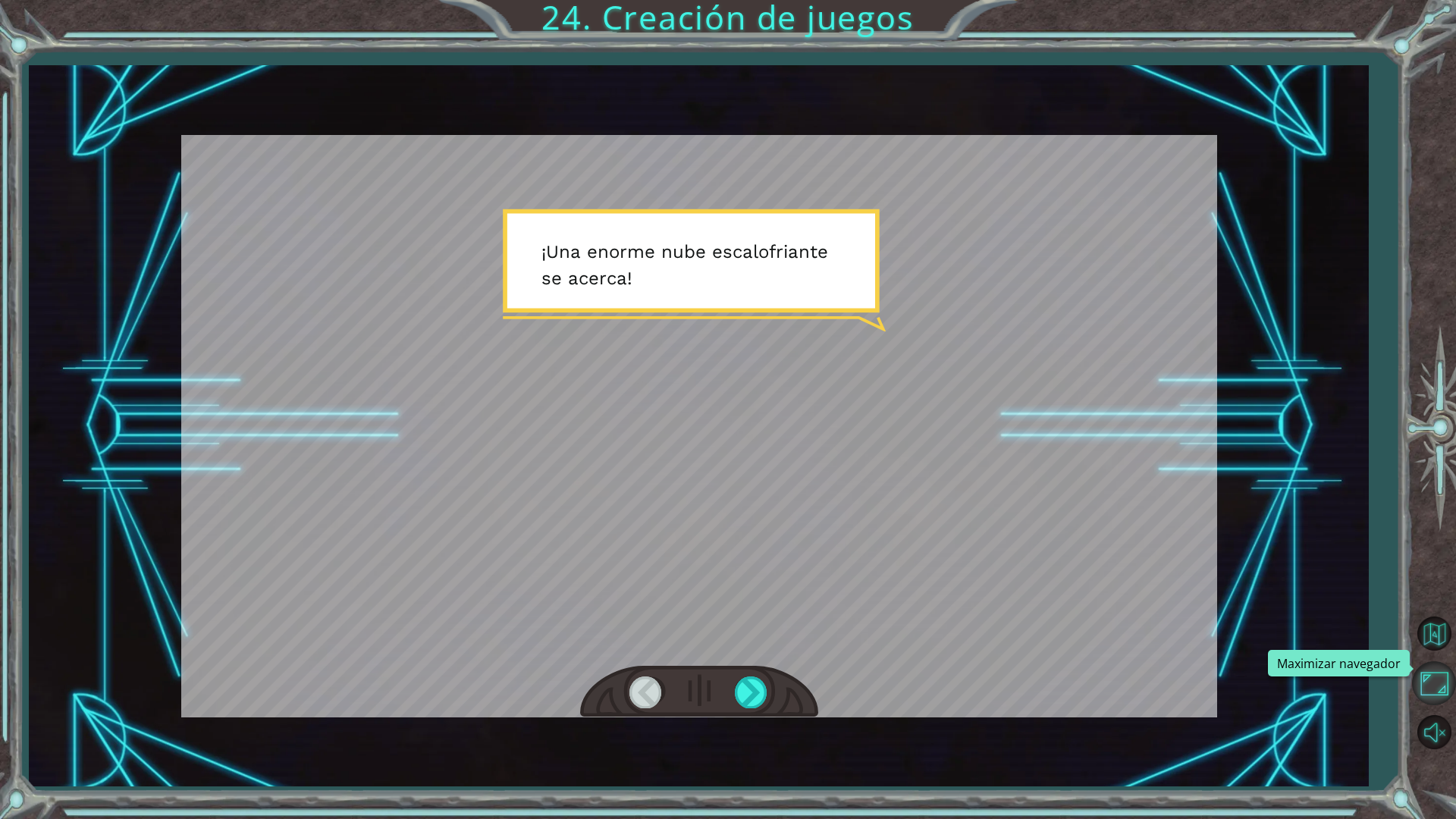
click at [714, 675] on button "Maximizar navegador" at bounding box center [1433, 683] width 44 height 44
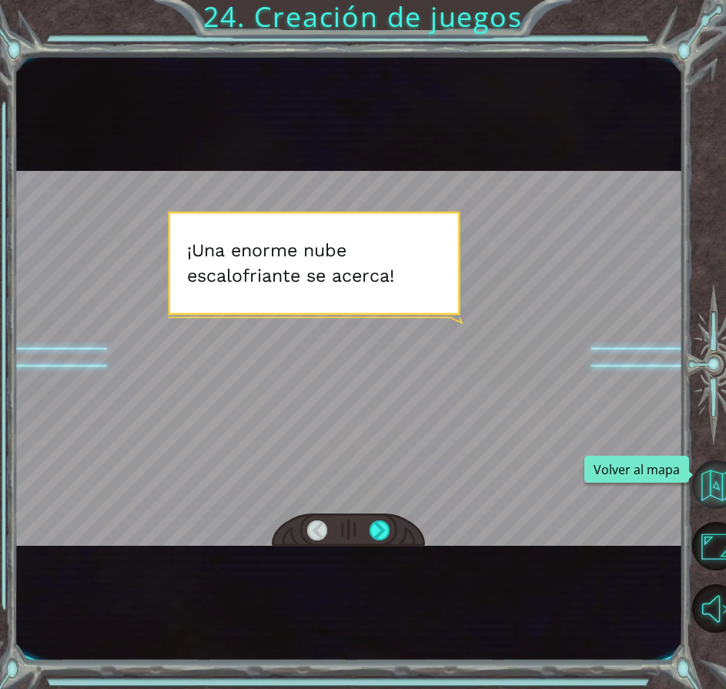
click at [714, 480] on button "Volver al mapa" at bounding box center [716, 484] width 48 height 48
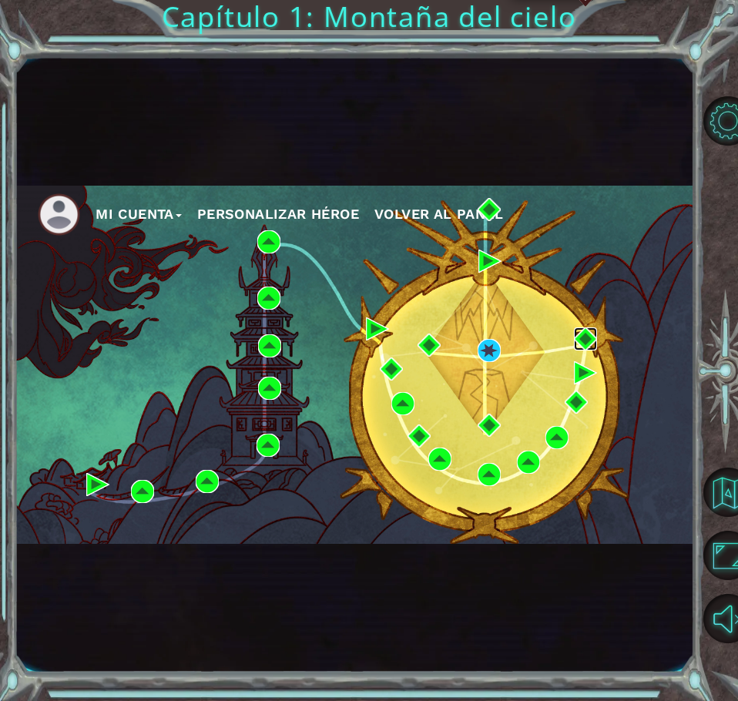
click at [582, 343] on img at bounding box center [585, 338] width 23 height 23
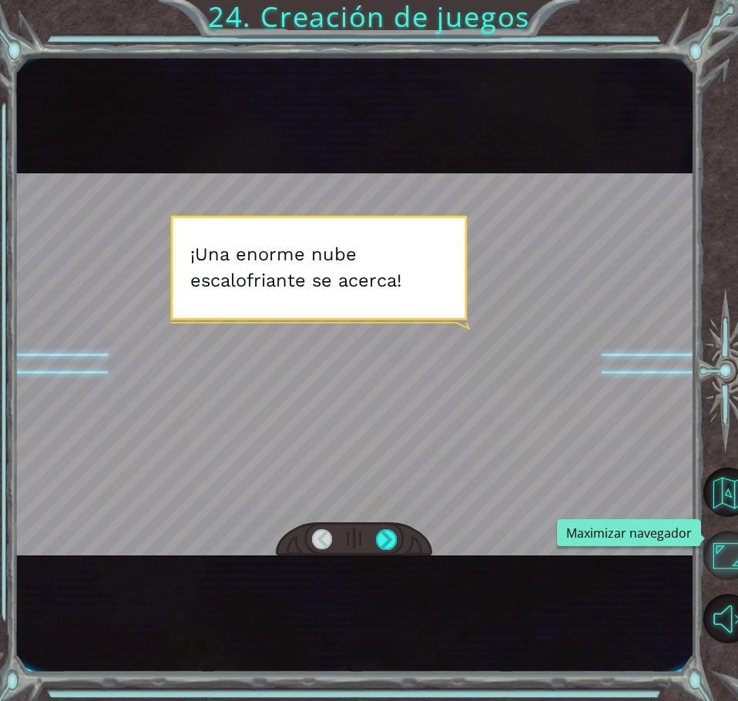
click at [724, 552] on button "Maximizar navegador" at bounding box center [727, 554] width 49 height 49
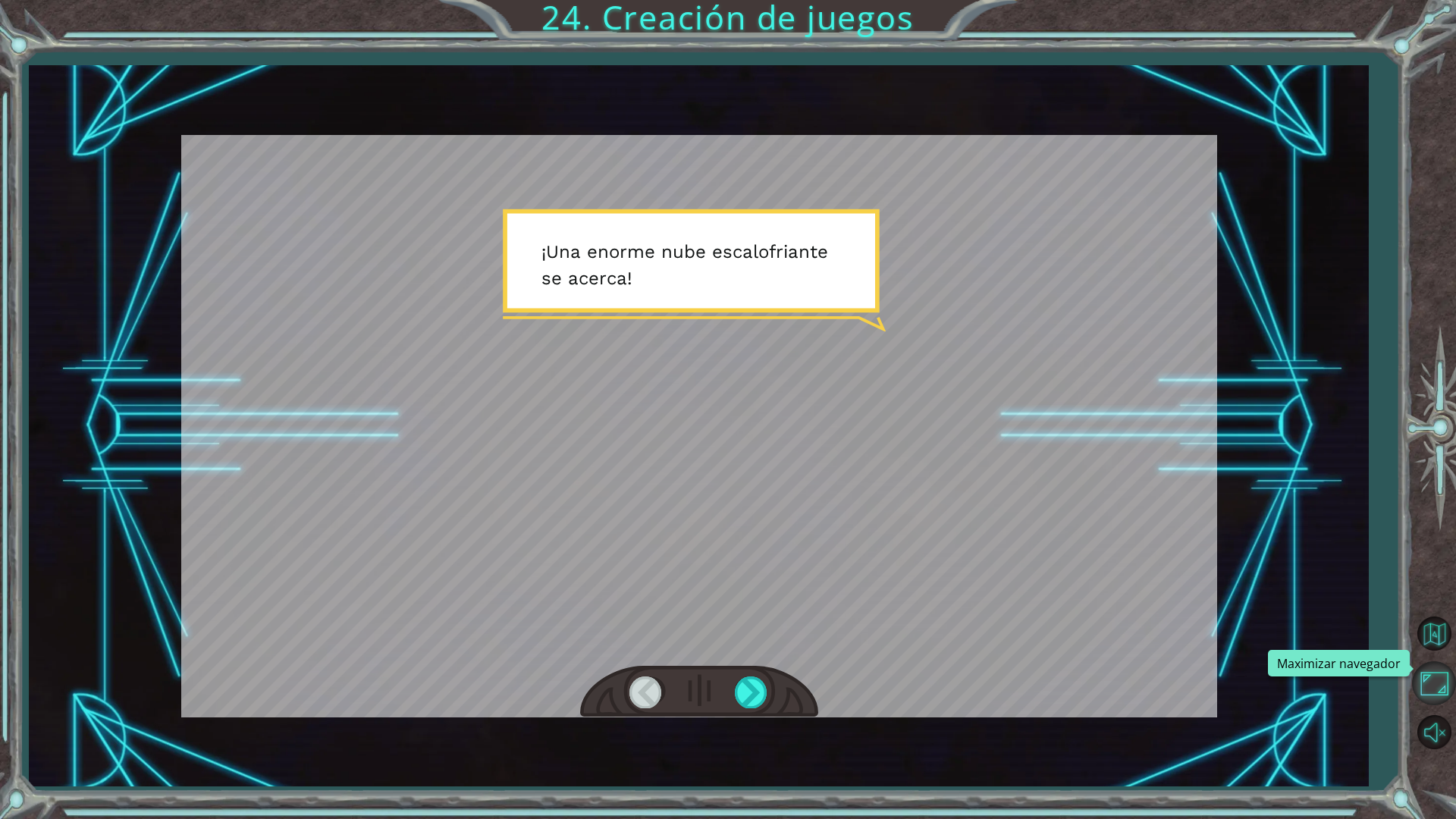
click at [714, 690] on button "Maximizar navegador" at bounding box center [1433, 683] width 44 height 44
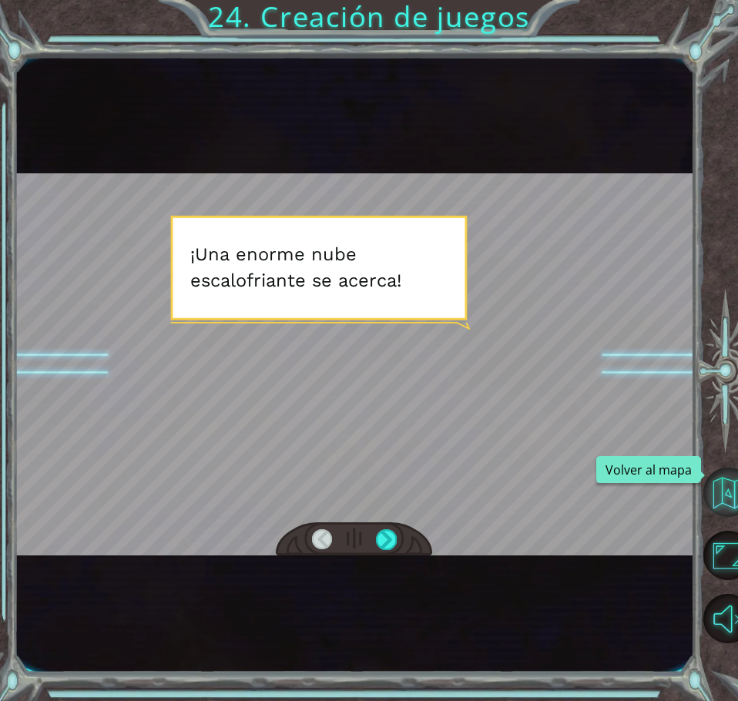
click at [725, 496] on button "Volver al mapa" at bounding box center [727, 491] width 49 height 49
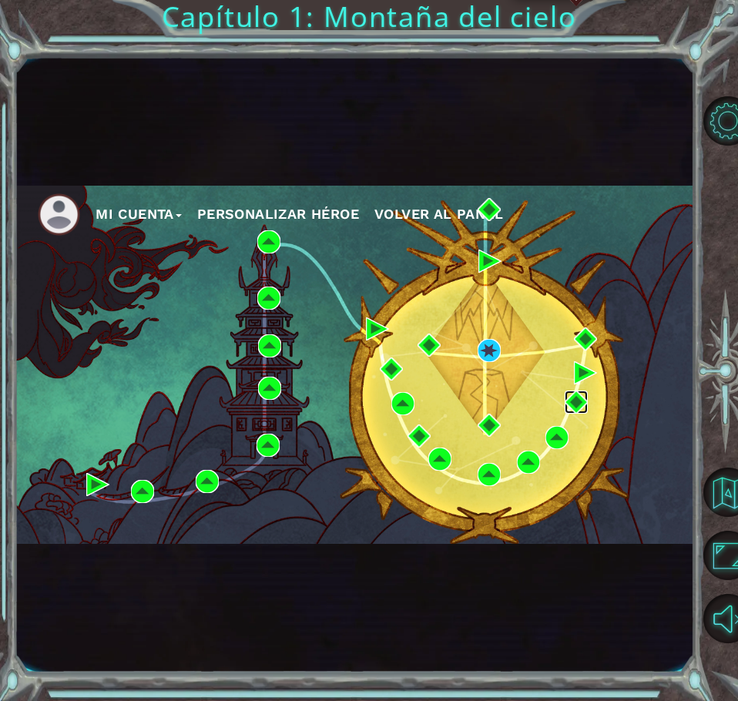
click at [575, 400] on img at bounding box center [575, 401] width 23 height 23
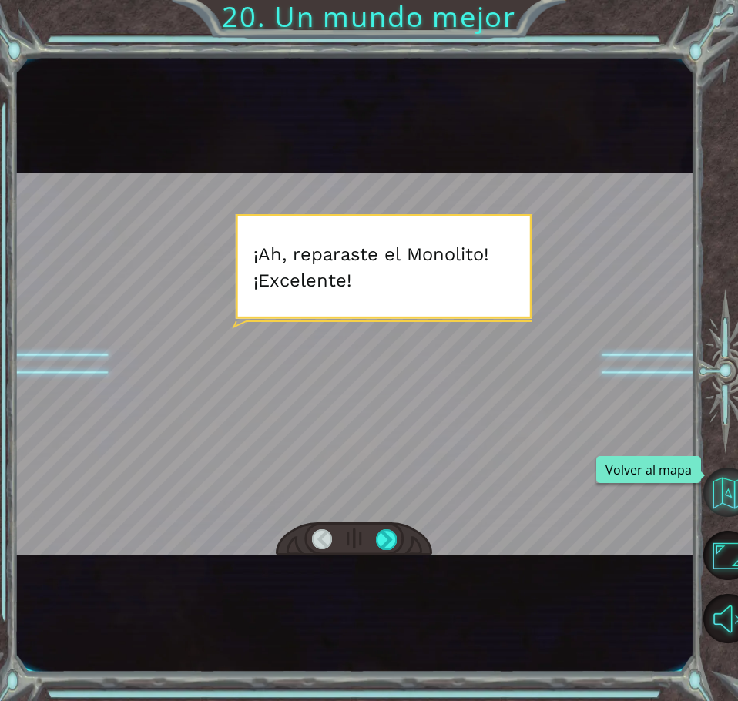
click at [725, 495] on button "Volver al mapa" at bounding box center [727, 491] width 49 height 49
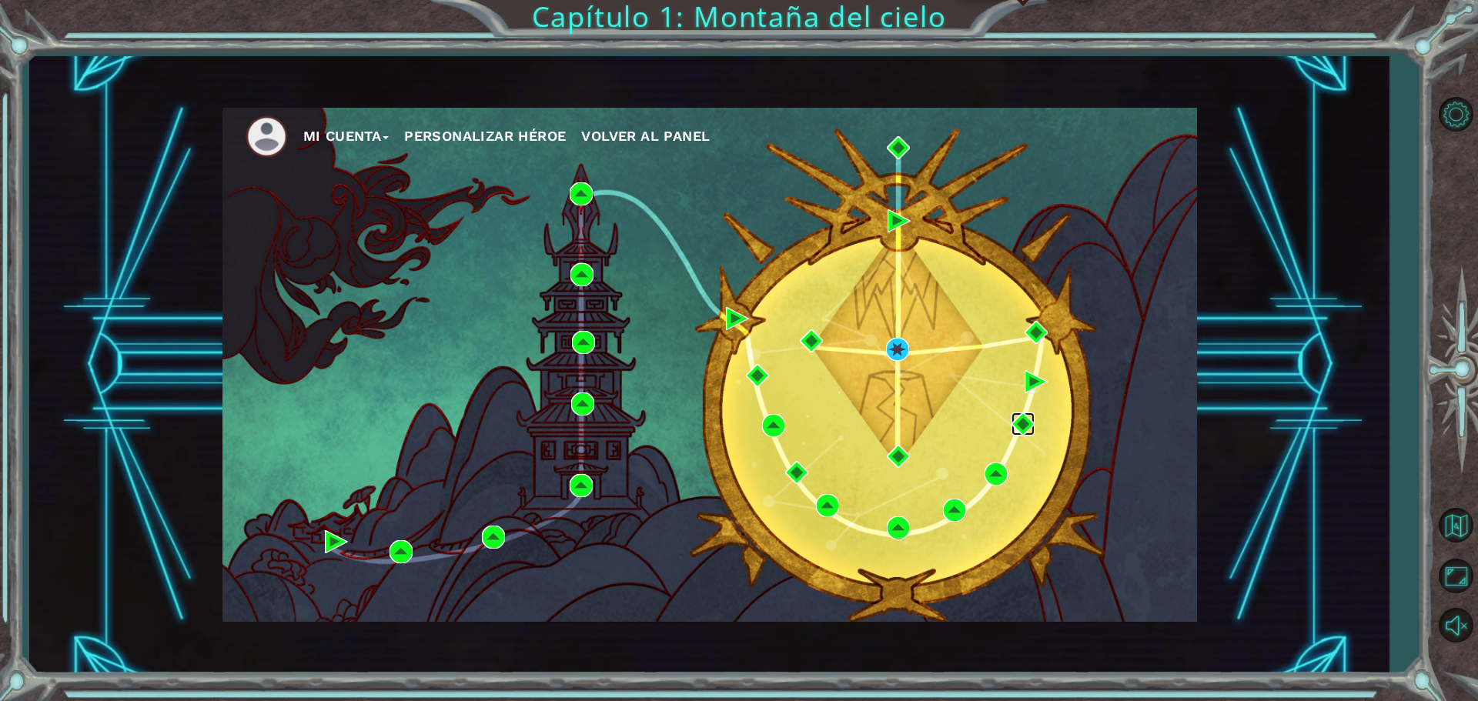
click at [725, 419] on img at bounding box center [1023, 424] width 23 height 23
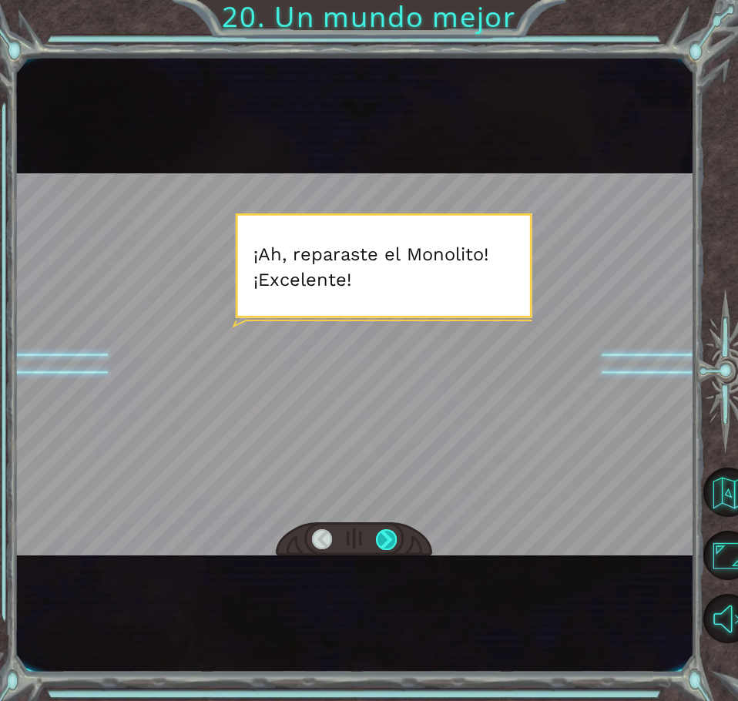
click at [391, 545] on div at bounding box center [386, 539] width 21 height 21
click at [403, 534] on div at bounding box center [354, 539] width 156 height 35
click at [396, 535] on div at bounding box center [386, 539] width 21 height 21
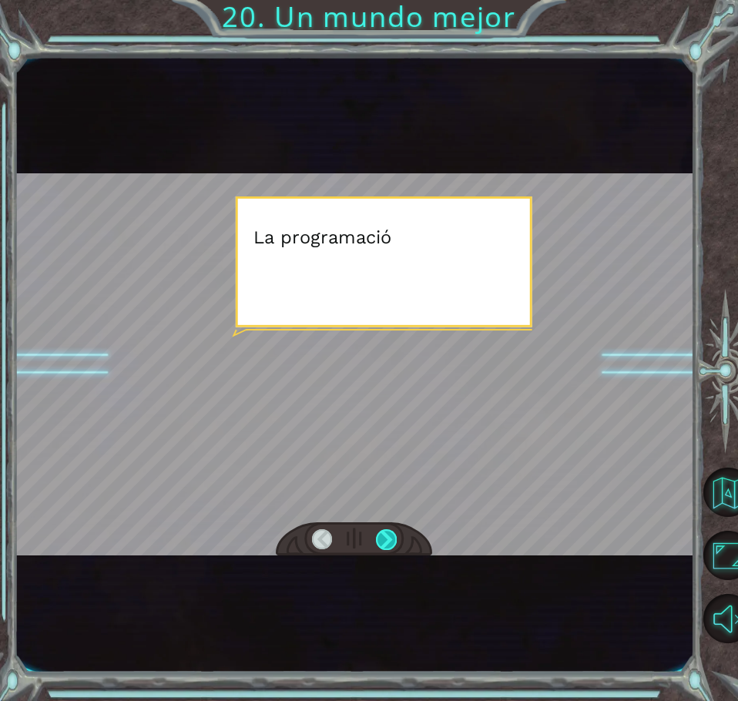
click at [395, 535] on div at bounding box center [386, 539] width 21 height 21
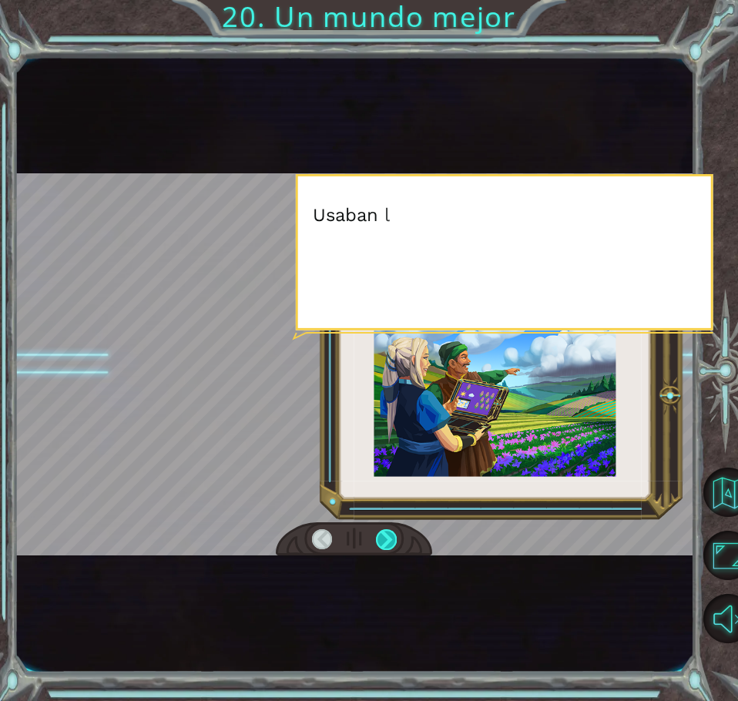
click at [395, 535] on div at bounding box center [386, 539] width 21 height 21
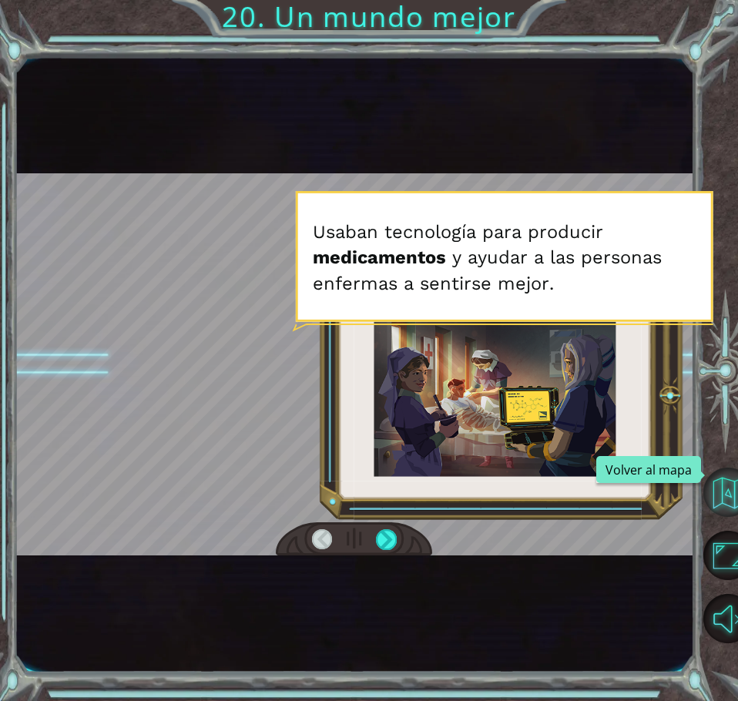
click at [714, 493] on button "Volver al mapa" at bounding box center [727, 491] width 49 height 49
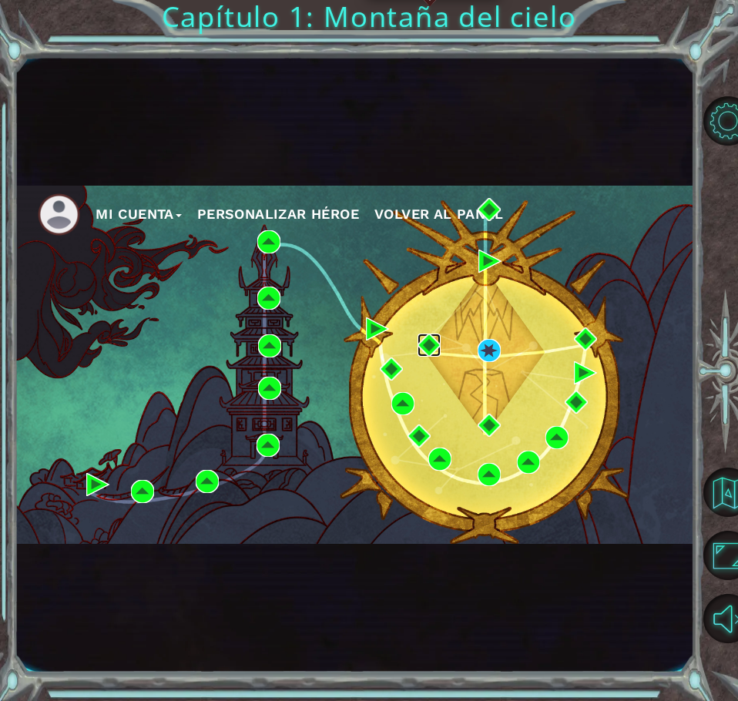
click at [423, 344] on img at bounding box center [428, 344] width 23 height 23
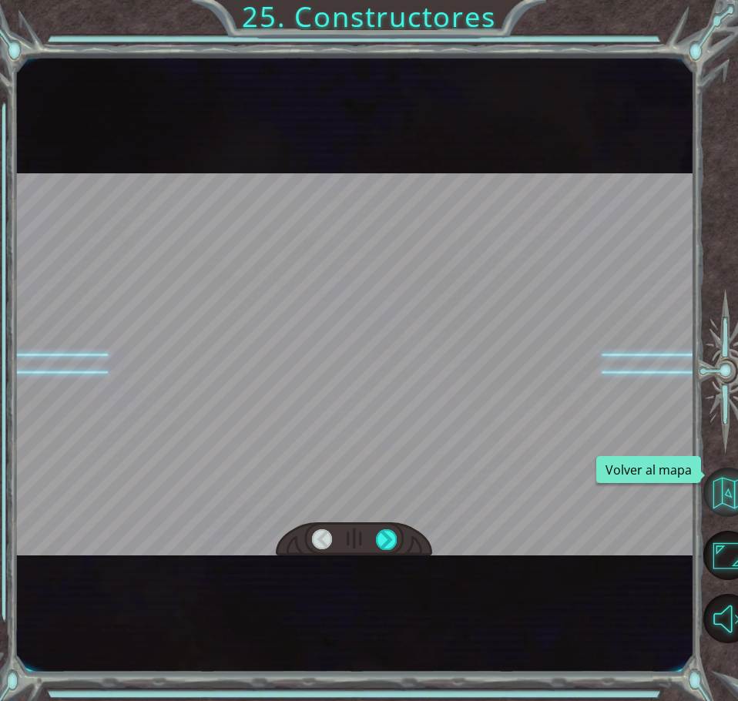
click at [725, 486] on button "Volver al mapa" at bounding box center [727, 491] width 49 height 49
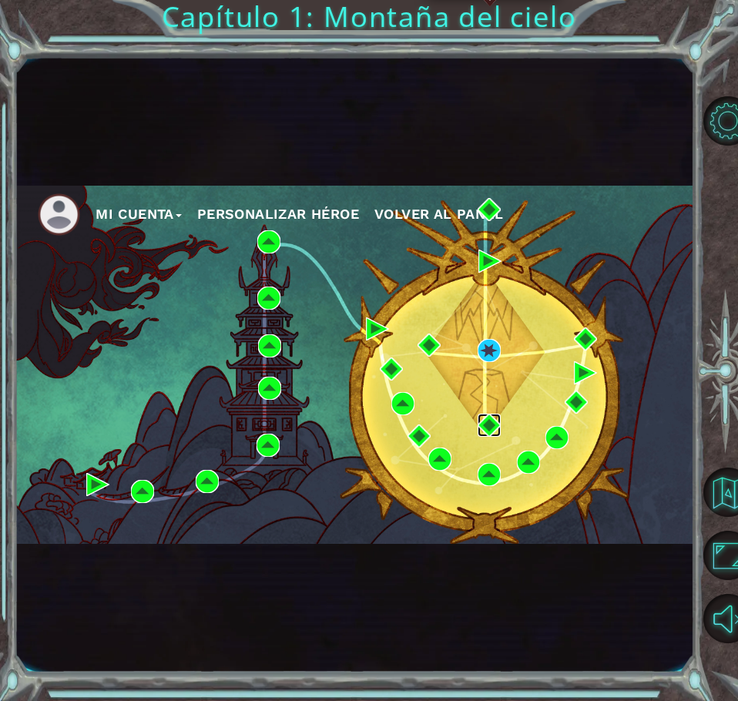
click at [493, 416] on img at bounding box center [488, 424] width 23 height 23
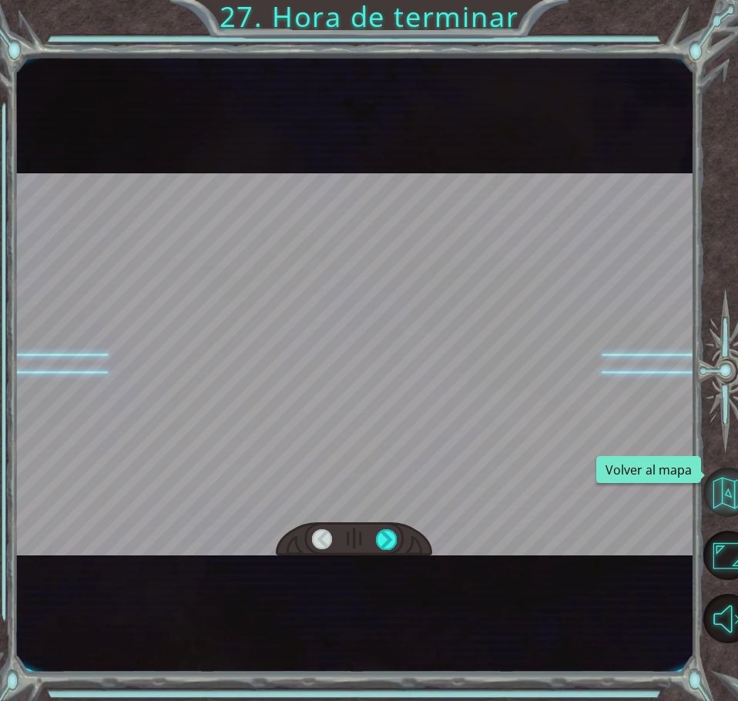
click at [725, 503] on button "Volver al mapa" at bounding box center [727, 491] width 49 height 49
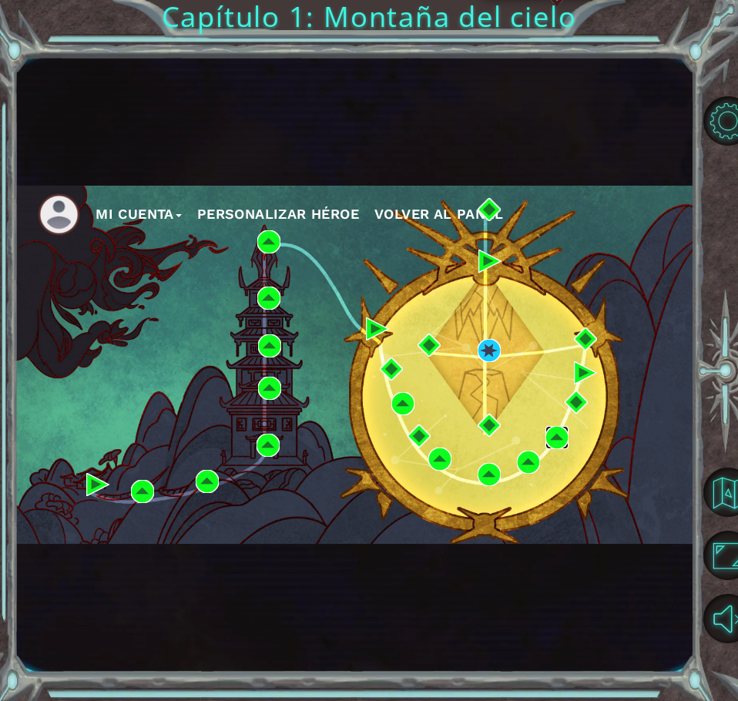
click at [555, 440] on img at bounding box center [556, 437] width 23 height 23
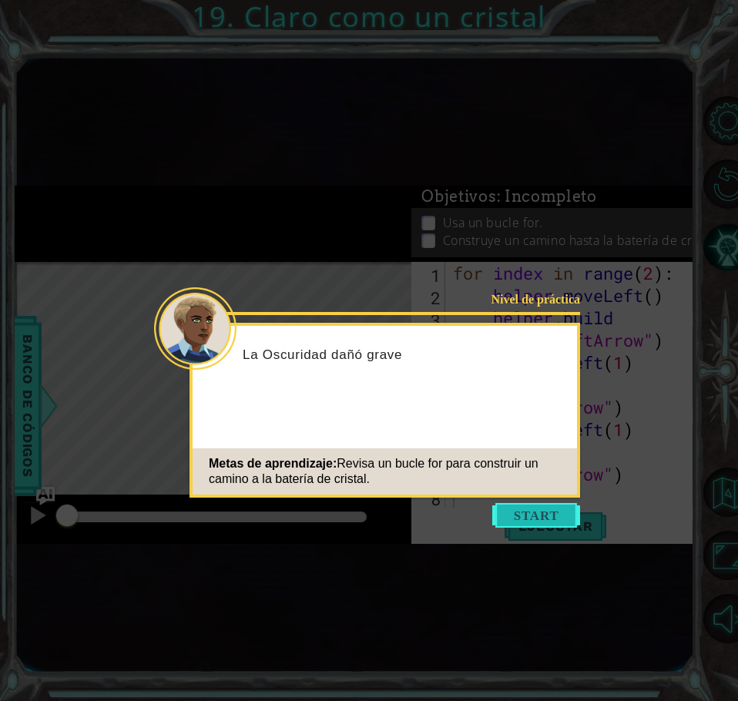
click at [545, 512] on button "Start" at bounding box center [536, 515] width 88 height 25
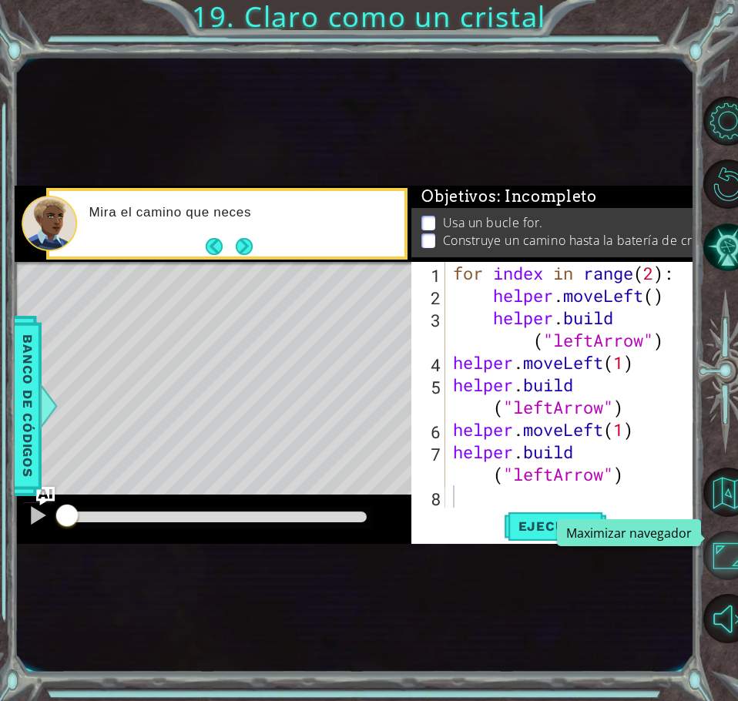
click at [717, 550] on button "Maximizar navegador" at bounding box center [727, 554] width 49 height 49
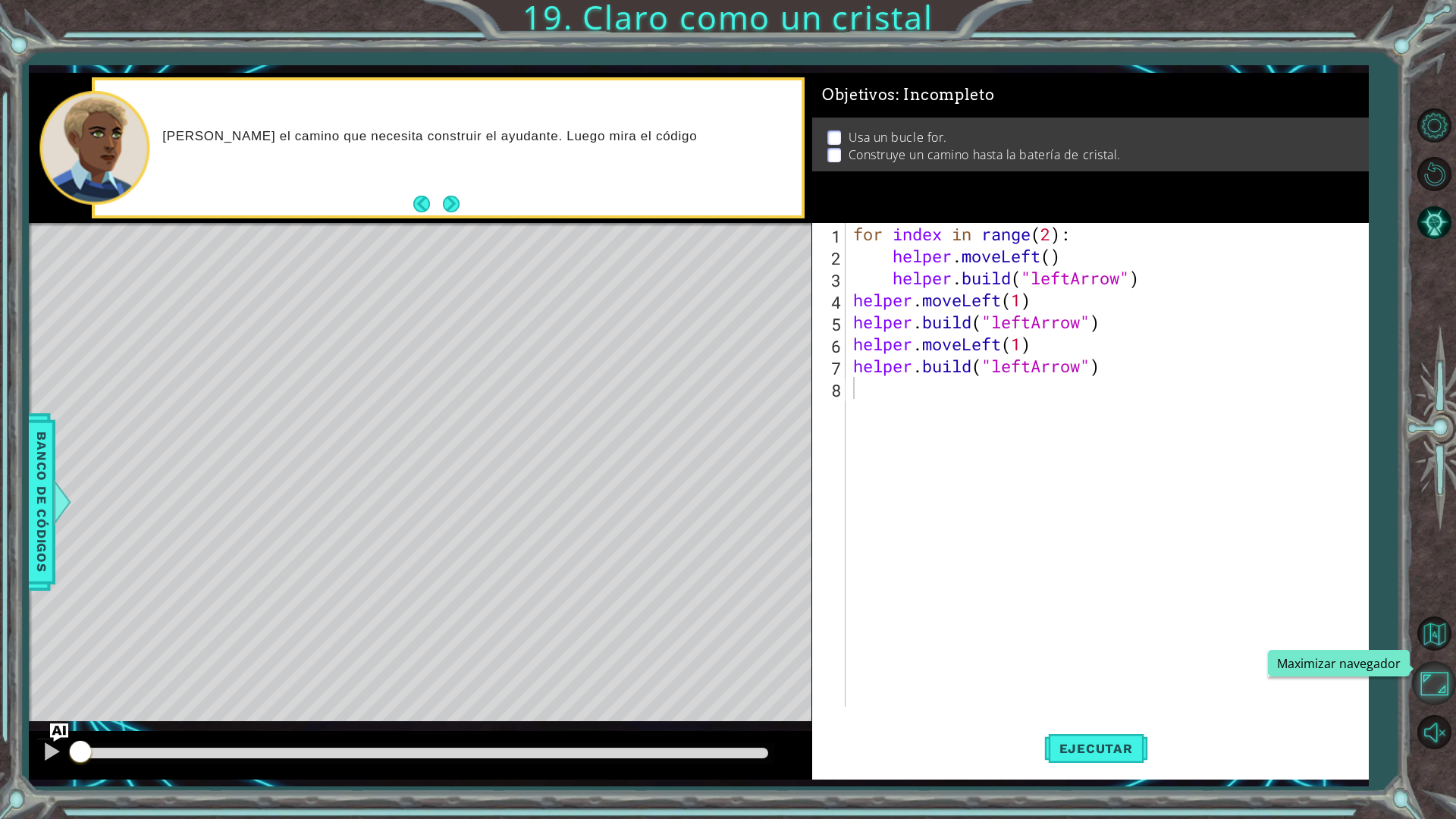
click at [714, 681] on button "Maximizar navegador" at bounding box center [1433, 683] width 44 height 44
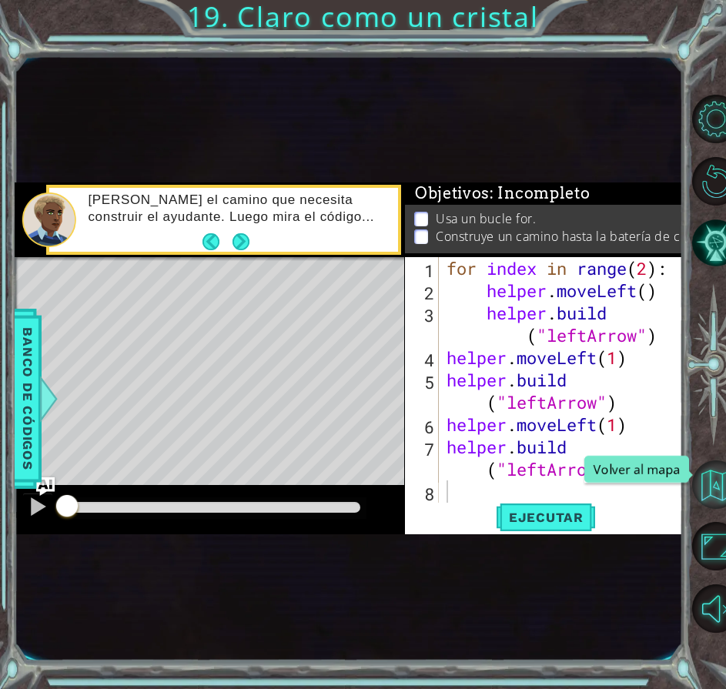
click at [713, 489] on button "Volver al mapa" at bounding box center [716, 484] width 48 height 48
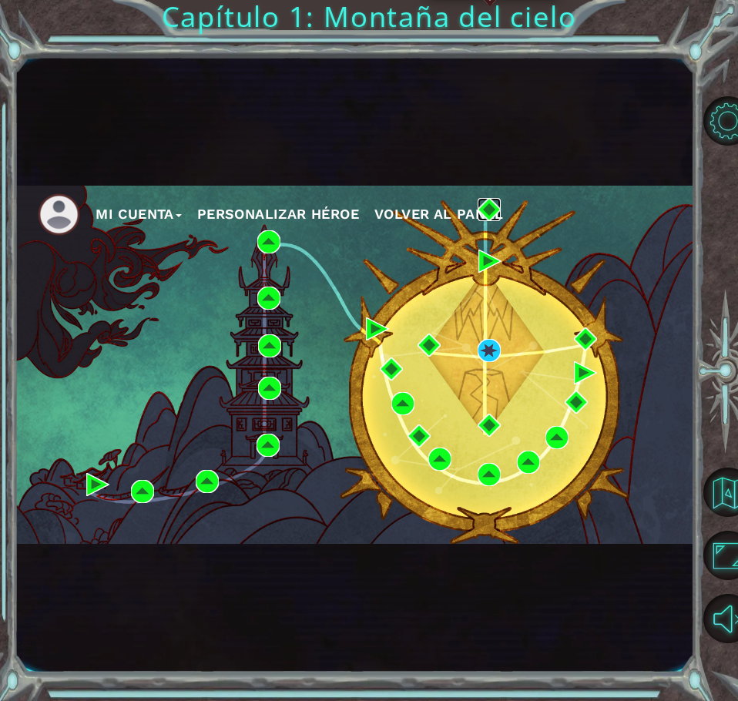
click at [487, 211] on img at bounding box center [488, 209] width 23 height 23
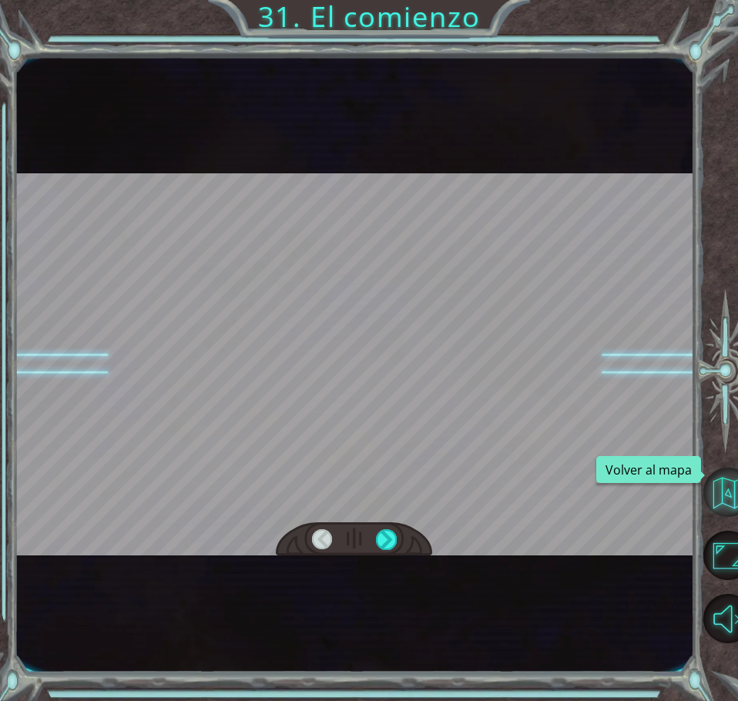
click at [725, 503] on button "Volver al mapa" at bounding box center [727, 491] width 49 height 49
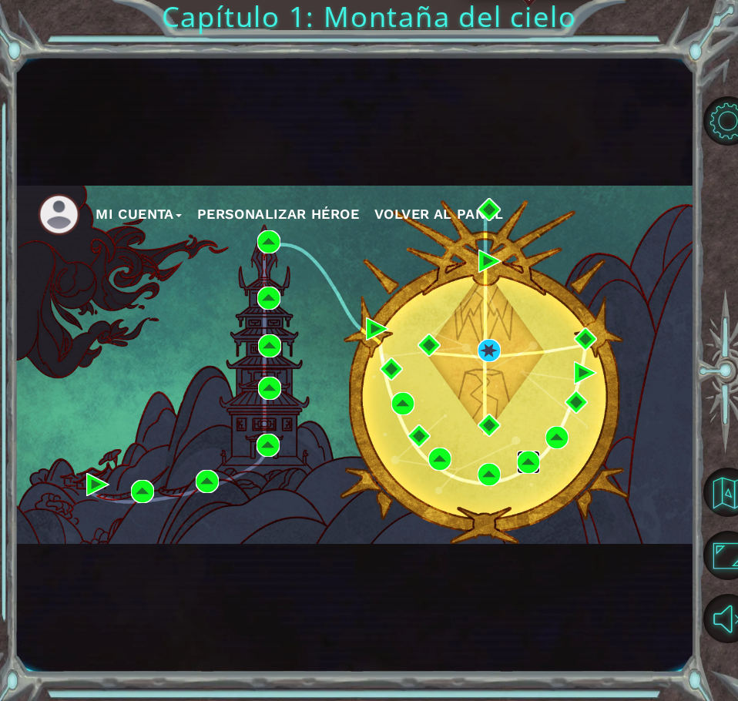
click at [527, 457] on img at bounding box center [528, 461] width 23 height 23
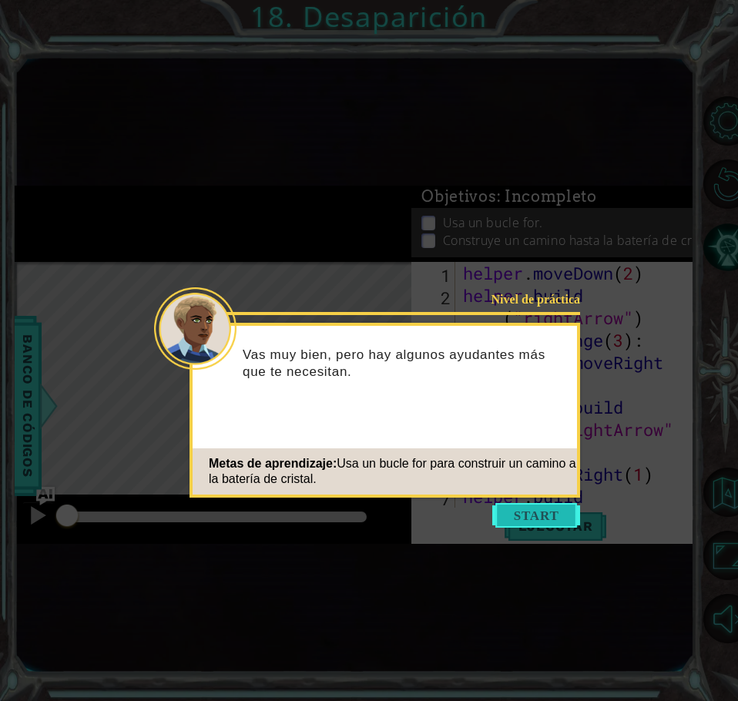
click at [540, 518] on button "Start" at bounding box center [536, 515] width 88 height 25
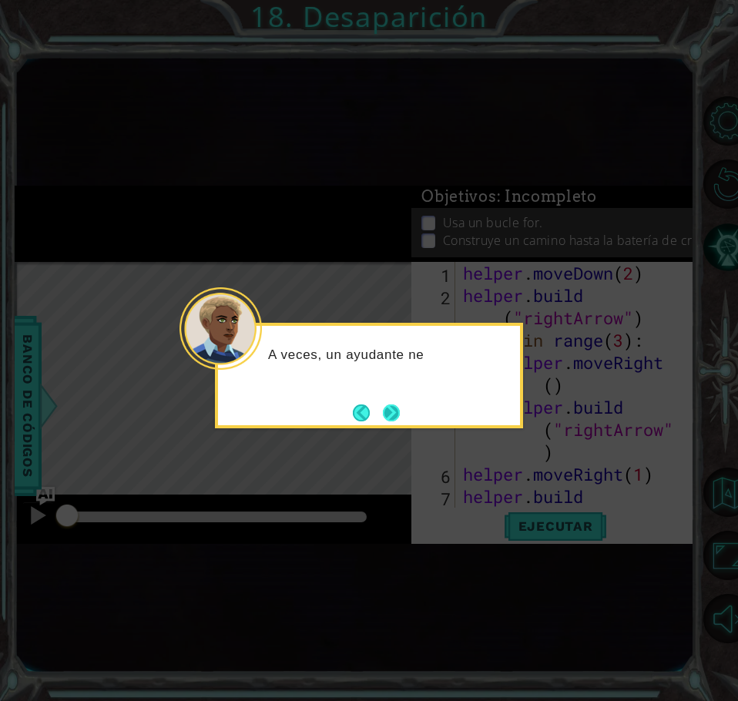
click at [392, 409] on button "Next" at bounding box center [391, 412] width 17 height 17
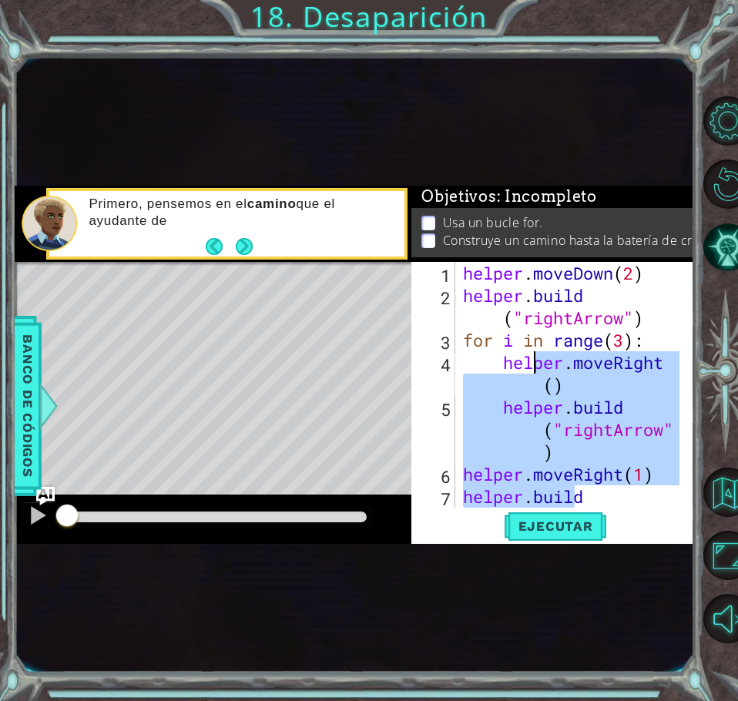
drag, startPoint x: 595, startPoint y: 495, endPoint x: 596, endPoint y: 483, distance: 11.6
click at [596, 483] on div "helper . moveDown ( 2 ) helper . build ( "rightArrow" ) for i in range ( 3 ) : …" at bounding box center [573, 418] width 227 height 313
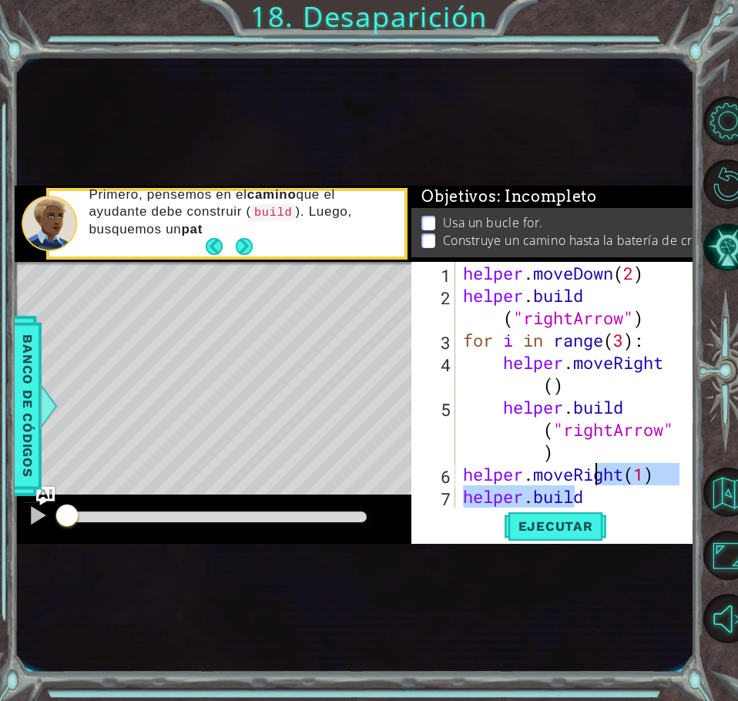
click at [594, 497] on div "helper . moveDown ( 2 ) helper . build ( "rightArrow" ) for i in range ( 3 ) : …" at bounding box center [569, 385] width 219 height 246
click at [590, 496] on div "helper . moveDown ( 2 ) helper . build ( "rightArrow" ) for i in range ( 3 ) : …" at bounding box center [573, 418] width 227 height 313
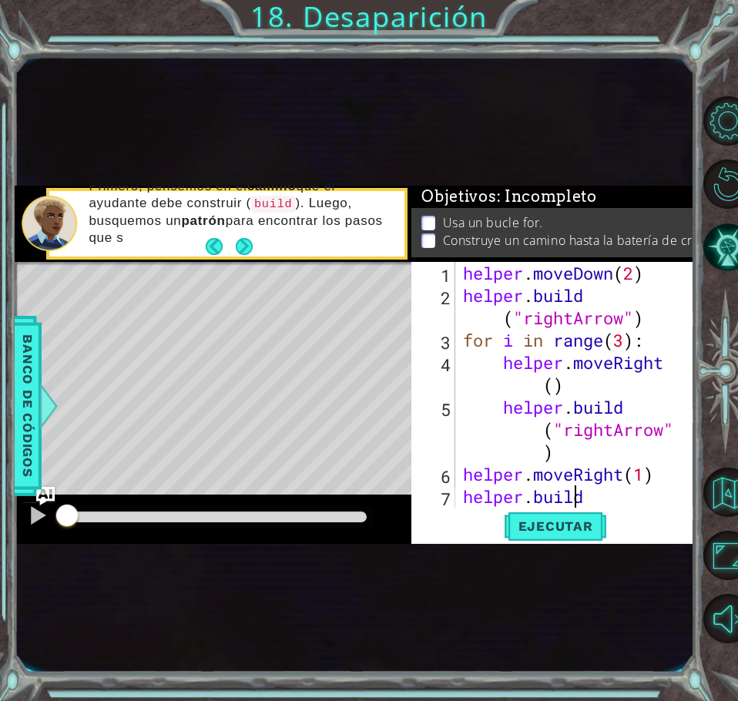
click at [590, 495] on div "helper . moveDown ( 2 ) helper . build ( "rightArrow" ) for i in range ( 3 ) : …" at bounding box center [573, 418] width 227 height 313
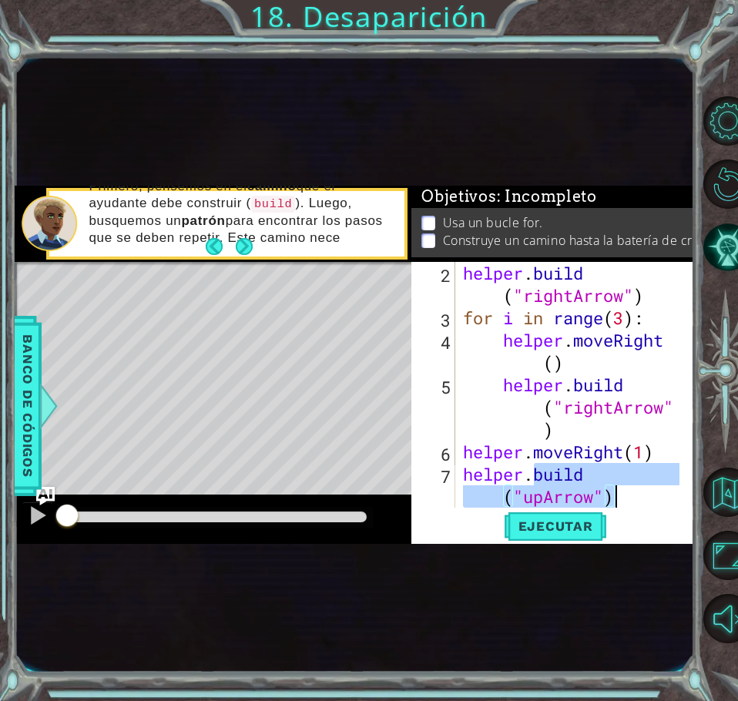
drag, startPoint x: 590, startPoint y: 495, endPoint x: 606, endPoint y: 498, distance: 16.5
click at [606, 498] on div "helper . build ( "rightArrow" ) for i in range ( 3 ) : helper . moveRight ( ) h…" at bounding box center [573, 418] width 227 height 313
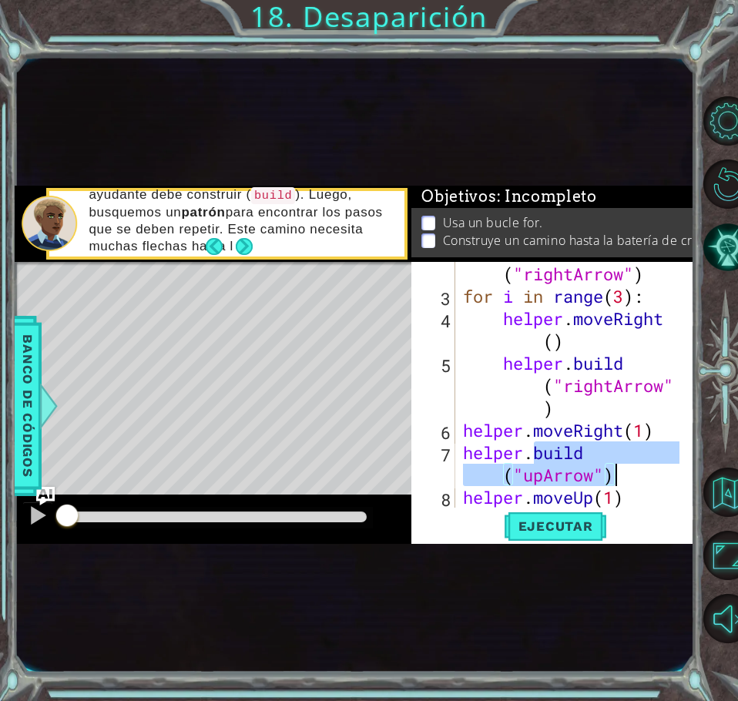
scroll to position [112, 0]
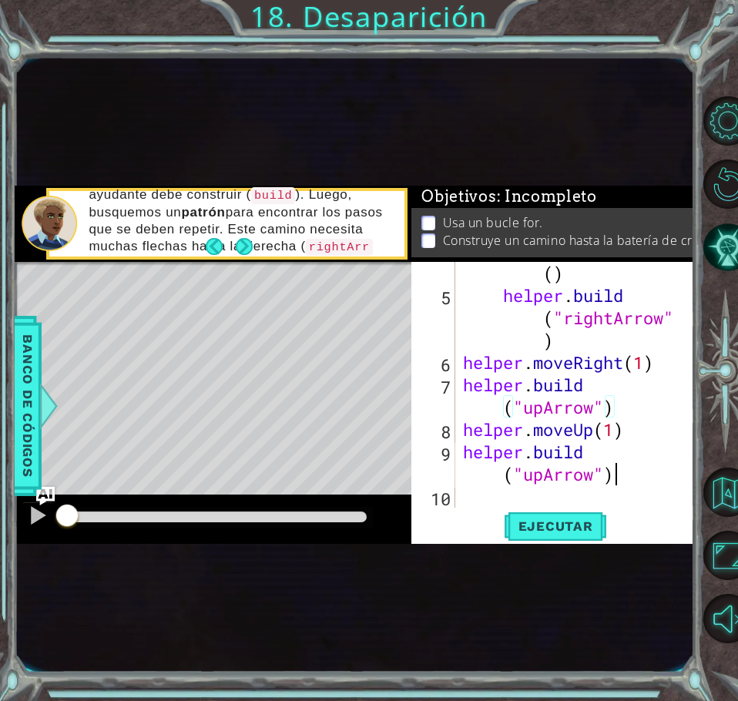
click at [623, 478] on div "helper . moveRight ( ) helper . build ( "rightArrow" ) helper . moveRight ( 1 )…" at bounding box center [573, 395] width 227 height 313
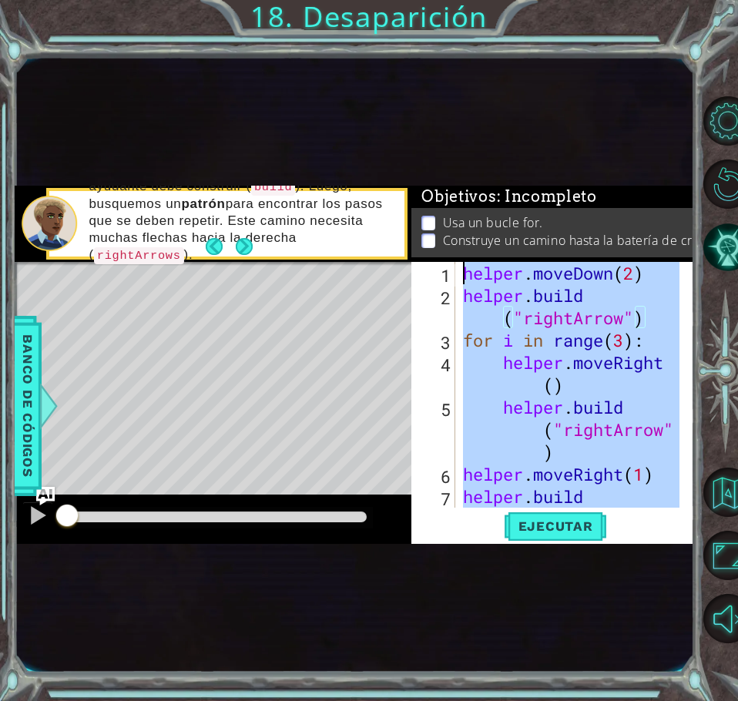
scroll to position [0, 0]
drag, startPoint x: 623, startPoint y: 478, endPoint x: 436, endPoint y: 214, distance: 323.6
click at [436, 214] on div "Objetivos : Incompleto Usa un bucle for. Construye un camino hasta la batería d…" at bounding box center [552, 365] width 282 height 358
click at [567, 522] on span "Ejecutar" at bounding box center [555, 525] width 105 height 15
type textarea "helper.moveDown(2)"
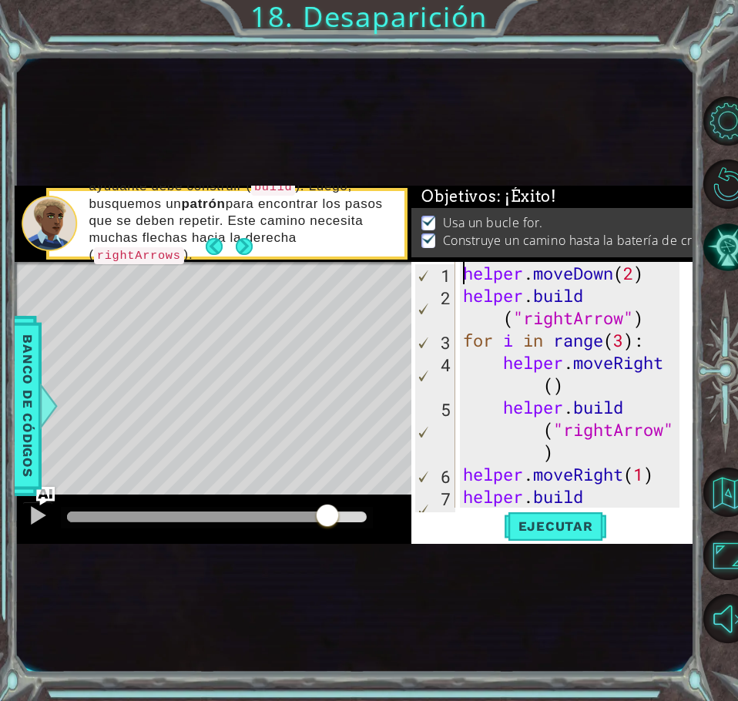
click at [327, 513] on div at bounding box center [216, 516] width 299 height 11
click at [352, 517] on div at bounding box center [216, 516] width 299 height 11
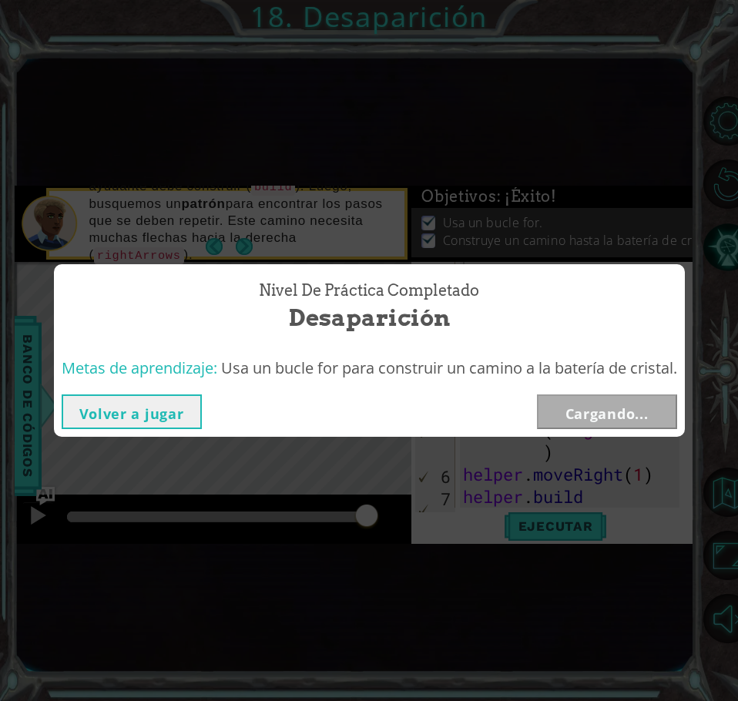
drag, startPoint x: 346, startPoint y: 510, endPoint x: 396, endPoint y: 508, distance: 50.1
click at [397, 507] on body "1 ההההההההההההההההההההההההההההההההההההההההההההההההההההההההההההההההההההההההההההה…" at bounding box center [369, 350] width 738 height 701
click at [624, 416] on button "Siguiente" at bounding box center [607, 411] width 140 height 35
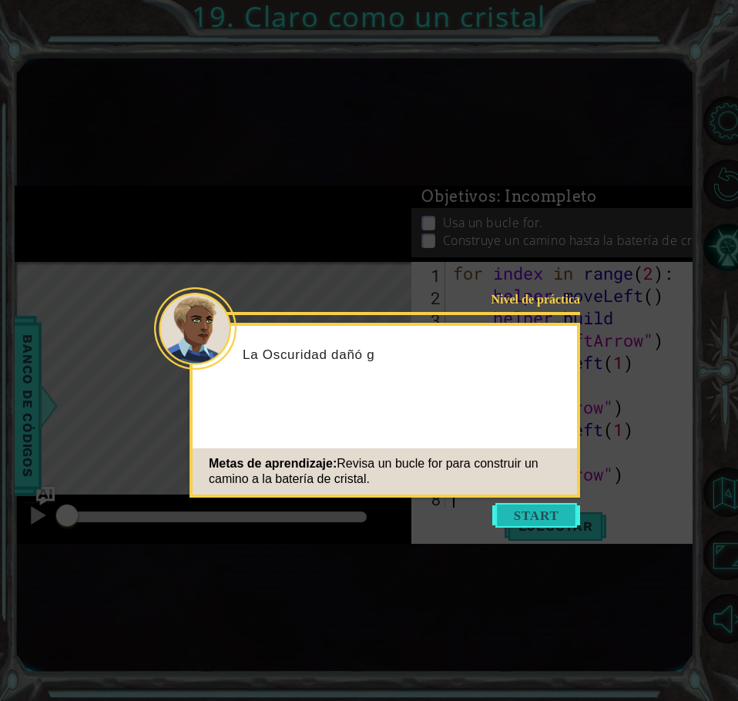
click at [550, 507] on button "Start" at bounding box center [536, 515] width 88 height 25
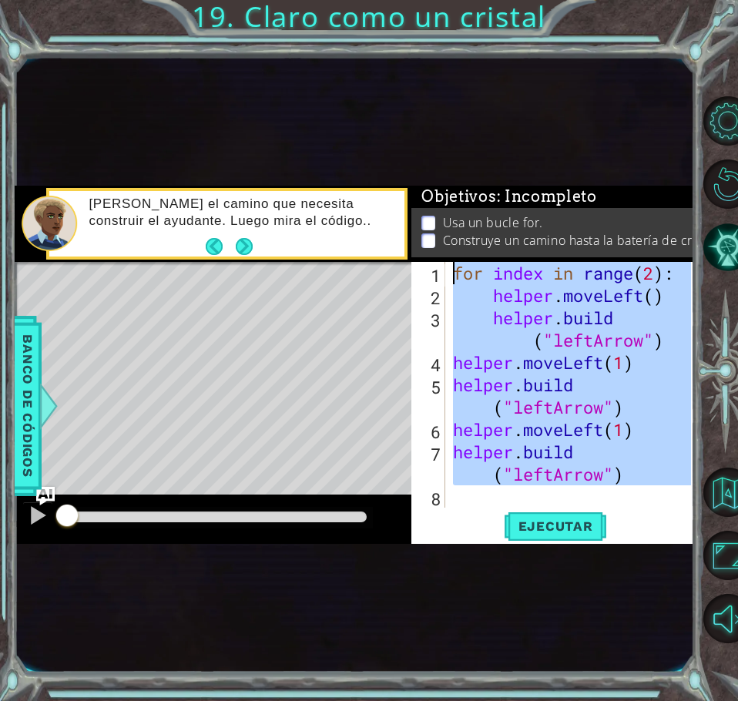
drag, startPoint x: 458, startPoint y: 494, endPoint x: 430, endPoint y: 247, distance: 248.8
click at [430, 247] on div "Objetivos : Incompleto Usa un bucle for. Construye un camino hasta la batería d…" at bounding box center [552, 365] width 282 height 358
click at [569, 527] on span "Ejecutar" at bounding box center [555, 525] width 105 height 15
type textarea "for index in range(2):"
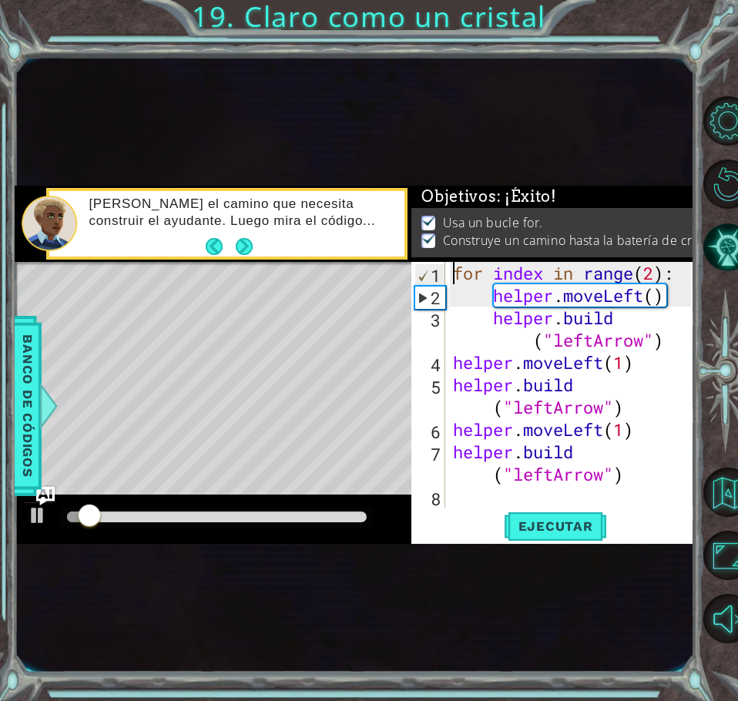
click at [339, 513] on div at bounding box center [216, 516] width 299 height 11
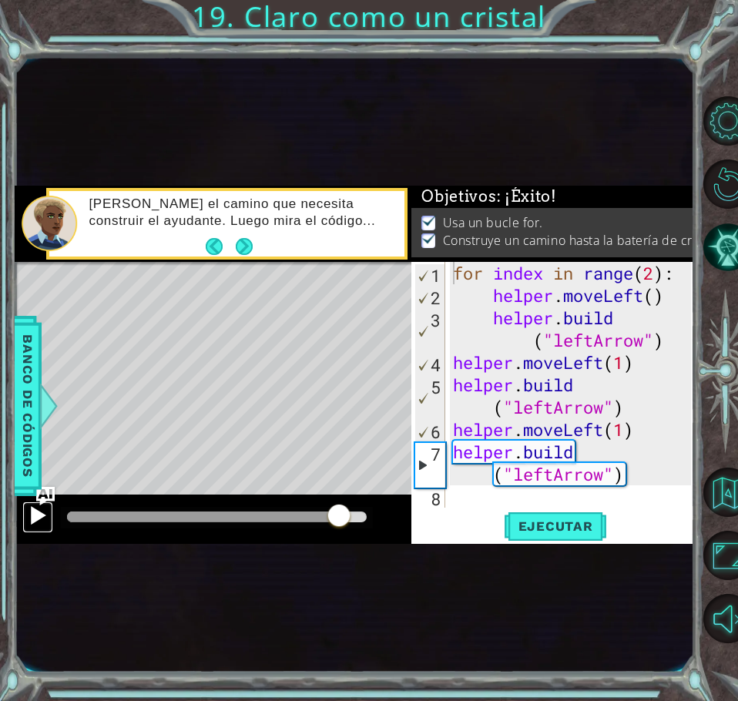
click at [30, 512] on div at bounding box center [38, 515] width 20 height 20
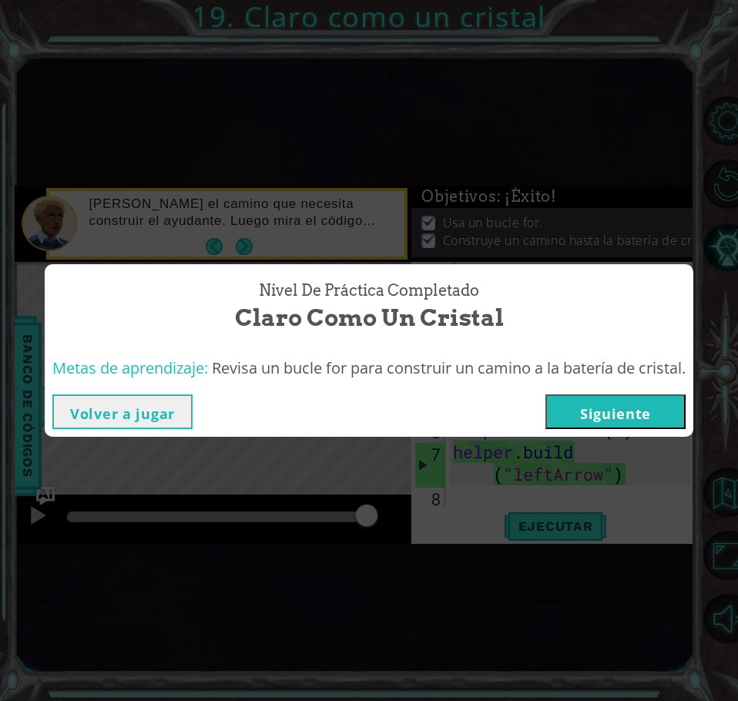
click at [616, 416] on button "Siguiente" at bounding box center [615, 411] width 140 height 35
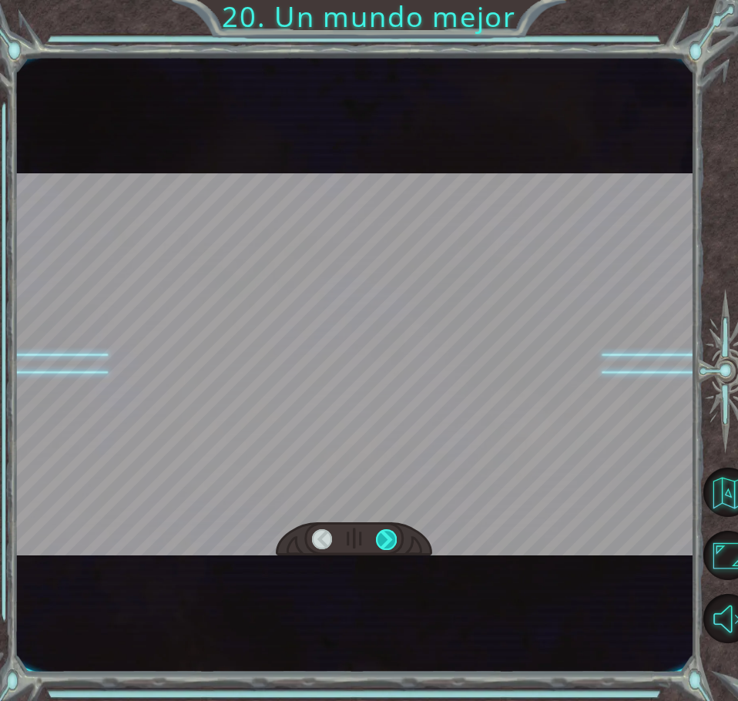
click at [386, 544] on div at bounding box center [386, 539] width 21 height 21
click at [380, 539] on div at bounding box center [386, 539] width 21 height 21
click at [390, 537] on div at bounding box center [386, 539] width 21 height 21
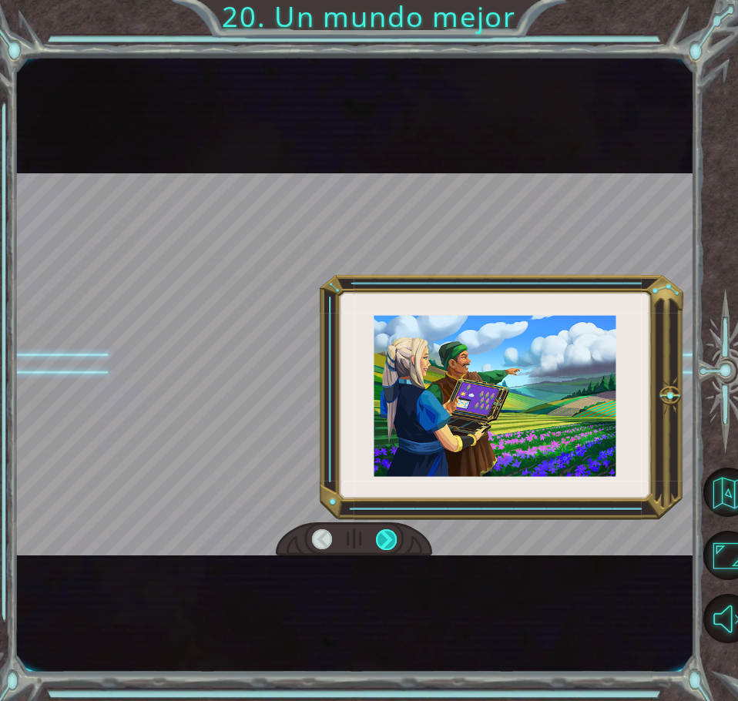
click at [384, 537] on div at bounding box center [386, 539] width 21 height 21
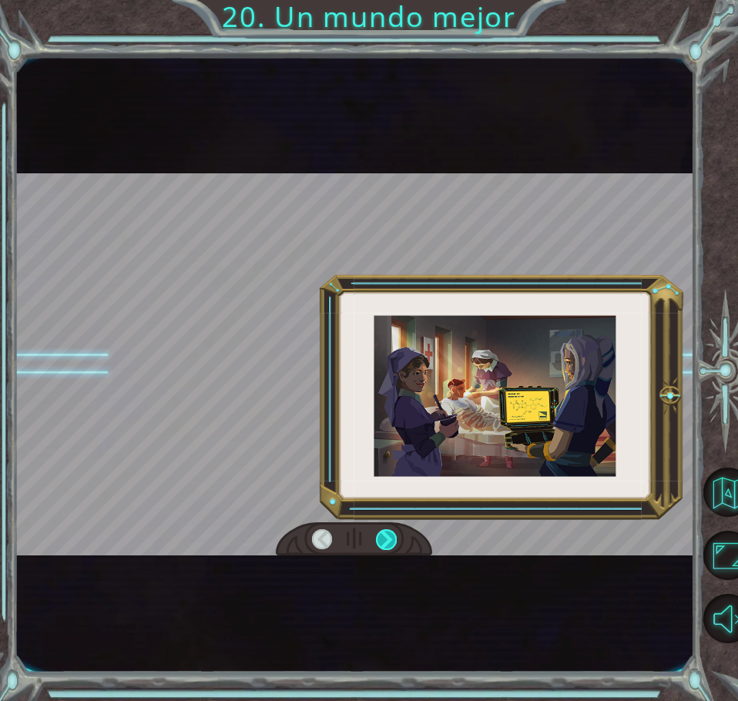
click at [384, 537] on div at bounding box center [386, 539] width 21 height 21
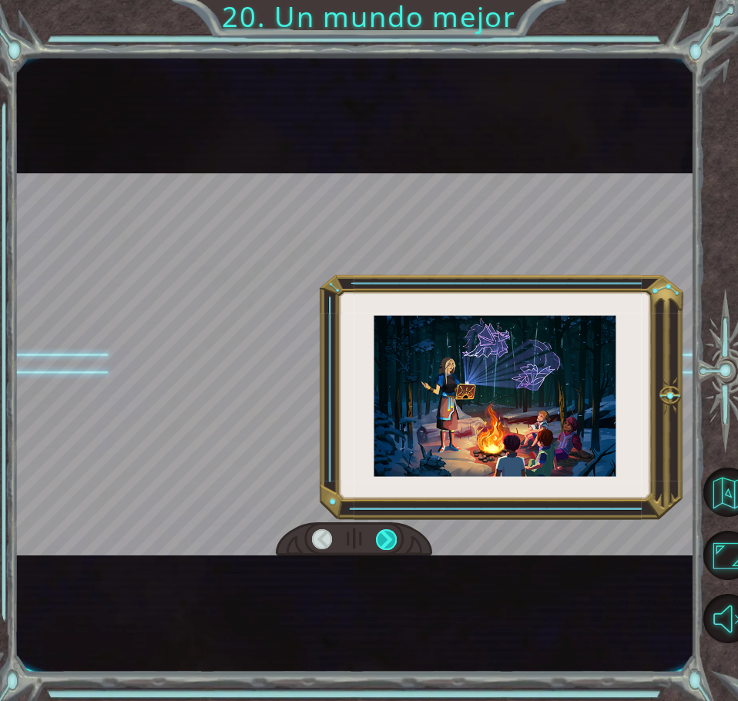
click at [384, 537] on div at bounding box center [386, 539] width 21 height 21
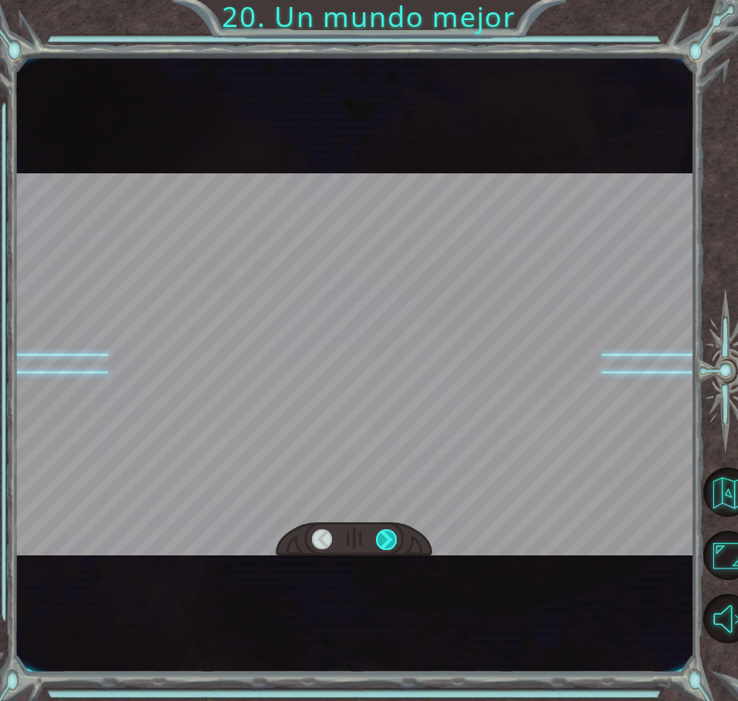
click at [384, 537] on div at bounding box center [386, 539] width 21 height 21
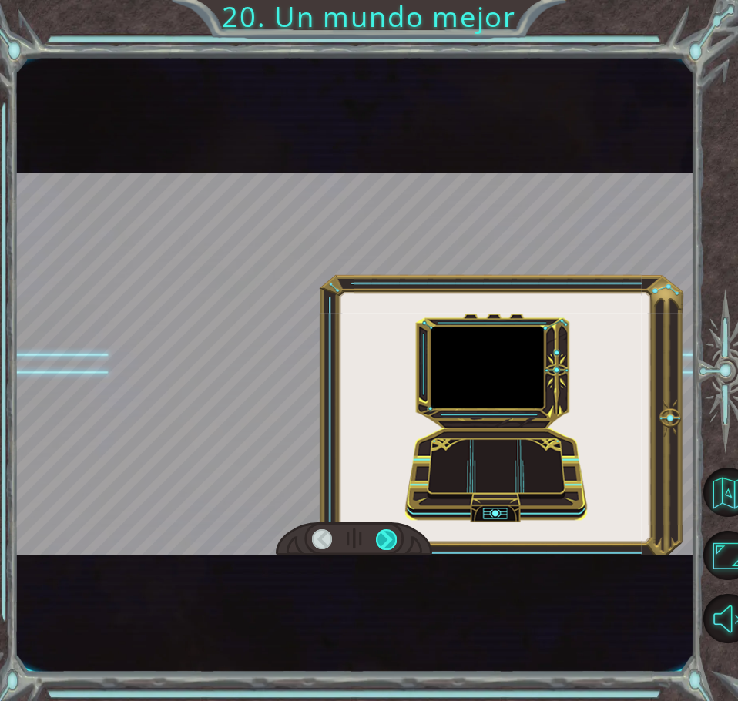
click at [384, 537] on div at bounding box center [386, 539] width 21 height 21
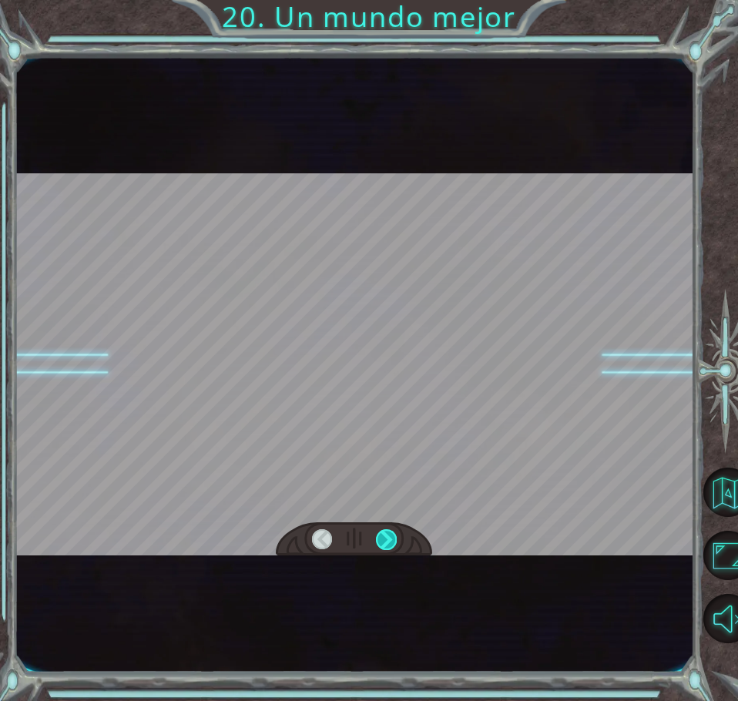
click at [384, 537] on div at bounding box center [386, 539] width 21 height 21
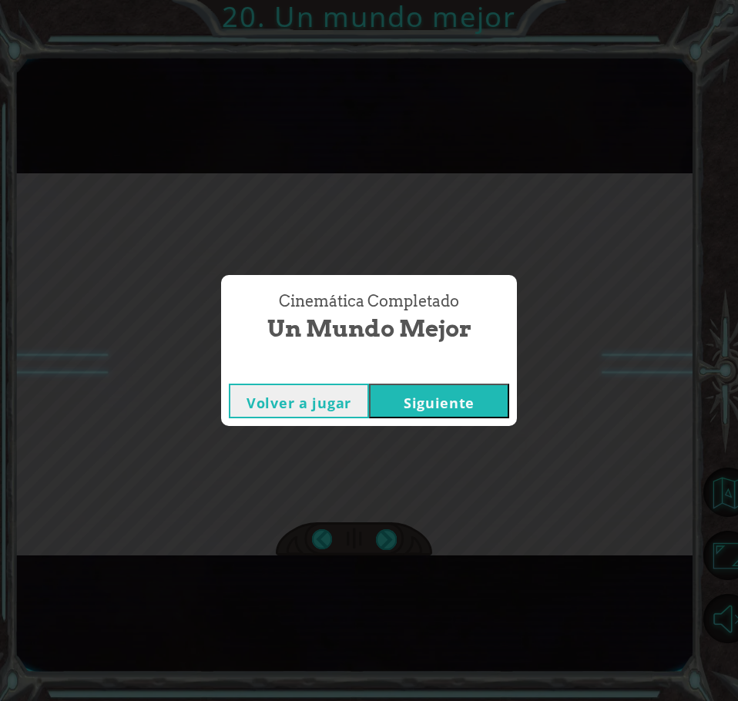
click at [460, 413] on button "Siguiente" at bounding box center [439, 400] width 140 height 35
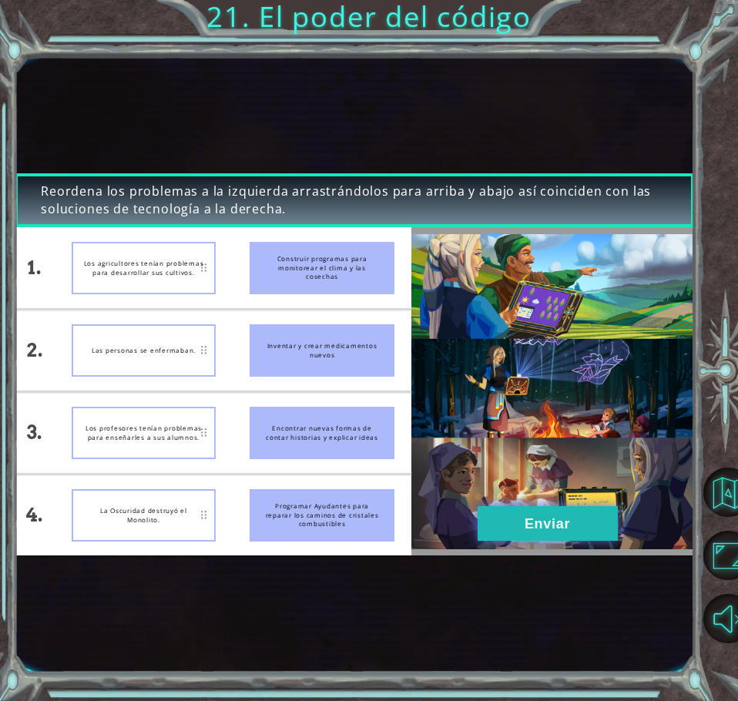
click at [590, 525] on button "Enviar" at bounding box center [547, 523] width 140 height 35
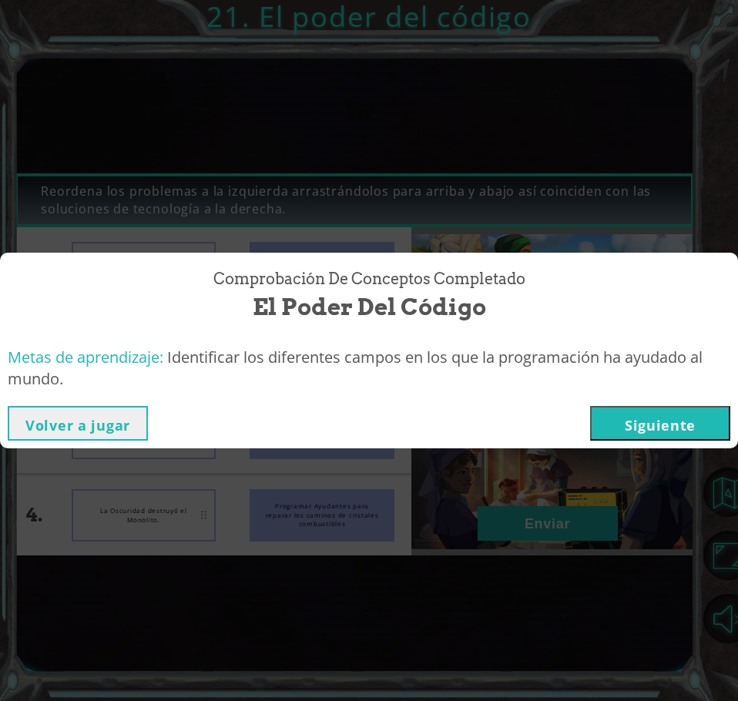
click at [684, 421] on button "Siguiente" at bounding box center [660, 423] width 140 height 35
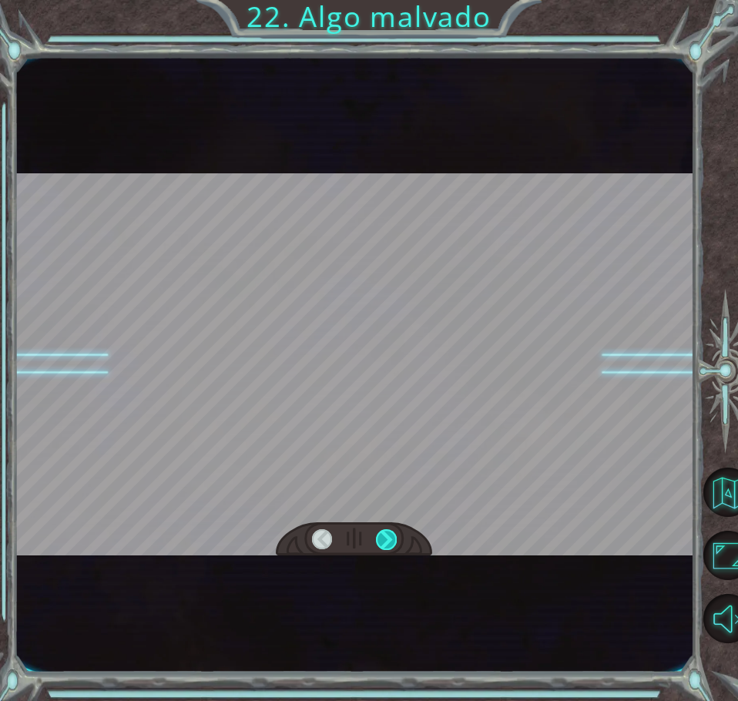
click at [382, 536] on div at bounding box center [386, 539] width 21 height 21
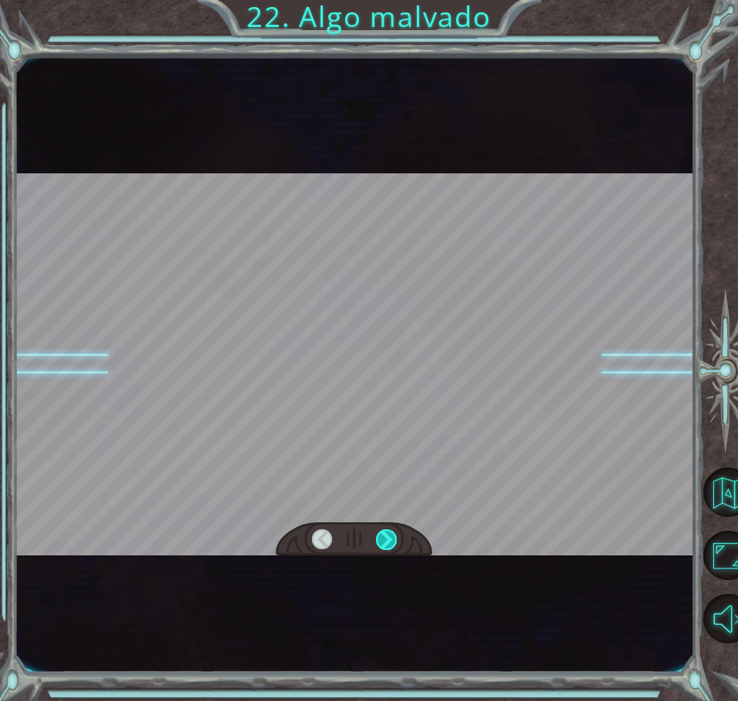
click at [382, 536] on div at bounding box center [386, 539] width 21 height 21
click at [382, 0] on div "Temporary Text A h o r a q u e s e r e p a r ó e l M o n o l i t o , p o r f i …" at bounding box center [369, 0] width 738 height 0
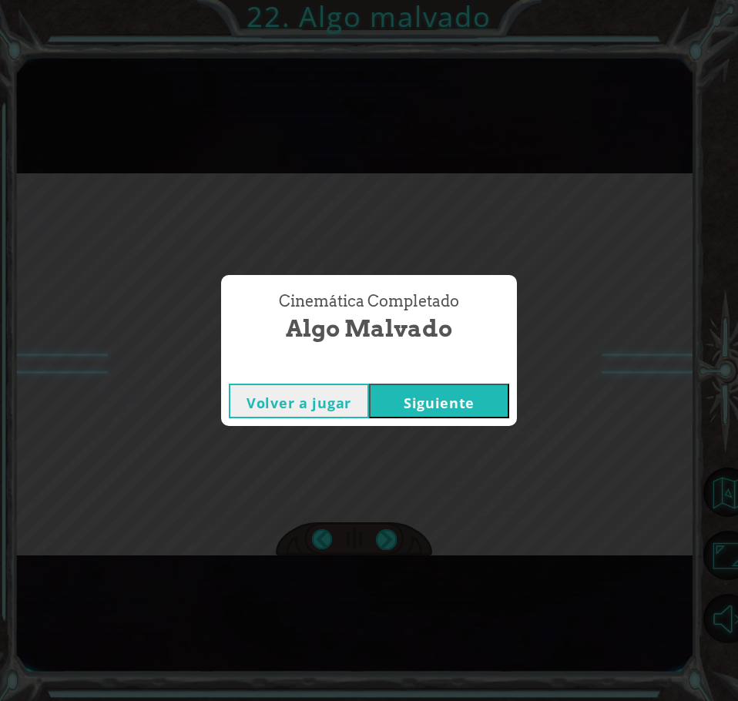
click at [467, 411] on button "Siguiente" at bounding box center [439, 400] width 140 height 35
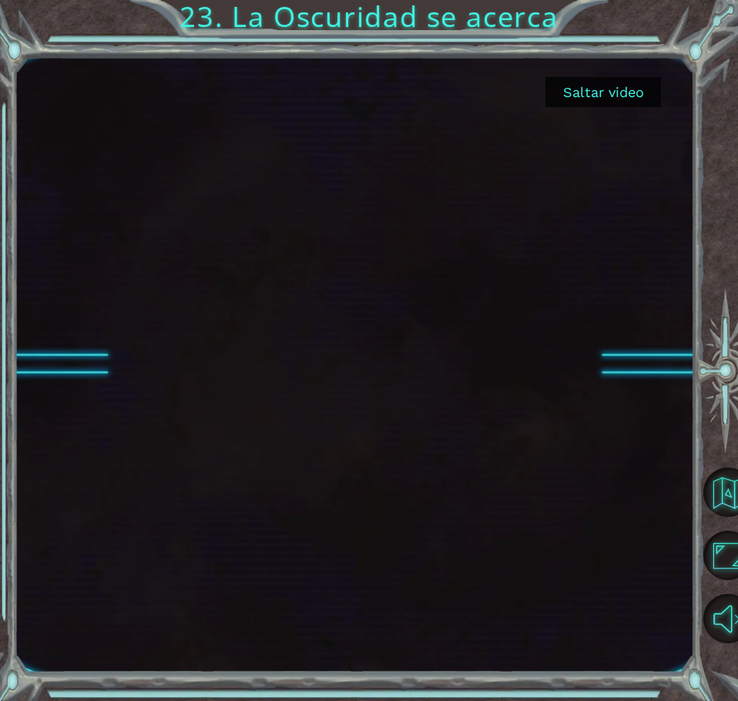
click at [617, 93] on button "Saltar video" at bounding box center [602, 92] width 115 height 30
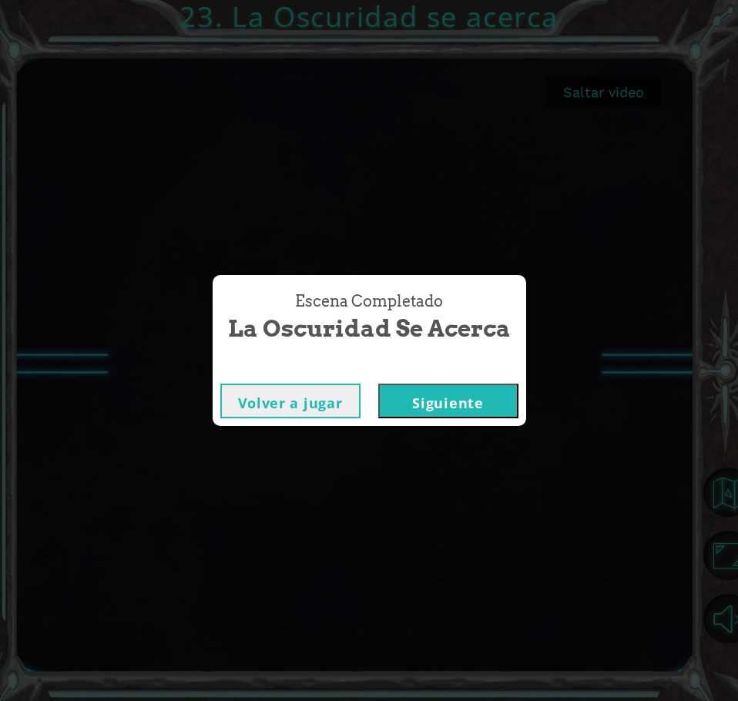
click at [447, 404] on button "Siguiente" at bounding box center [448, 400] width 140 height 35
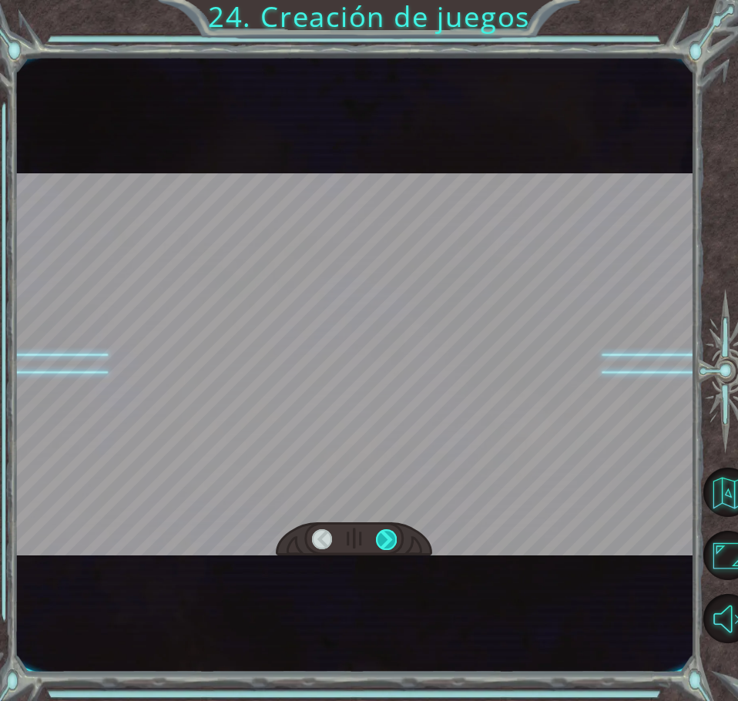
click at [380, 537] on div at bounding box center [386, 539] width 21 height 21
click at [381, 537] on div at bounding box center [386, 539] width 21 height 21
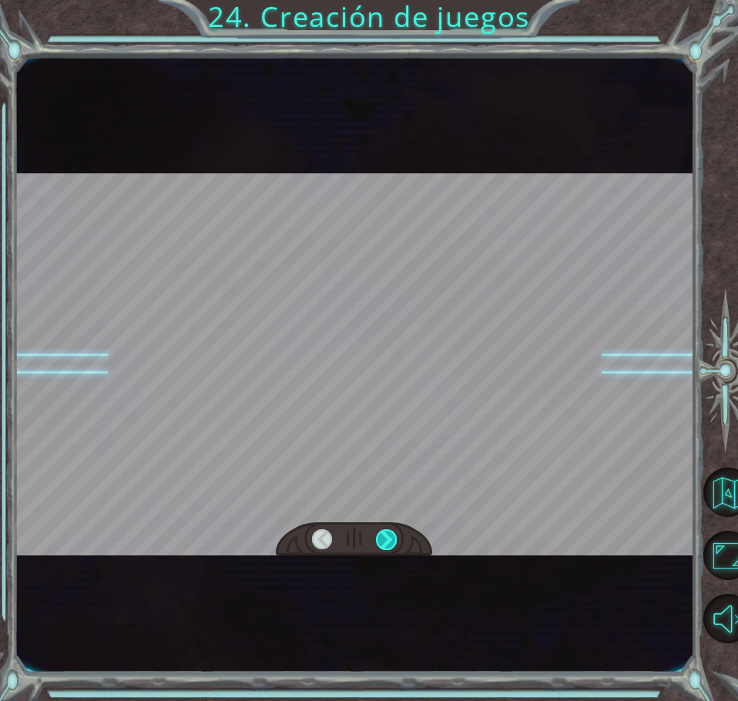
click at [381, 537] on div at bounding box center [386, 539] width 21 height 21
click at [396, 537] on div at bounding box center [354, 539] width 156 height 35
click at [398, 537] on div at bounding box center [354, 539] width 156 height 35
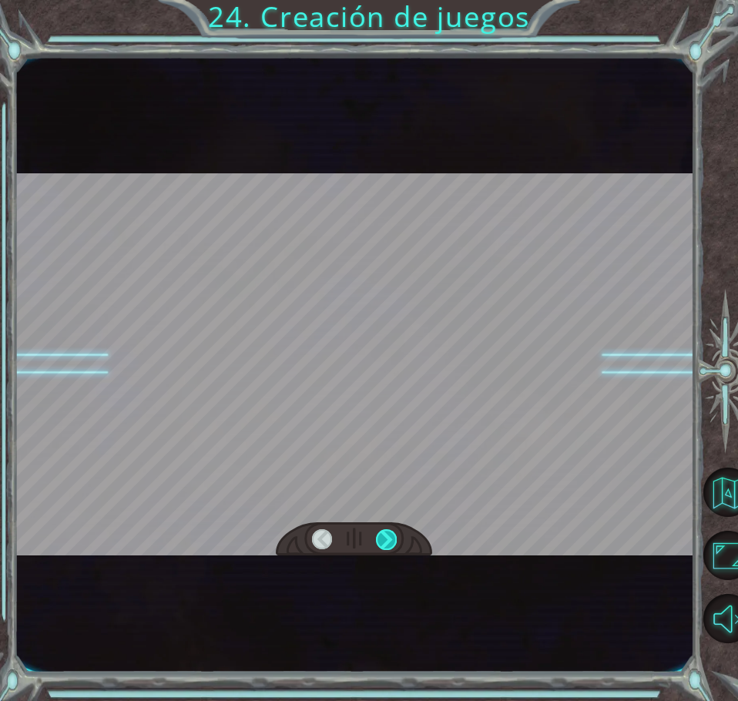
click at [377, 535] on div at bounding box center [386, 539] width 21 height 21
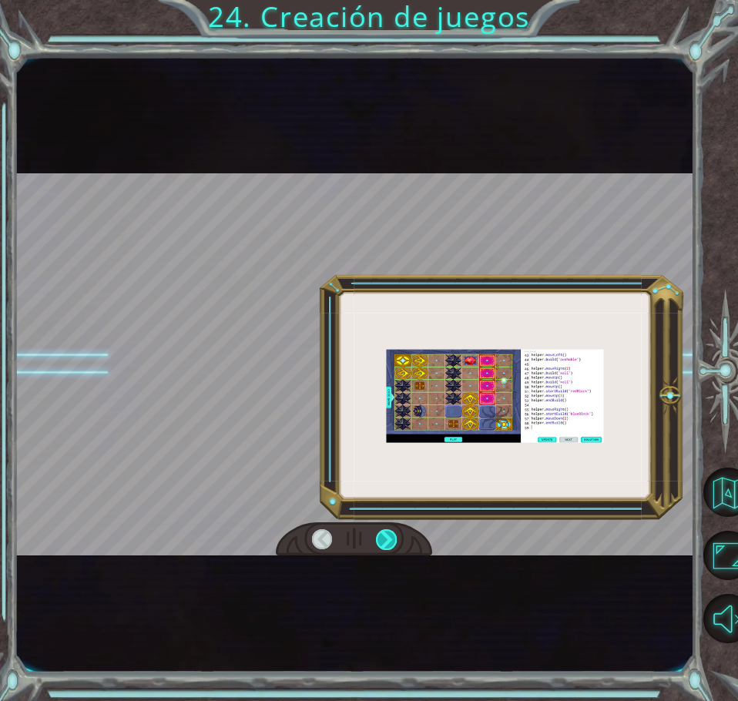
click at [377, 537] on div at bounding box center [386, 539] width 21 height 21
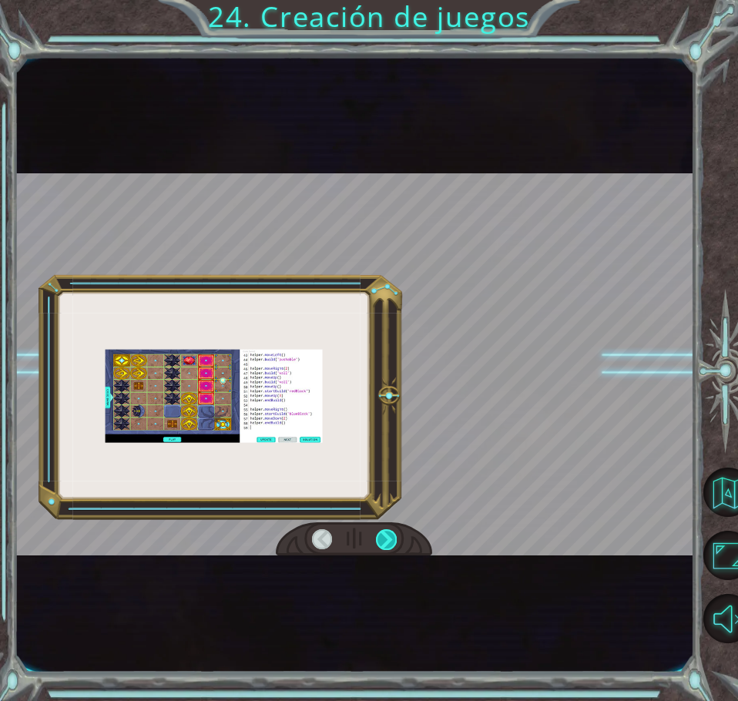
click at [385, 539] on div at bounding box center [386, 539] width 21 height 21
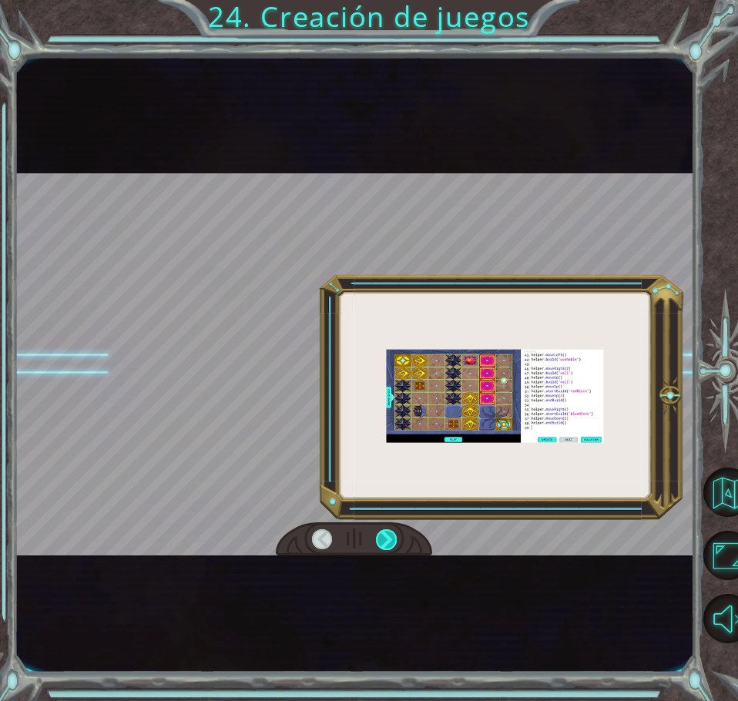
click at [384, 538] on div at bounding box center [386, 539] width 21 height 21
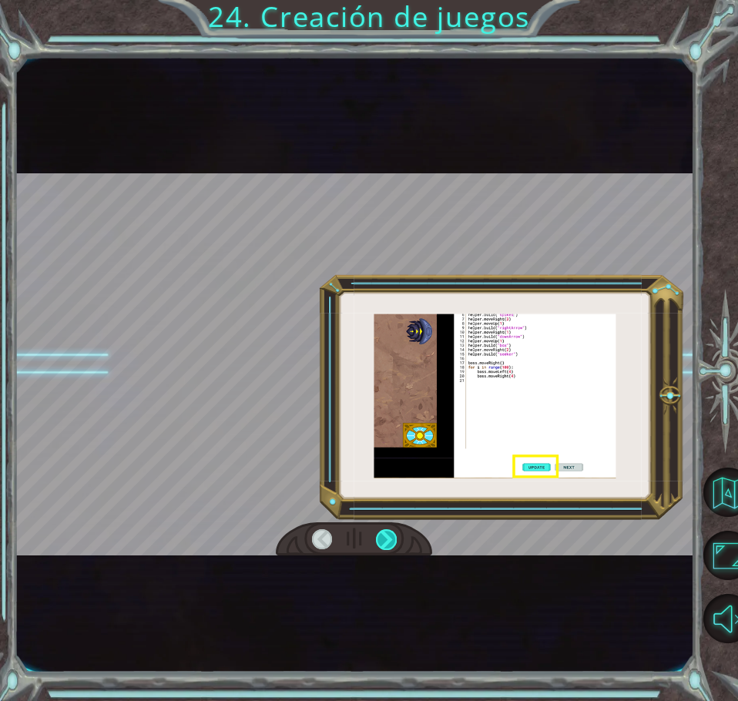
click at [384, 538] on div at bounding box center [386, 539] width 21 height 21
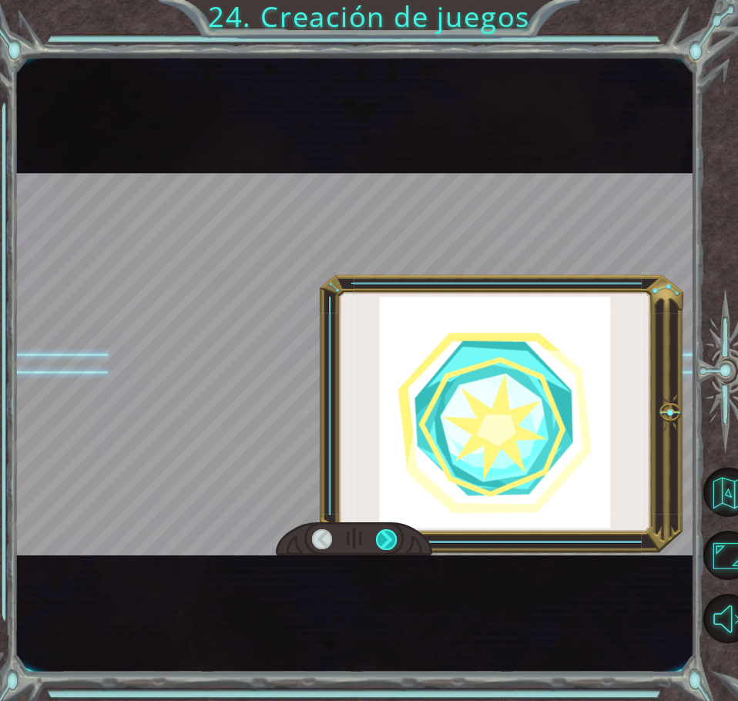
click at [383, 537] on div at bounding box center [386, 539] width 21 height 21
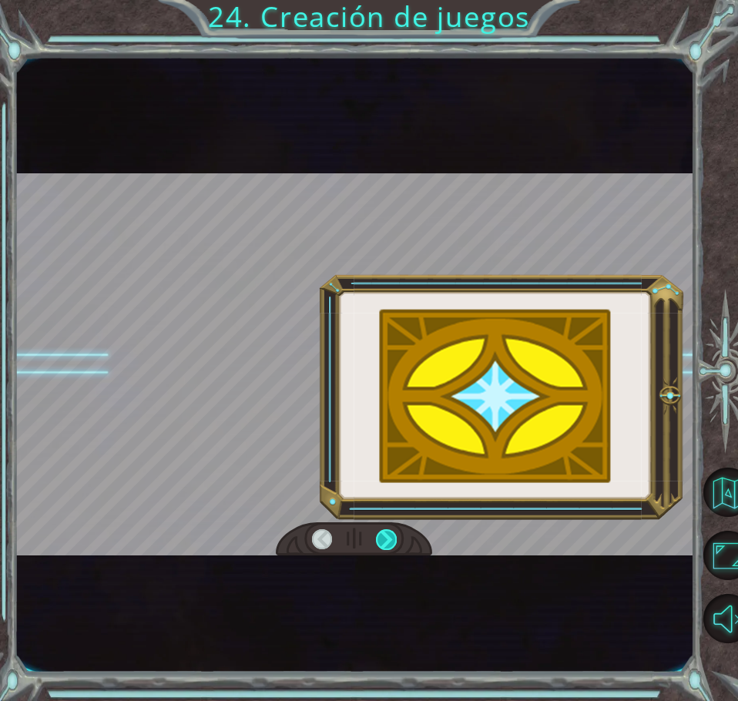
click at [383, 537] on div at bounding box center [386, 539] width 21 height 21
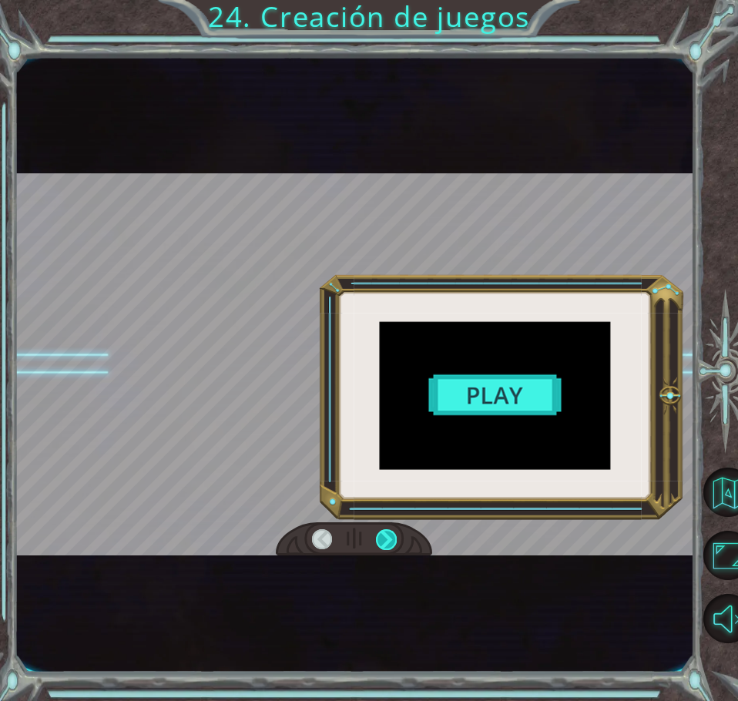
click at [383, 537] on div at bounding box center [386, 539] width 21 height 21
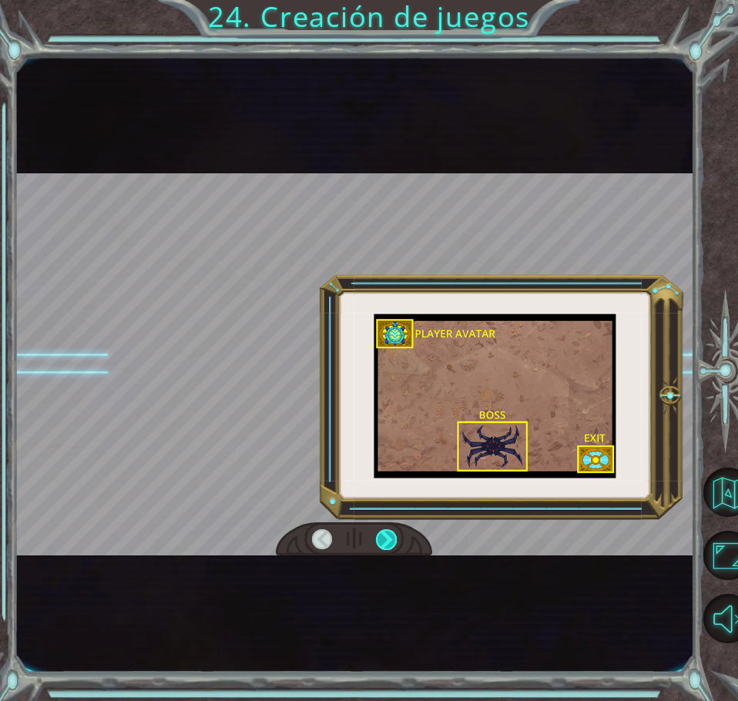
click at [383, 537] on div at bounding box center [386, 539] width 21 height 21
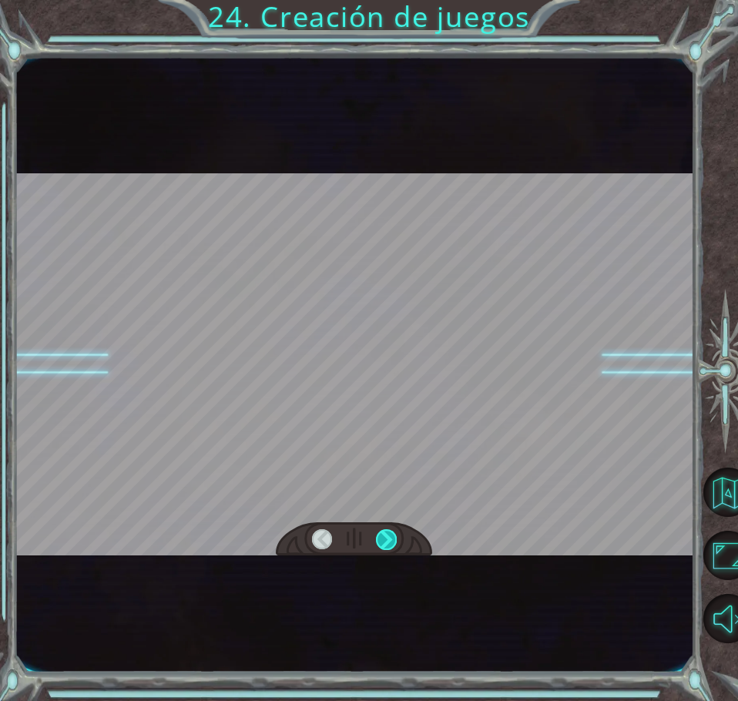
click at [383, 537] on div at bounding box center [386, 539] width 21 height 21
click at [388, 537] on div at bounding box center [386, 539] width 21 height 21
click at [379, 530] on div at bounding box center [386, 539] width 21 height 21
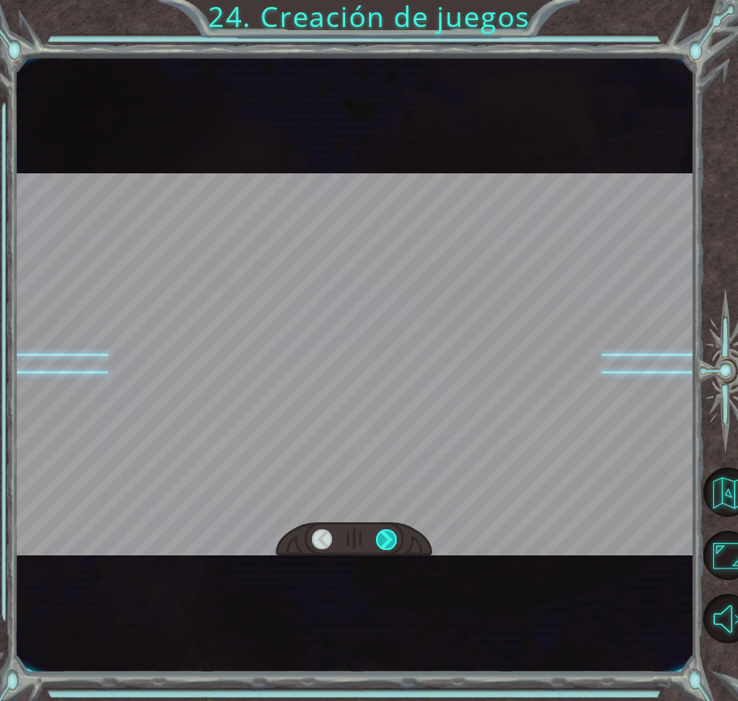
click at [379, 530] on div at bounding box center [386, 539] width 21 height 21
click at [379, 0] on div "¡ U n a e n o r m e n u b e e s c a l o f r i a n t e s e a c e r c a ! ¡ S e g…" at bounding box center [369, 0] width 738 height 0
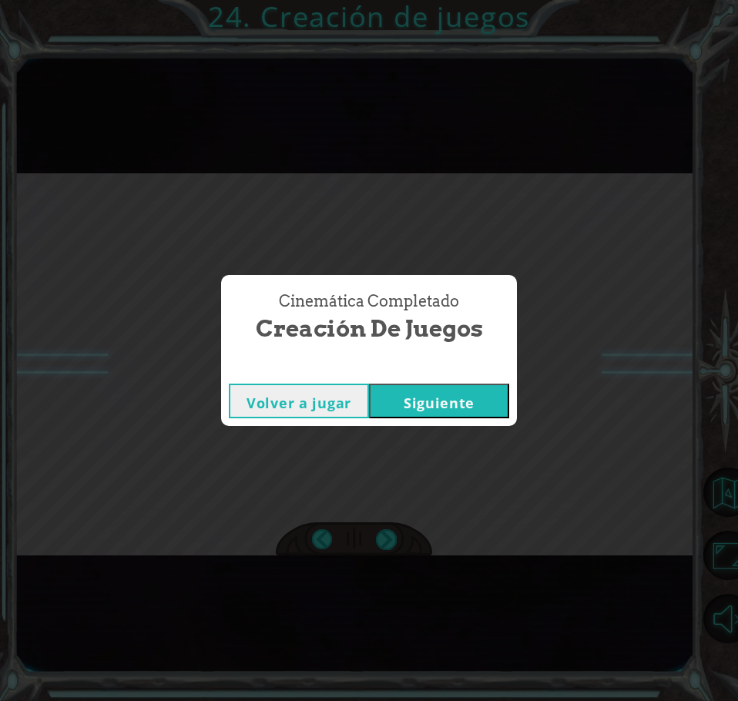
click at [433, 406] on button "Siguiente" at bounding box center [439, 400] width 140 height 35
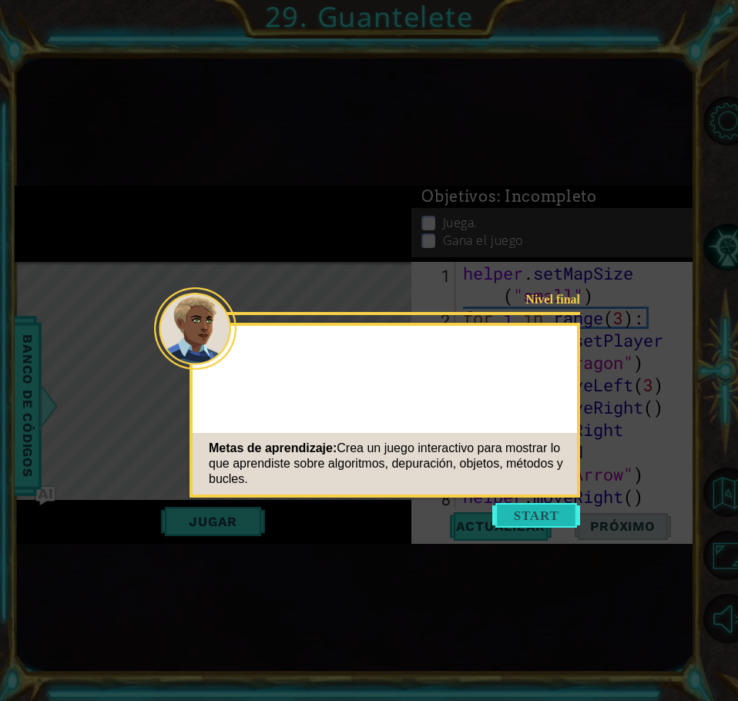
click at [550, 517] on button "Start" at bounding box center [536, 515] width 88 height 25
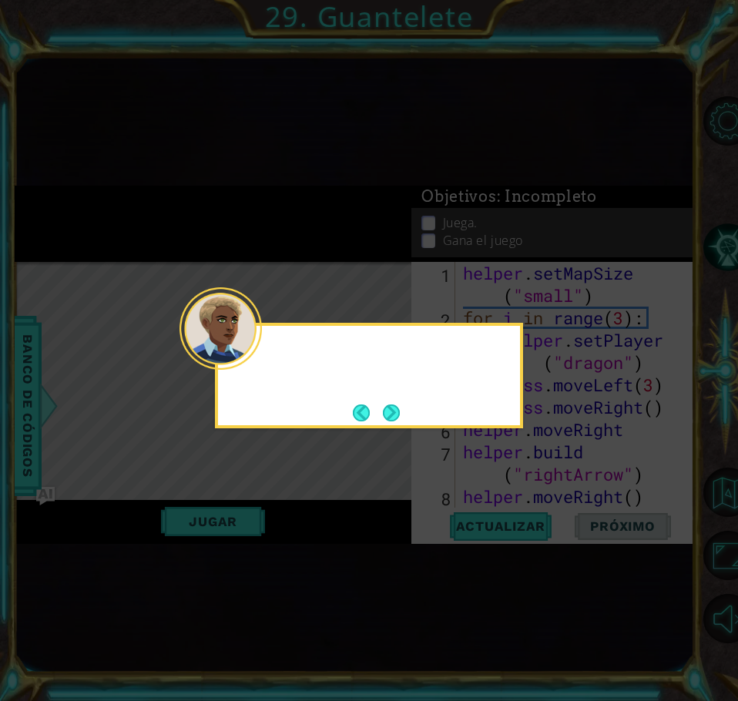
click at [256, 350] on div at bounding box center [220, 328] width 82 height 82
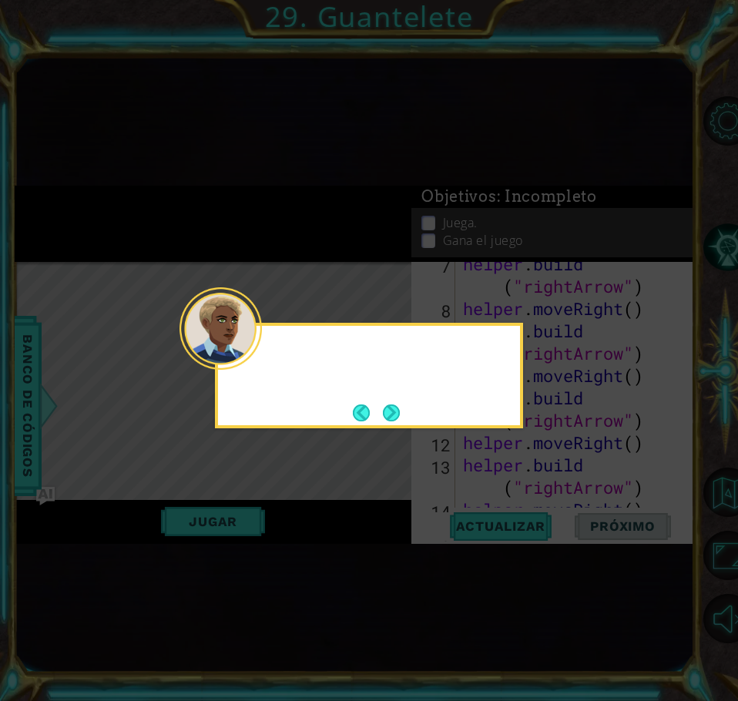
scroll to position [469, 0]
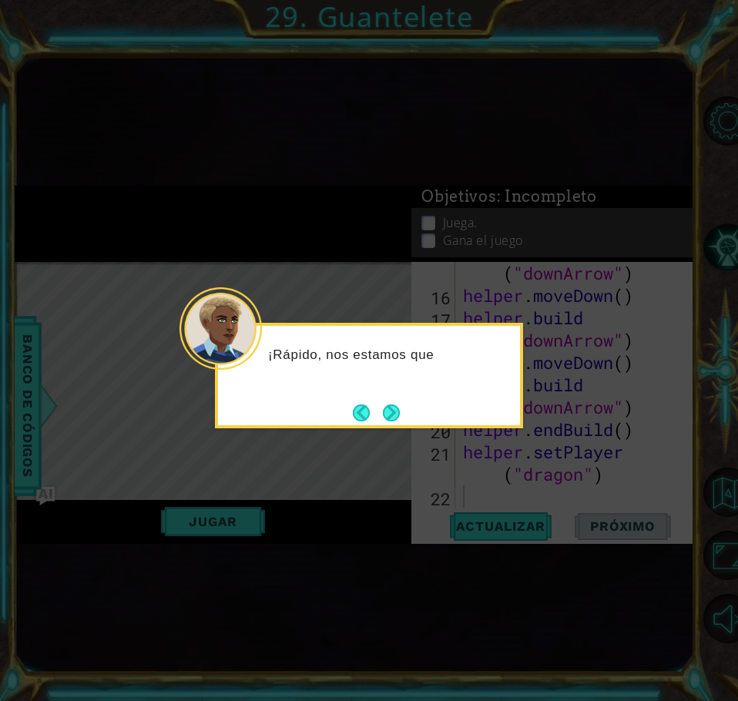
click at [404, 416] on div "¡Rápido, nos estamos que" at bounding box center [369, 375] width 308 height 105
click at [396, 413] on button "Next" at bounding box center [391, 412] width 17 height 17
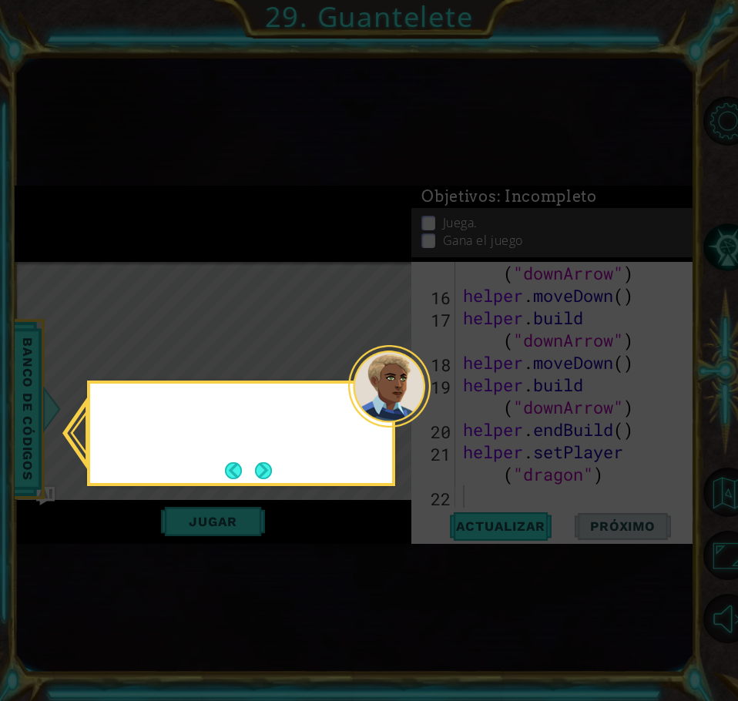
click at [396, 413] on div at bounding box center [389, 386] width 82 height 82
click at [255, 463] on button "Next" at bounding box center [263, 470] width 17 height 17
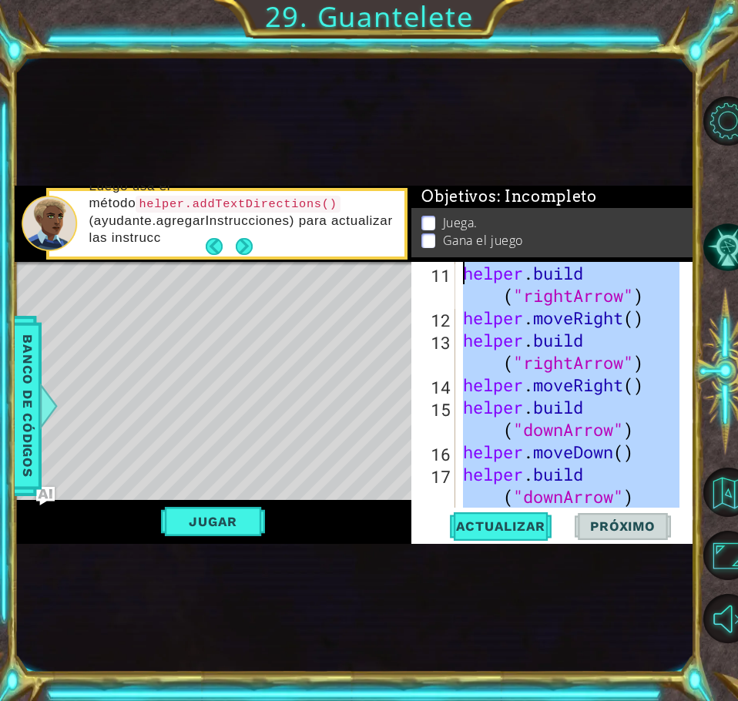
scroll to position [0, 0]
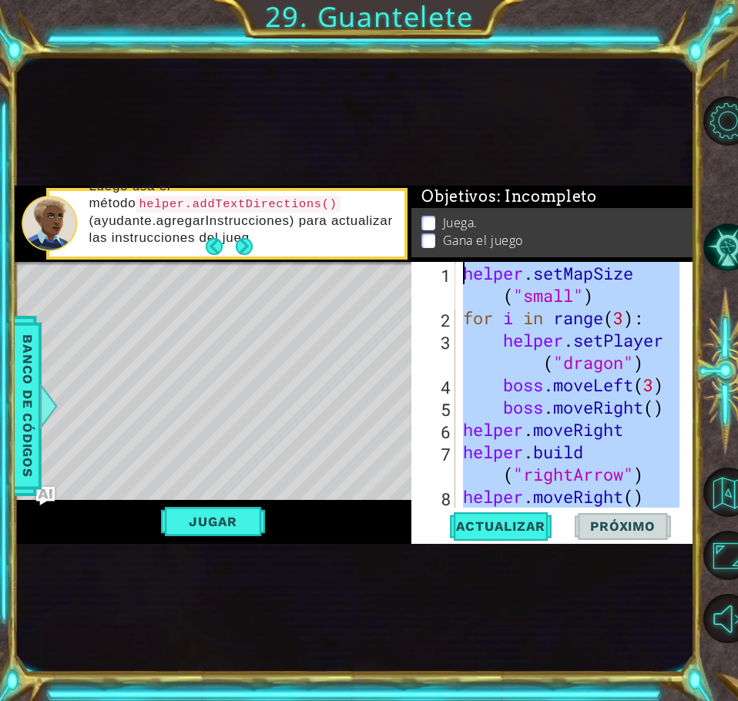
drag, startPoint x: 466, startPoint y: 486, endPoint x: 439, endPoint y: 216, distance: 271.6
click at [439, 216] on div "Objetivos : Incompleto Juega. Gana el juego 1 2 3 4 5 6 7 8 9 helper . setMapSi…" at bounding box center [552, 365] width 282 height 358
click at [239, 518] on button "Jugar" at bounding box center [213, 521] width 104 height 29
type textarea "helper.setMapSize("small")"
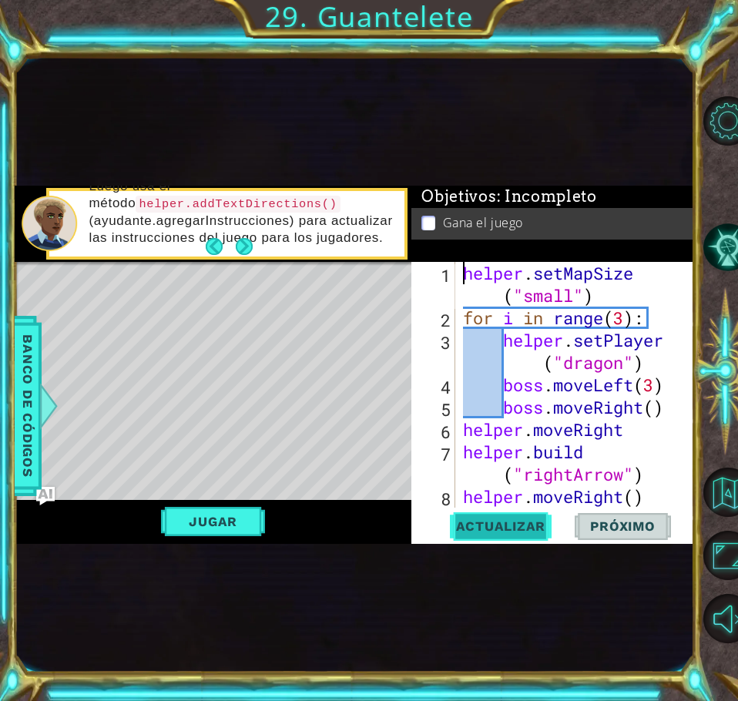
click at [481, 527] on span "Actualizar" at bounding box center [500, 525] width 121 height 15
click at [205, 517] on button "Jugar" at bounding box center [213, 521] width 104 height 29
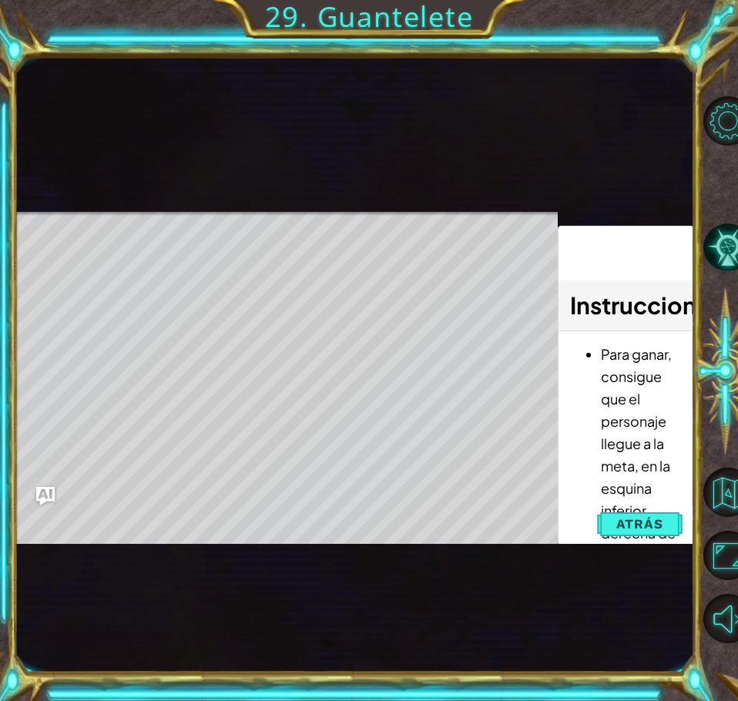
click at [649, 301] on span "Instrucciones" at bounding box center [646, 304] width 152 height 29
click at [632, 523] on span "Atrás" at bounding box center [639, 523] width 47 height 15
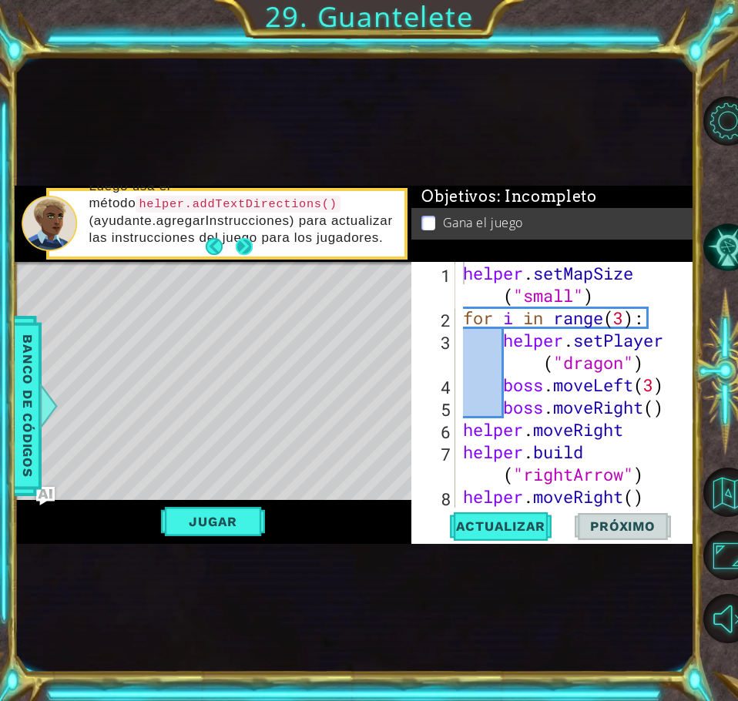
click at [238, 242] on button "Next" at bounding box center [244, 246] width 18 height 18
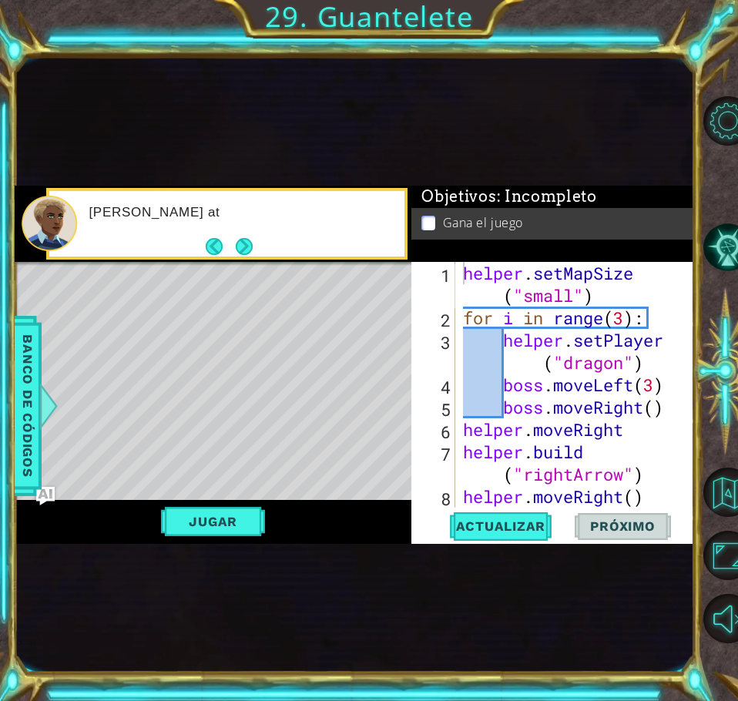
click at [238, 242] on button "Next" at bounding box center [244, 246] width 17 height 17
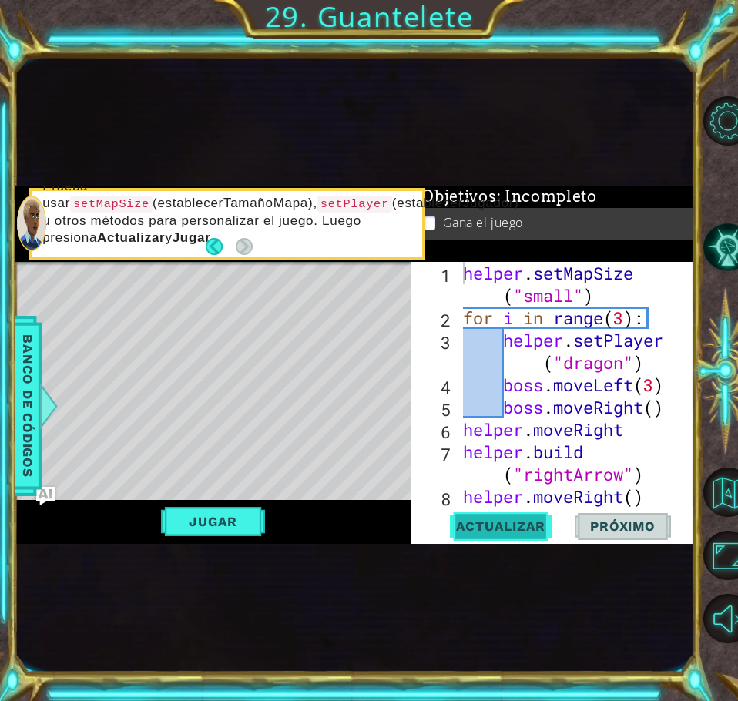
click at [527, 524] on span "Actualizar" at bounding box center [500, 525] width 121 height 15
click at [214, 517] on button "Jugar" at bounding box center [213, 521] width 104 height 29
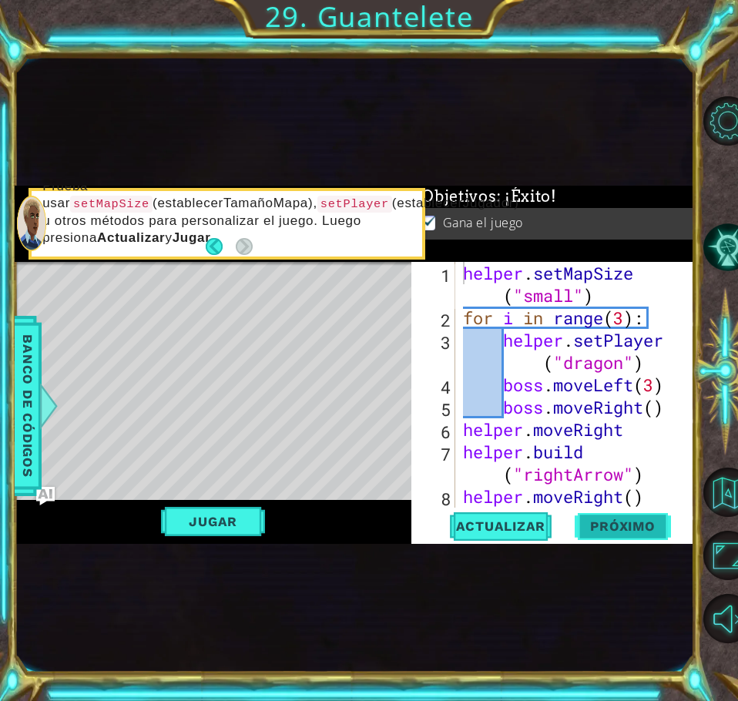
click at [624, 528] on span "Próximo" at bounding box center [621, 527] width 95 height 15
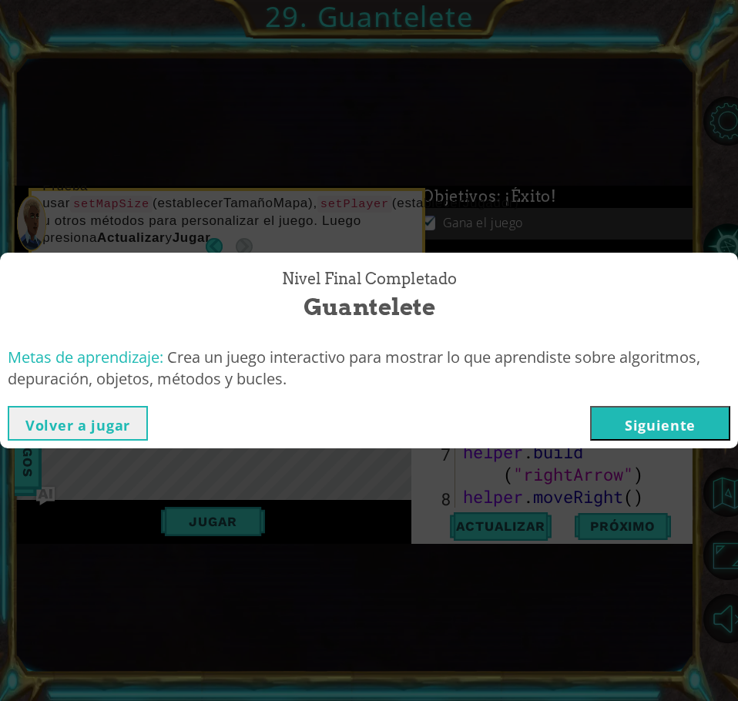
click at [711, 420] on button "Siguiente" at bounding box center [660, 423] width 140 height 35
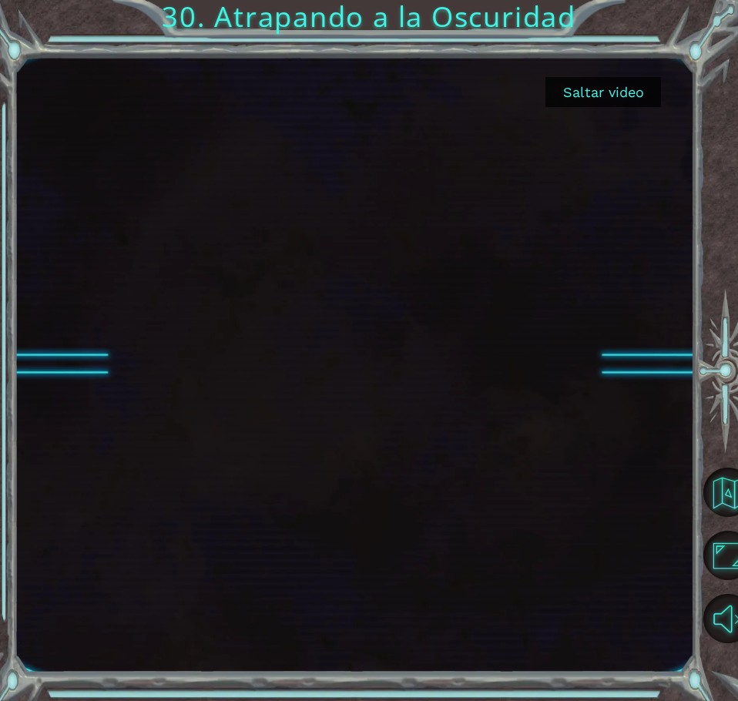
click at [604, 97] on button "Saltar video" at bounding box center [602, 92] width 115 height 30
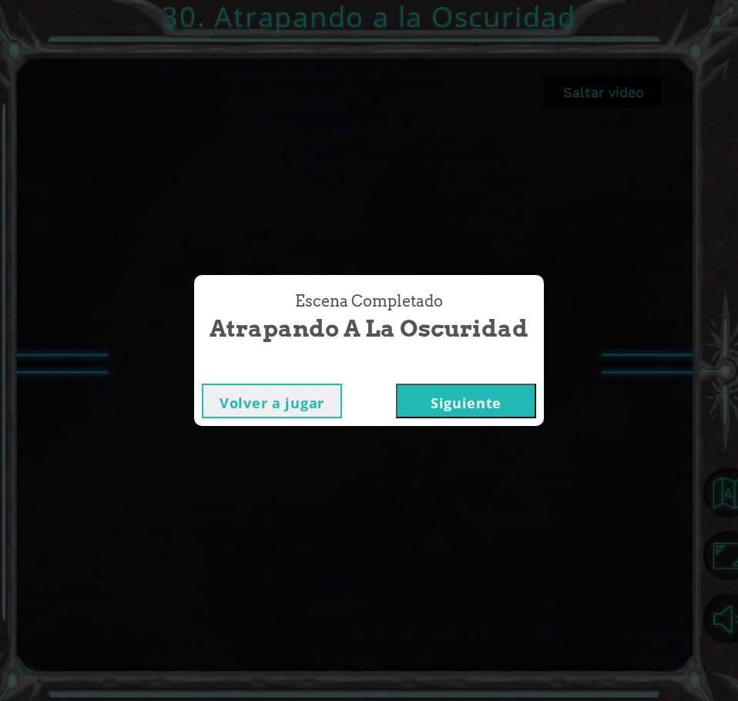
click at [484, 384] on button "Siguiente" at bounding box center [466, 400] width 140 height 35
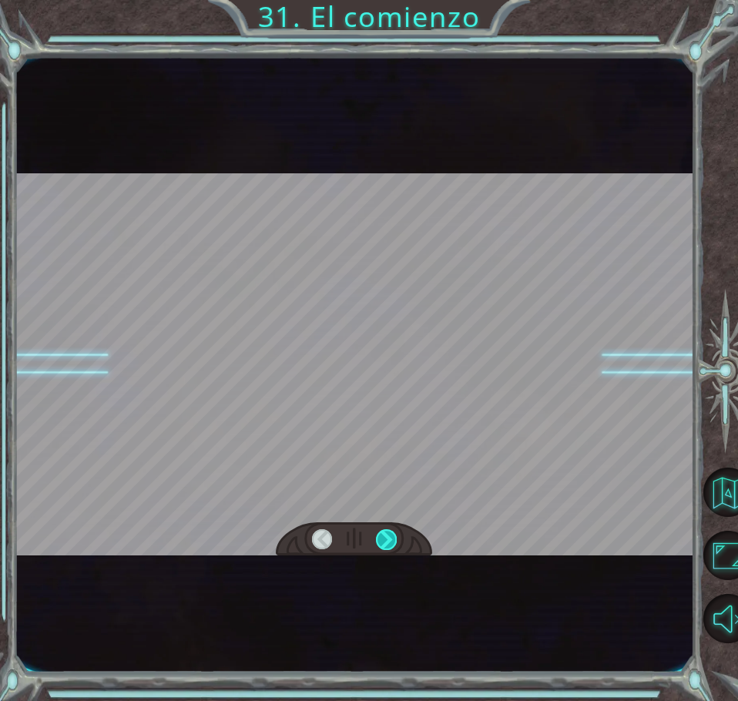
click at [386, 537] on div at bounding box center [386, 539] width 21 height 21
click at [390, 537] on div at bounding box center [386, 539] width 21 height 21
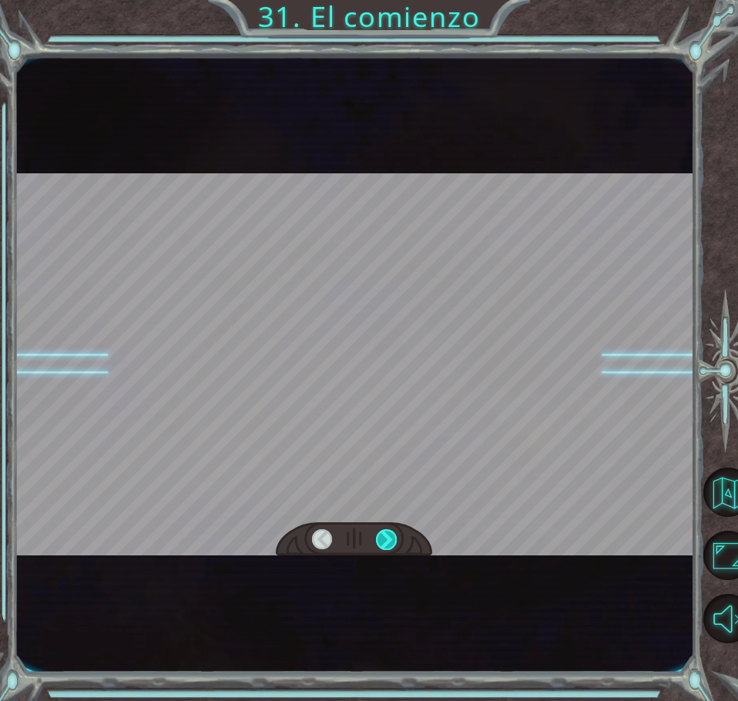
click at [390, 537] on div at bounding box center [386, 539] width 21 height 21
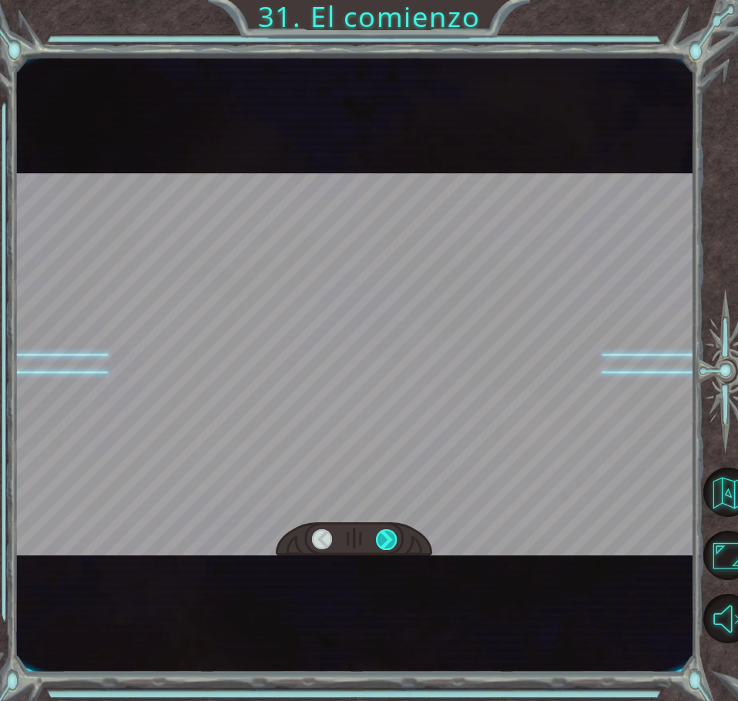
click at [390, 537] on div at bounding box center [386, 539] width 21 height 21
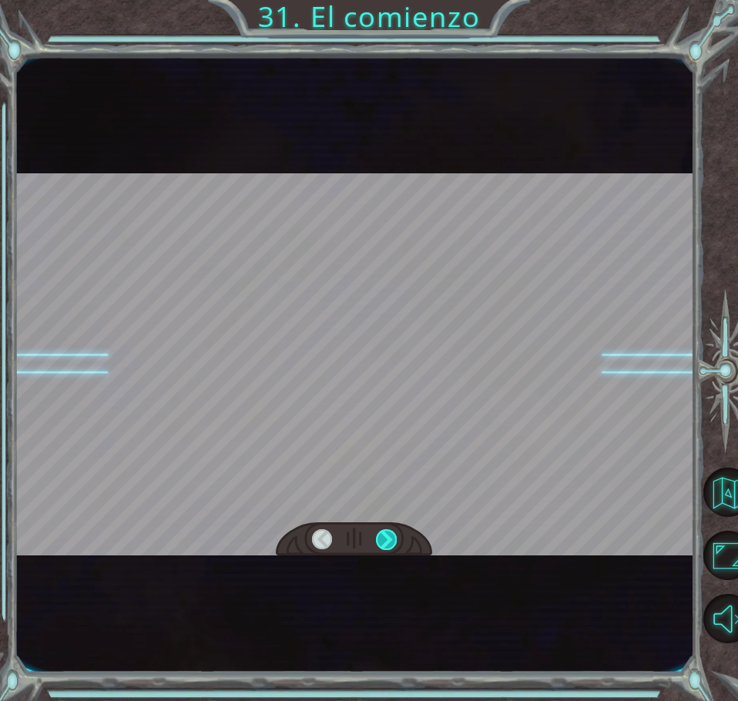
click at [390, 537] on div at bounding box center [386, 539] width 21 height 21
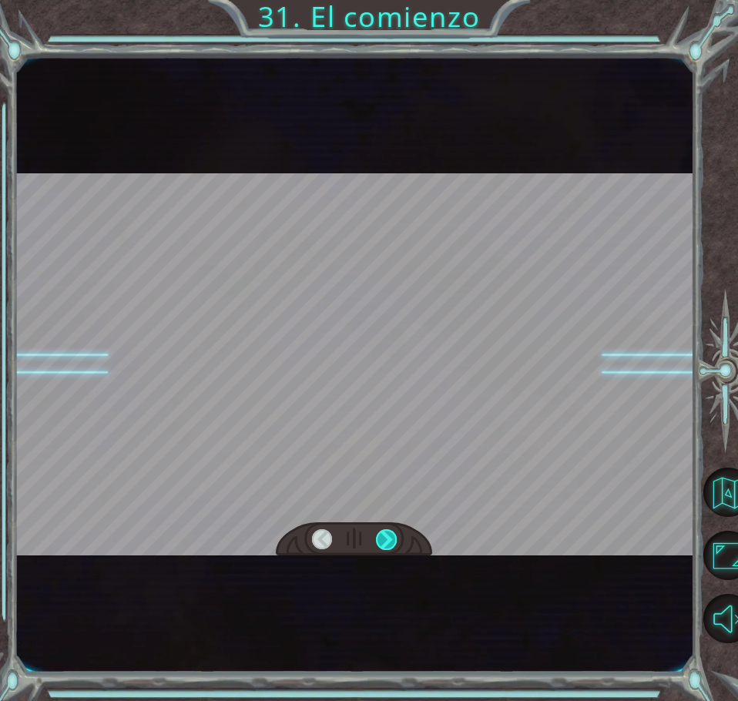
click at [390, 537] on div at bounding box center [386, 539] width 21 height 21
click at [396, 531] on div at bounding box center [354, 539] width 156 height 35
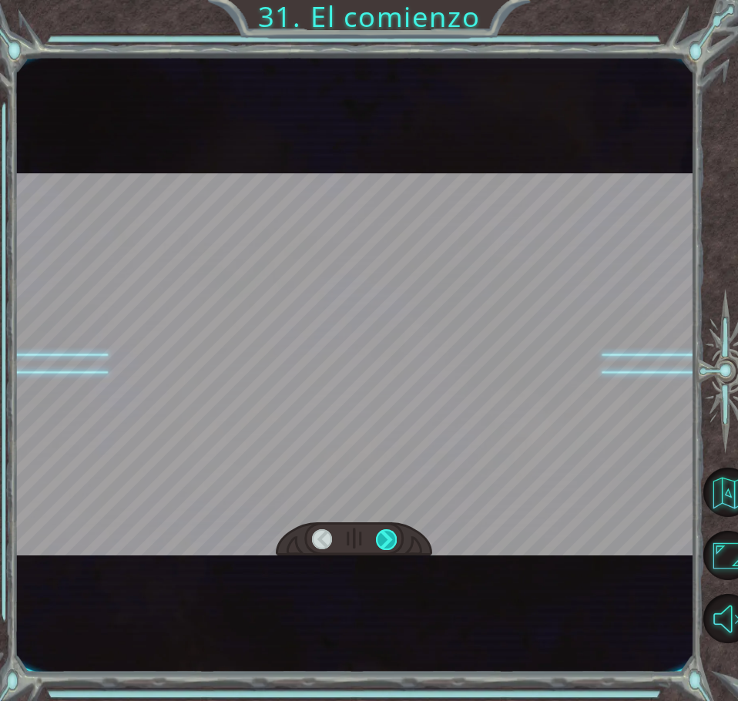
click at [387, 538] on div at bounding box center [386, 539] width 21 height 21
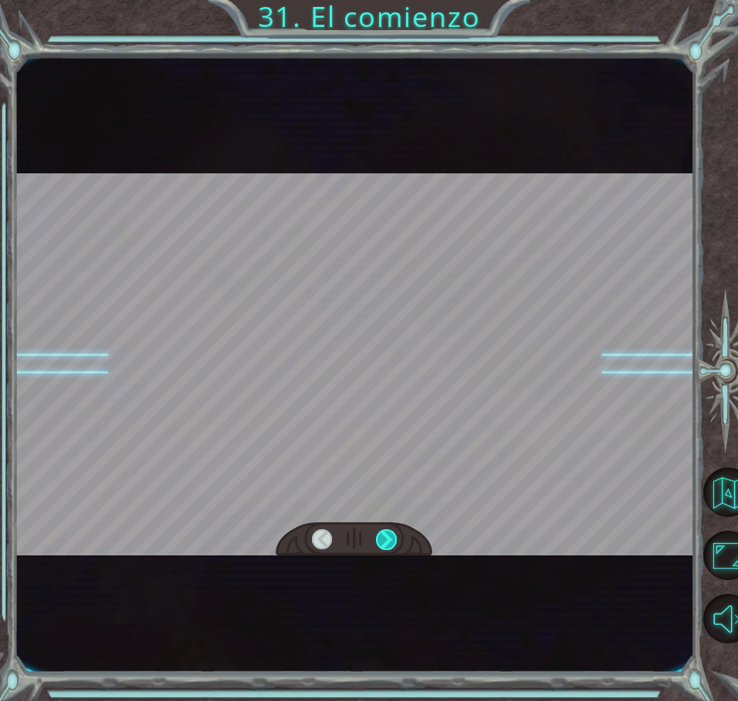
click at [387, 538] on div at bounding box center [386, 539] width 21 height 21
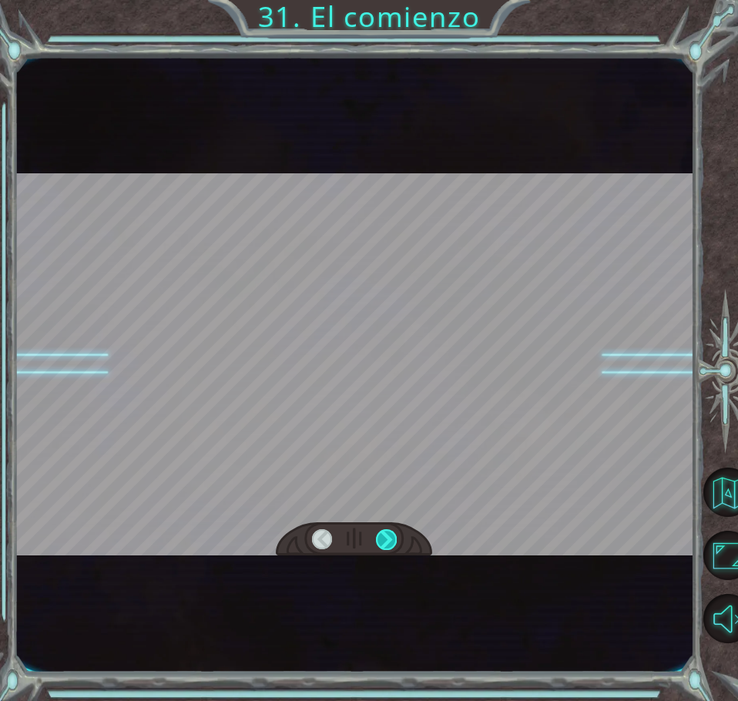
click at [387, 538] on div at bounding box center [386, 539] width 21 height 21
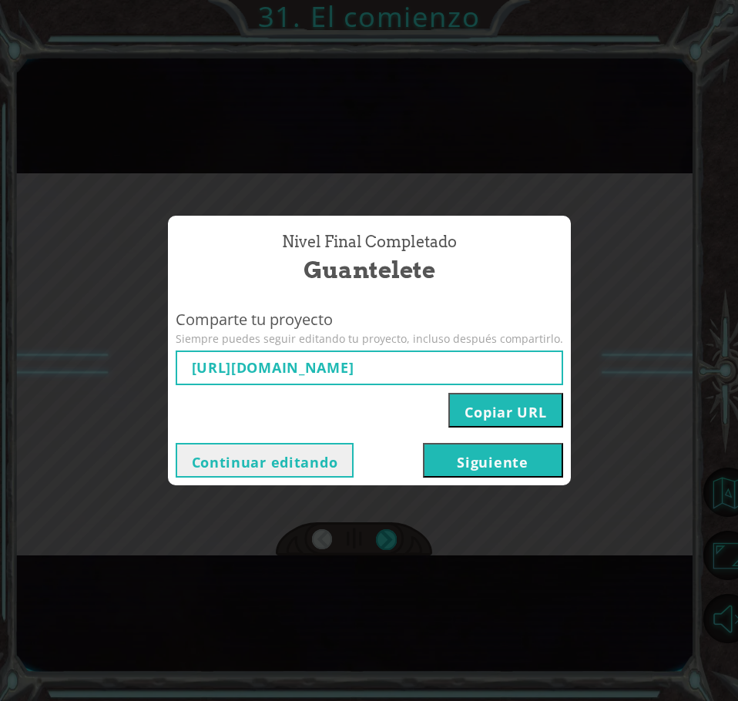
type input "[URL][DOMAIN_NAME]"
